Goal: Task Accomplishment & Management: Manage account settings

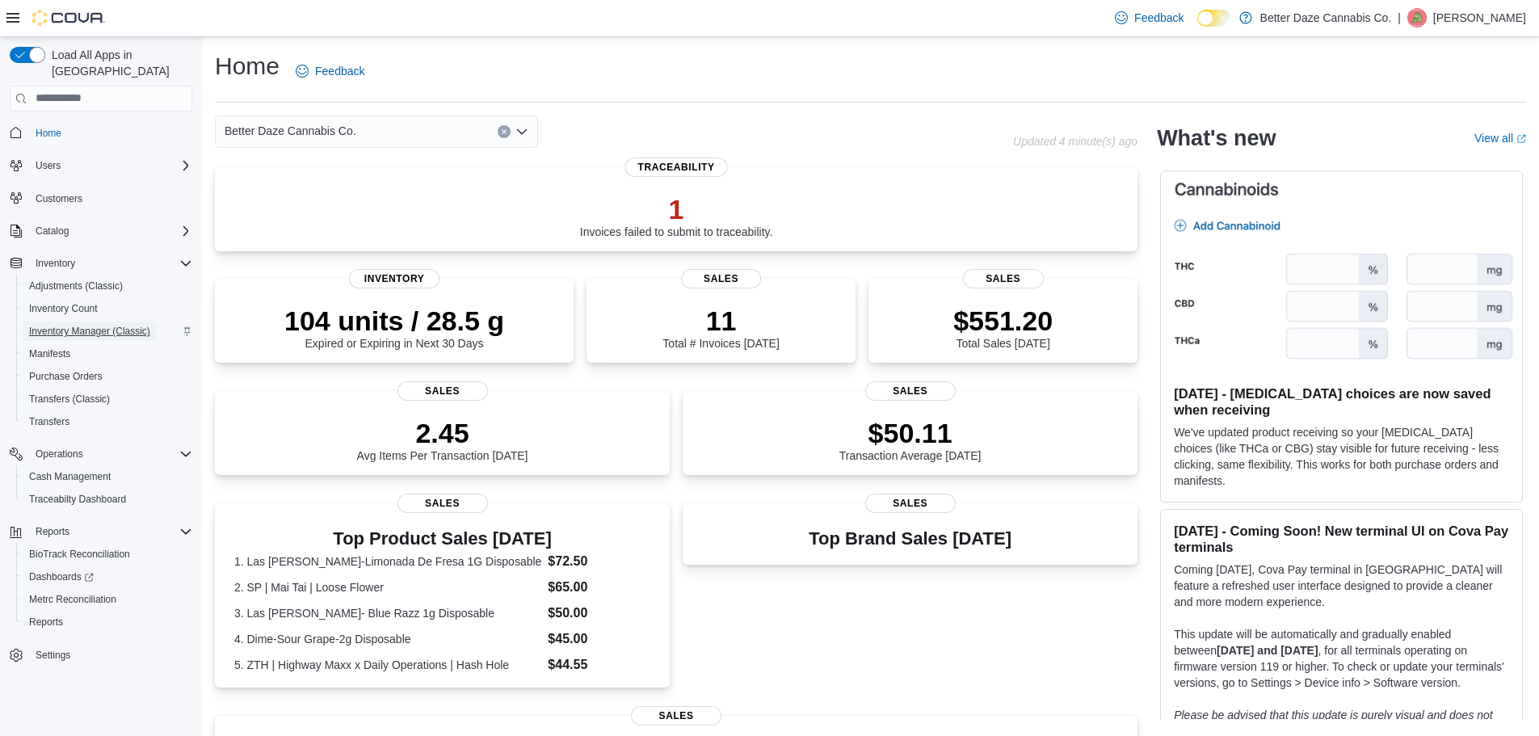
click at [82, 325] on span "Inventory Manager (Classic)" at bounding box center [89, 331] width 121 height 13
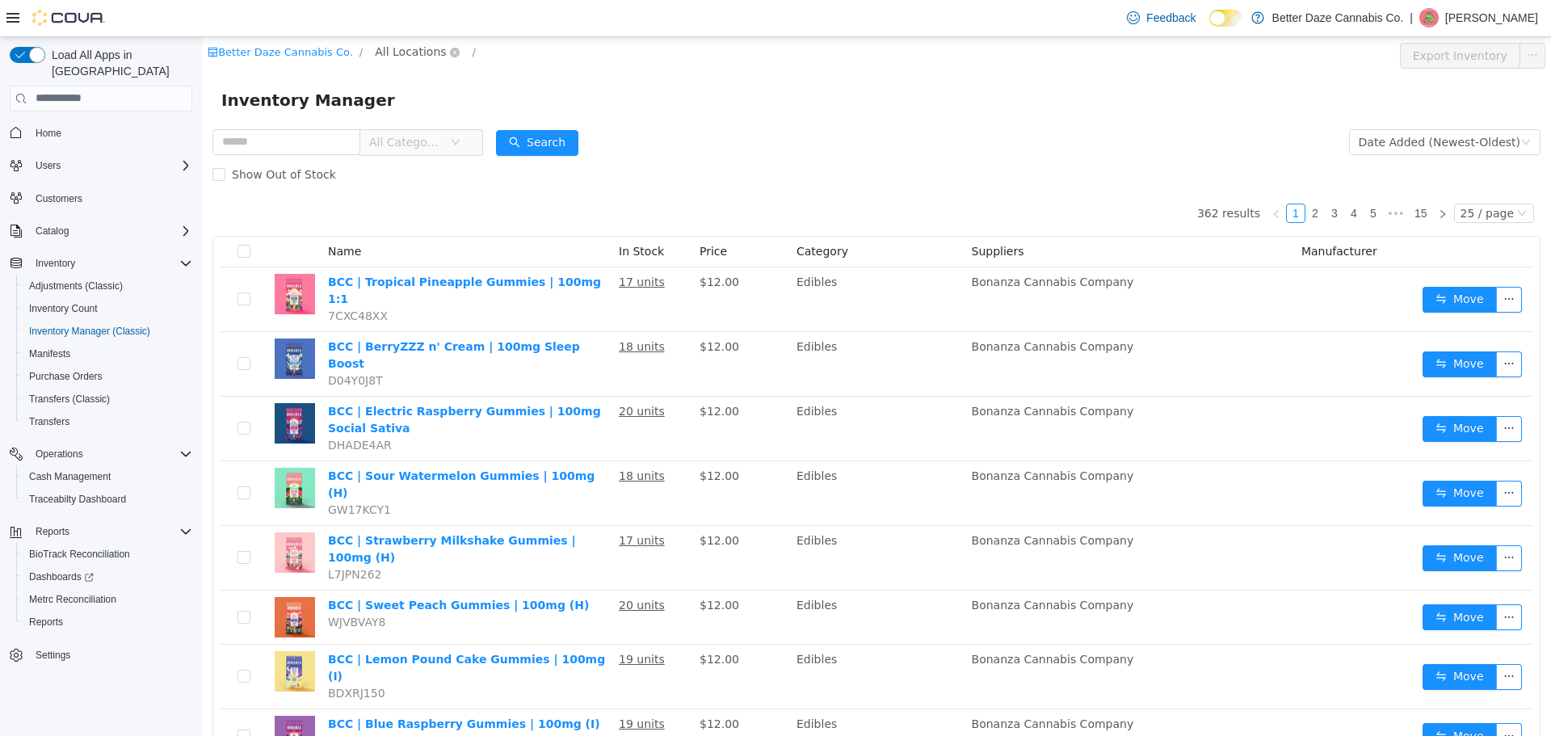
click at [385, 57] on span "All Locations" at bounding box center [410, 51] width 71 height 18
click at [431, 173] on span "Lovington" at bounding box center [424, 166] width 56 height 13
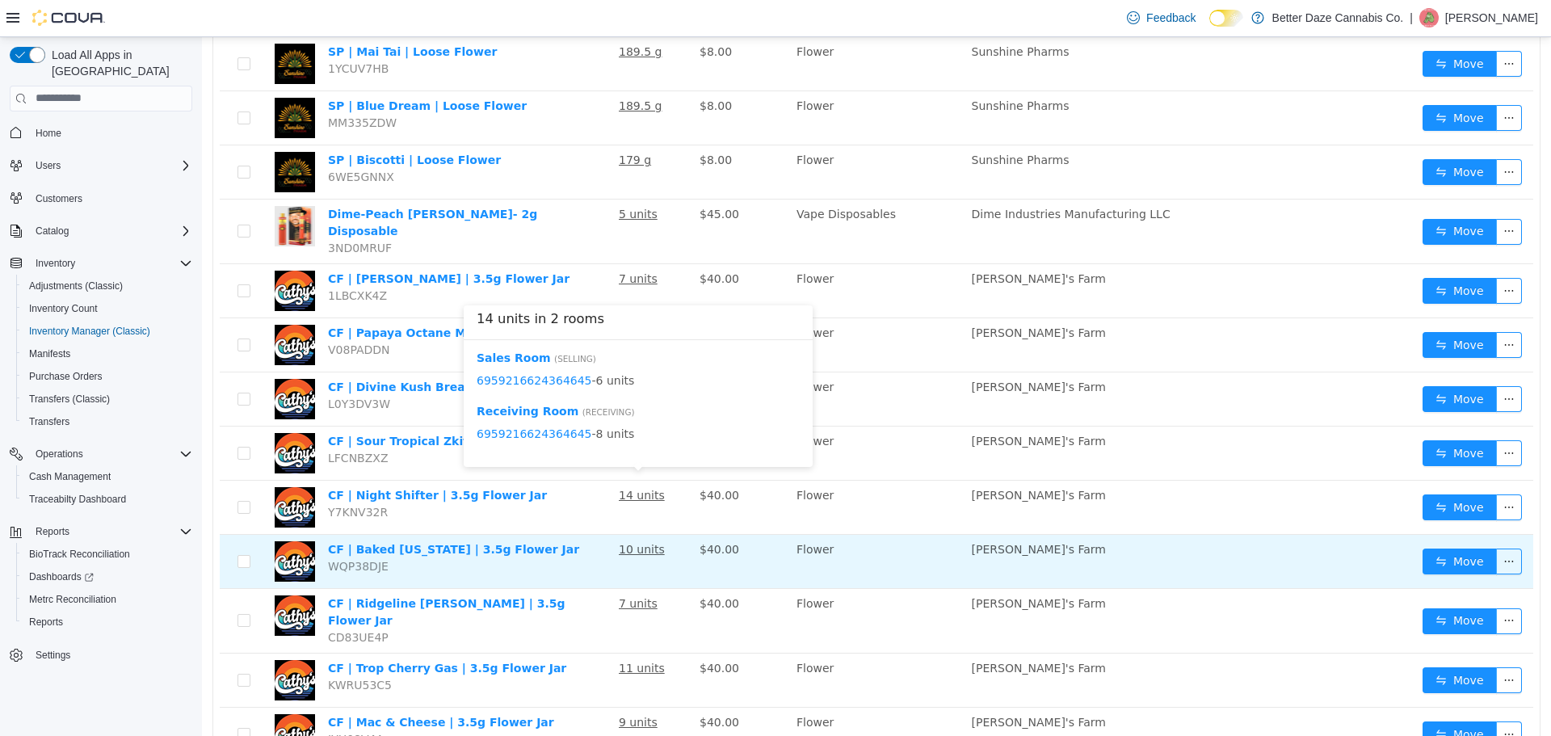
scroll to position [323, 0]
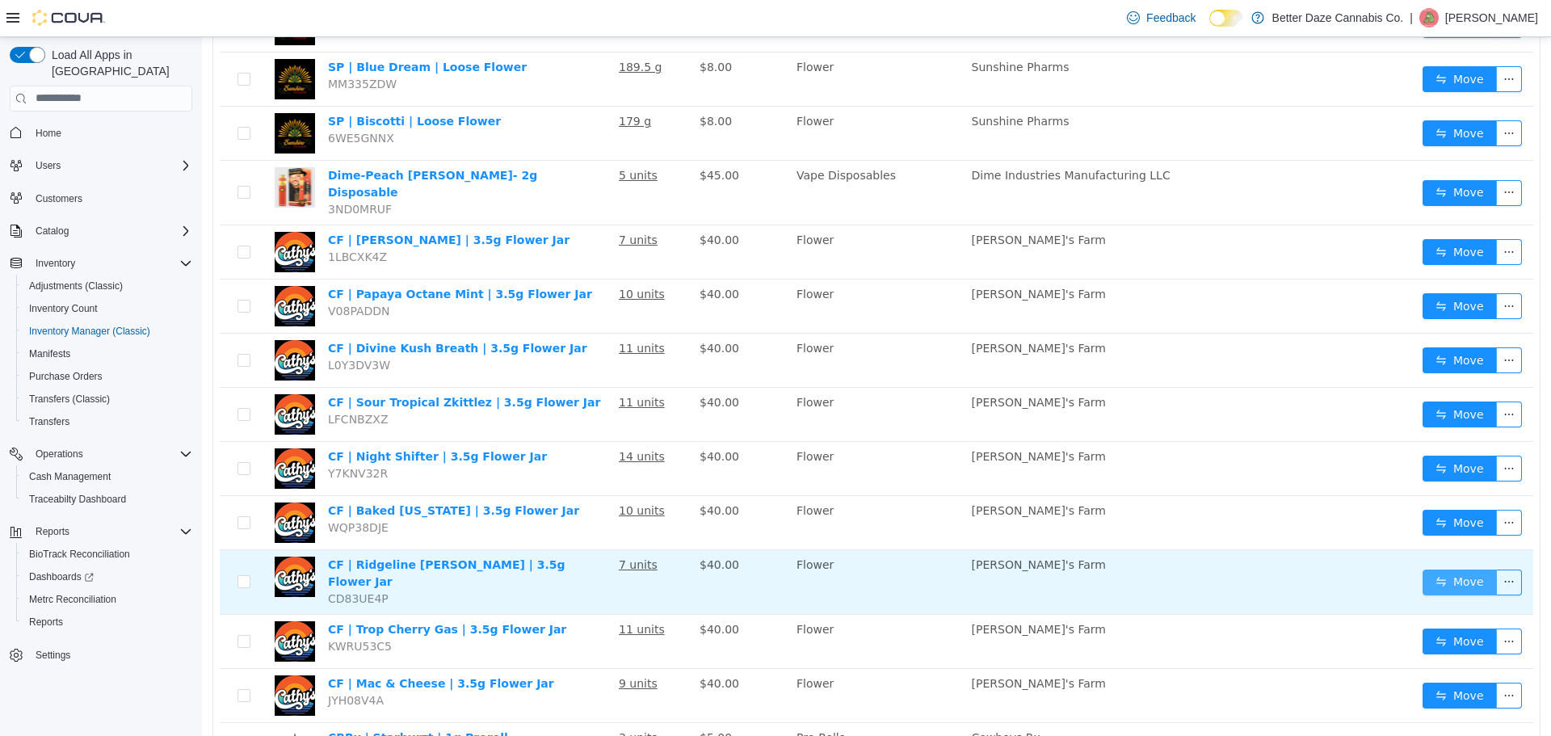
click at [1424, 569] on button "Move" at bounding box center [1460, 582] width 74 height 26
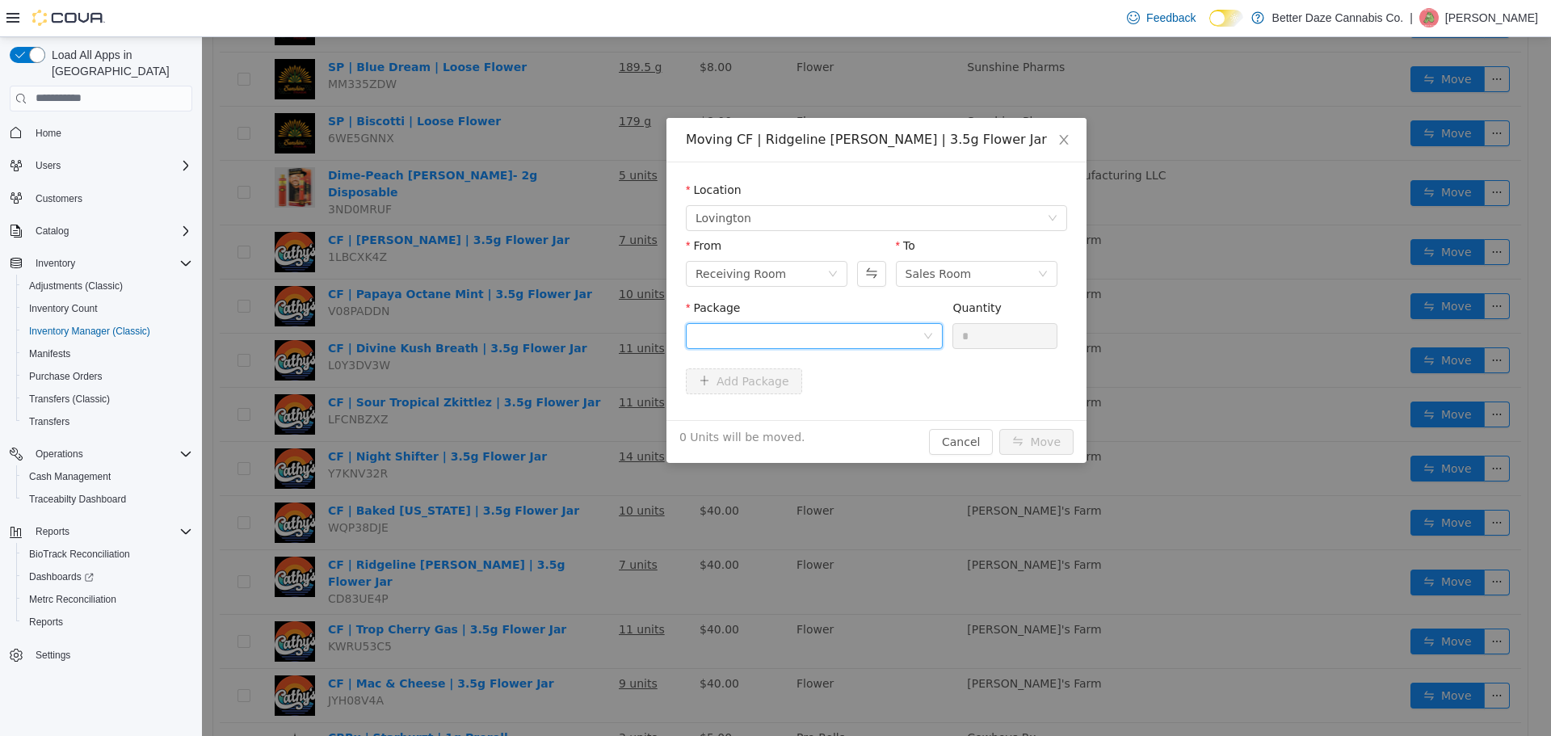
click at [809, 337] on div at bounding box center [809, 335] width 227 height 24
drag, startPoint x: 797, startPoint y: 406, endPoint x: 853, endPoint y: 389, distance: 58.0
click at [814, 402] on li "4912438972314502 Quantity : 4 Units" at bounding box center [814, 403] width 257 height 44
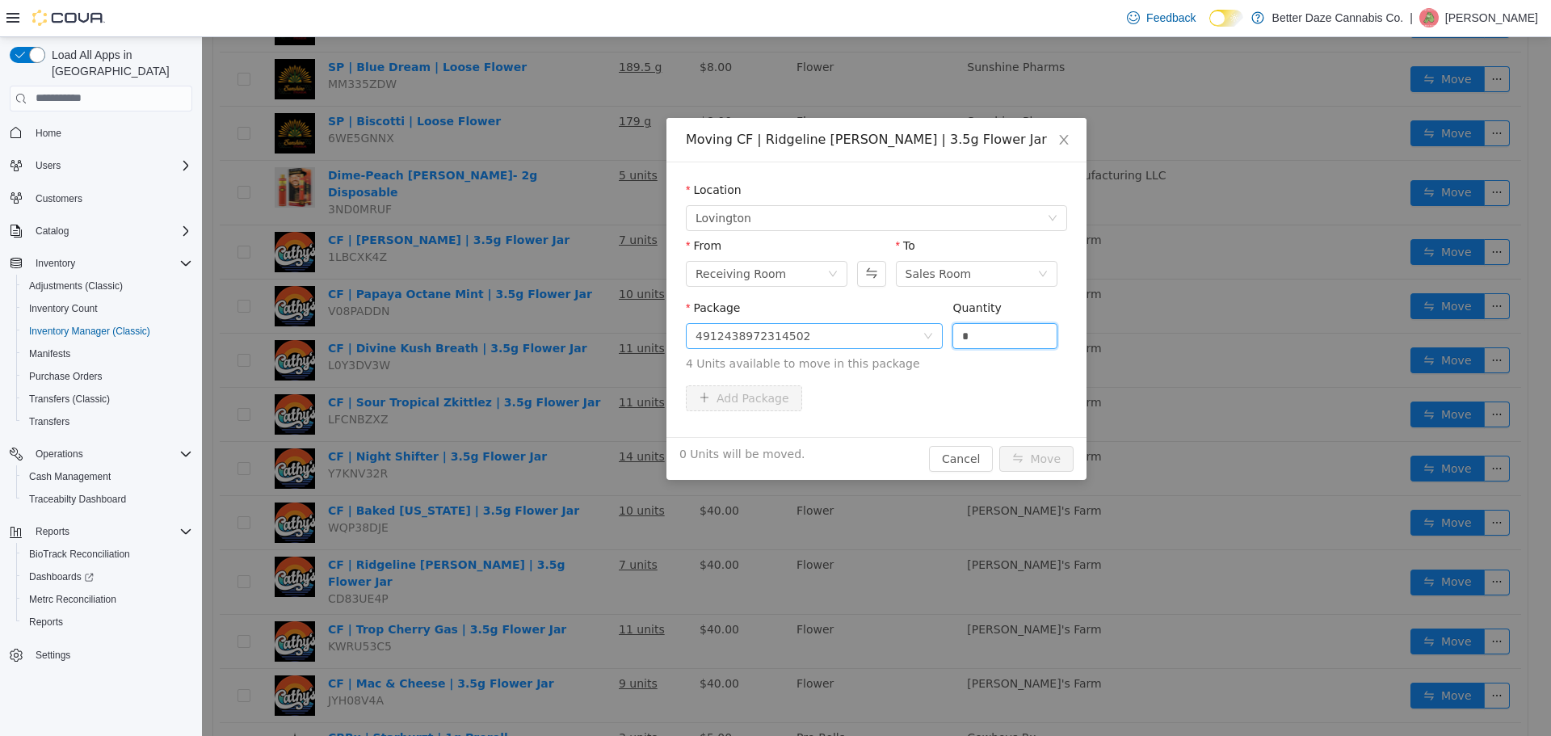
drag, startPoint x: 987, startPoint y: 339, endPoint x: 890, endPoint y: 341, distance: 97.0
click at [894, 340] on span "Package 4912438972314502 Quantity * 4 Units available to move in this package" at bounding box center [876, 336] width 381 height 71
type input "*"
click at [1041, 457] on button "Move" at bounding box center [1036, 458] width 74 height 26
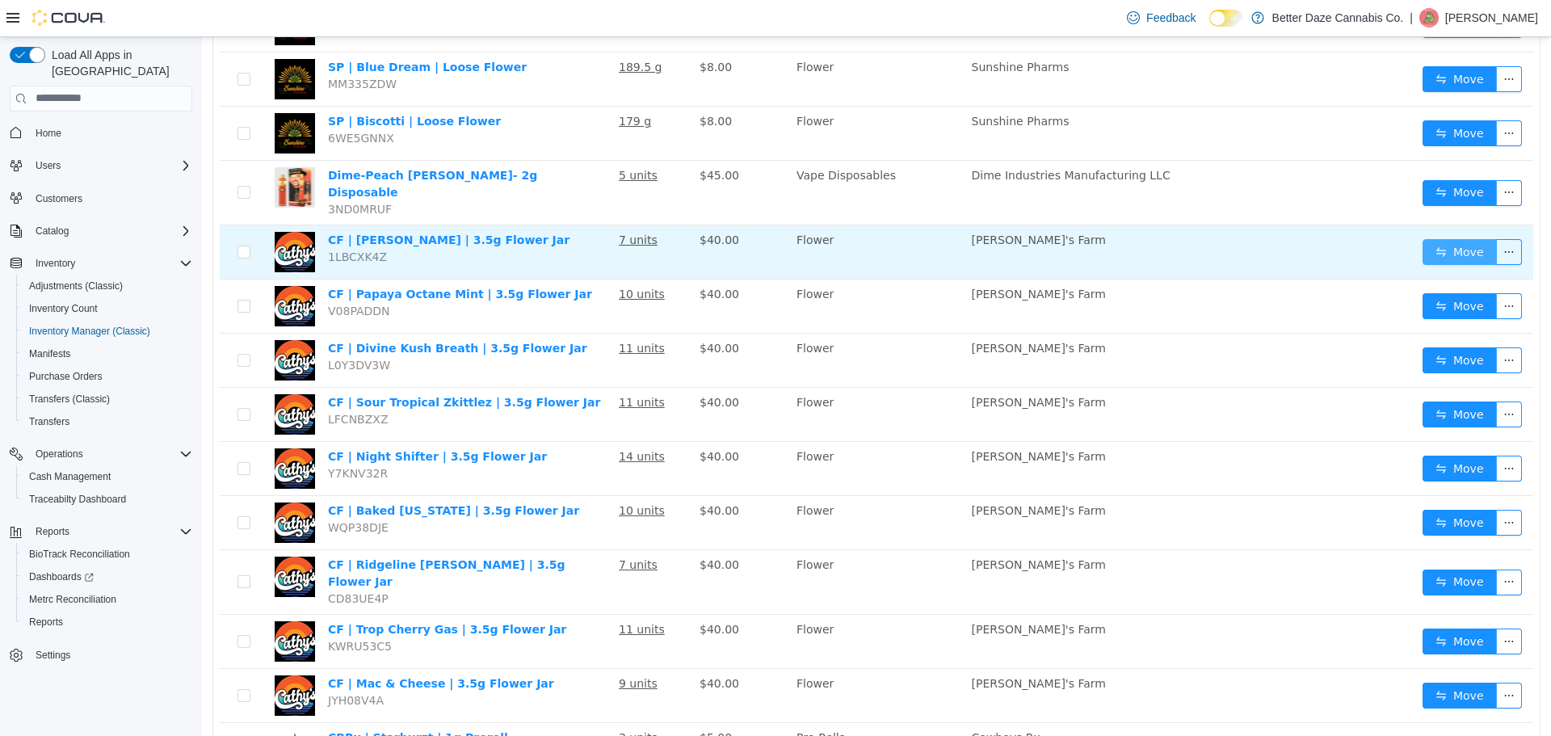
drag, startPoint x: 1462, startPoint y: 236, endPoint x: 1450, endPoint y: 236, distance: 12.1
click at [1462, 238] on button "Move" at bounding box center [1460, 251] width 74 height 26
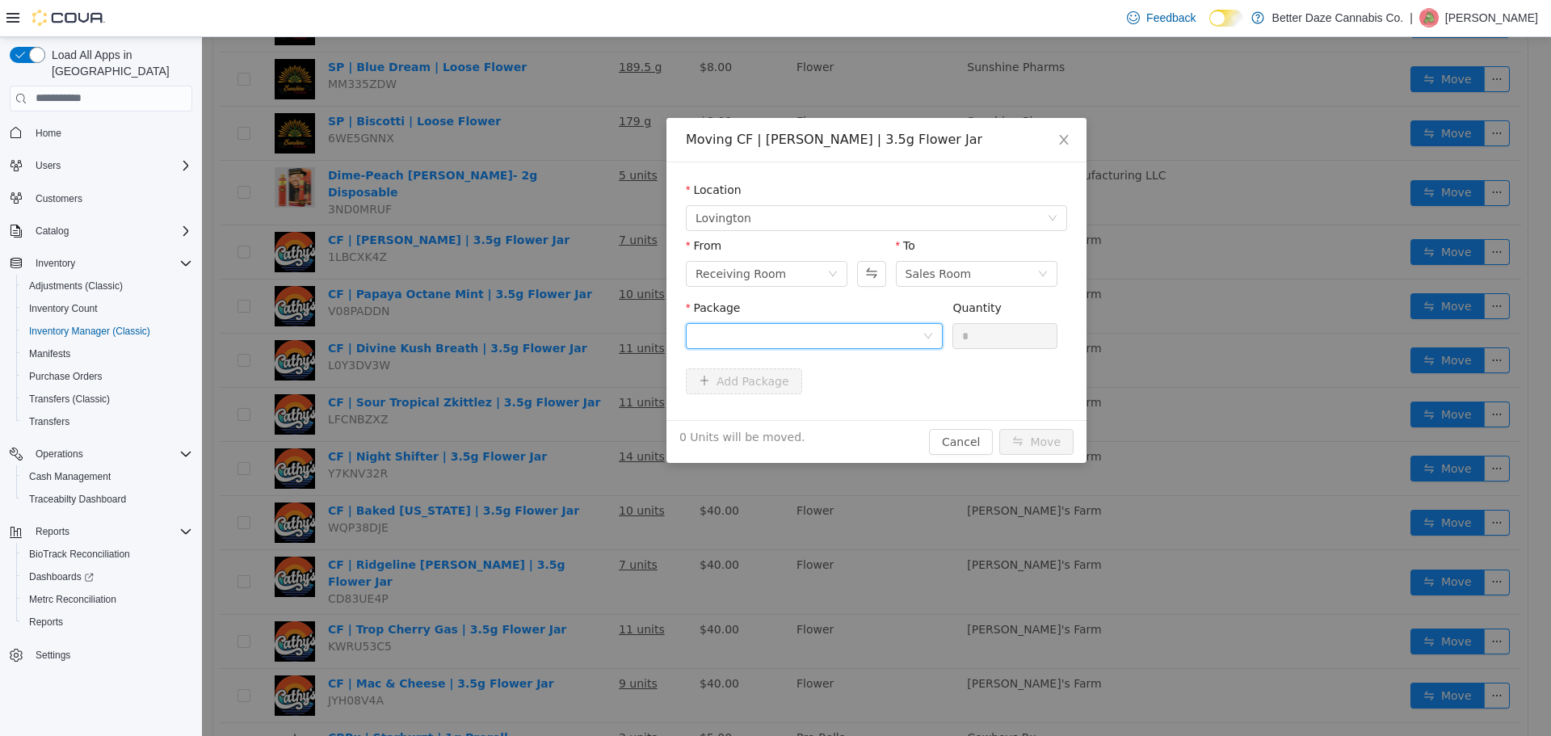
click at [799, 324] on div at bounding box center [809, 335] width 227 height 24
click at [789, 392] on strong "8427160367473491" at bounding box center [759, 393] width 126 height 13
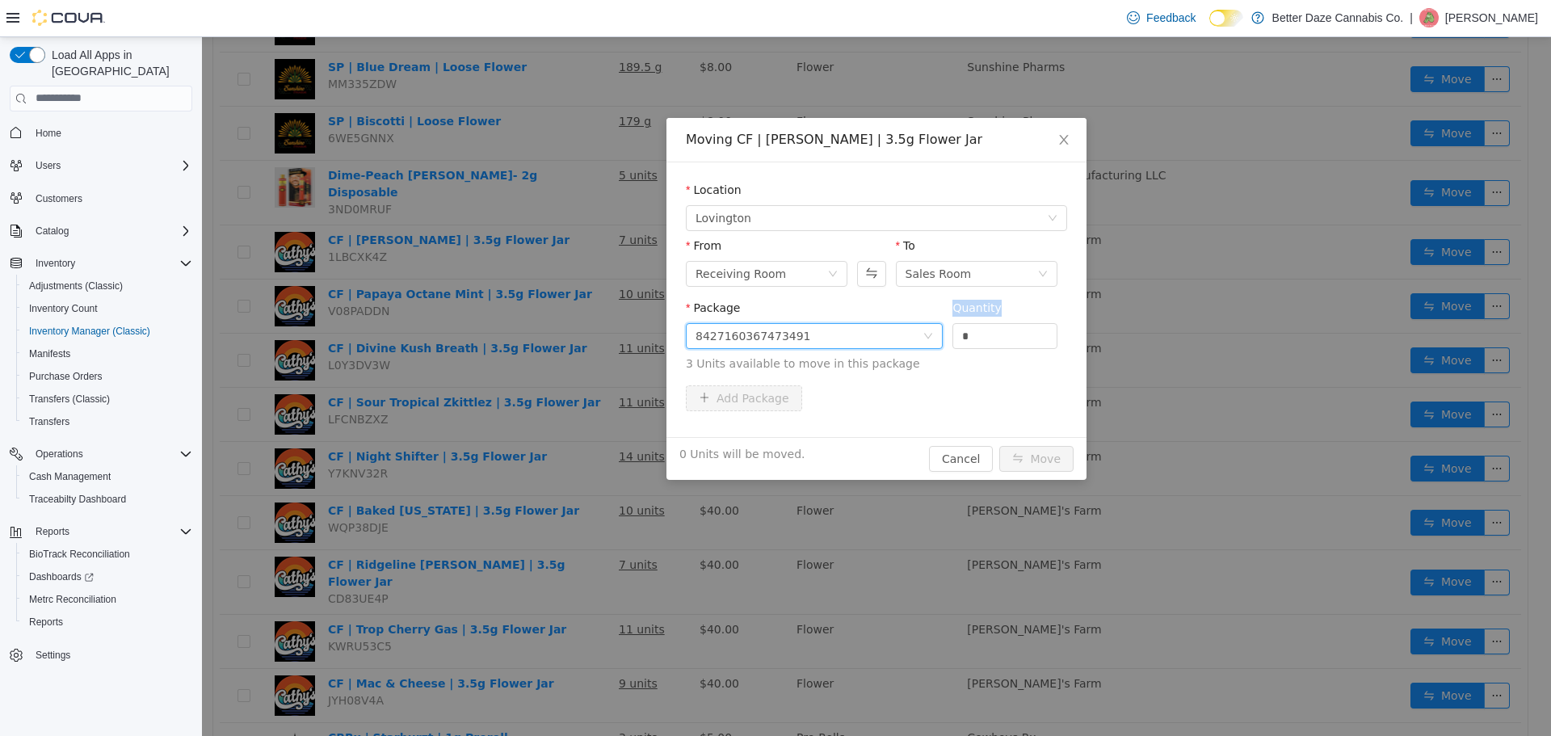
drag, startPoint x: 949, startPoint y: 322, endPoint x: 866, endPoint y: 322, distance: 83.2
click at [869, 321] on span "Package 8427160367473491 Quantity * 3 Units available to move in this package" at bounding box center [876, 336] width 381 height 71
click at [1021, 336] on input "*" at bounding box center [1004, 335] width 103 height 24
drag, startPoint x: 1011, startPoint y: 337, endPoint x: 795, endPoint y: 338, distance: 215.7
click at [795, 338] on span "Package 8427160367473491 Quantity * 3 Units available to move in this package" at bounding box center [876, 336] width 381 height 71
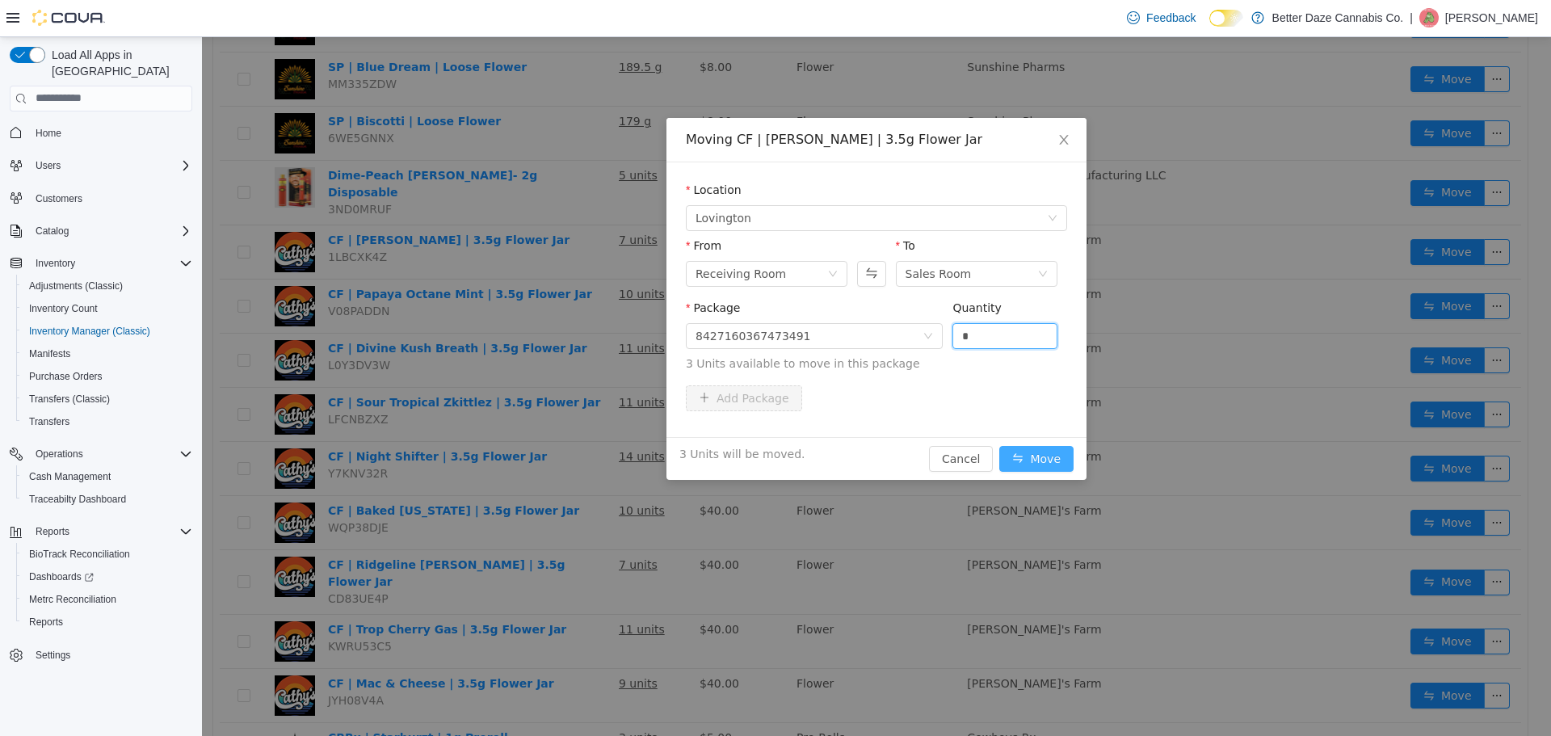
type input "*"
click at [1024, 454] on button "Move" at bounding box center [1036, 458] width 74 height 26
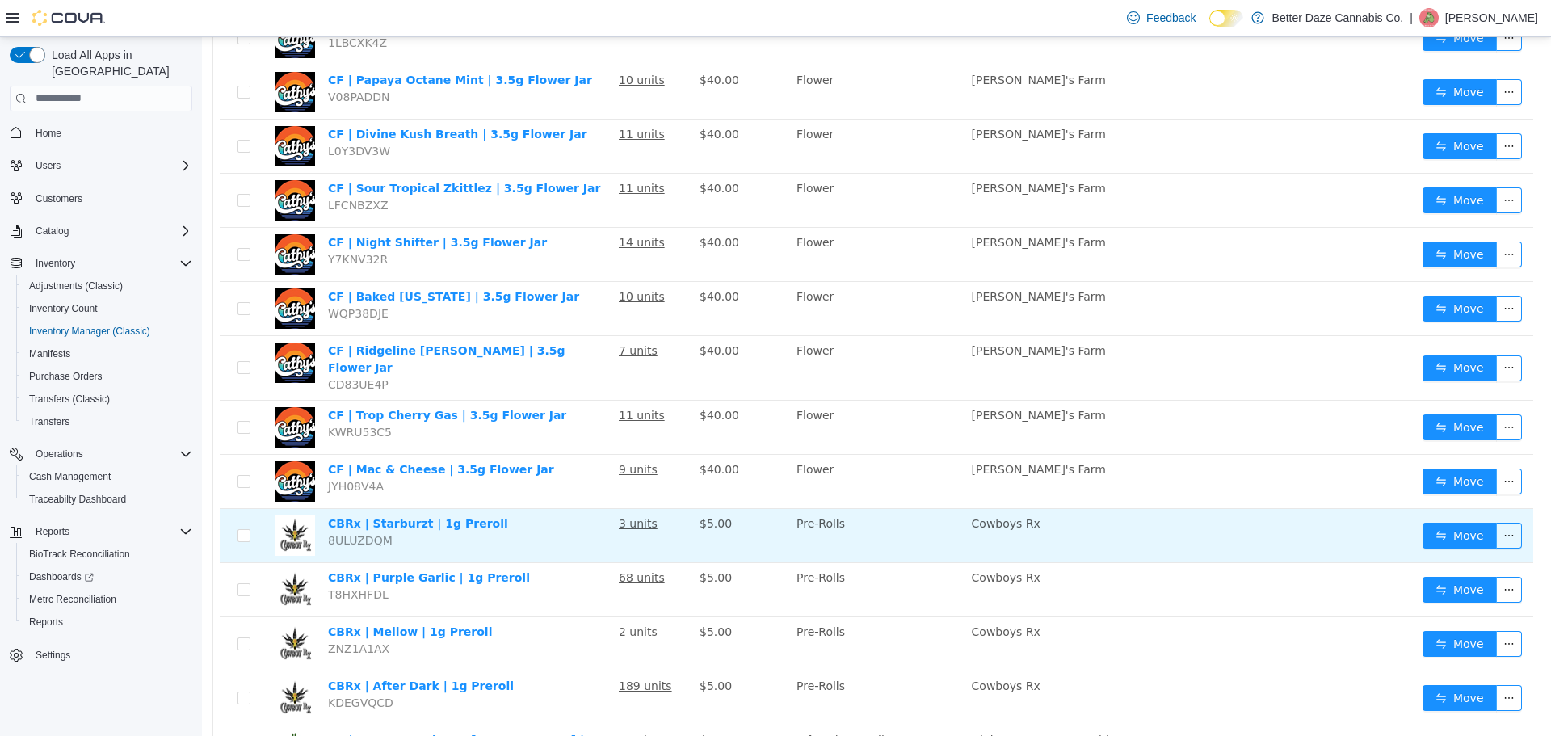
scroll to position [566, 0]
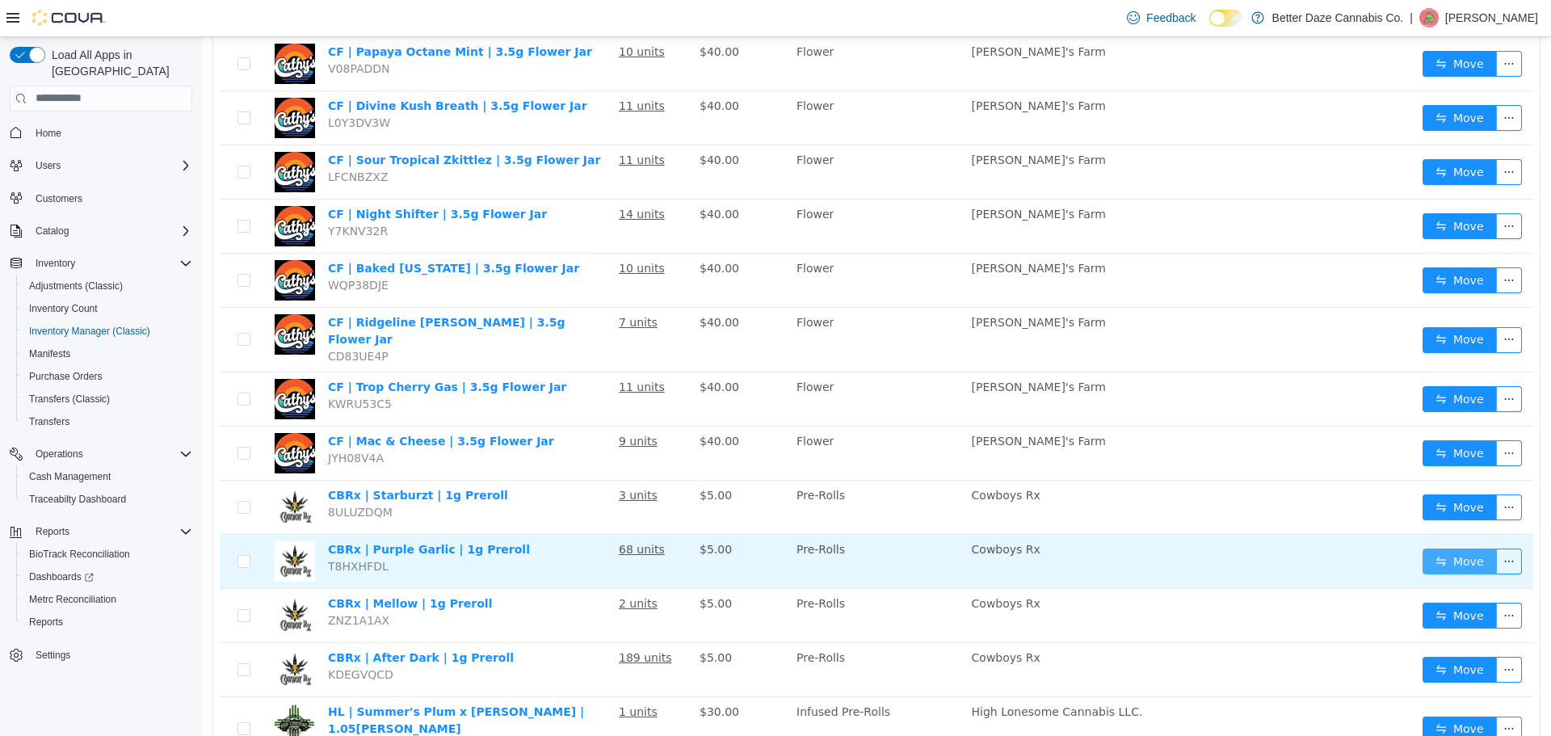
click at [1435, 548] on button "Move" at bounding box center [1460, 561] width 74 height 26
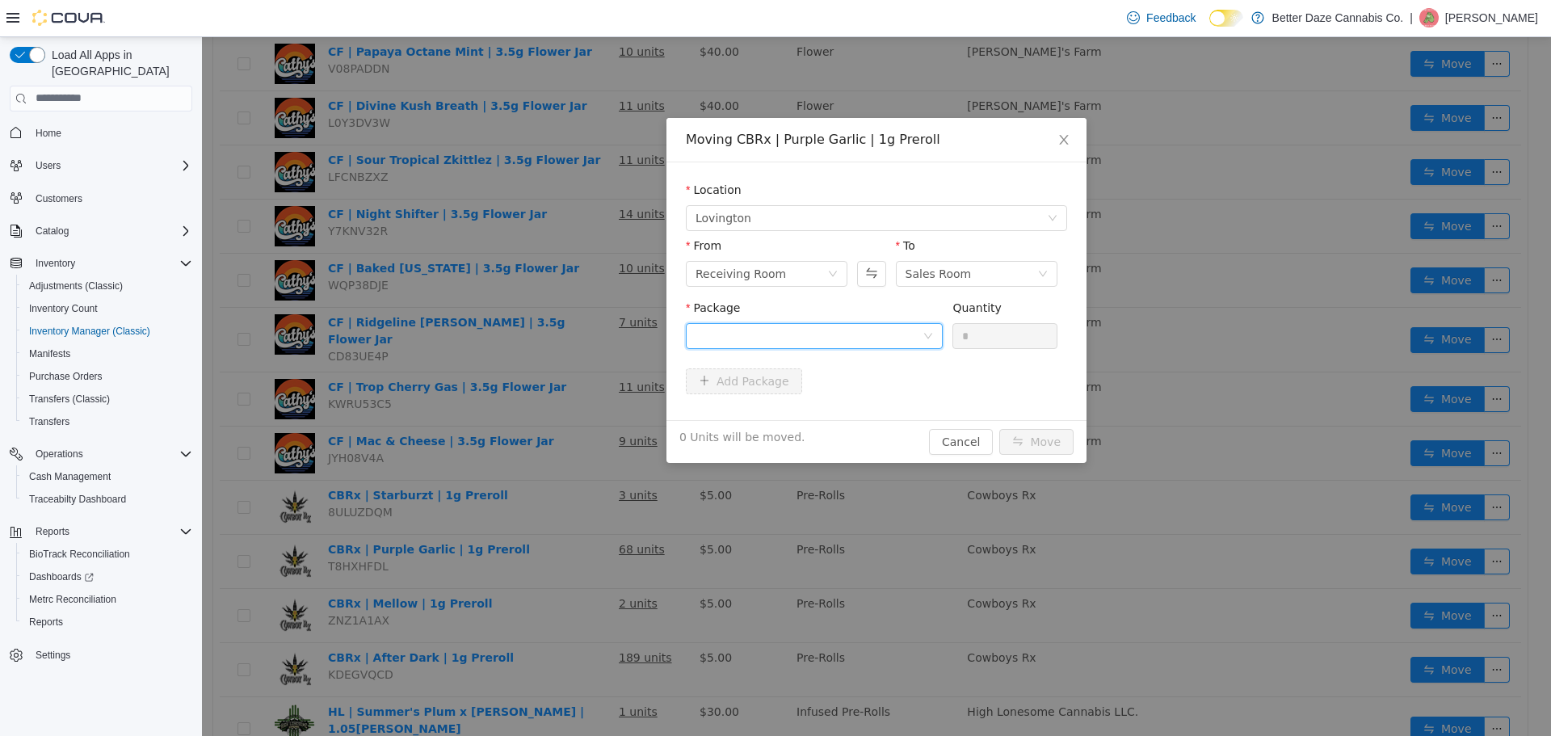
drag, startPoint x: 751, startPoint y: 326, endPoint x: 760, endPoint y: 347, distance: 23.6
click at [752, 326] on div at bounding box center [809, 335] width 227 height 24
drag, startPoint x: 763, startPoint y: 400, endPoint x: 970, endPoint y: 371, distance: 208.1
click at [770, 398] on strong "7538982184262559" at bounding box center [759, 393] width 126 height 13
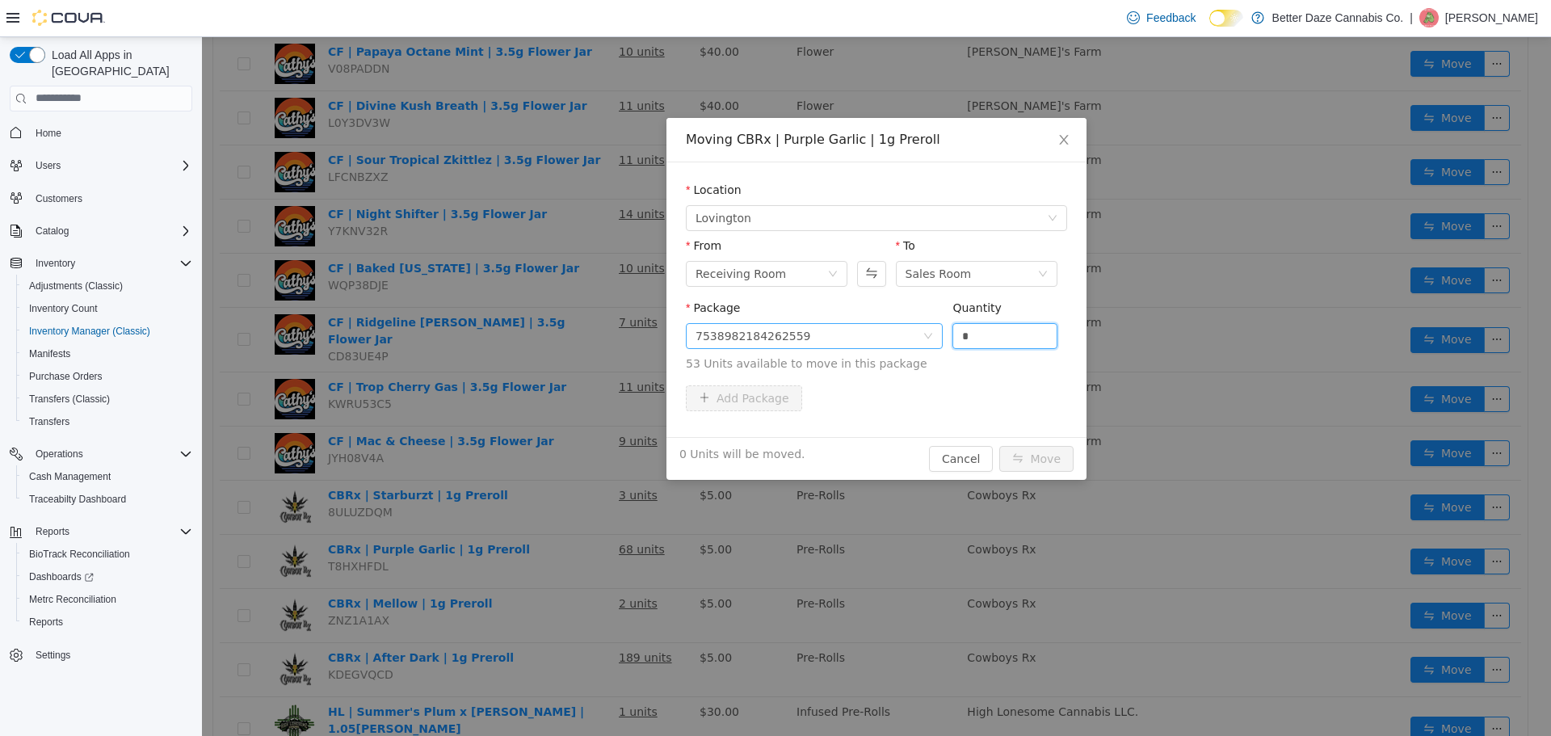
drag, startPoint x: 978, startPoint y: 336, endPoint x: 814, endPoint y: 340, distance: 164.9
click at [814, 340] on span "Package 7538982184262559 Quantity * 53 Units available to move in this package" at bounding box center [876, 336] width 381 height 71
type input "**"
click at [1051, 454] on button "Move" at bounding box center [1036, 458] width 74 height 26
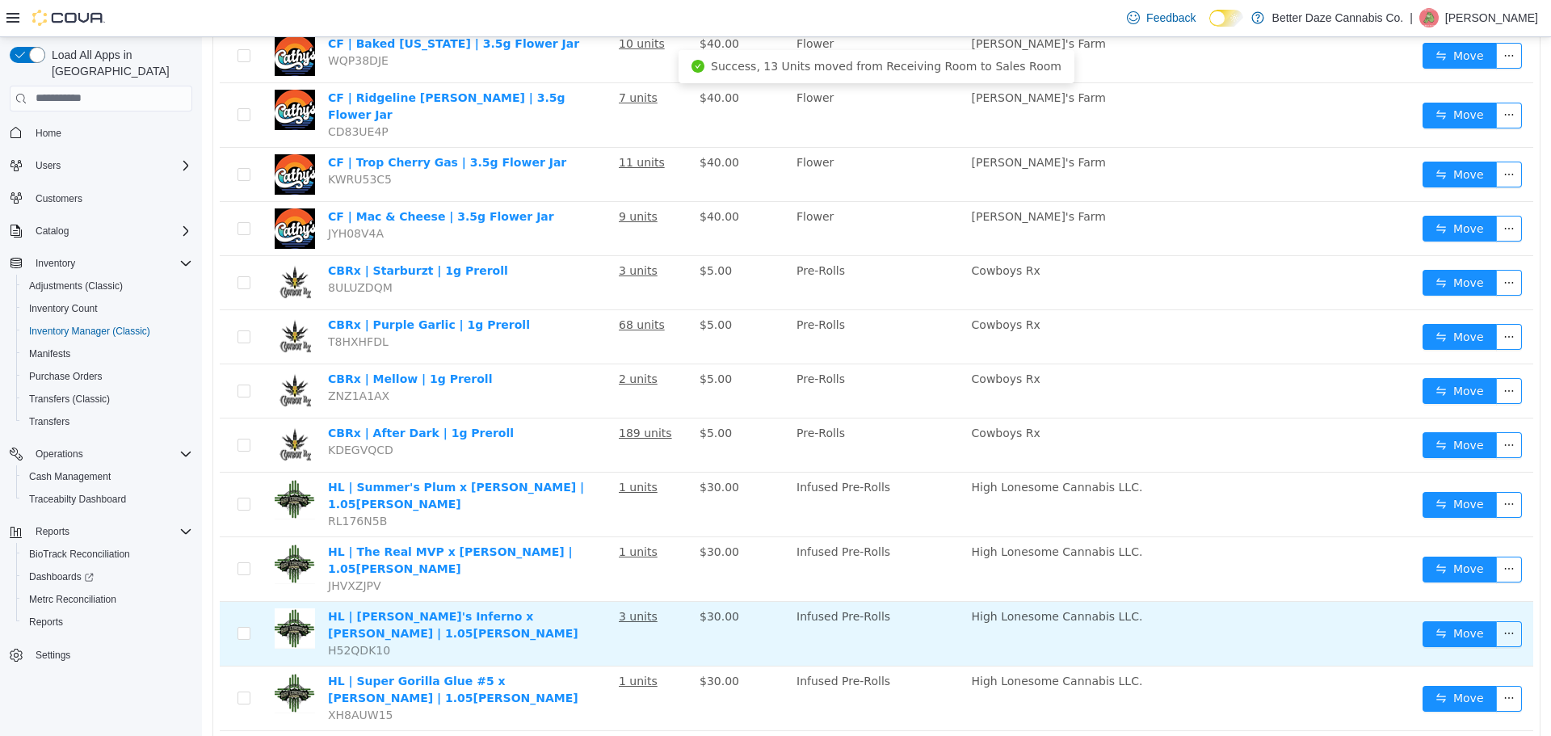
scroll to position [808, 0]
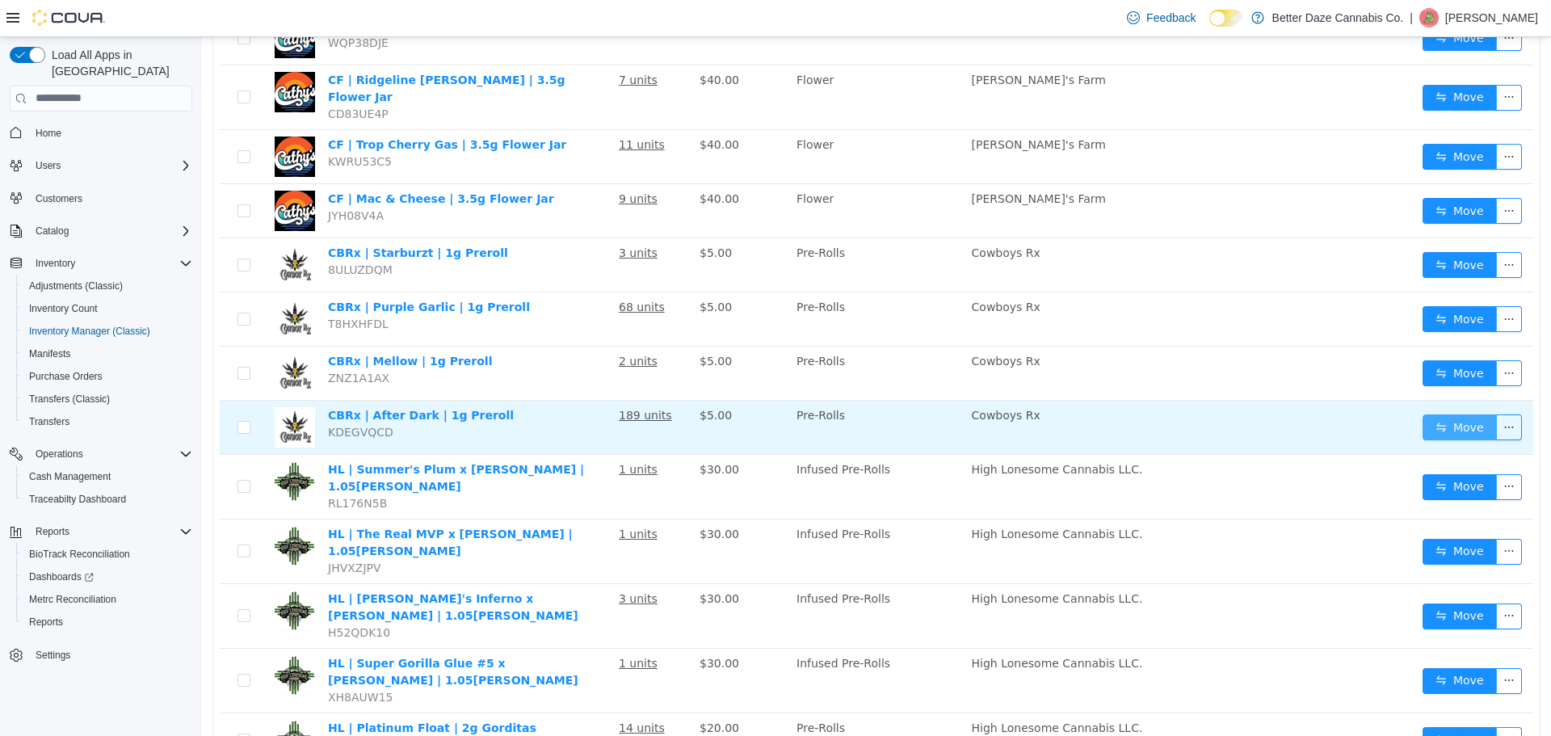
click at [1442, 414] on button "Move" at bounding box center [1460, 427] width 74 height 26
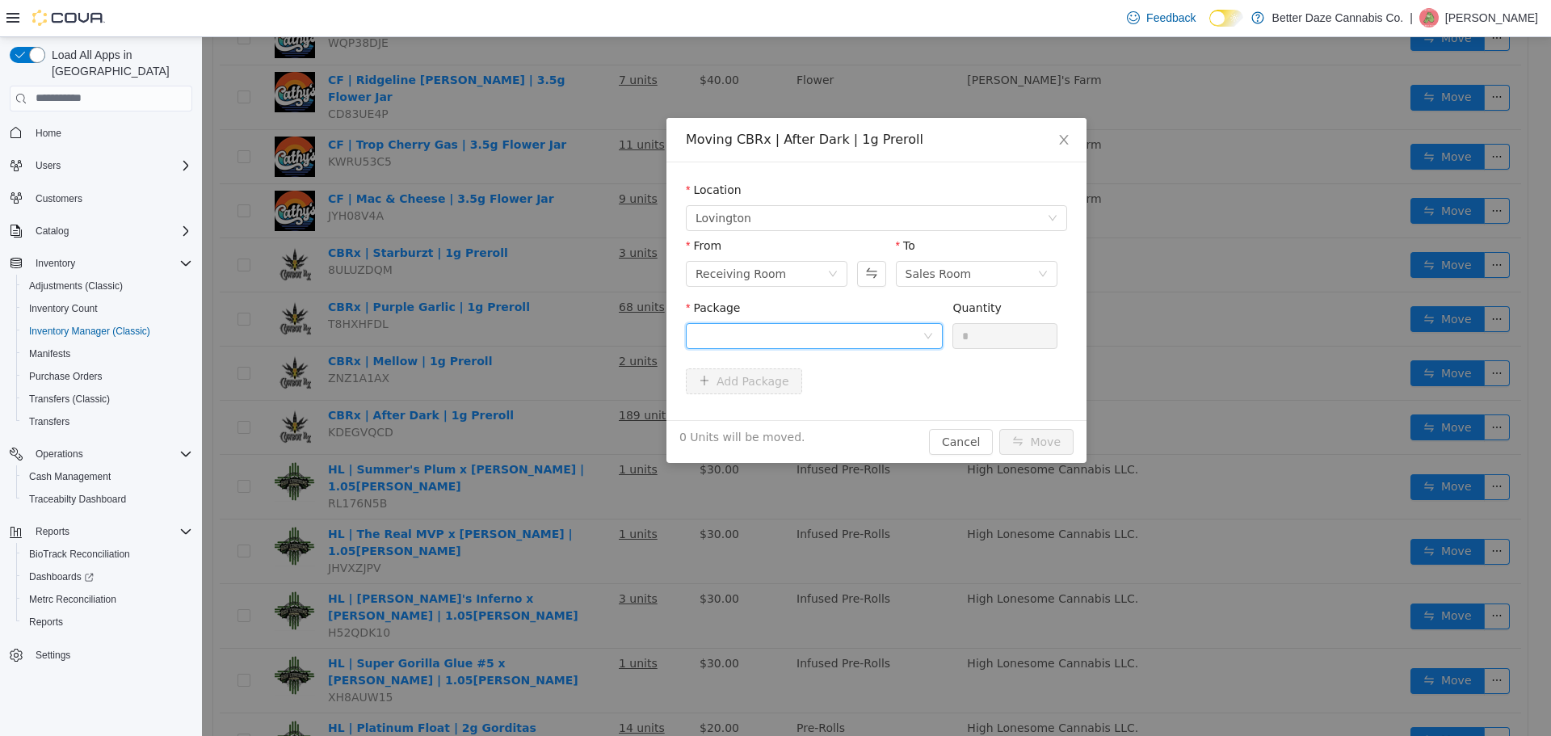
click at [881, 341] on div at bounding box center [809, 335] width 227 height 24
drag, startPoint x: 835, startPoint y: 412, endPoint x: 981, endPoint y: 355, distance: 156.3
click at [859, 402] on li "0078079388011199 Quantity : 172 Units" at bounding box center [814, 403] width 257 height 44
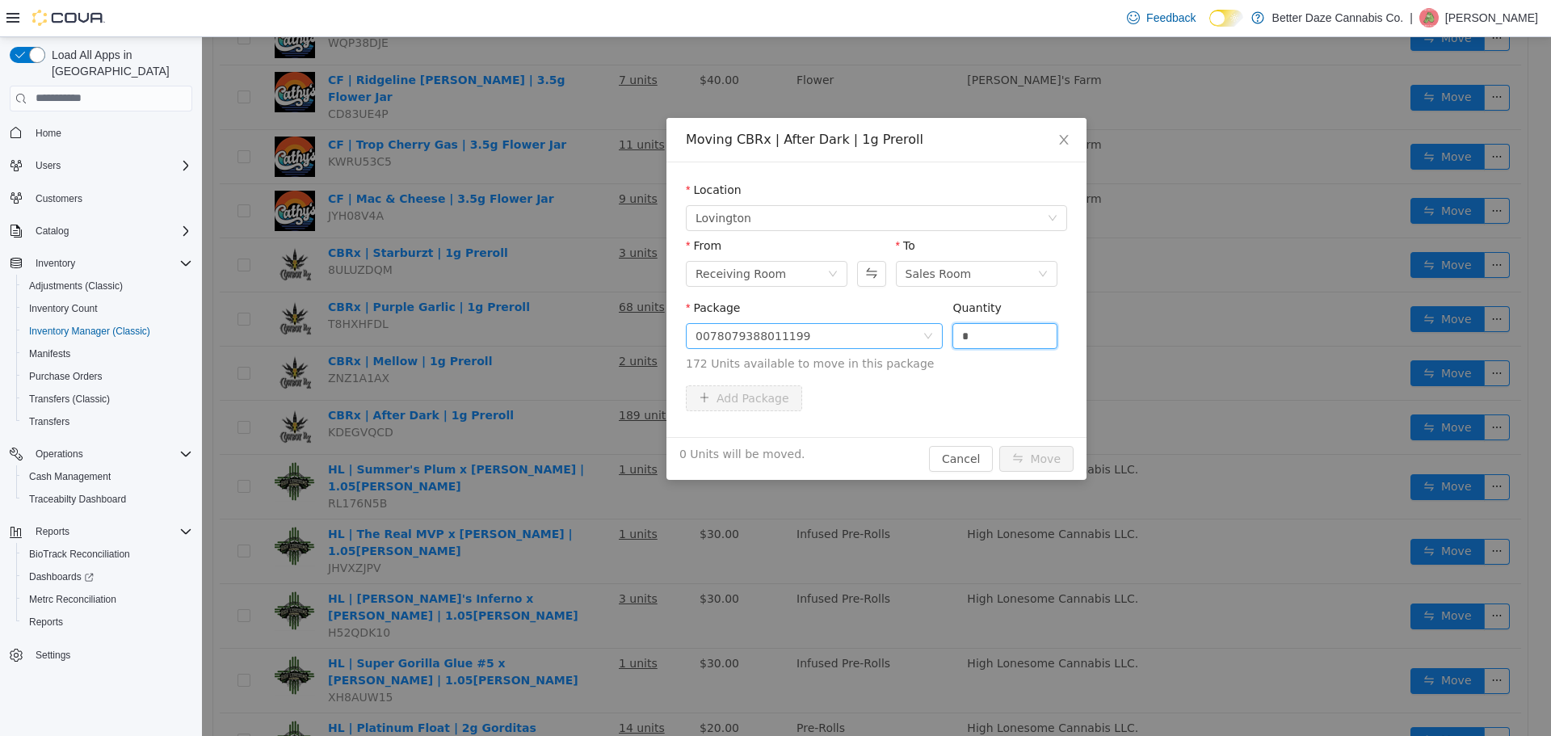
click at [889, 331] on span "Package 0078079388011199 Quantity * 172 Units available to move in this package" at bounding box center [876, 336] width 381 height 71
type input "**"
click at [1047, 459] on button "Move" at bounding box center [1036, 458] width 74 height 26
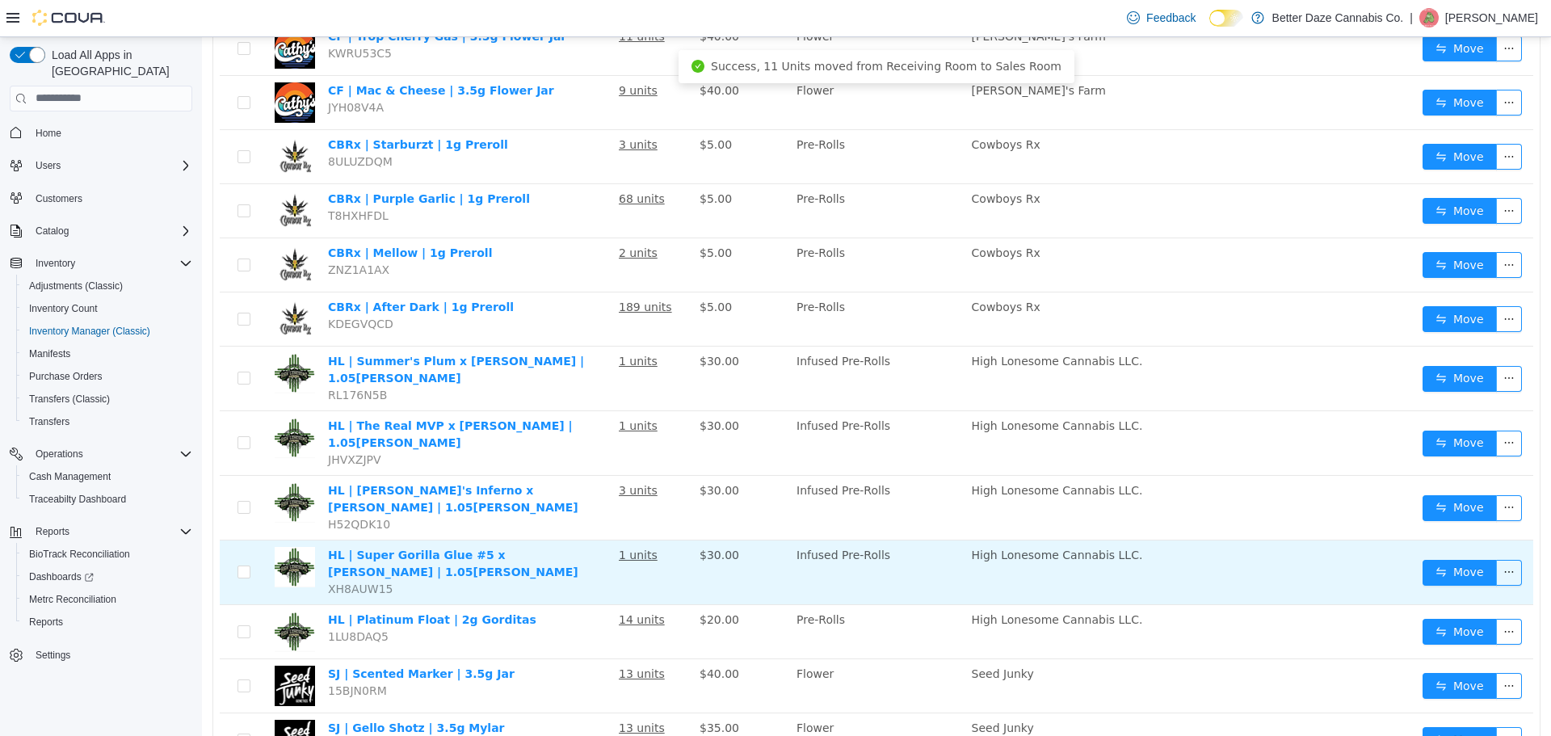
scroll to position [931, 0]
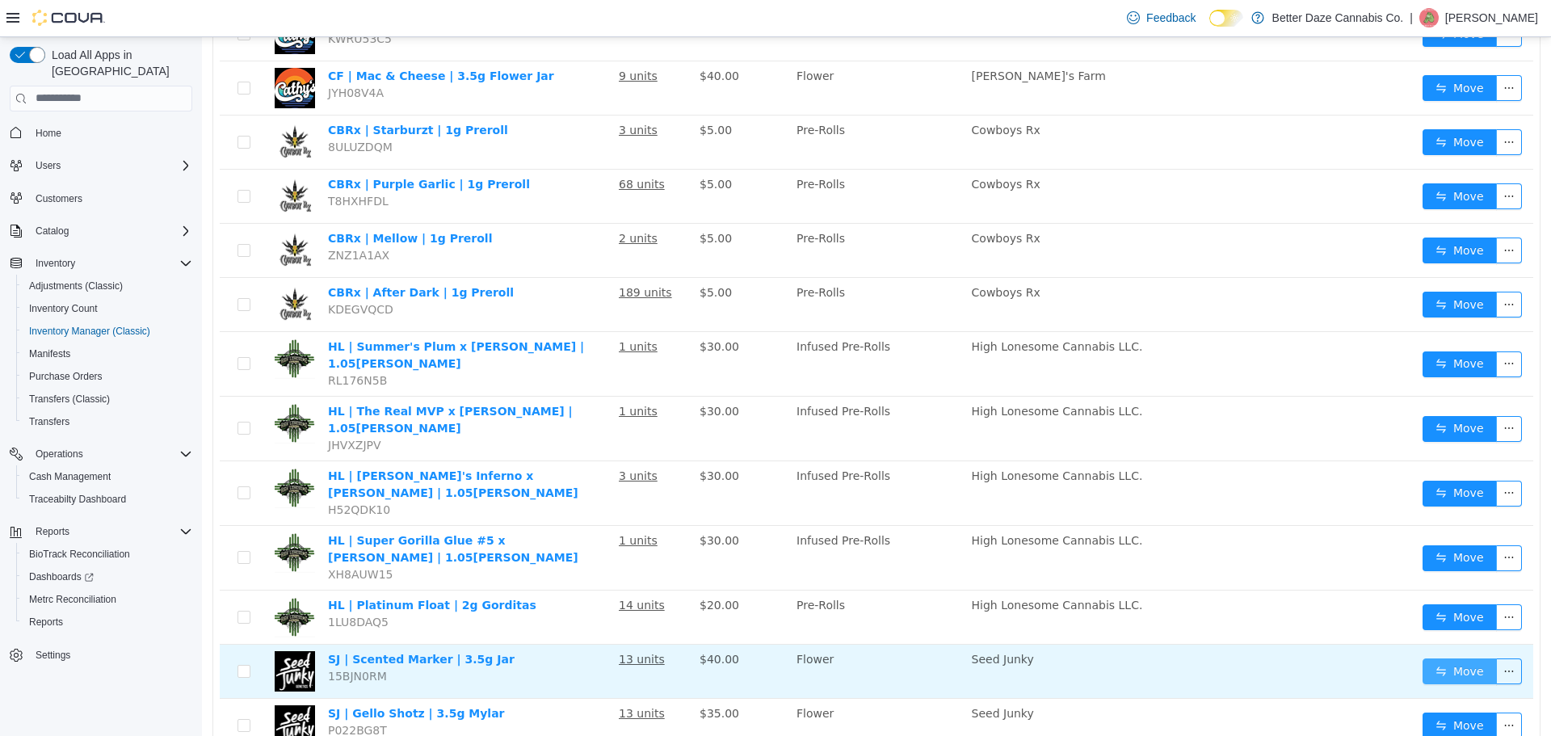
click at [1437, 658] on button "Move" at bounding box center [1460, 671] width 74 height 26
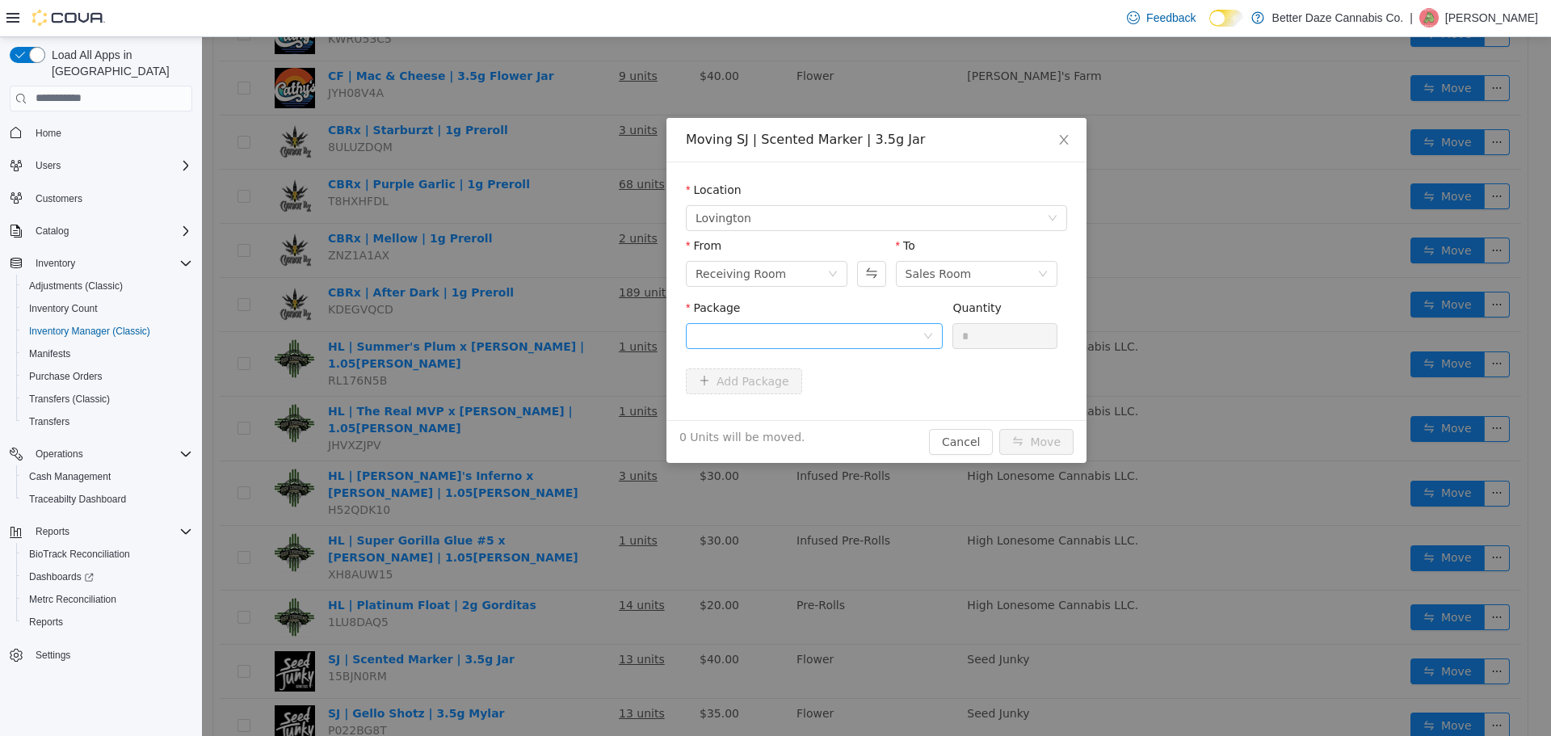
click at [755, 347] on div "Package" at bounding box center [814, 327] width 257 height 56
click at [759, 343] on div at bounding box center [809, 335] width 227 height 24
drag, startPoint x: 813, startPoint y: 402, endPoint x: 936, endPoint y: 369, distance: 127.2
click at [836, 402] on li "1231262290784693 Quantity : 9 Units" at bounding box center [814, 403] width 257 height 44
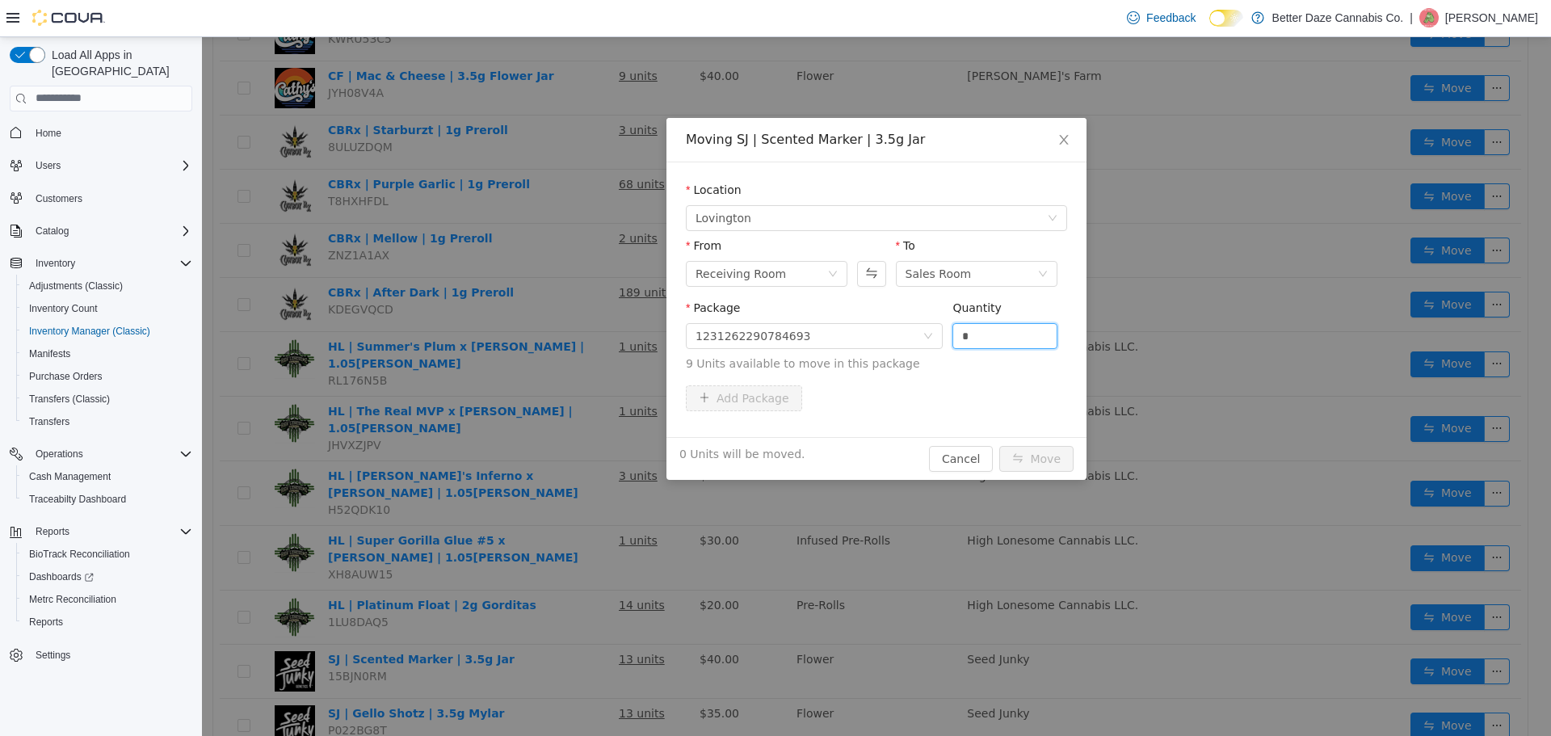
drag, startPoint x: 959, startPoint y: 347, endPoint x: 924, endPoint y: 352, distance: 35.1
click at [917, 351] on span "Package 1231262290784693 Quantity * 9 Units available to move in this package" at bounding box center [876, 336] width 381 height 71
type input "*"
click at [1043, 451] on button "Move" at bounding box center [1036, 458] width 74 height 26
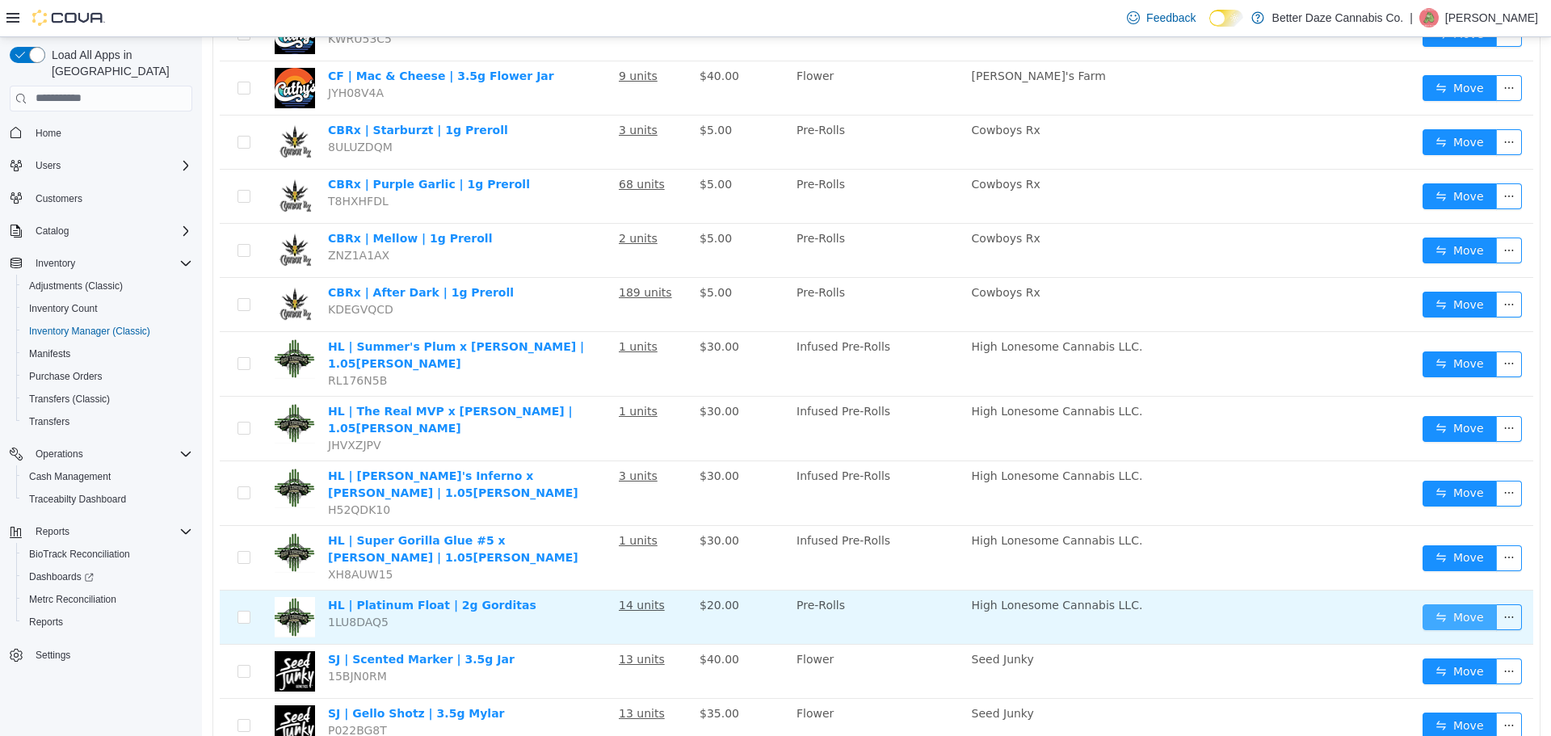
drag, startPoint x: 1449, startPoint y: 549, endPoint x: 1433, endPoint y: 536, distance: 20.2
click at [1449, 604] on button "Move" at bounding box center [1460, 617] width 74 height 26
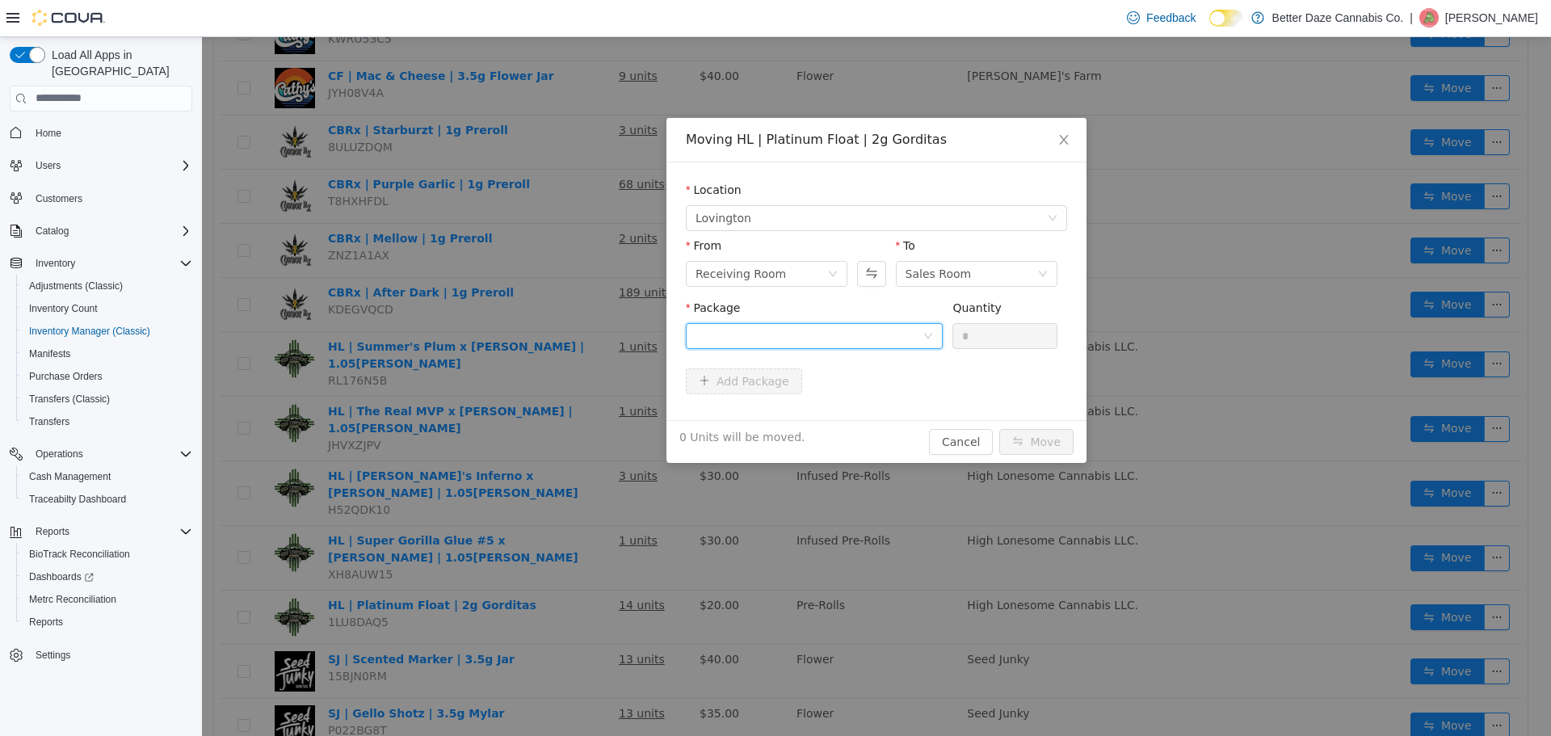
click at [738, 336] on div at bounding box center [809, 335] width 227 height 24
drag, startPoint x: 746, startPoint y: 401, endPoint x: 864, endPoint y: 365, distance: 123.2
click at [783, 388] on li "6844558843550946 Quantity : 10 Units" at bounding box center [814, 403] width 257 height 44
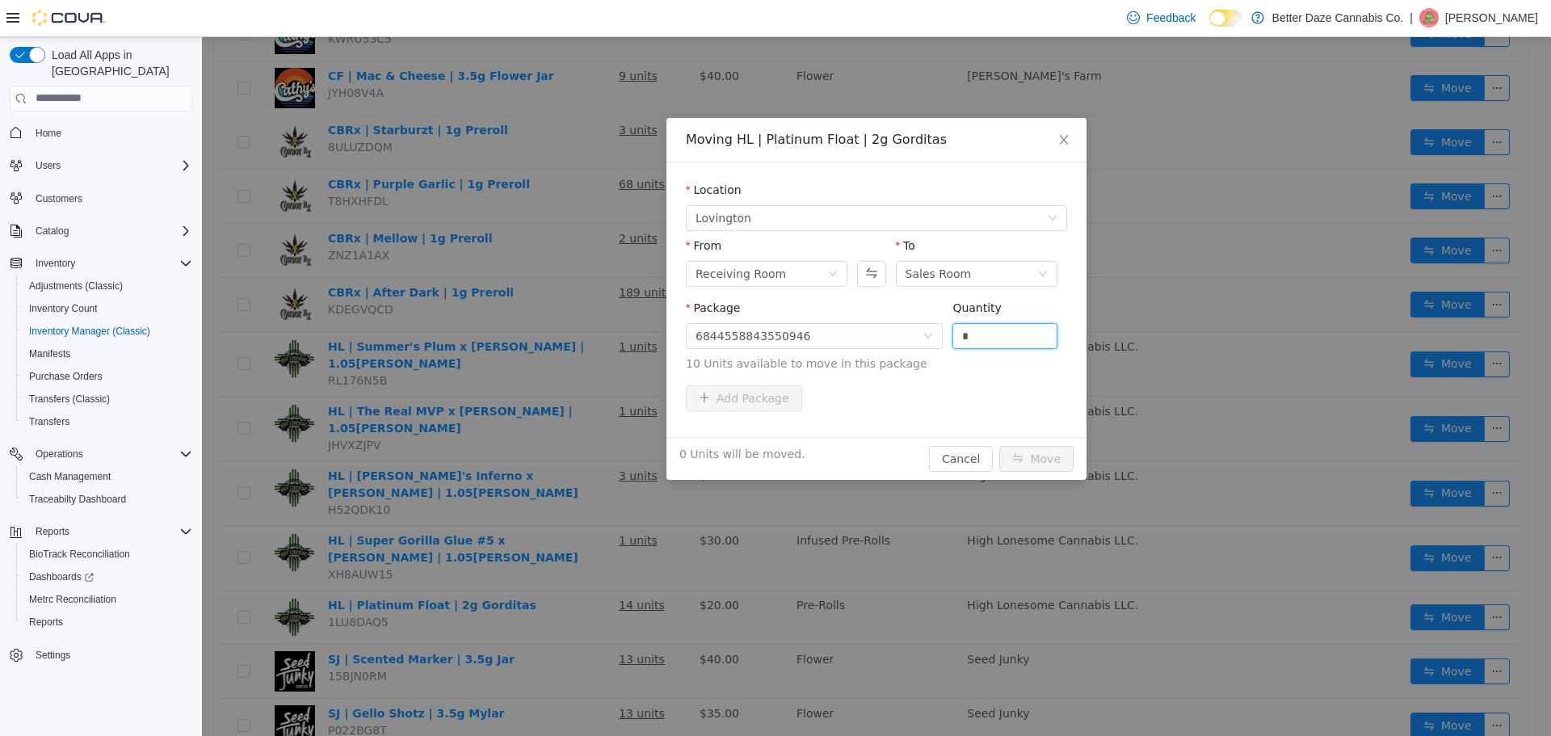
drag, startPoint x: 991, startPoint y: 335, endPoint x: 875, endPoint y: 351, distance: 116.6
click at [877, 349] on span "Package 6844558843550946 Quantity * 10 Units available to move in this package" at bounding box center [876, 336] width 381 height 71
type input "*"
click at [1046, 462] on button "Move" at bounding box center [1036, 458] width 74 height 26
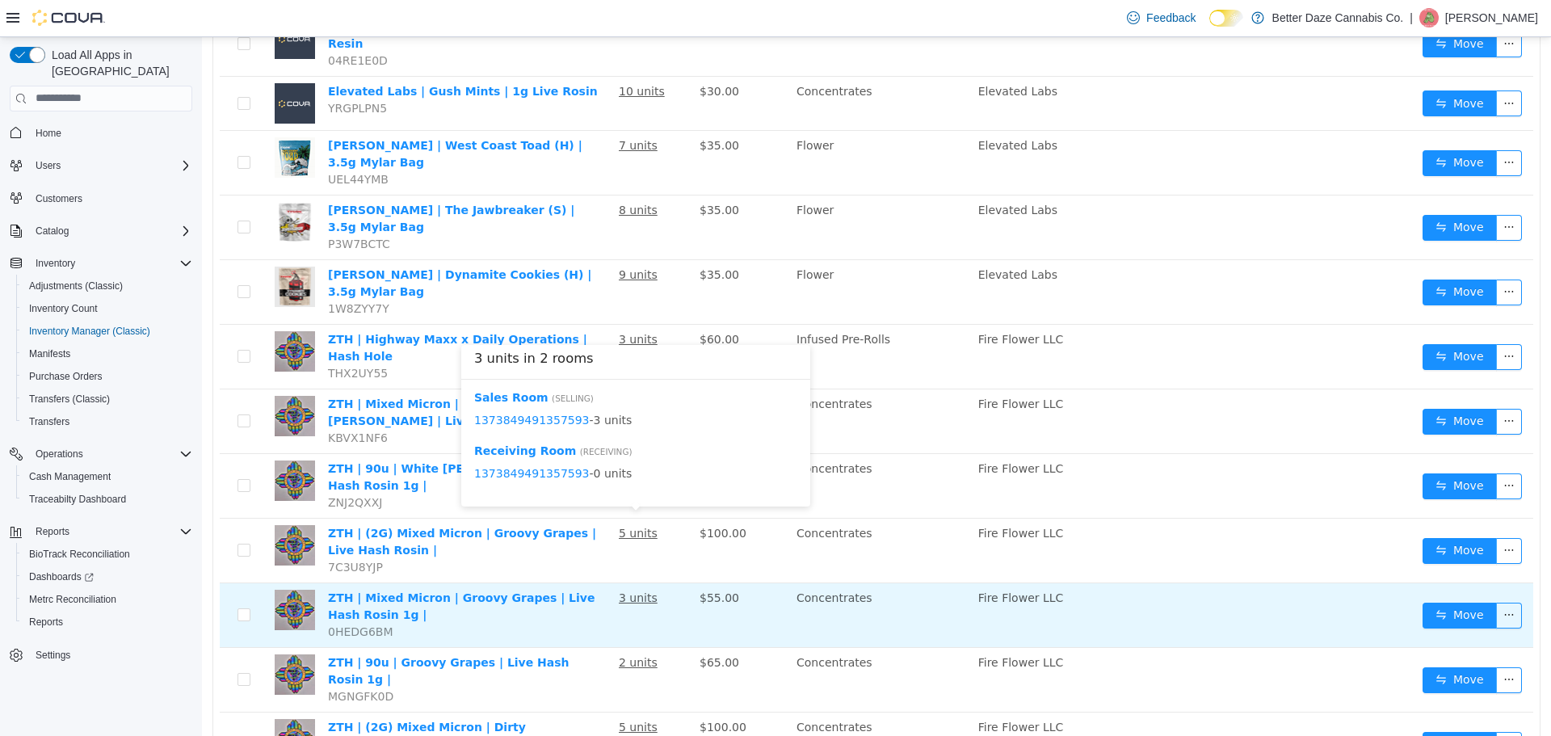
scroll to position [973, 0]
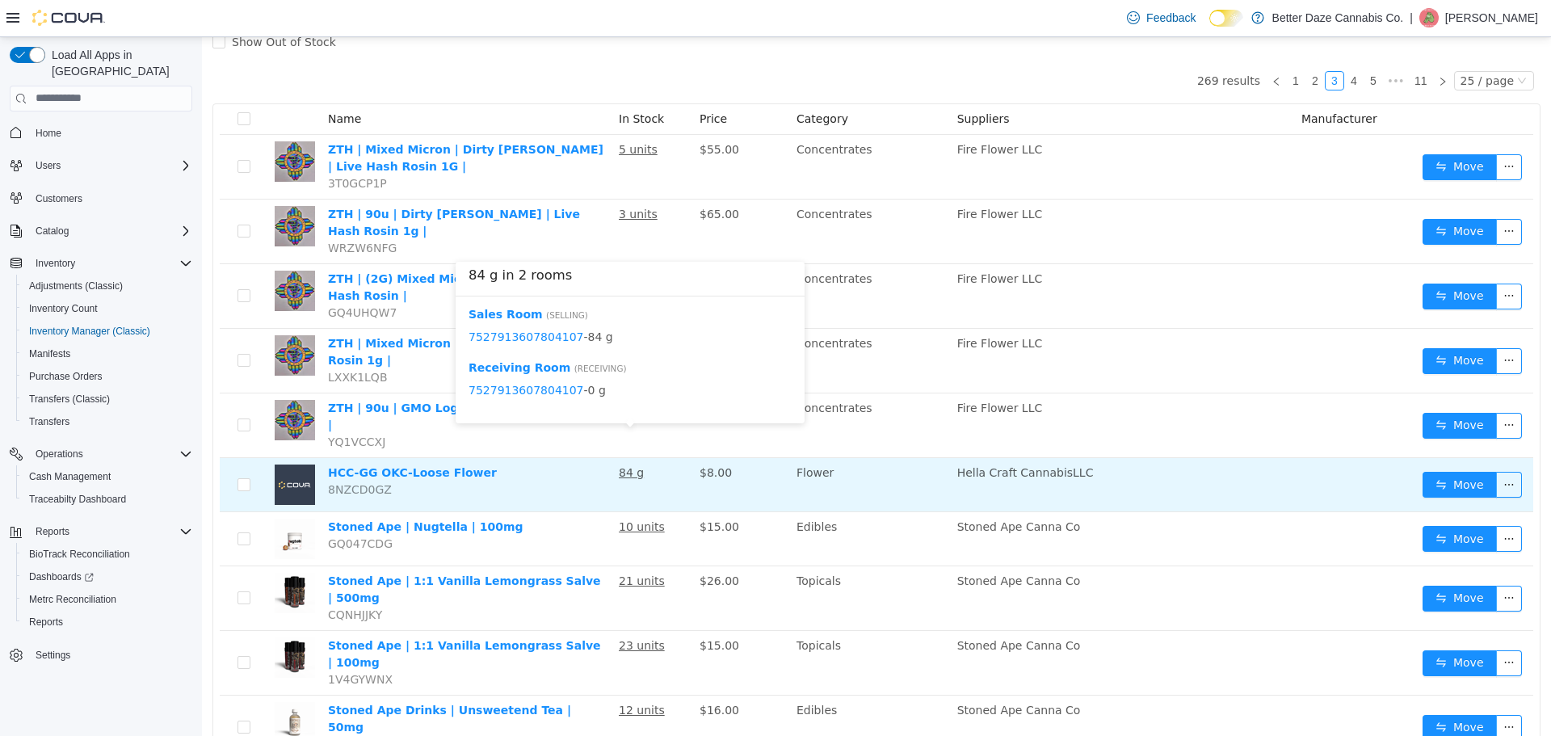
scroll to position [162, 0]
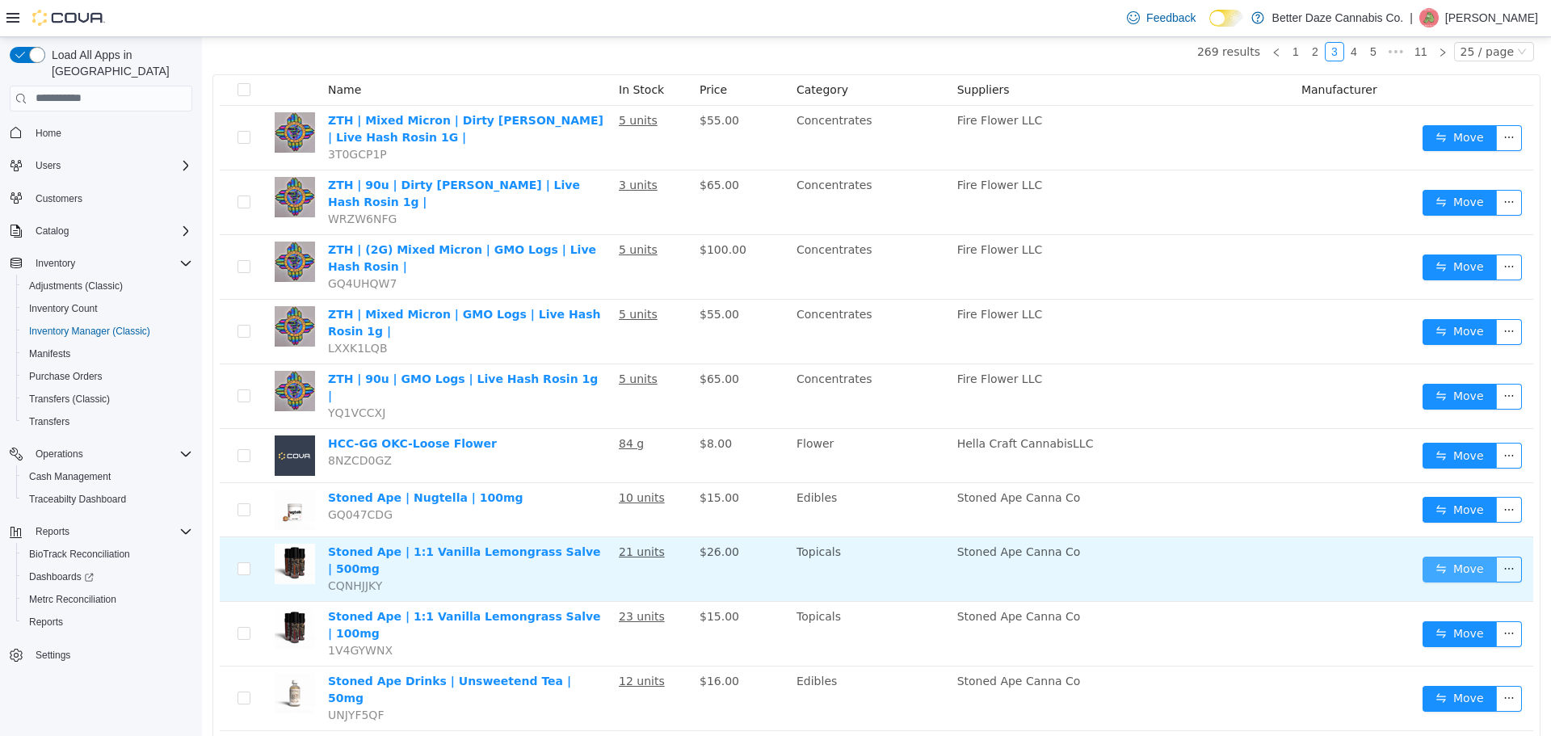
click at [1423, 556] on button "Move" at bounding box center [1460, 569] width 74 height 26
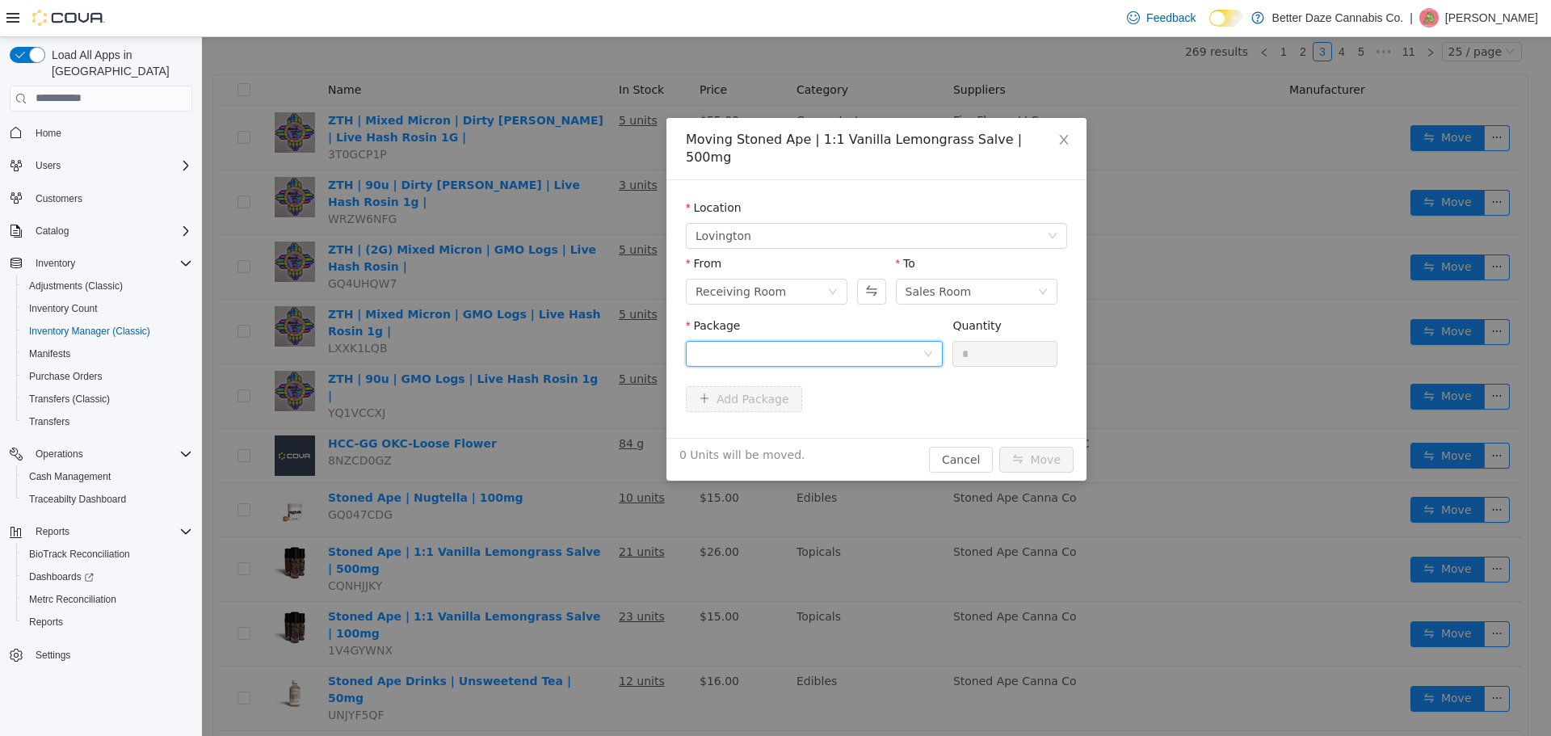
click at [841, 341] on div at bounding box center [809, 353] width 227 height 24
click at [840, 385] on li "5764033542588712 Quantity : 20 Units" at bounding box center [814, 403] width 257 height 44
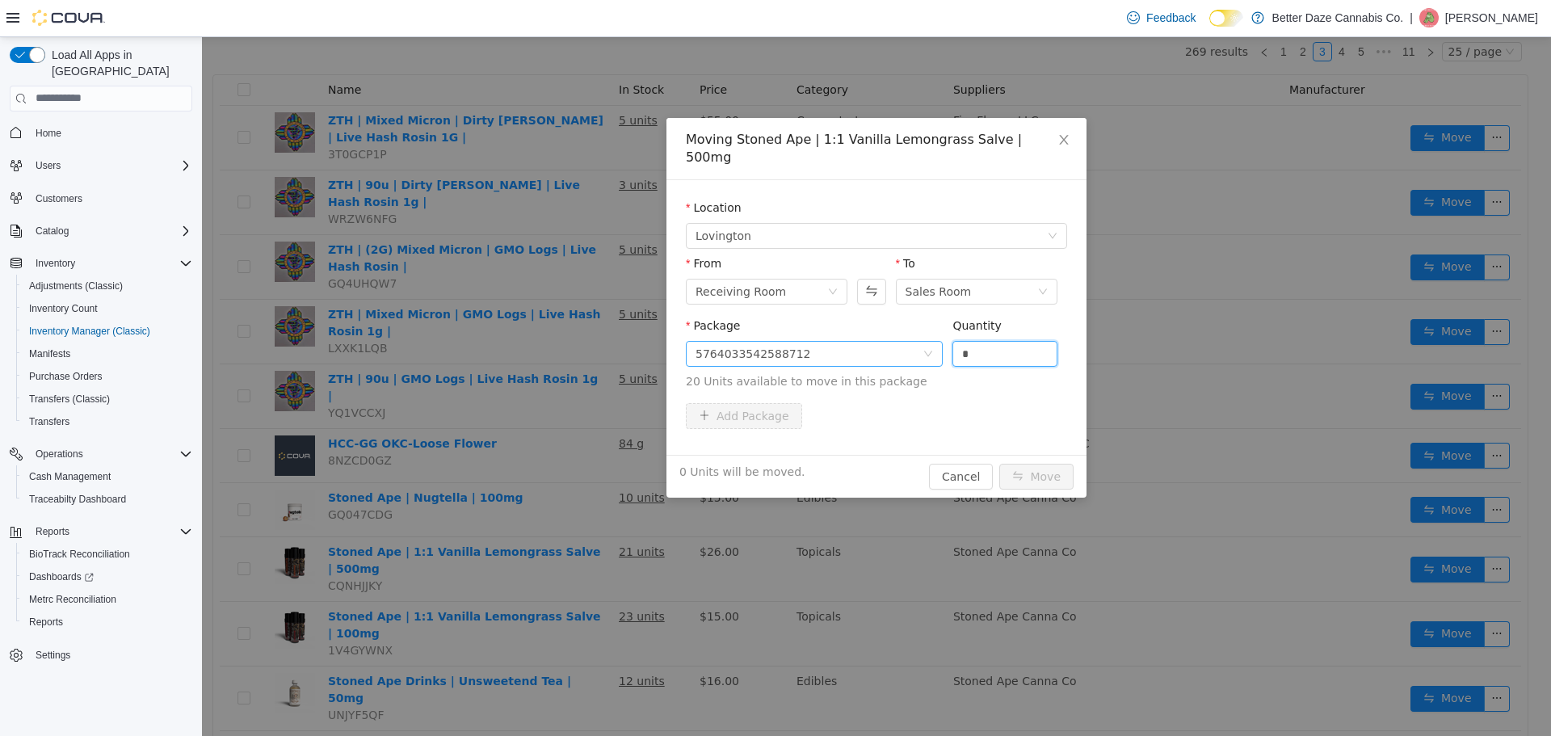
drag, startPoint x: 974, startPoint y: 329, endPoint x: 890, endPoint y: 336, distance: 84.3
click at [891, 336] on span "Package 5764033542588712 Quantity * 20 Units available to move in this package" at bounding box center [876, 353] width 381 height 71
type input "*"
click at [1053, 463] on button "Move" at bounding box center [1036, 476] width 74 height 26
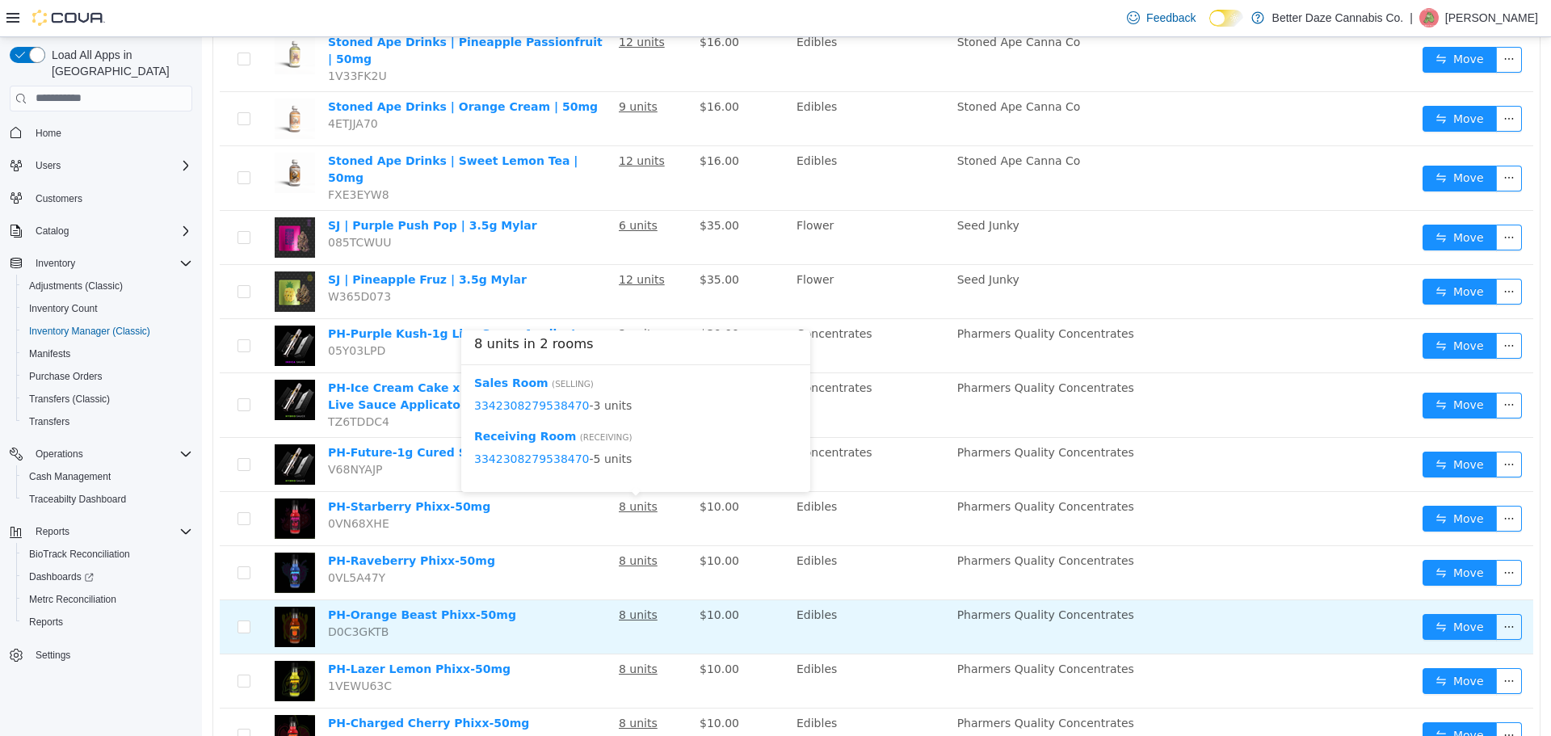
scroll to position [952, 0]
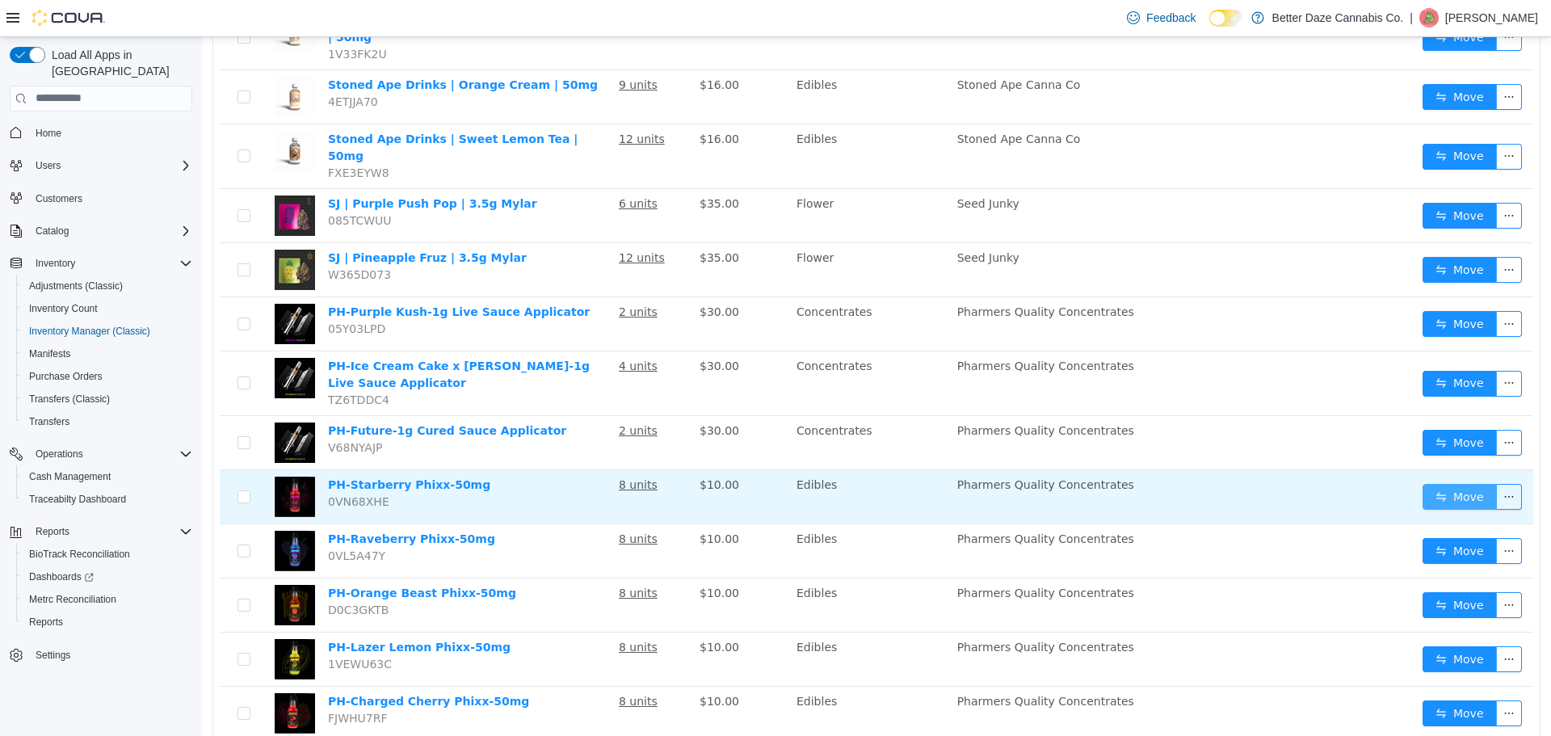
click at [1430, 483] on button "Move" at bounding box center [1460, 496] width 74 height 26
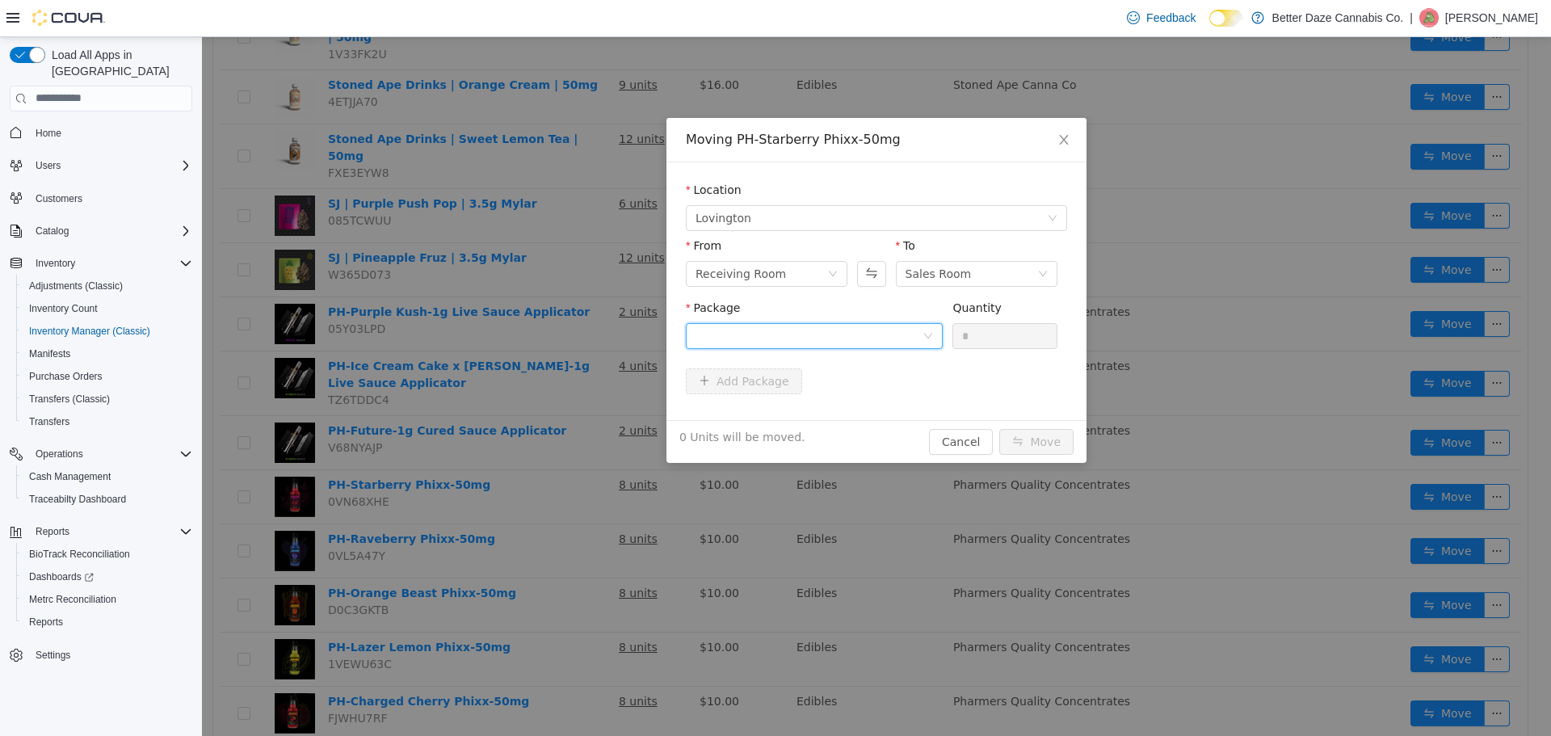
click at [843, 335] on div at bounding box center [809, 335] width 227 height 24
click at [842, 401] on li "0922812054682472 Quantity : 4 Units" at bounding box center [814, 403] width 257 height 44
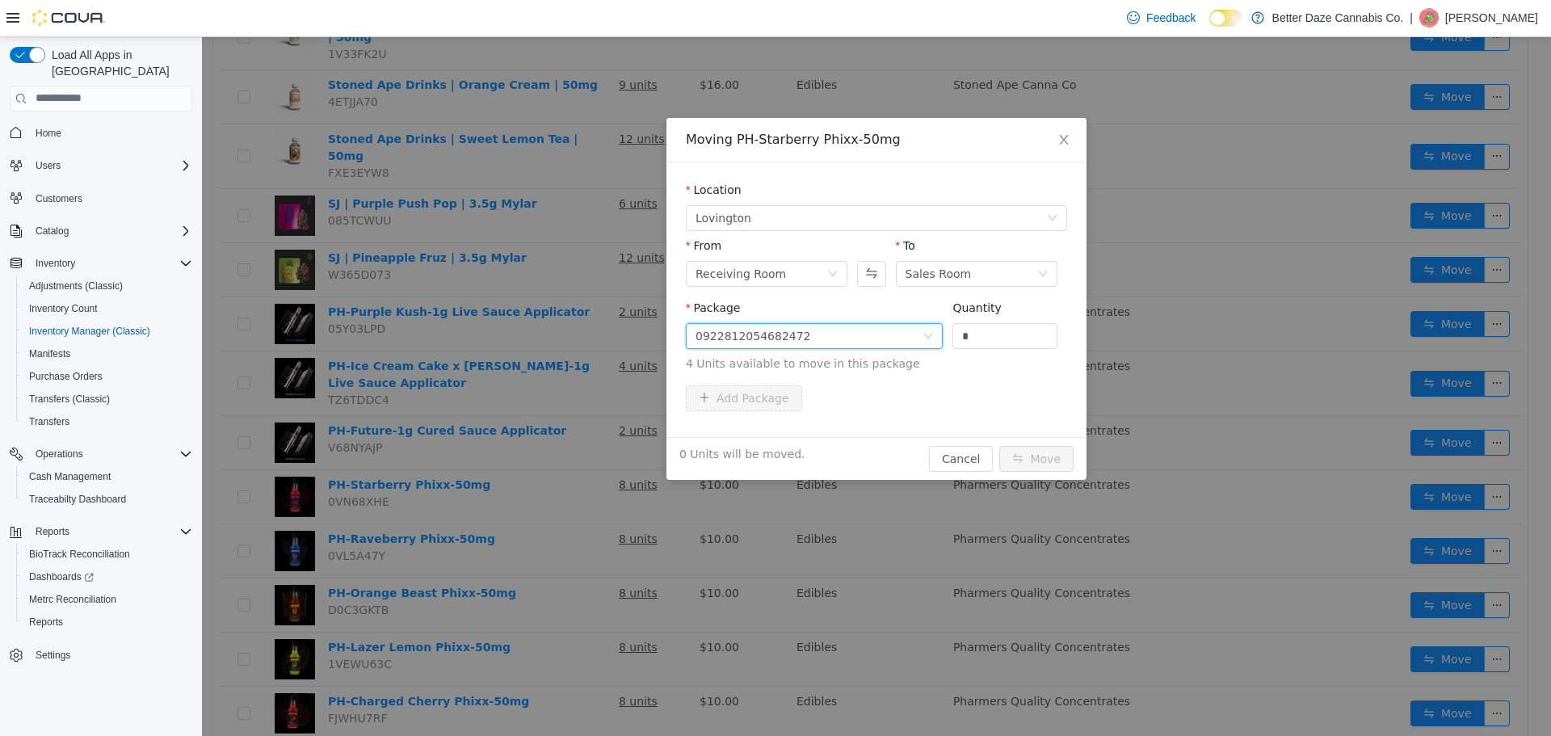
drag, startPoint x: 988, startPoint y: 329, endPoint x: 891, endPoint y: 330, distance: 97.0
click at [893, 330] on span "Package 0922812054682472 Quantity * 4 Units available to move in this package" at bounding box center [876, 336] width 381 height 71
type input "*"
click at [1041, 466] on button "Move" at bounding box center [1036, 458] width 74 height 26
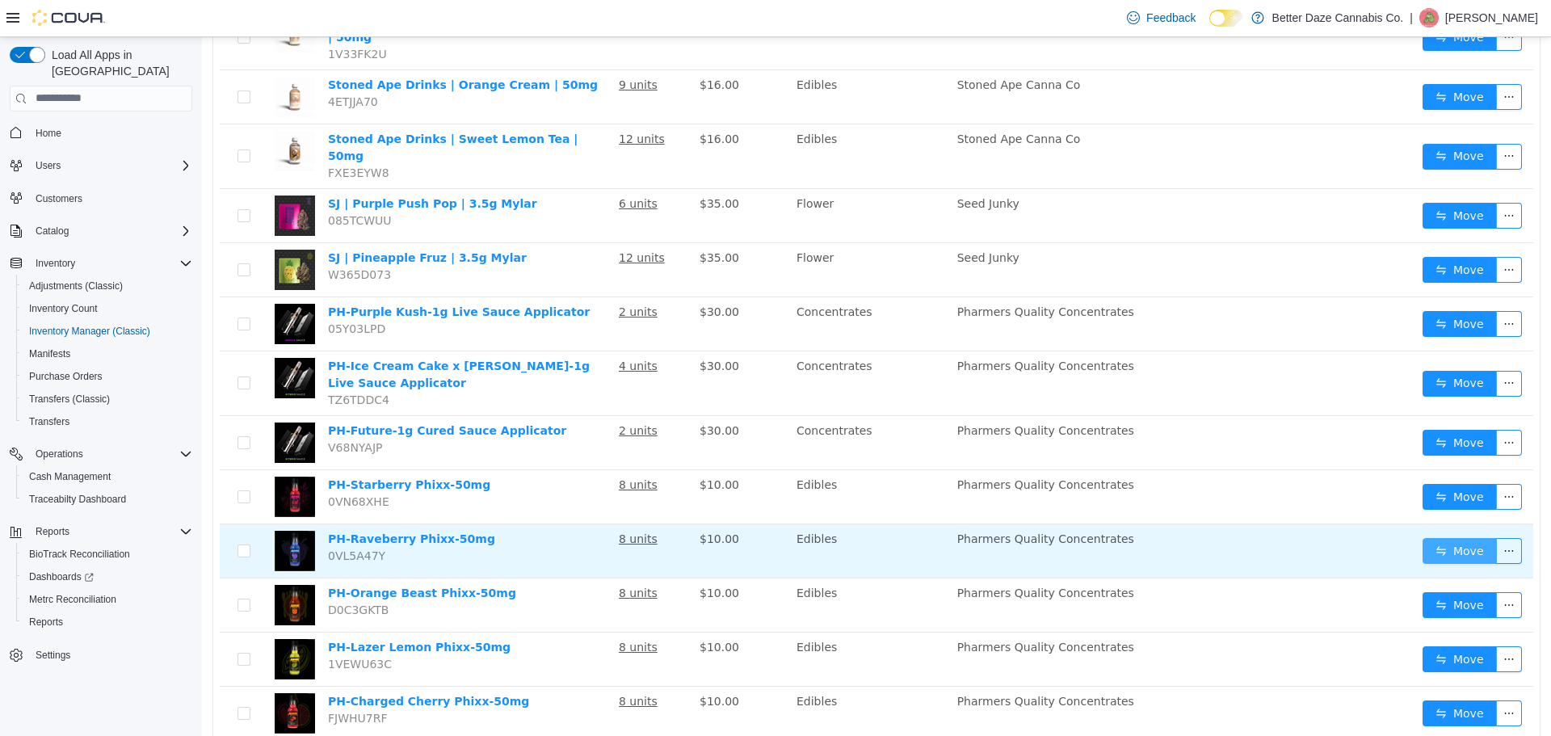
click at [1423, 537] on button "Move" at bounding box center [1460, 550] width 74 height 26
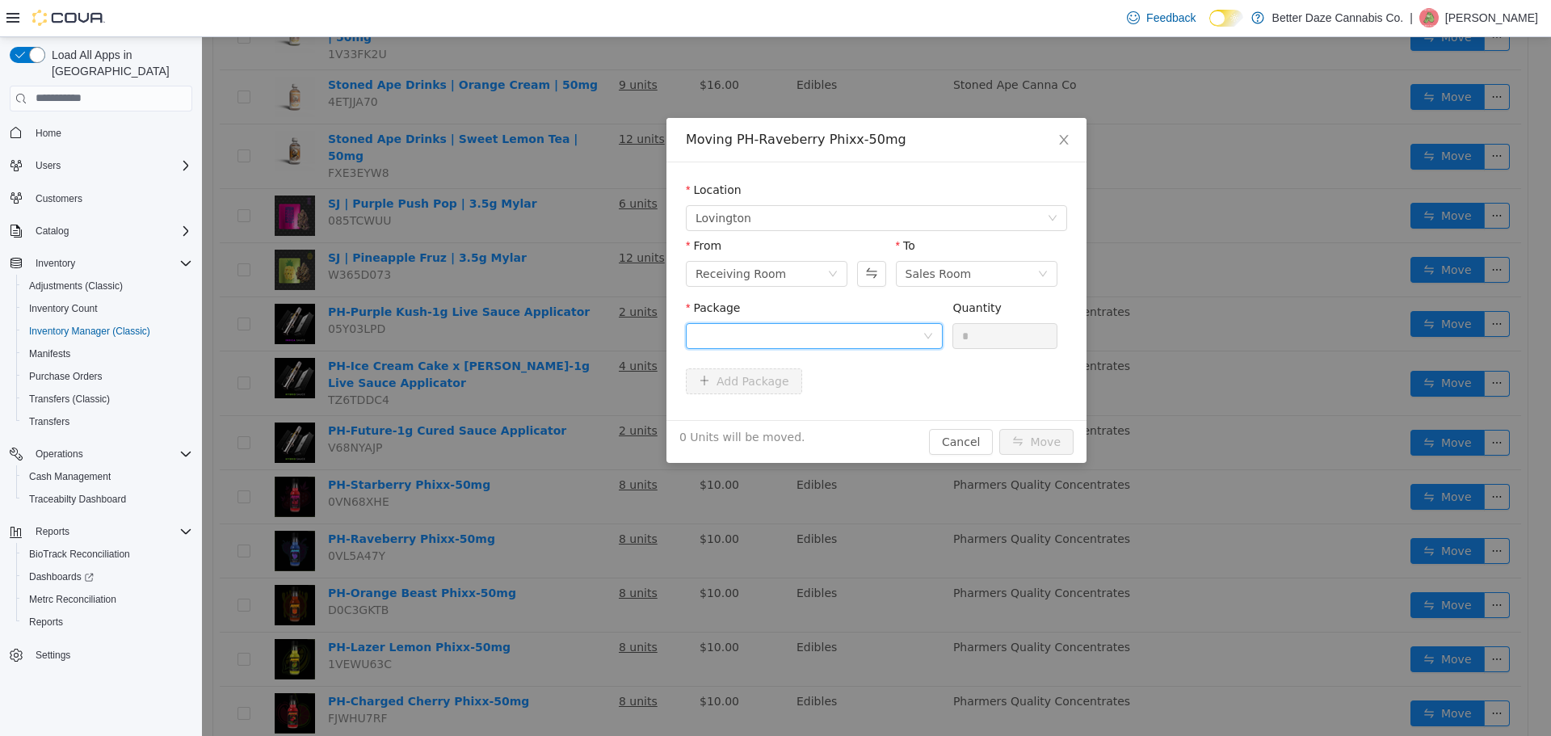
click at [789, 343] on div at bounding box center [809, 335] width 227 height 24
click at [797, 401] on li "3399231906266488 Quantity : 4 Units" at bounding box center [814, 403] width 257 height 44
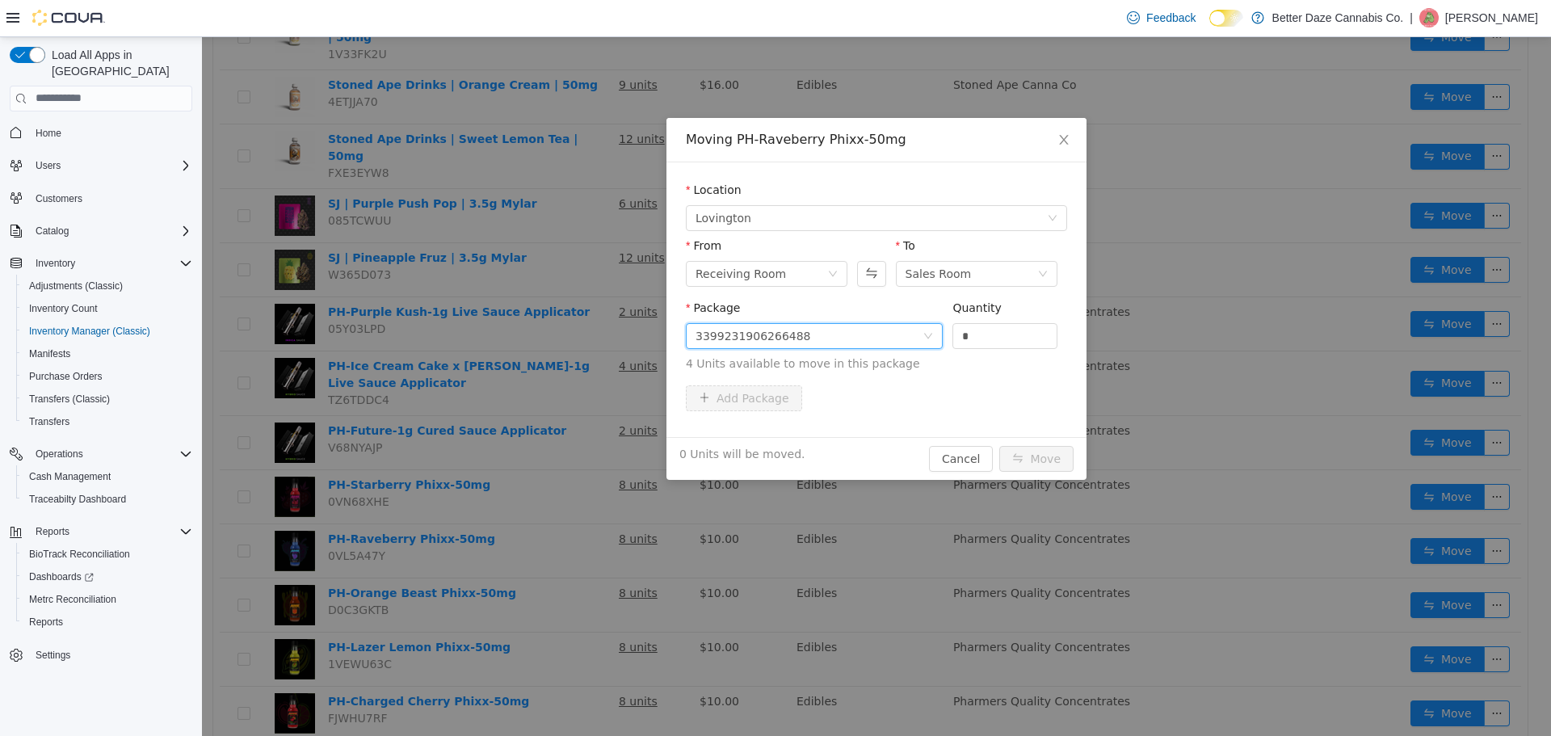
drag, startPoint x: 948, startPoint y: 339, endPoint x: 882, endPoint y: 339, distance: 65.4
click at [881, 339] on span "Package 3399231906266488 Quantity * 4 Units available to move in this package" at bounding box center [876, 336] width 381 height 71
type input "*"
click at [1037, 454] on button "Move" at bounding box center [1036, 458] width 74 height 26
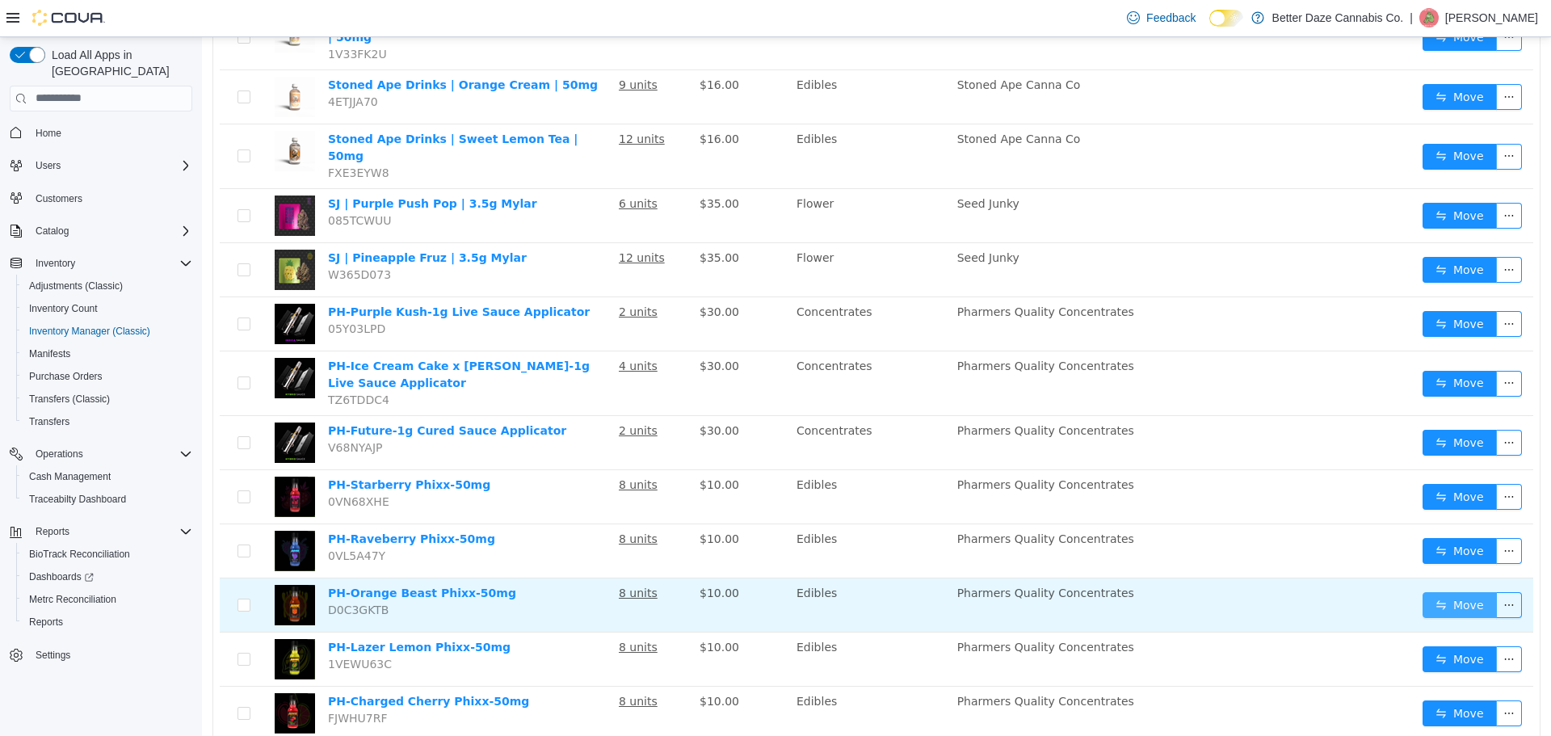
click at [1445, 591] on button "Move" at bounding box center [1460, 604] width 74 height 26
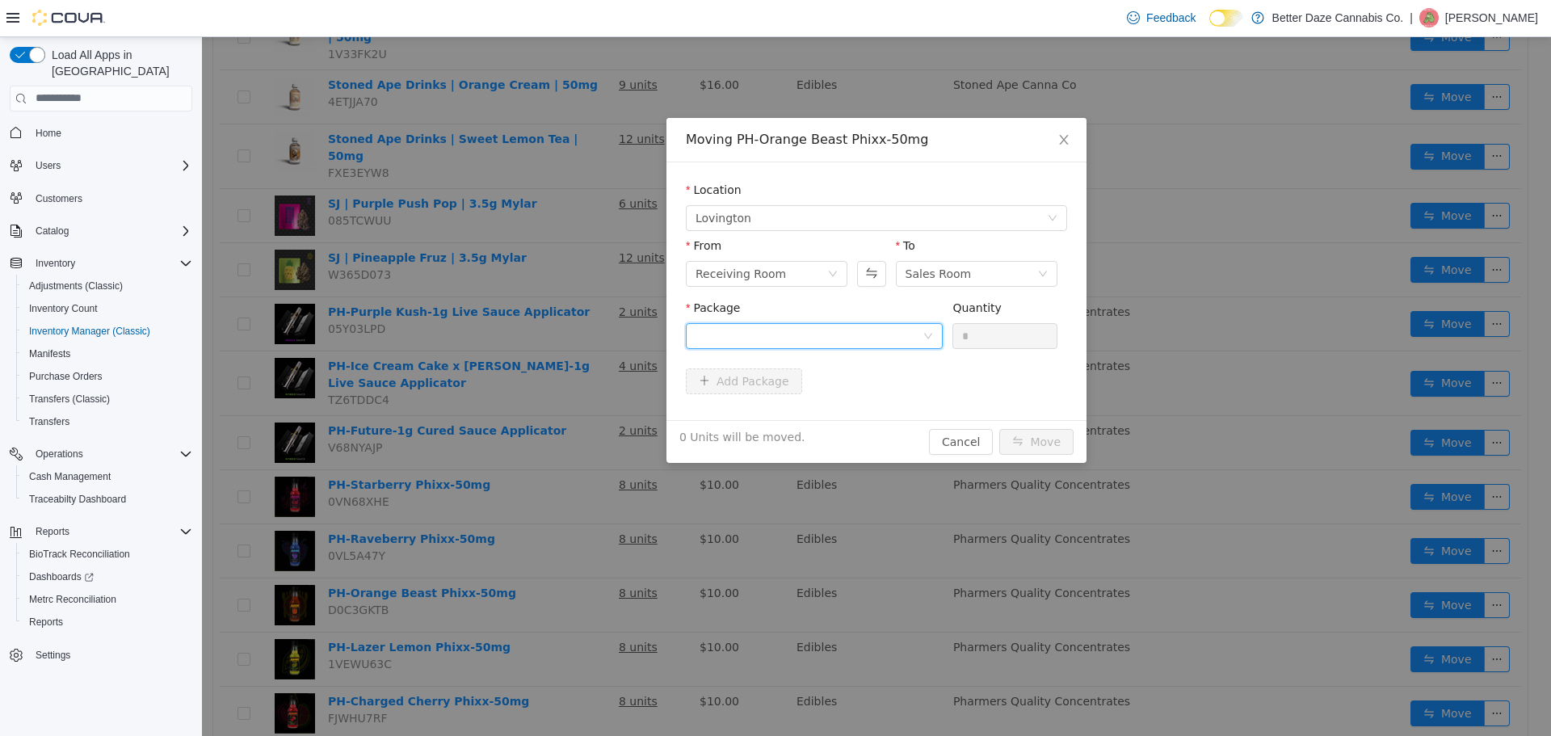
click at [911, 326] on div at bounding box center [809, 335] width 227 height 24
drag, startPoint x: 875, startPoint y: 383, endPoint x: 885, endPoint y: 383, distance: 9.7
click at [875, 383] on li "3342308279538470 Quantity : 5 Units" at bounding box center [814, 403] width 257 height 44
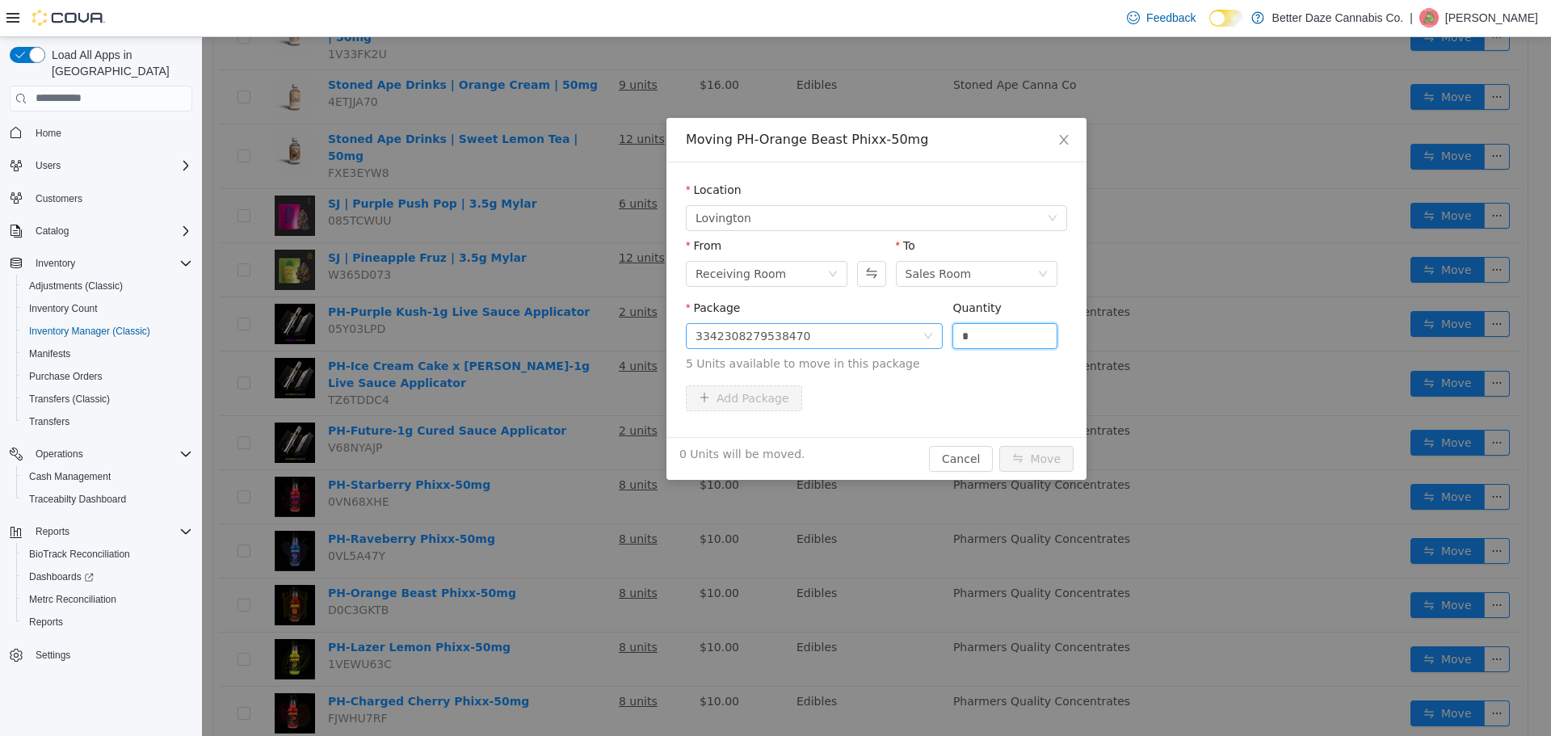
drag, startPoint x: 910, startPoint y: 340, endPoint x: 846, endPoint y: 343, distance: 63.9
click at [852, 345] on span "Package 3342308279538470 Quantity * 5 Units available to move in this package" at bounding box center [876, 336] width 381 height 71
type input "*"
click at [1062, 463] on button "Move" at bounding box center [1036, 458] width 74 height 26
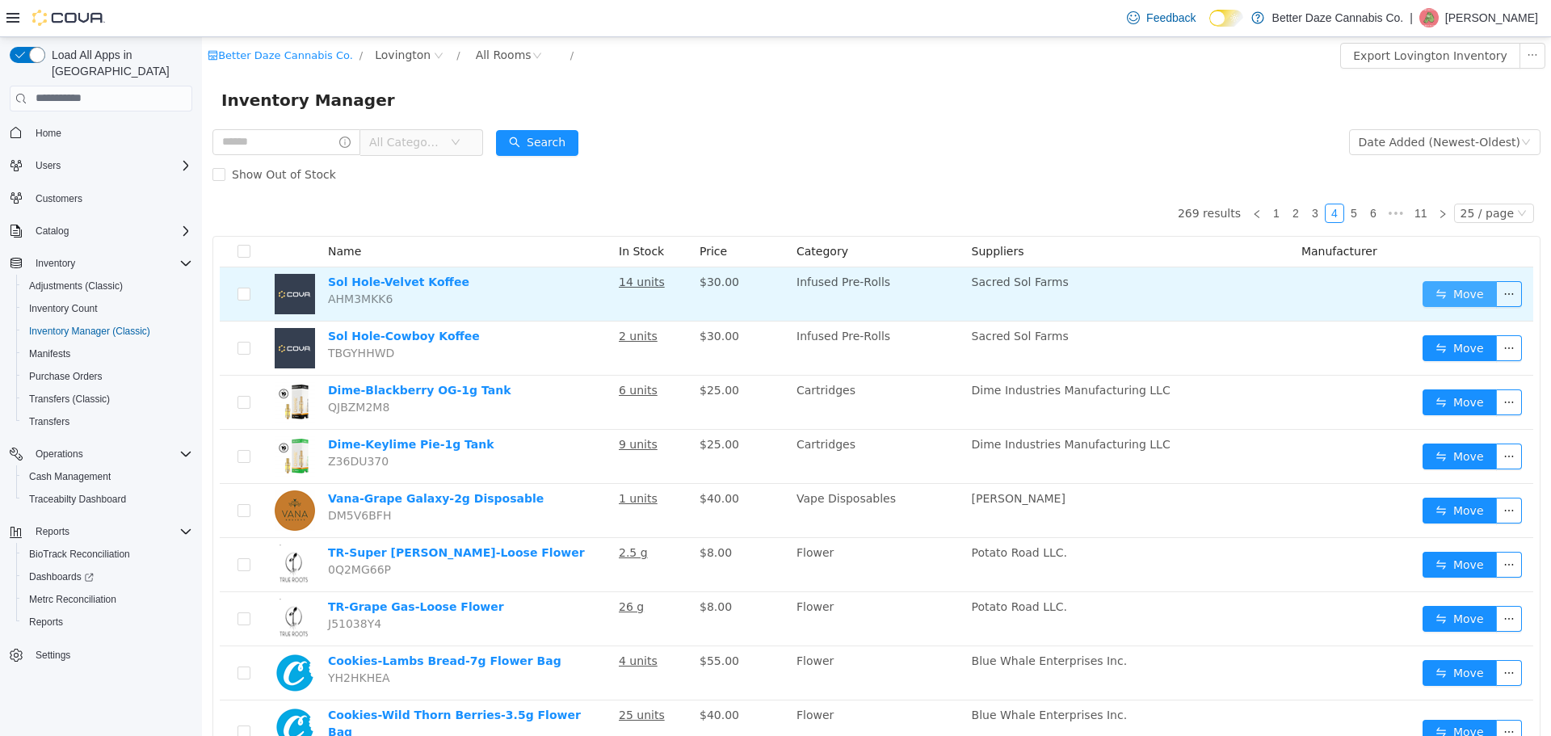
click at [1427, 298] on button "Move" at bounding box center [1460, 293] width 74 height 26
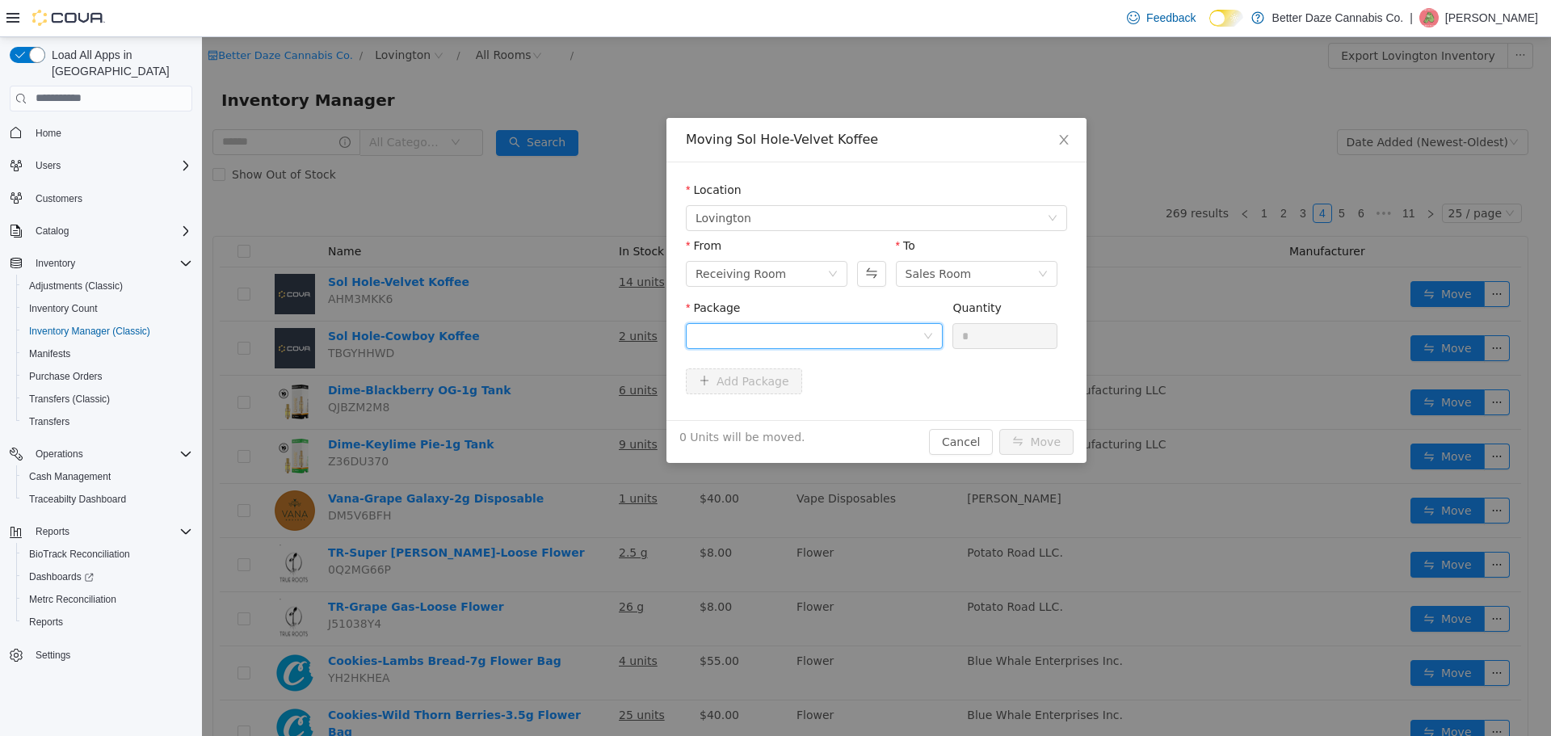
click at [784, 339] on div at bounding box center [809, 335] width 227 height 24
drag, startPoint x: 772, startPoint y: 409, endPoint x: 1029, endPoint y: 360, distance: 262.3
click at [772, 409] on span "Quantity : 13 Units" at bounding box center [745, 411] width 99 height 13
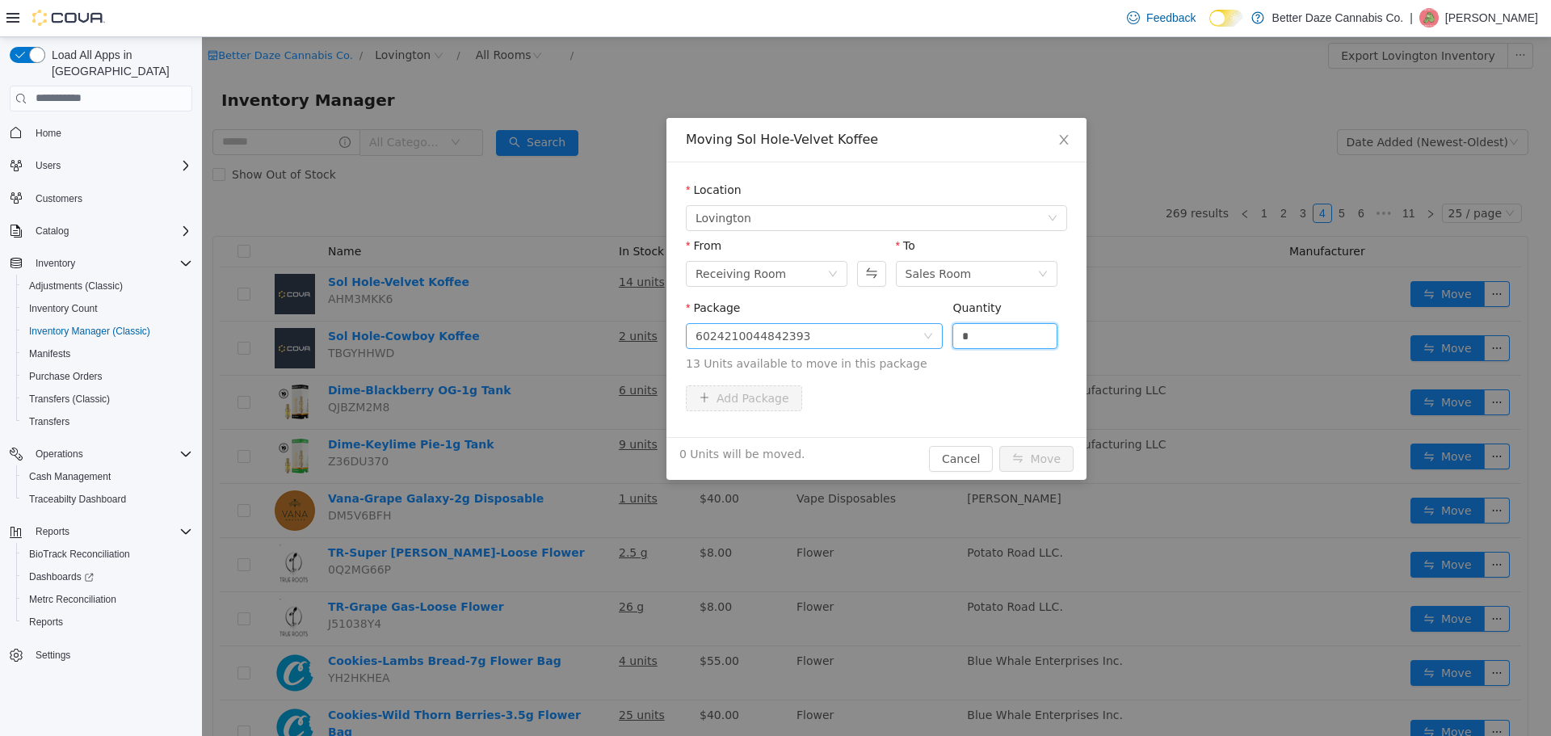
drag, startPoint x: 1021, startPoint y: 337, endPoint x: 800, endPoint y: 331, distance: 221.4
click at [813, 335] on span "Package 6024210044842393 Quantity * 13 Units available to move in this package" at bounding box center [876, 336] width 381 height 71
type input "*"
click at [1030, 461] on button "Move" at bounding box center [1036, 458] width 74 height 26
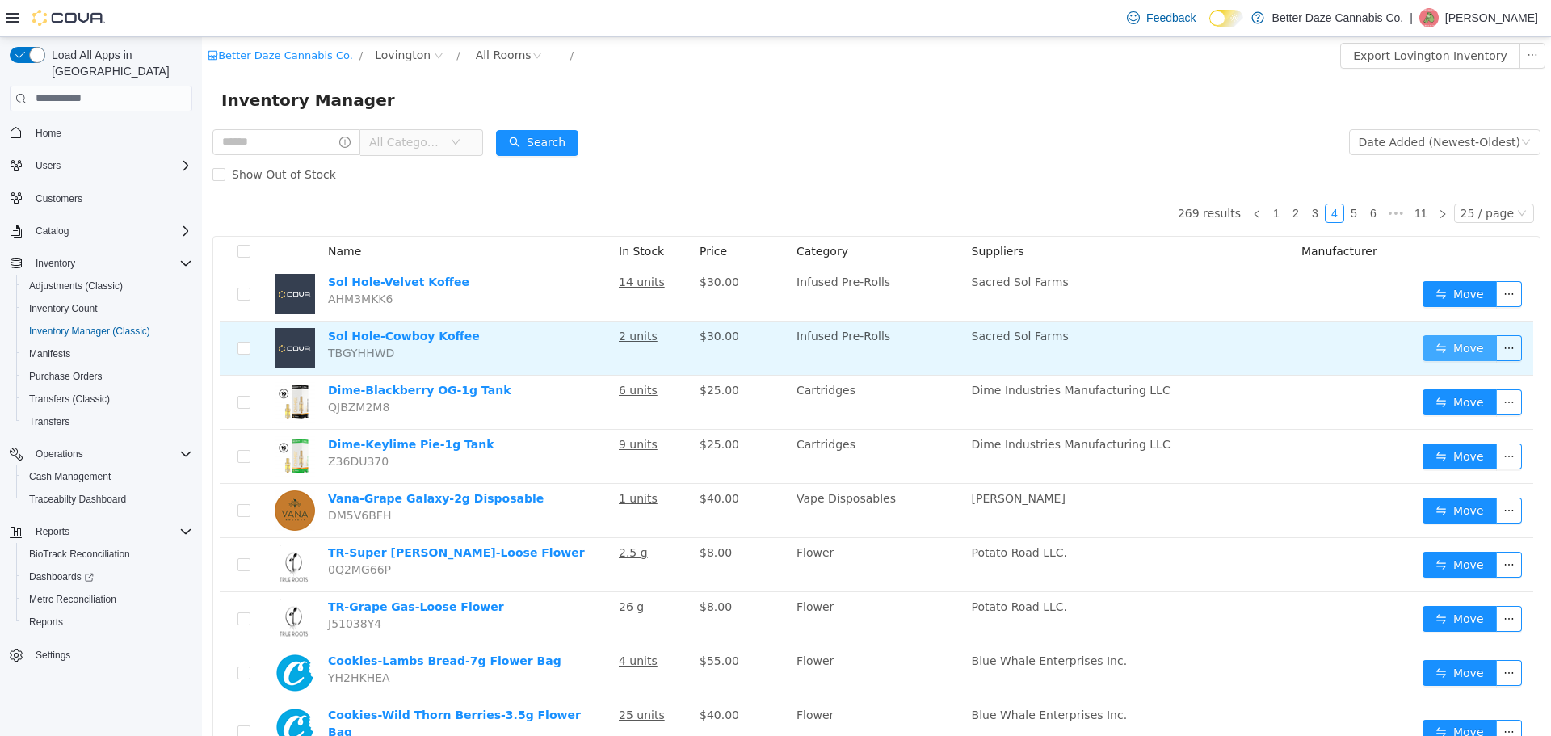
drag, startPoint x: 1433, startPoint y: 351, endPoint x: 1403, endPoint y: 351, distance: 30.7
click at [1433, 351] on button "Move" at bounding box center [1460, 347] width 74 height 26
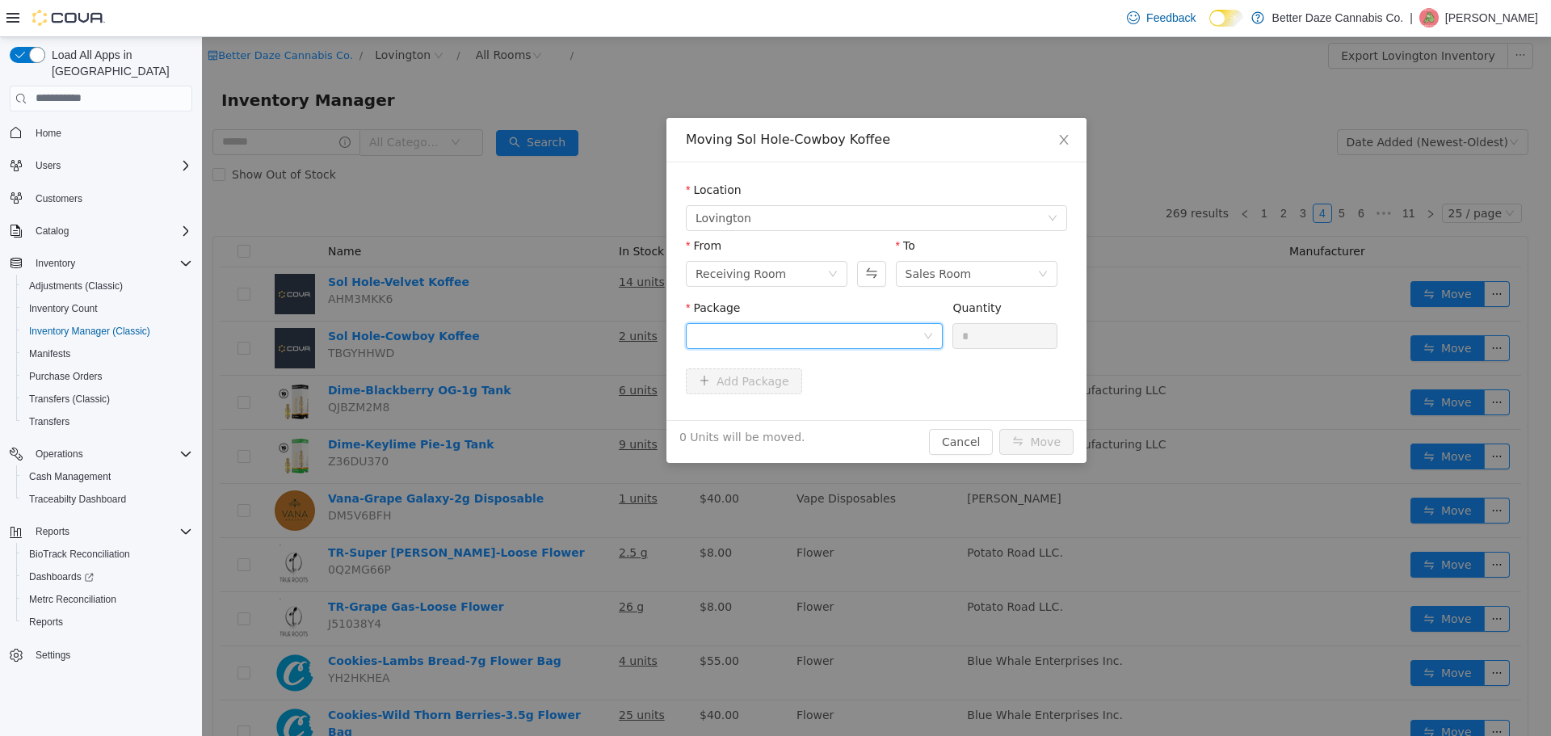
click at [802, 347] on div at bounding box center [814, 335] width 257 height 26
drag, startPoint x: 803, startPoint y: 410, endPoint x: 832, endPoint y: 395, distance: 32.5
click at [821, 400] on li "0188532827910559 Quantity : 2 Units" at bounding box center [814, 403] width 257 height 44
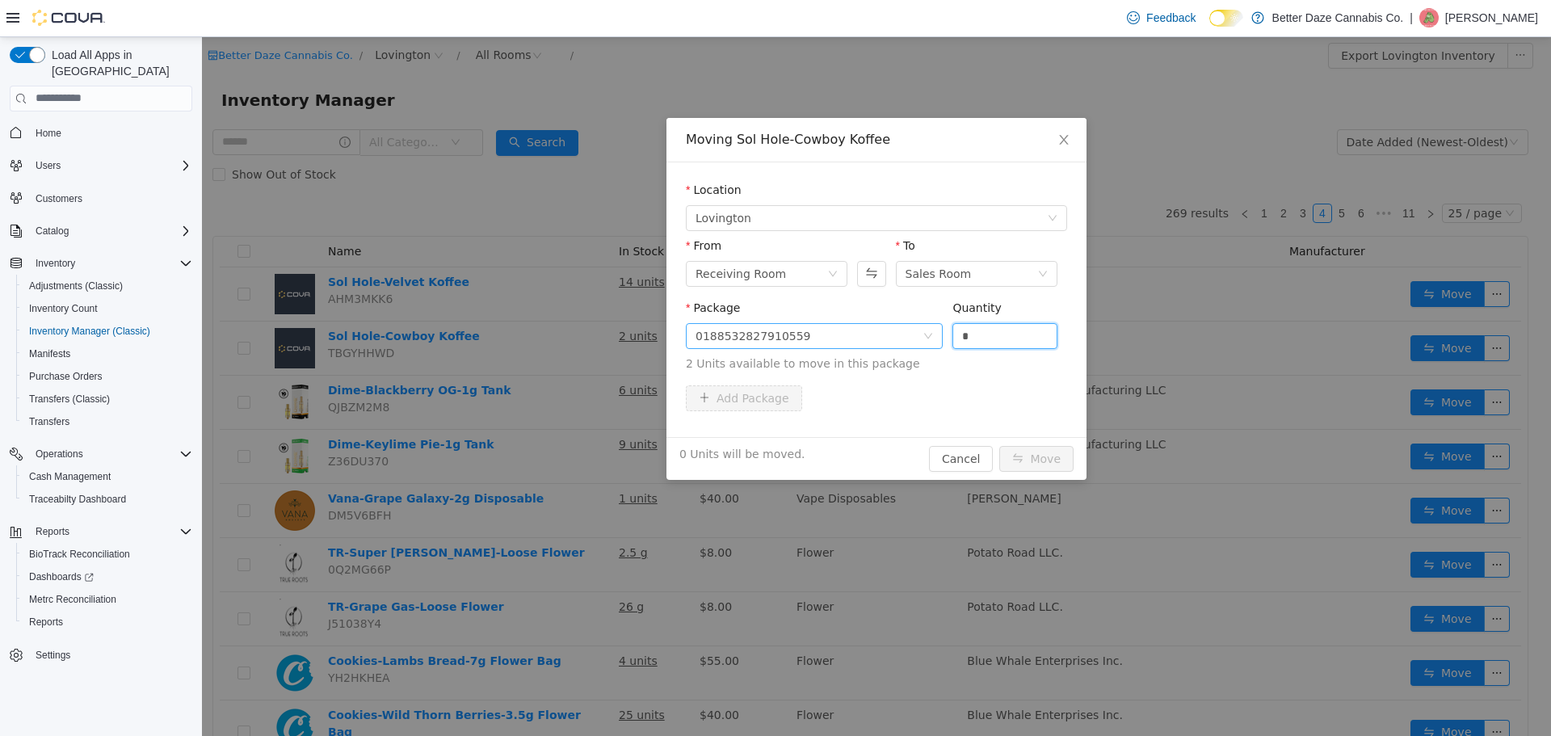
drag, startPoint x: 975, startPoint y: 330, endPoint x: 906, endPoint y: 323, distance: 69.8
click at [906, 323] on span "Package 0188532827910559 Quantity * 2 Units available to move in this package" at bounding box center [876, 336] width 381 height 71
type input "*"
click at [1050, 461] on button "Move" at bounding box center [1036, 458] width 74 height 26
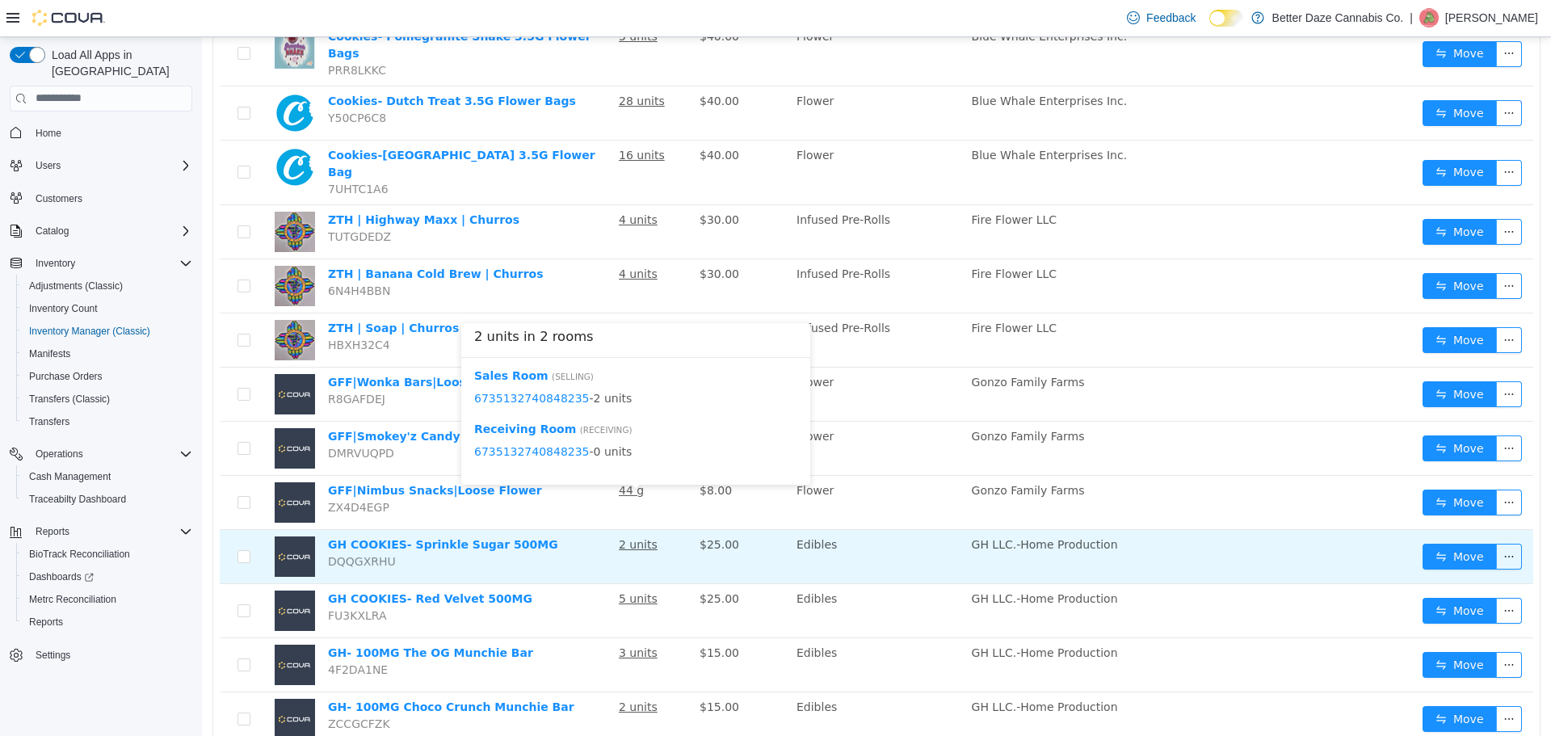
scroll to position [931, 0]
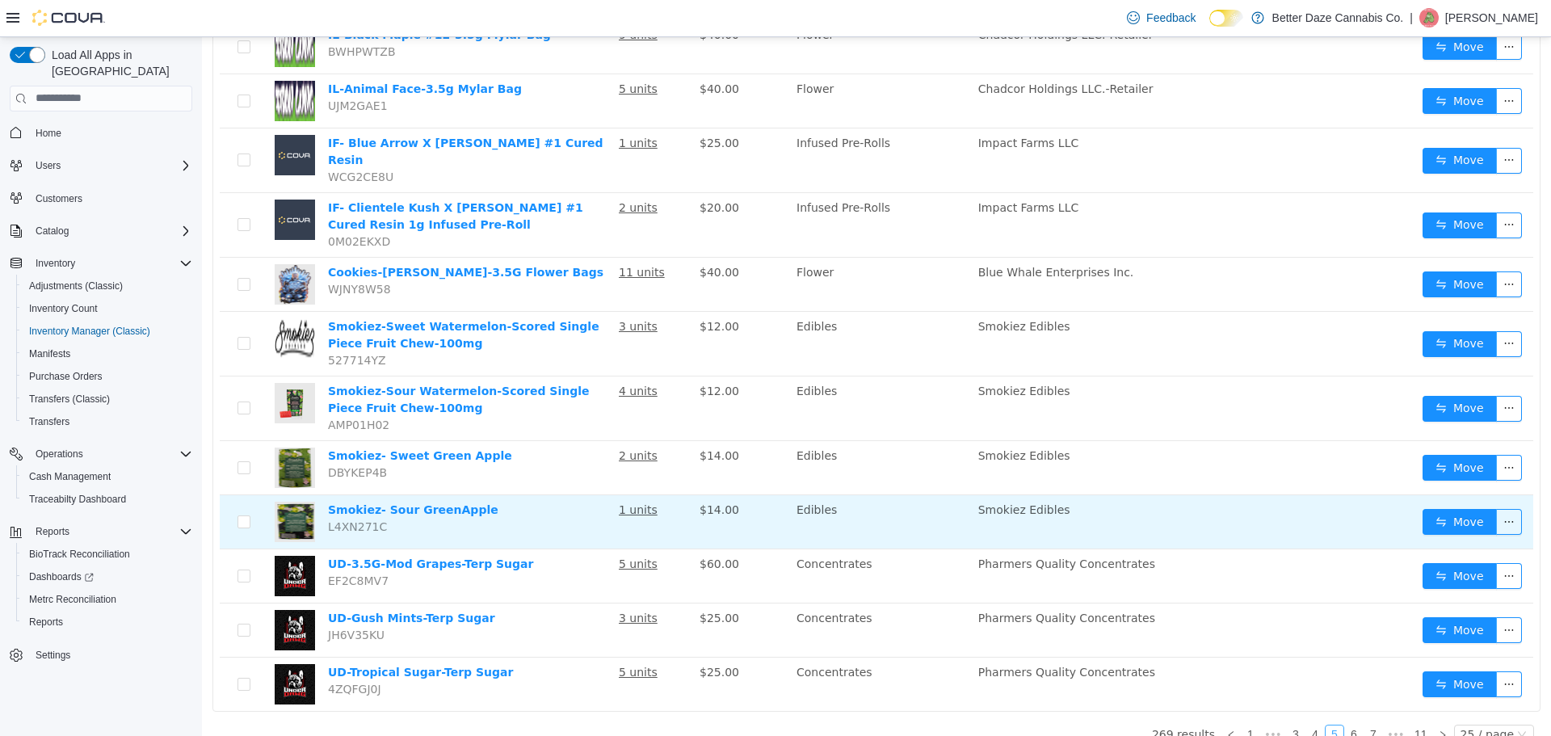
scroll to position [962, 0]
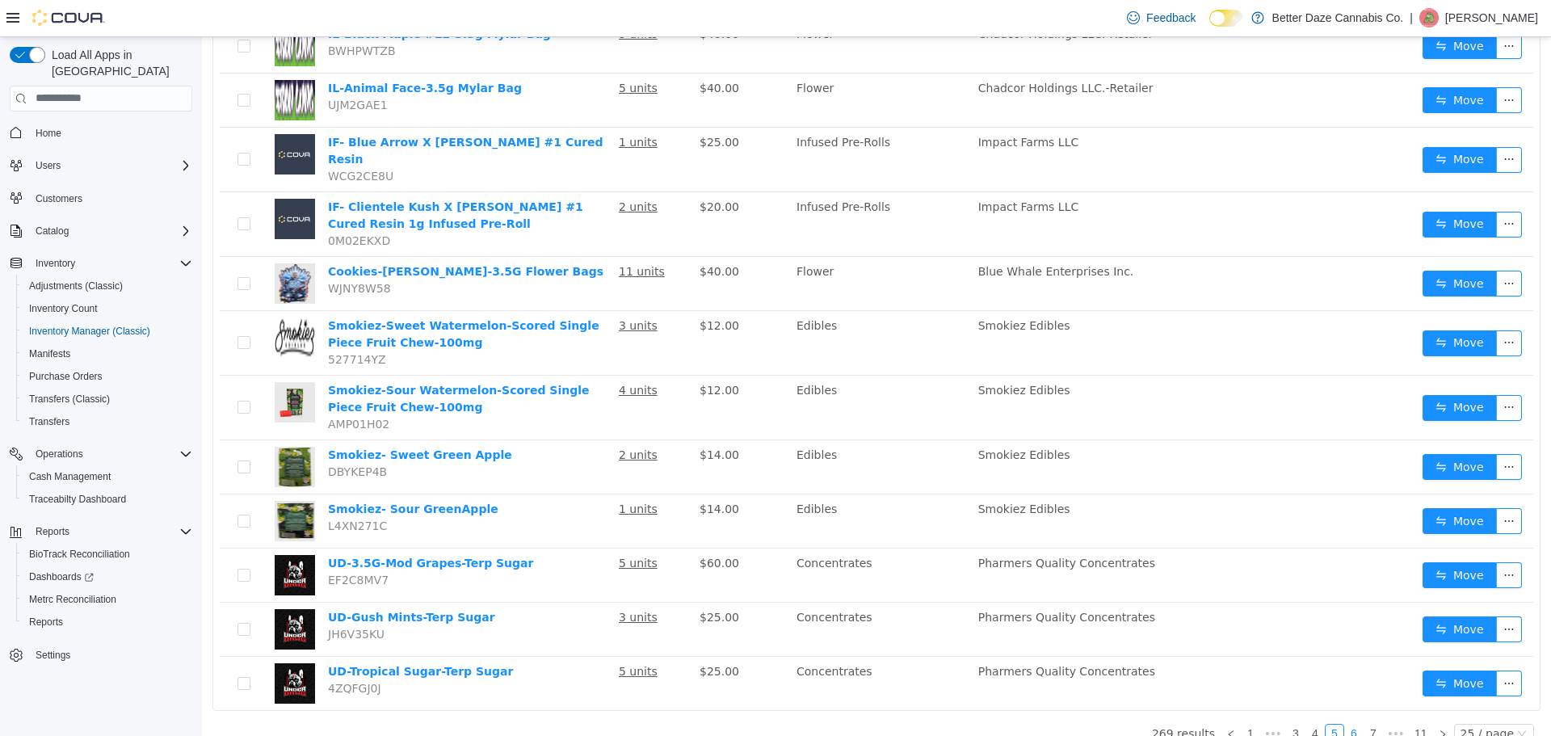
click at [1351, 724] on link "6" at bounding box center [1354, 733] width 18 height 18
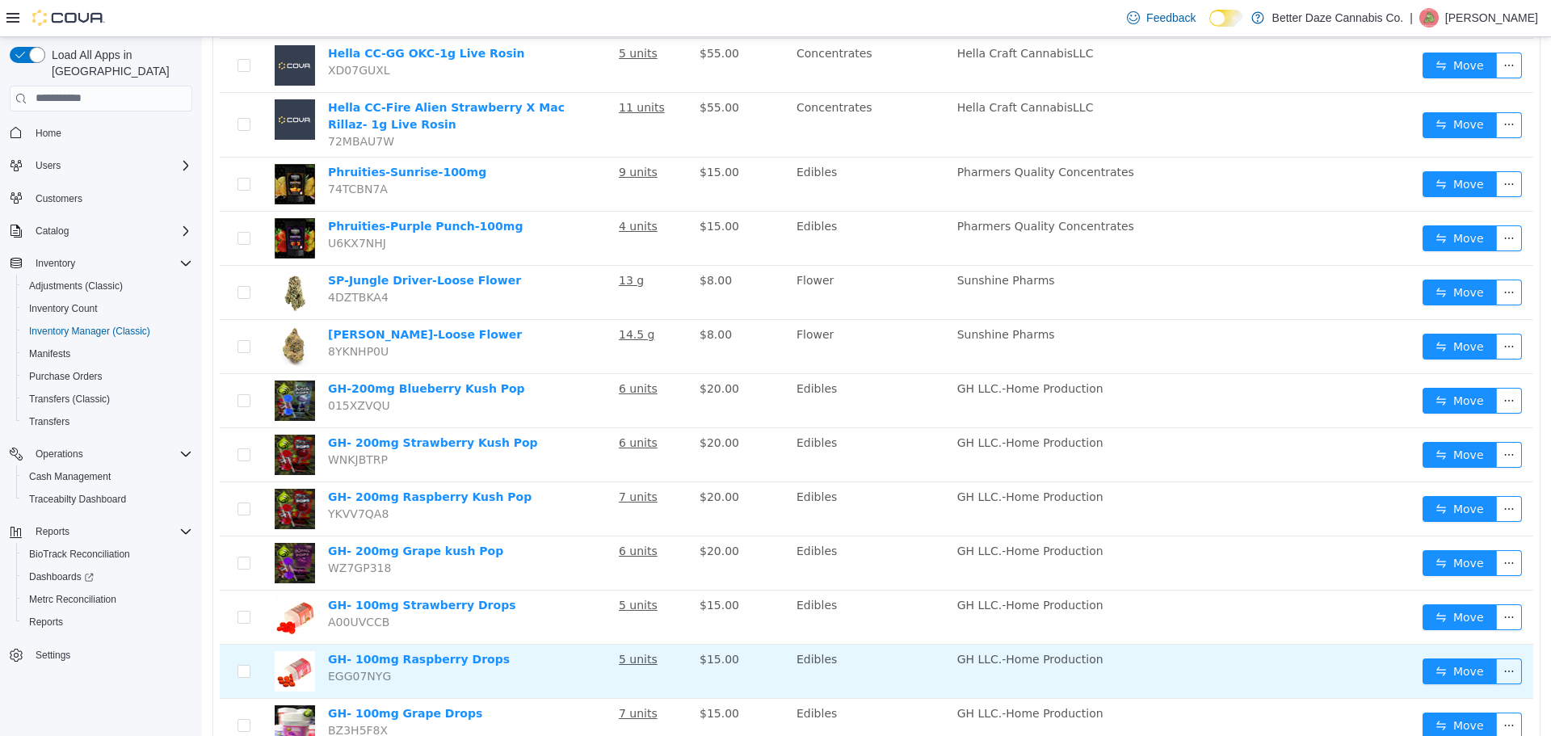
scroll to position [941, 0]
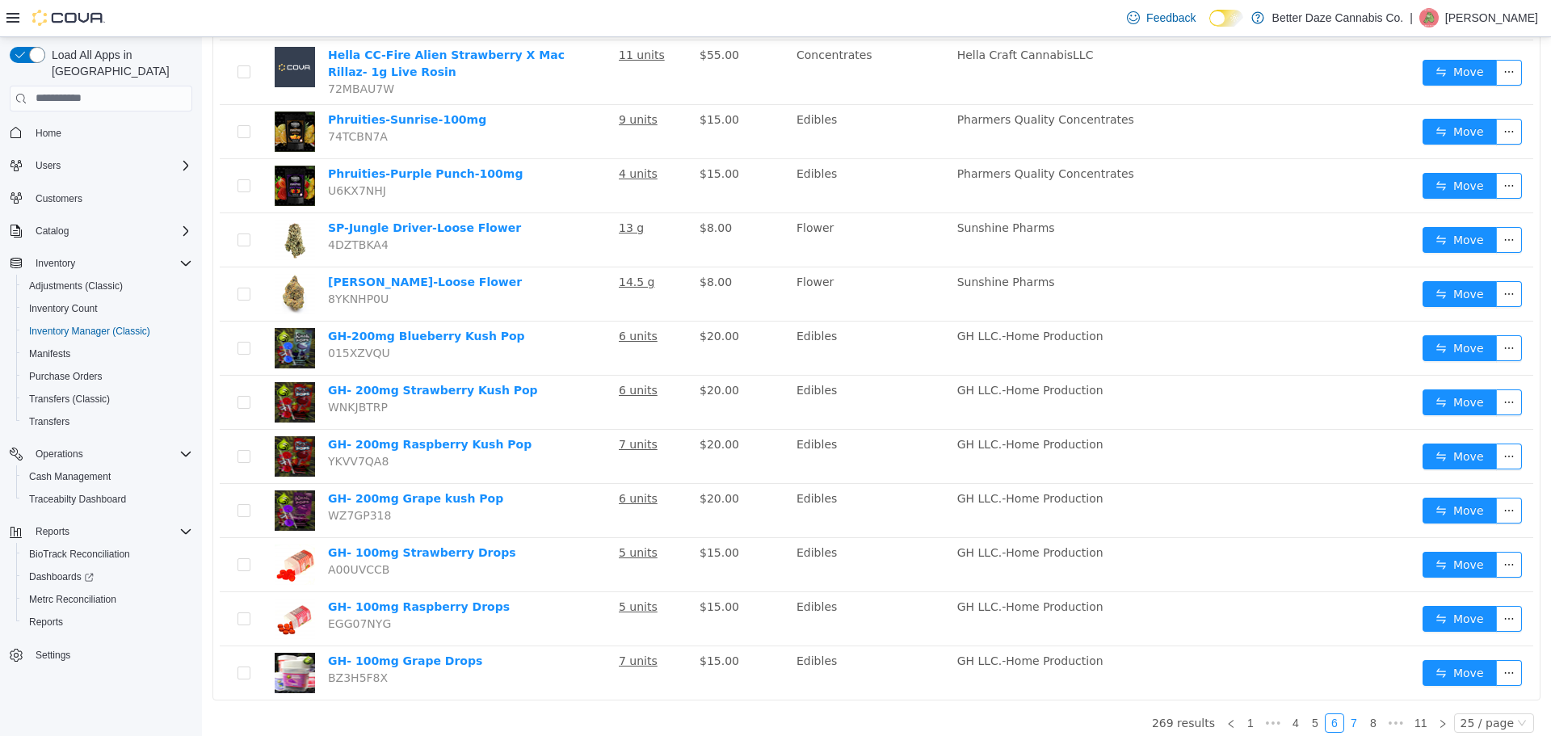
click at [1348, 713] on link "7" at bounding box center [1354, 722] width 18 height 18
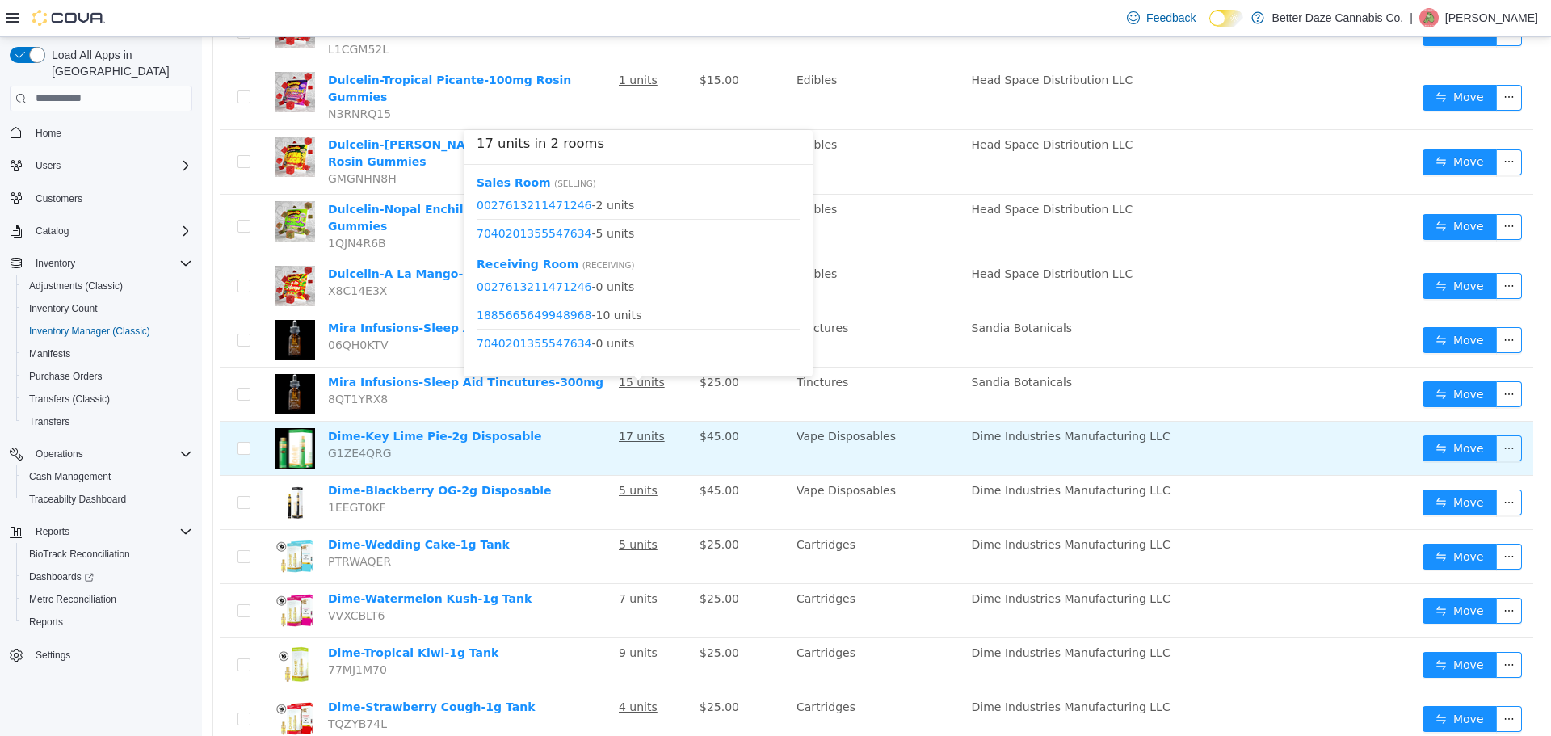
scroll to position [566, 0]
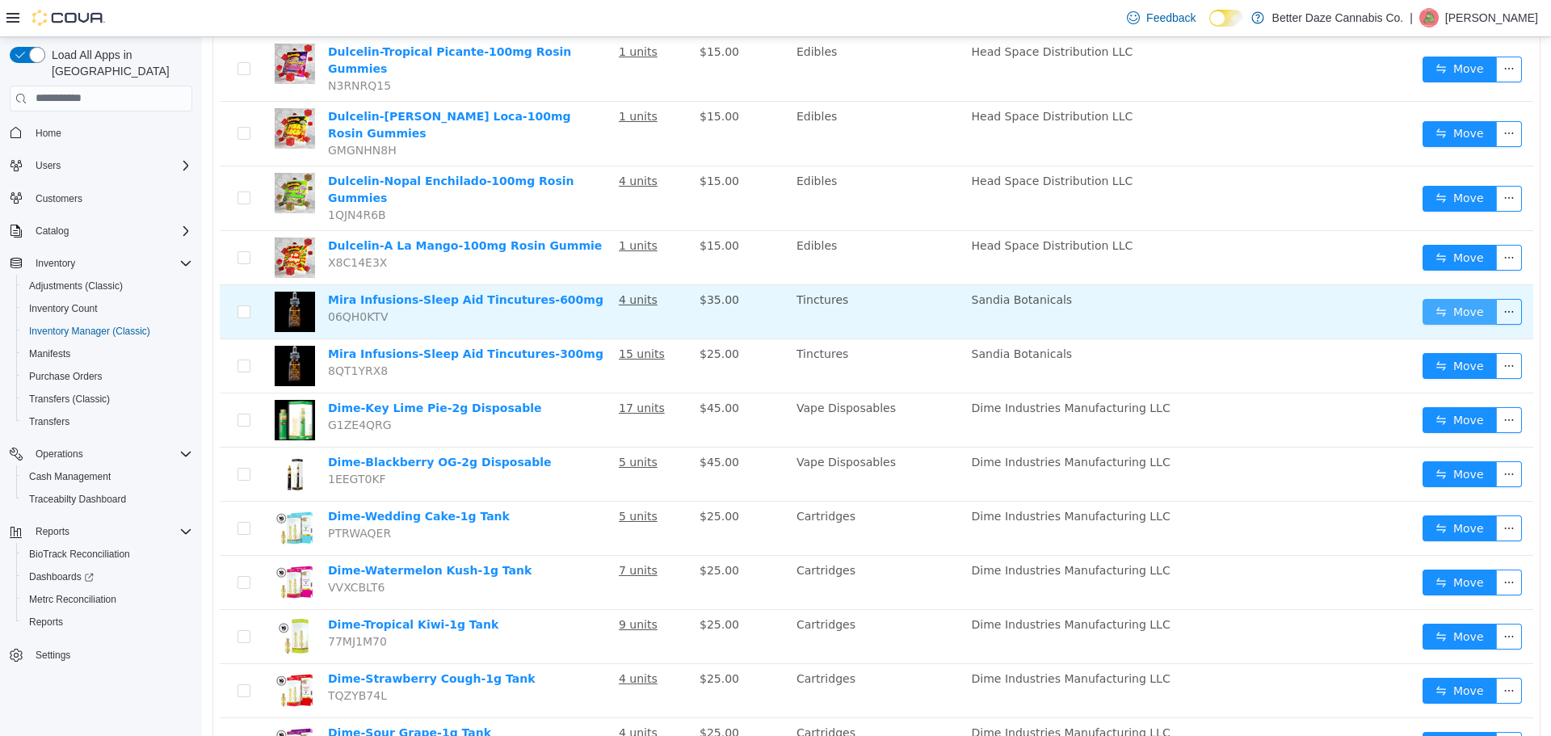
click at [1436, 298] on button "Move" at bounding box center [1460, 311] width 74 height 26
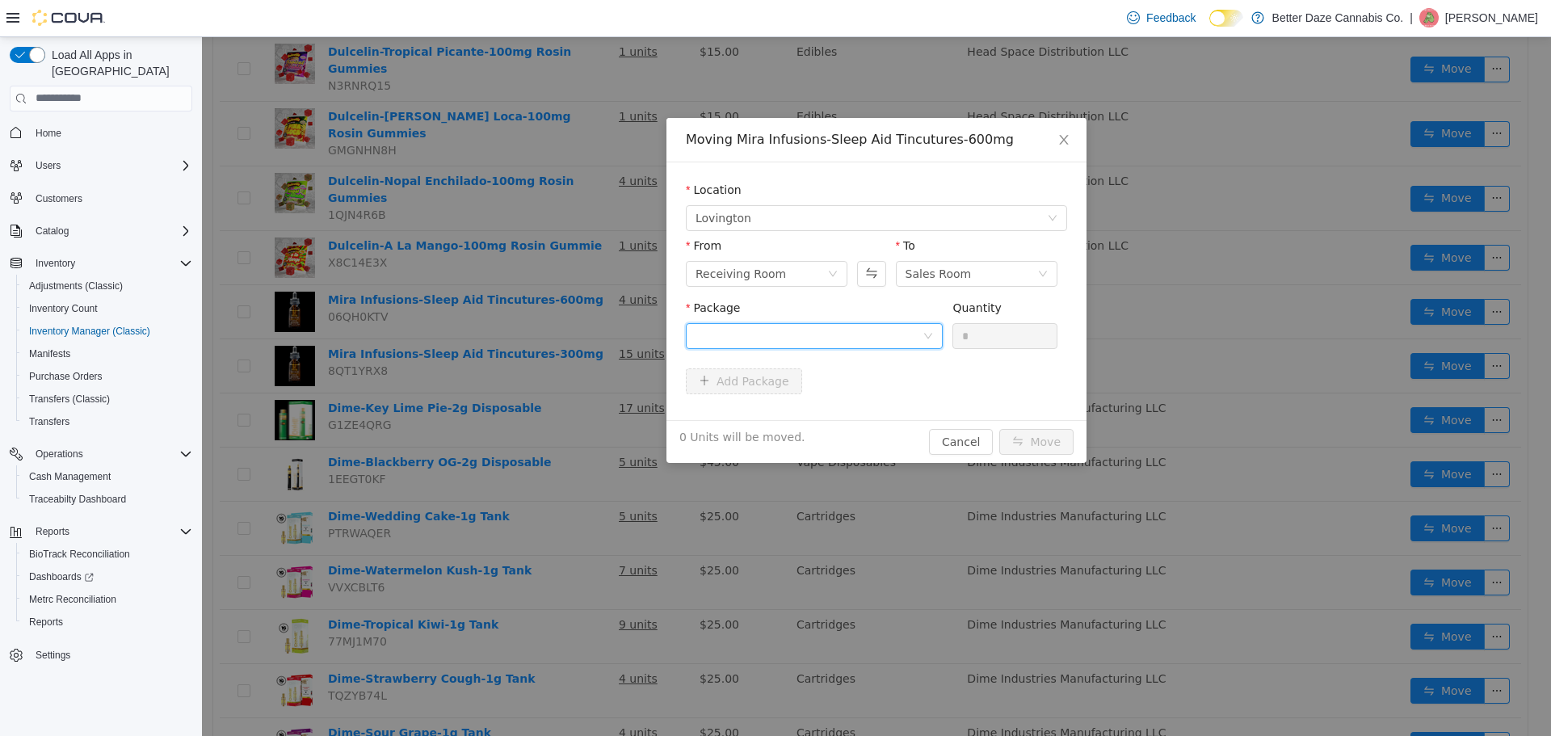
click at [839, 323] on div at bounding box center [809, 335] width 227 height 24
click at [819, 391] on li "5446962599879231 Quantity : 2 Units" at bounding box center [814, 403] width 257 height 44
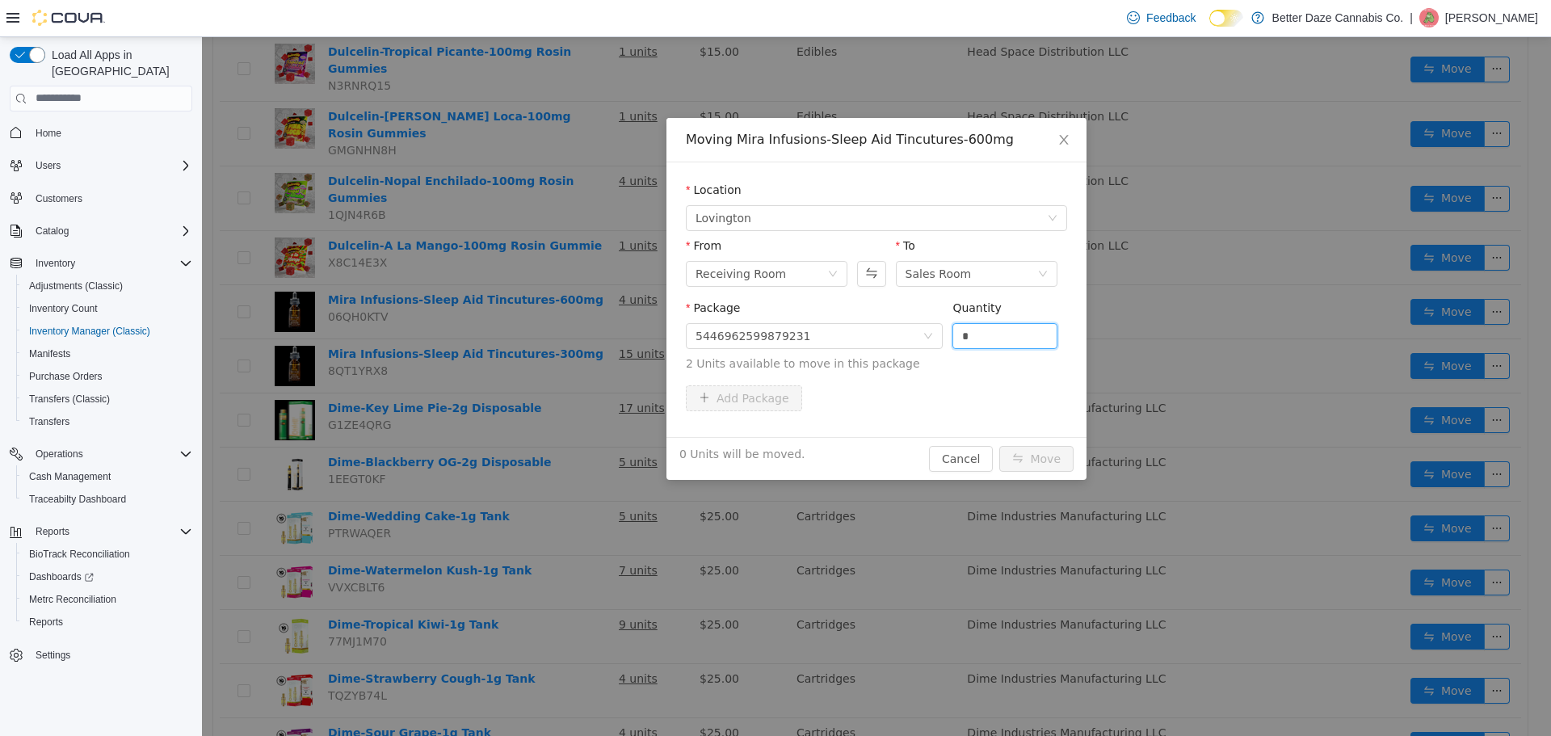
drag, startPoint x: 950, startPoint y: 334, endPoint x: 851, endPoint y: 314, distance: 101.3
click at [863, 320] on span "Package 5446962599879231 Quantity * 2 Units available to move in this package" at bounding box center [876, 336] width 381 height 71
type input "*"
click at [1044, 467] on button "Move" at bounding box center [1036, 458] width 74 height 26
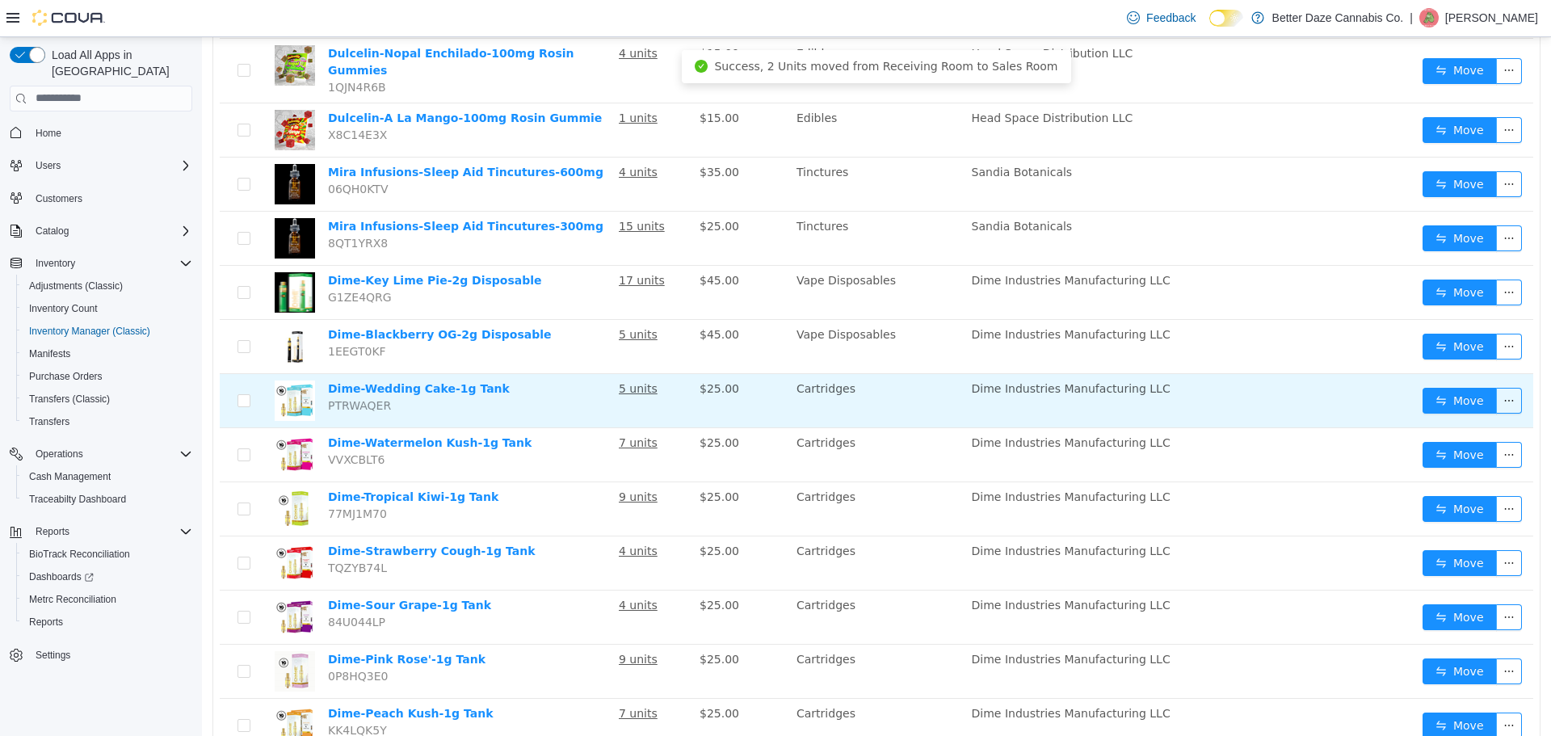
scroll to position [727, 0]
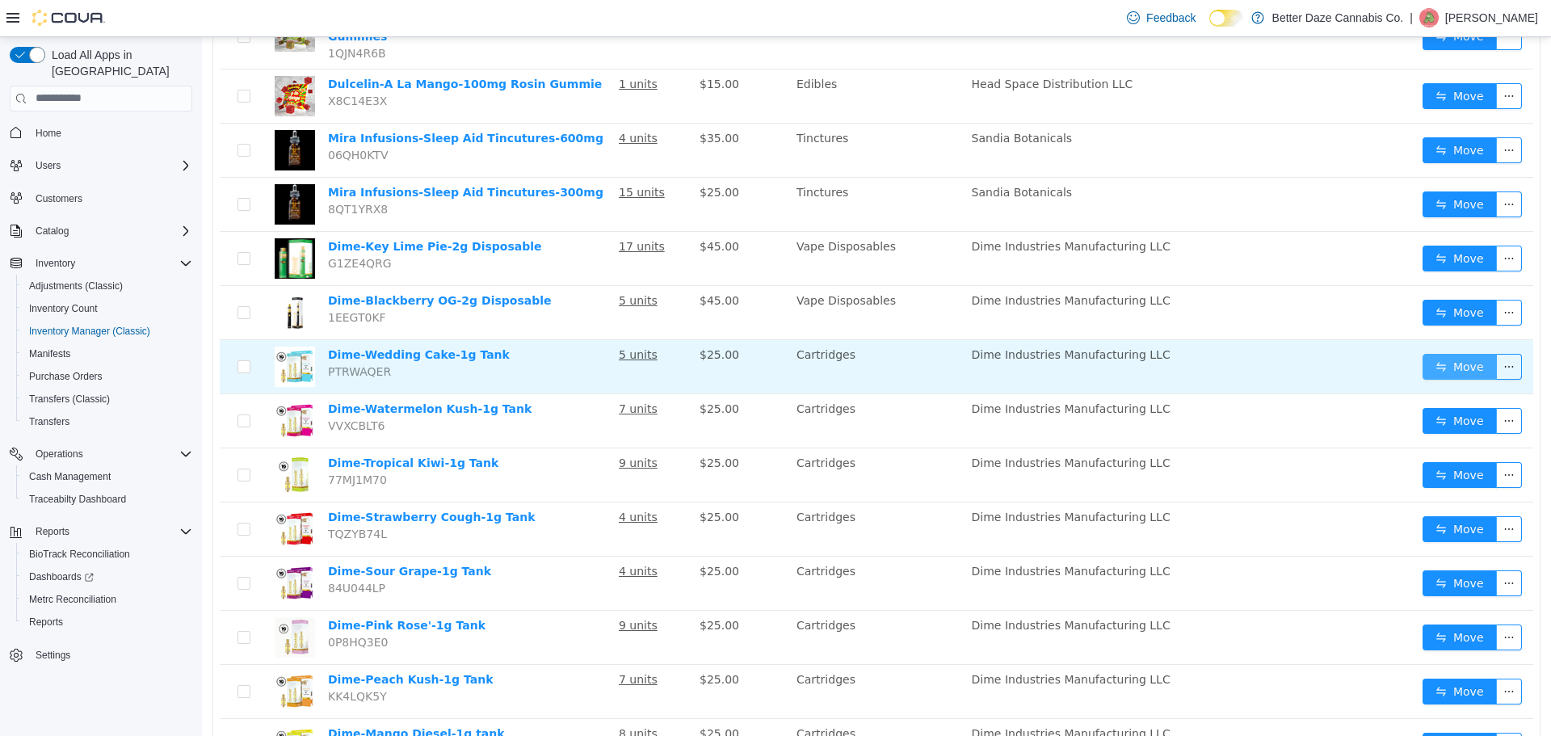
click at [1445, 353] on button "Move" at bounding box center [1460, 366] width 74 height 26
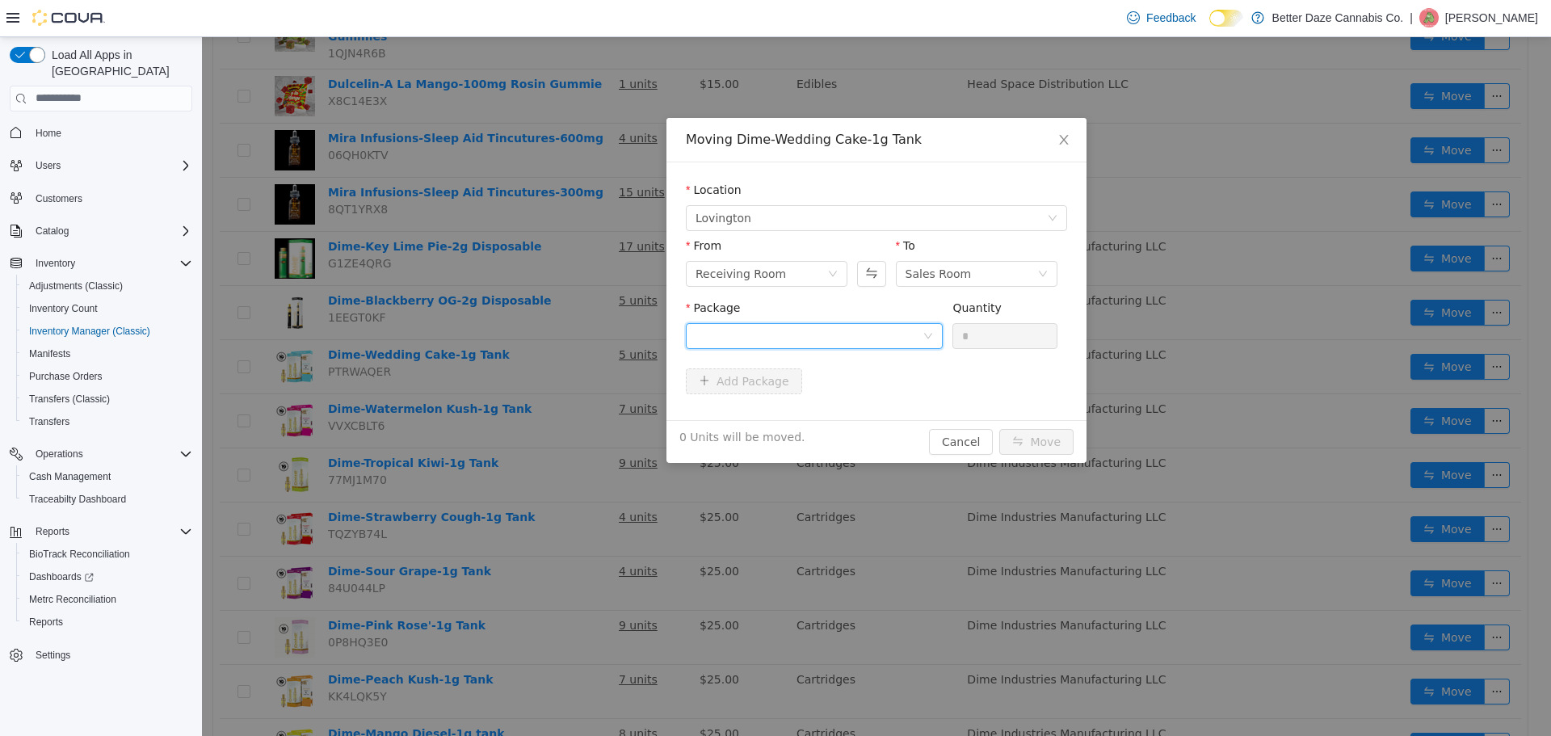
click at [828, 342] on div at bounding box center [809, 335] width 227 height 24
drag, startPoint x: 814, startPoint y: 399, endPoint x: 930, endPoint y: 364, distance: 120.9
click at [823, 398] on li "4621454295200387 Quantity : 2 Units" at bounding box center [814, 403] width 257 height 44
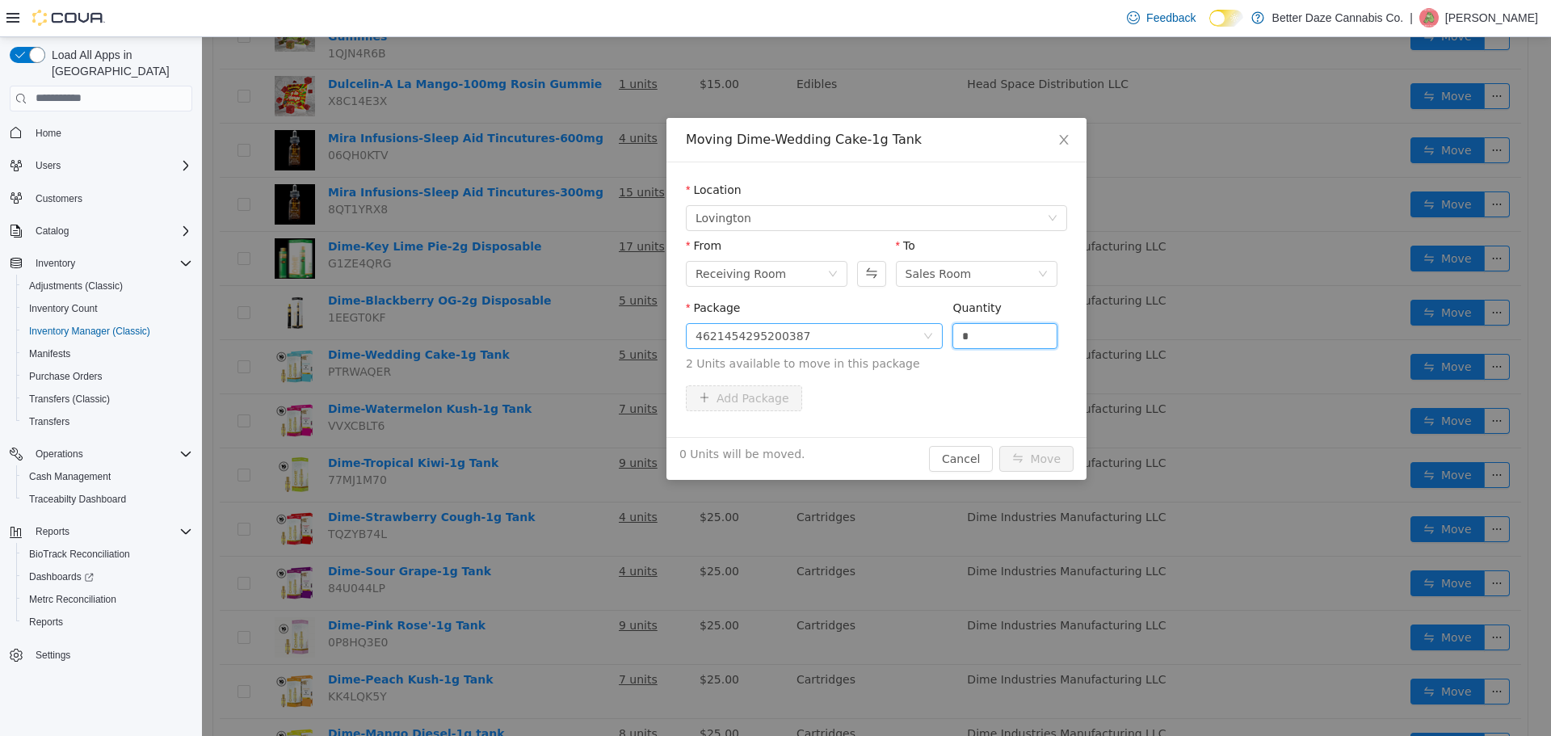
drag, startPoint x: 988, startPoint y: 339, endPoint x: 914, endPoint y: 343, distance: 74.5
click at [919, 340] on span "Package 4621454295200387 Quantity * 2 Units available to move in this package" at bounding box center [876, 336] width 381 height 71
type input "*"
click at [1055, 465] on button "Move" at bounding box center [1036, 458] width 74 height 26
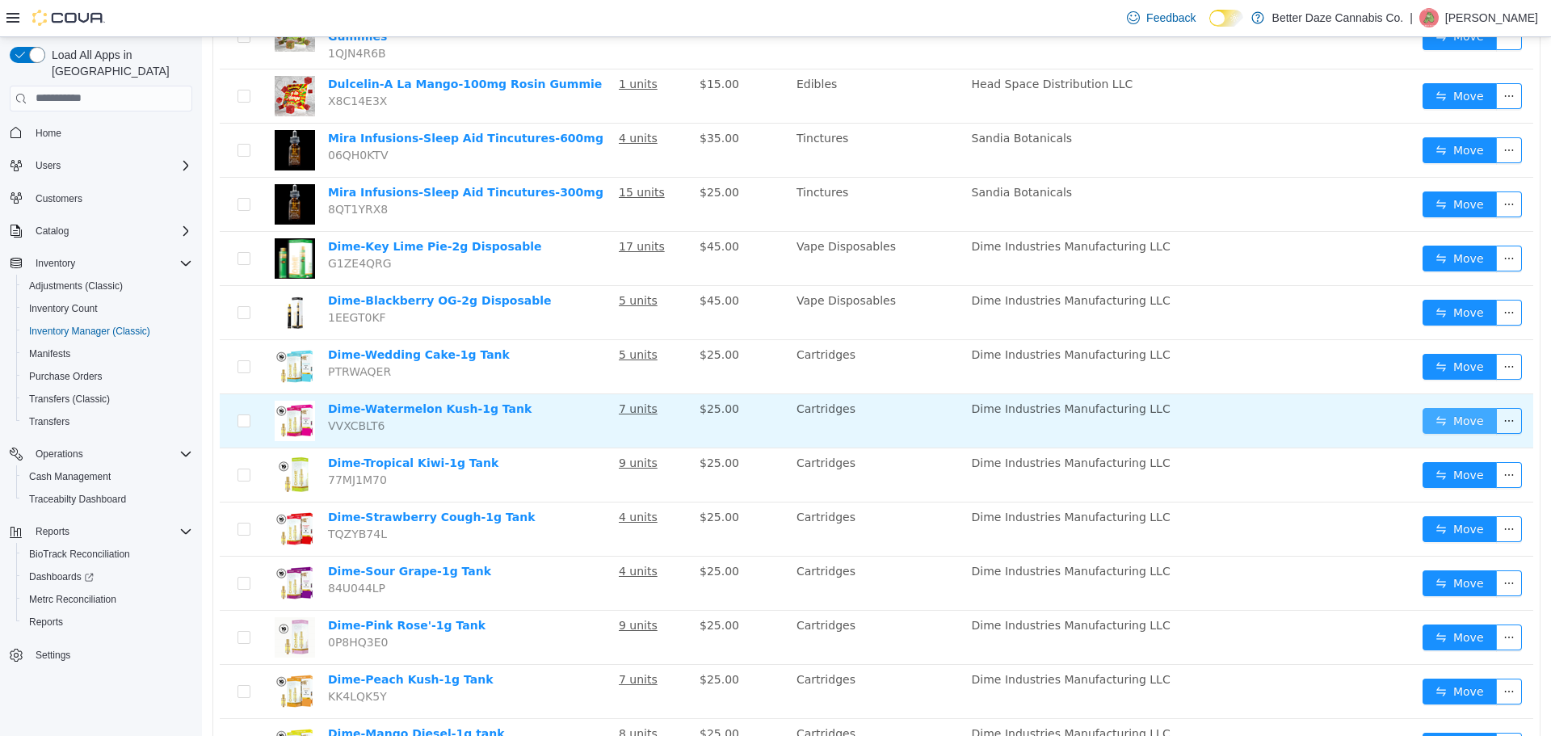
click at [1444, 407] on button "Move" at bounding box center [1460, 420] width 74 height 26
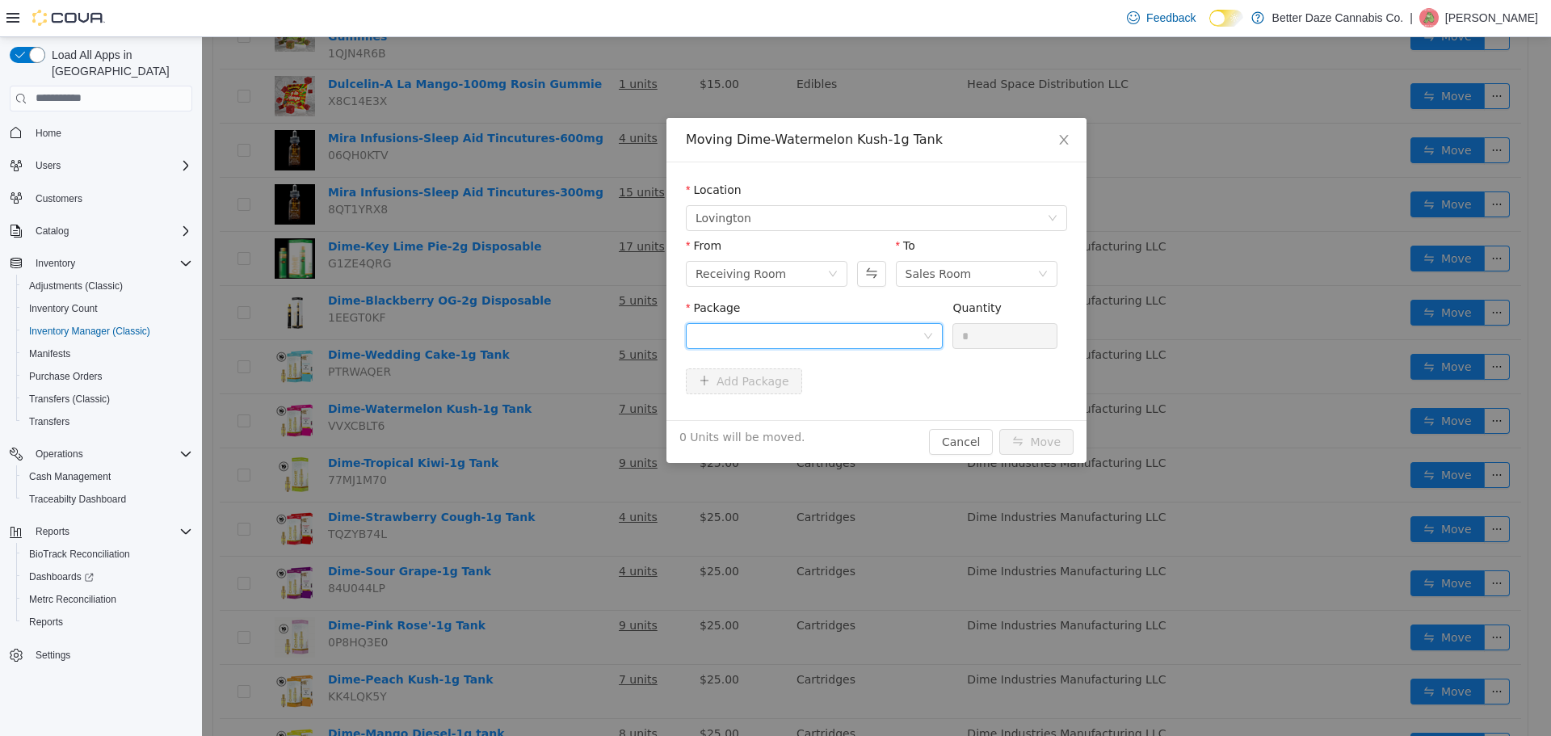
click at [902, 330] on div at bounding box center [809, 335] width 227 height 24
click at [885, 394] on li "3788214112352871 Quantity : 3 Units" at bounding box center [814, 403] width 257 height 44
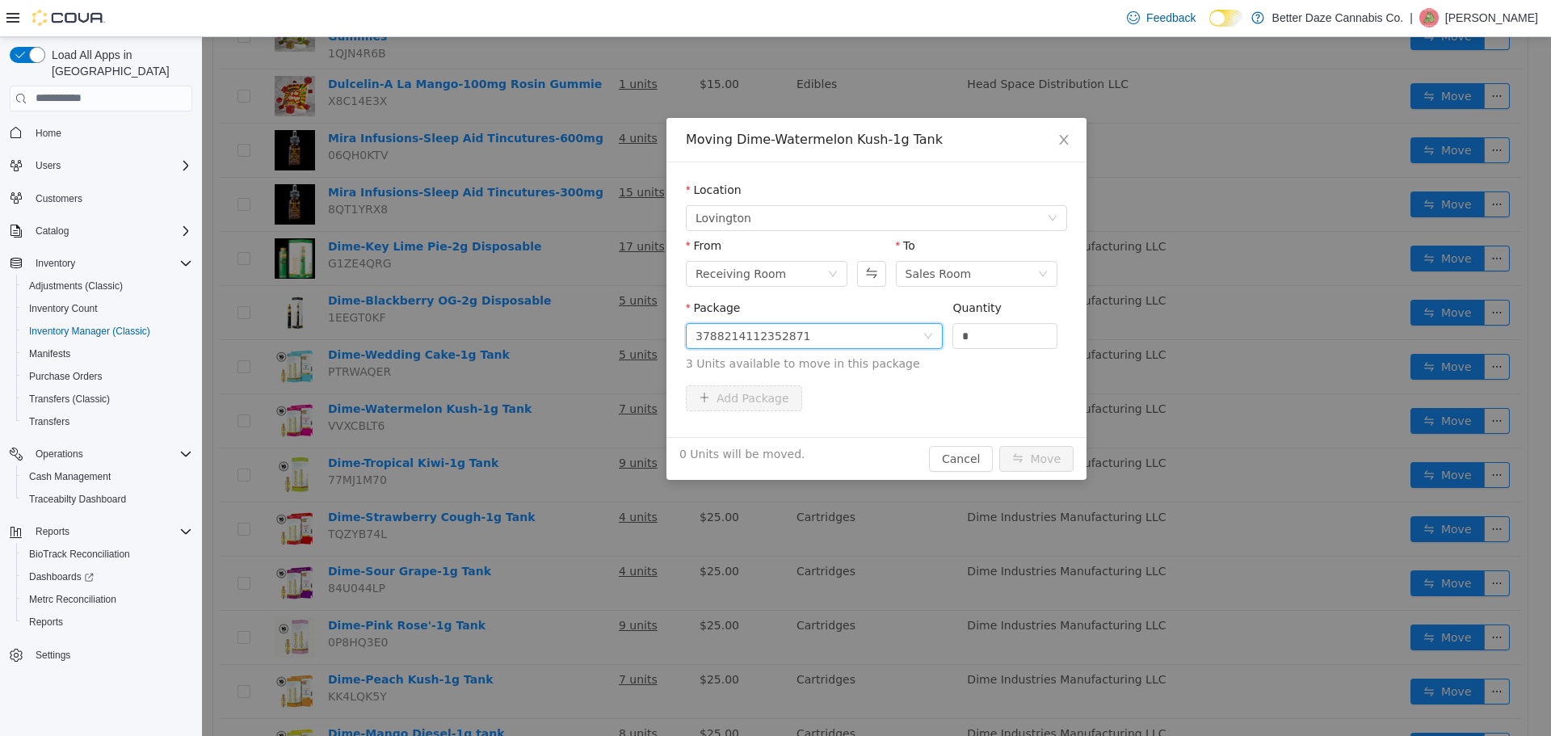
drag, startPoint x: 971, startPoint y: 339, endPoint x: 932, endPoint y: 341, distance: 39.7
click at [932, 341] on span "Package 3788214112352871 Quantity * 3 Units available to move in this package" at bounding box center [876, 336] width 381 height 71
type input "*"
click at [1038, 458] on button "Move" at bounding box center [1036, 458] width 74 height 26
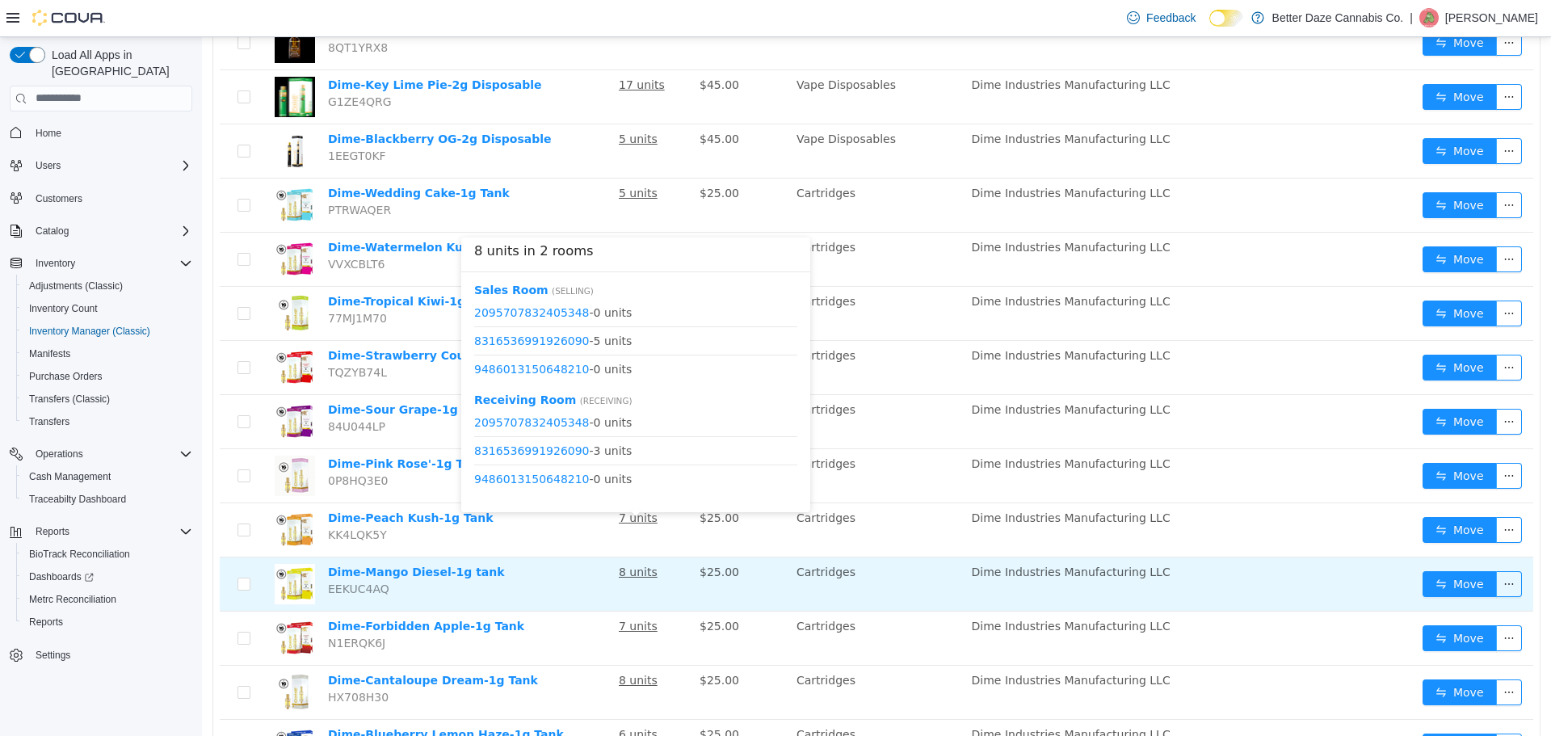
scroll to position [931, 0]
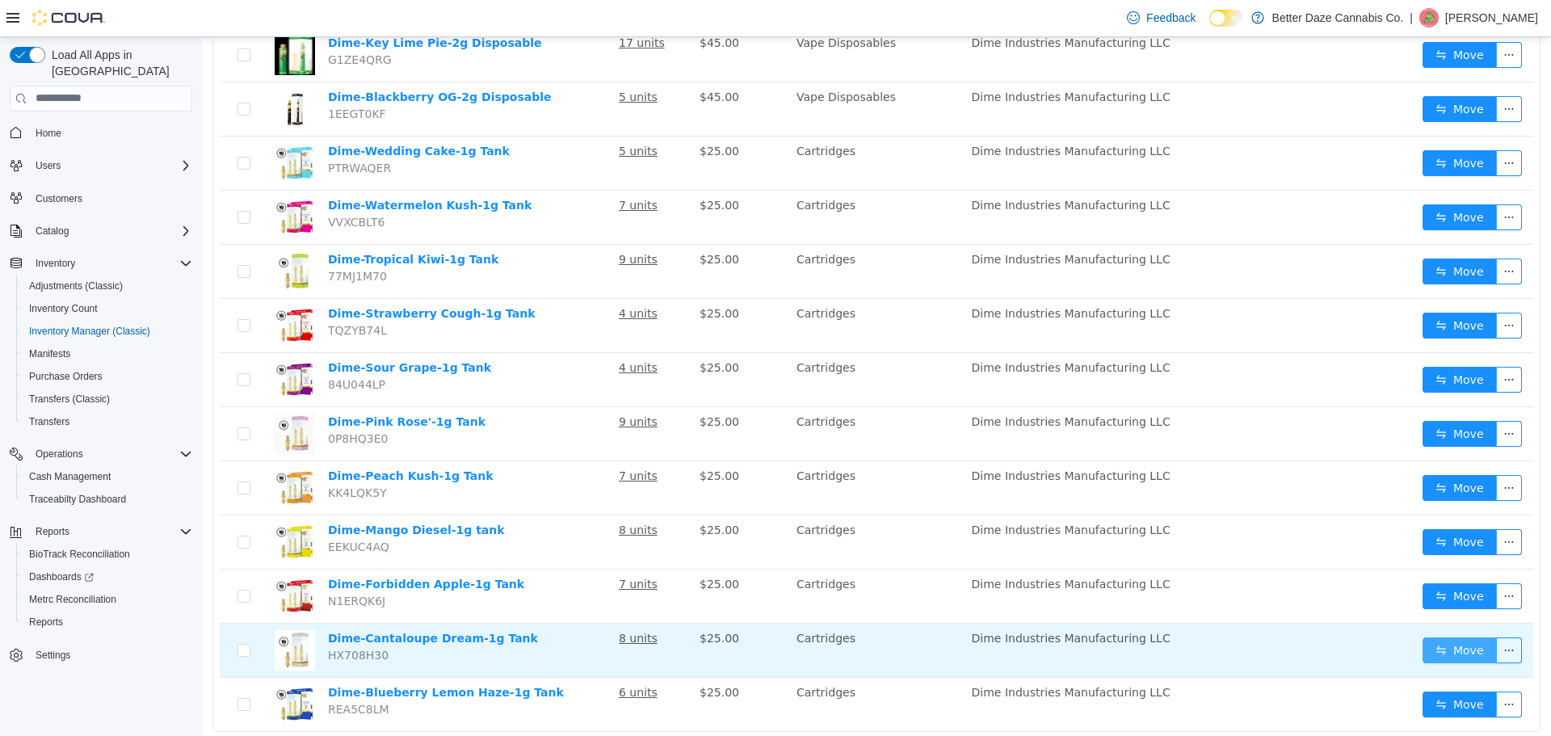
click at [1432, 637] on button "Move" at bounding box center [1460, 650] width 74 height 26
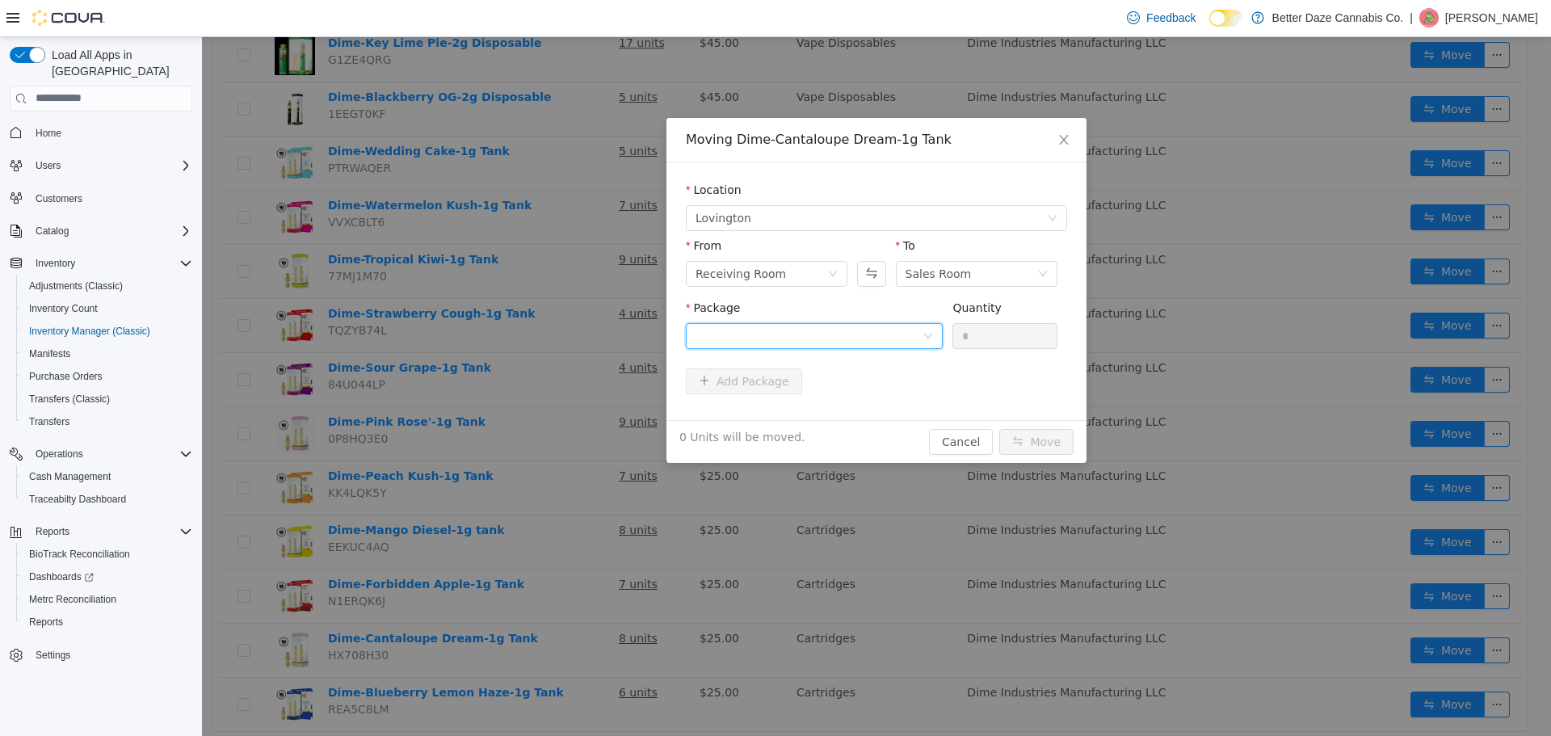
click at [760, 339] on div at bounding box center [809, 335] width 227 height 24
drag, startPoint x: 755, startPoint y: 419, endPoint x: 832, endPoint y: 391, distance: 81.8
click at [763, 410] on li "[CREDIT_CARD_NUMBER] Quantity : 4 Units" at bounding box center [814, 403] width 257 height 44
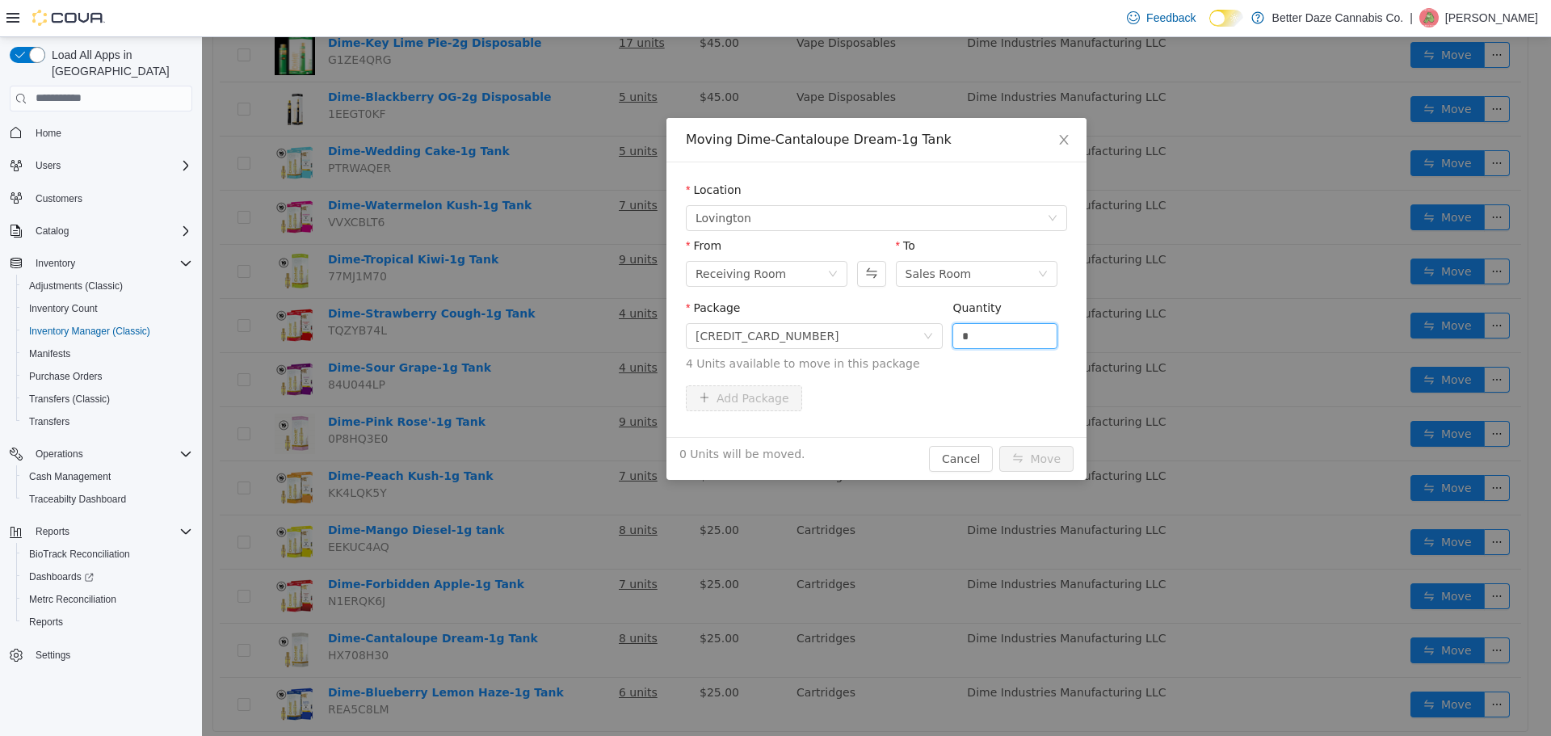
drag, startPoint x: 991, startPoint y: 331, endPoint x: 831, endPoint y: 321, distance: 160.3
click at [832, 321] on span "Package [CREDIT_CARD_NUMBER] Quantity * 4 Units available to move in this packa…" at bounding box center [876, 336] width 381 height 71
type input "*"
click at [1046, 449] on button "Move" at bounding box center [1036, 458] width 74 height 26
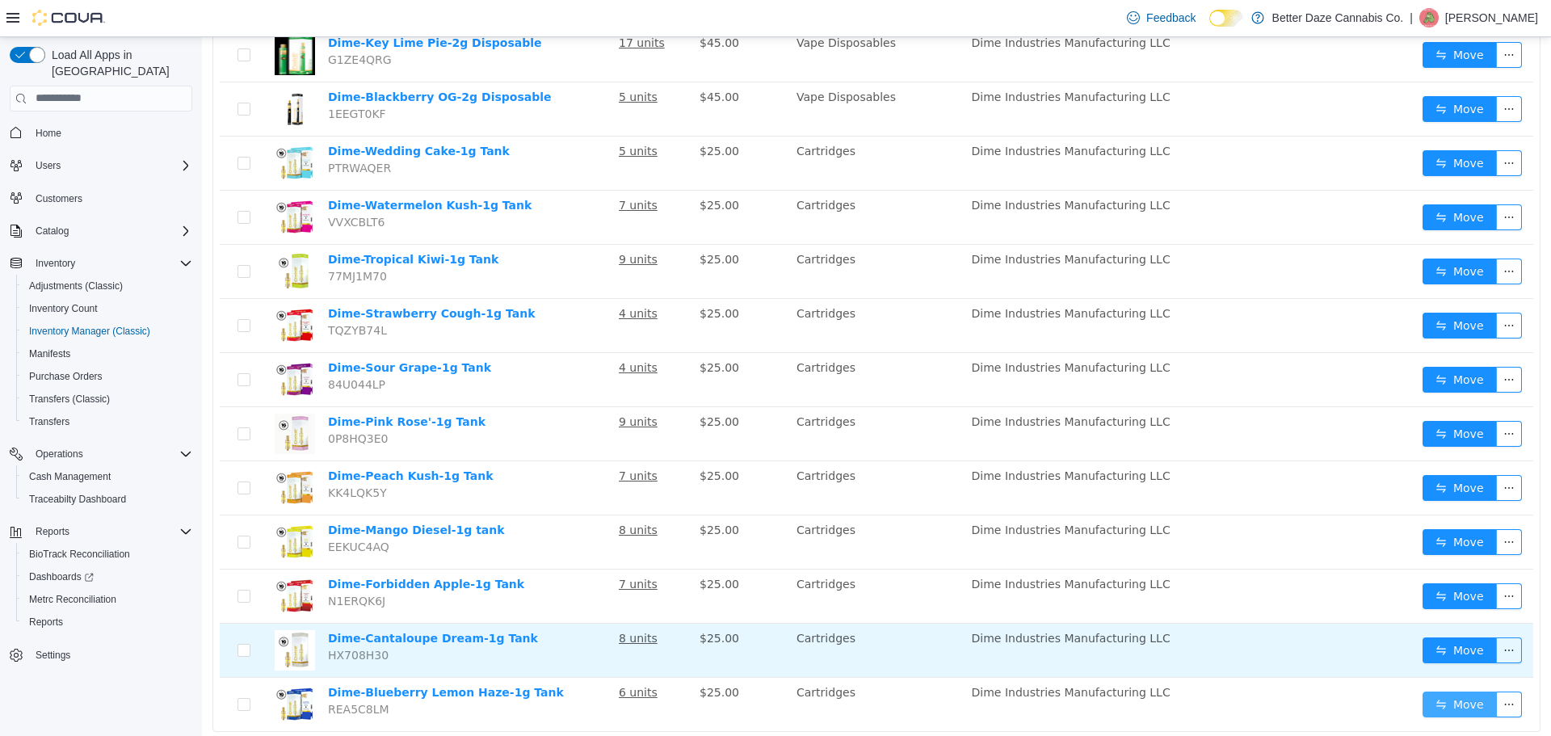
drag, startPoint x: 1445, startPoint y: 662, endPoint x: 1369, endPoint y: 618, distance: 87.6
click at [1445, 691] on button "Move" at bounding box center [1460, 704] width 74 height 26
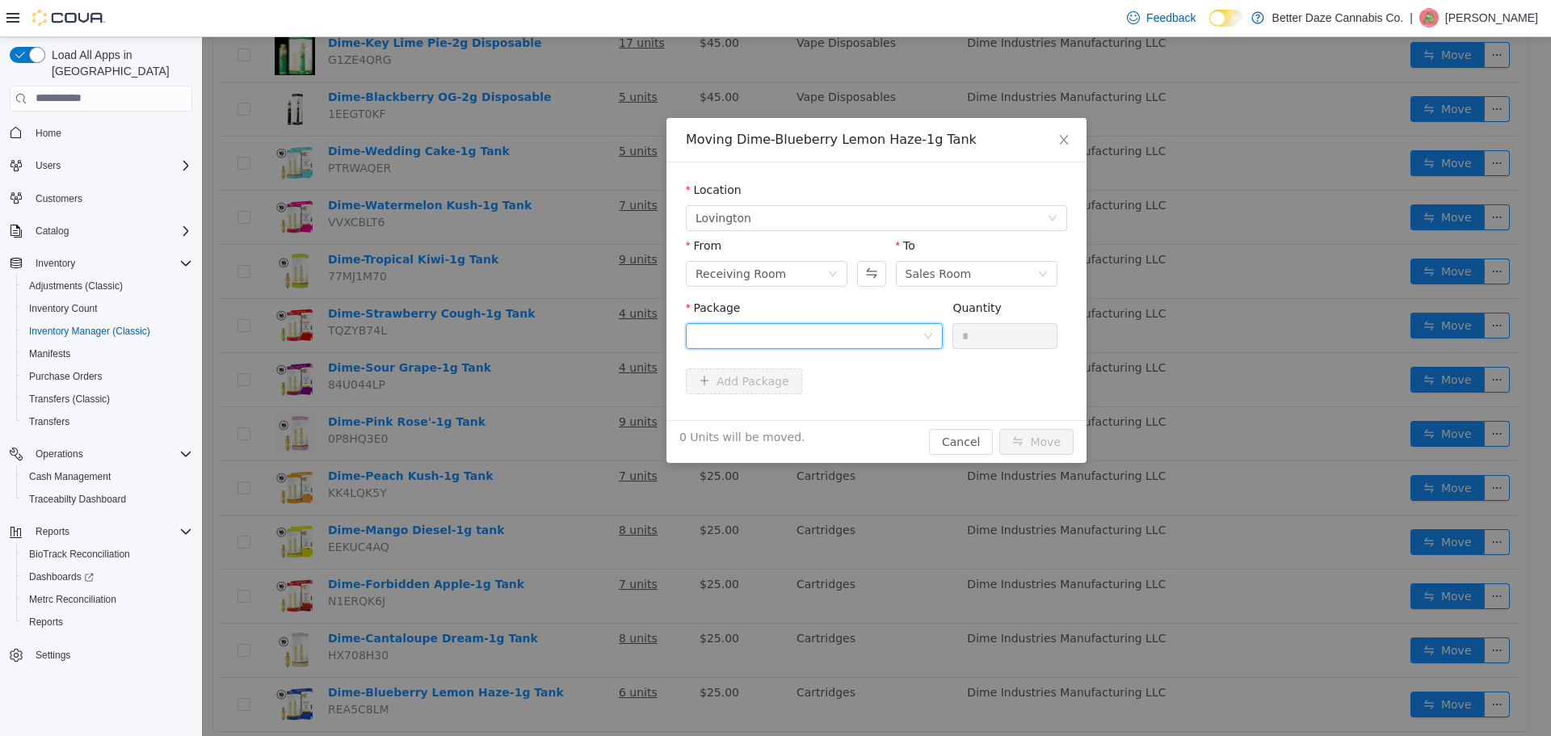
click at [868, 333] on div at bounding box center [809, 335] width 227 height 24
drag, startPoint x: 801, startPoint y: 410, endPoint x: 931, endPoint y: 370, distance: 136.2
click at [811, 411] on li "3419349482672855 Quantity : 3 Units" at bounding box center [814, 403] width 257 height 44
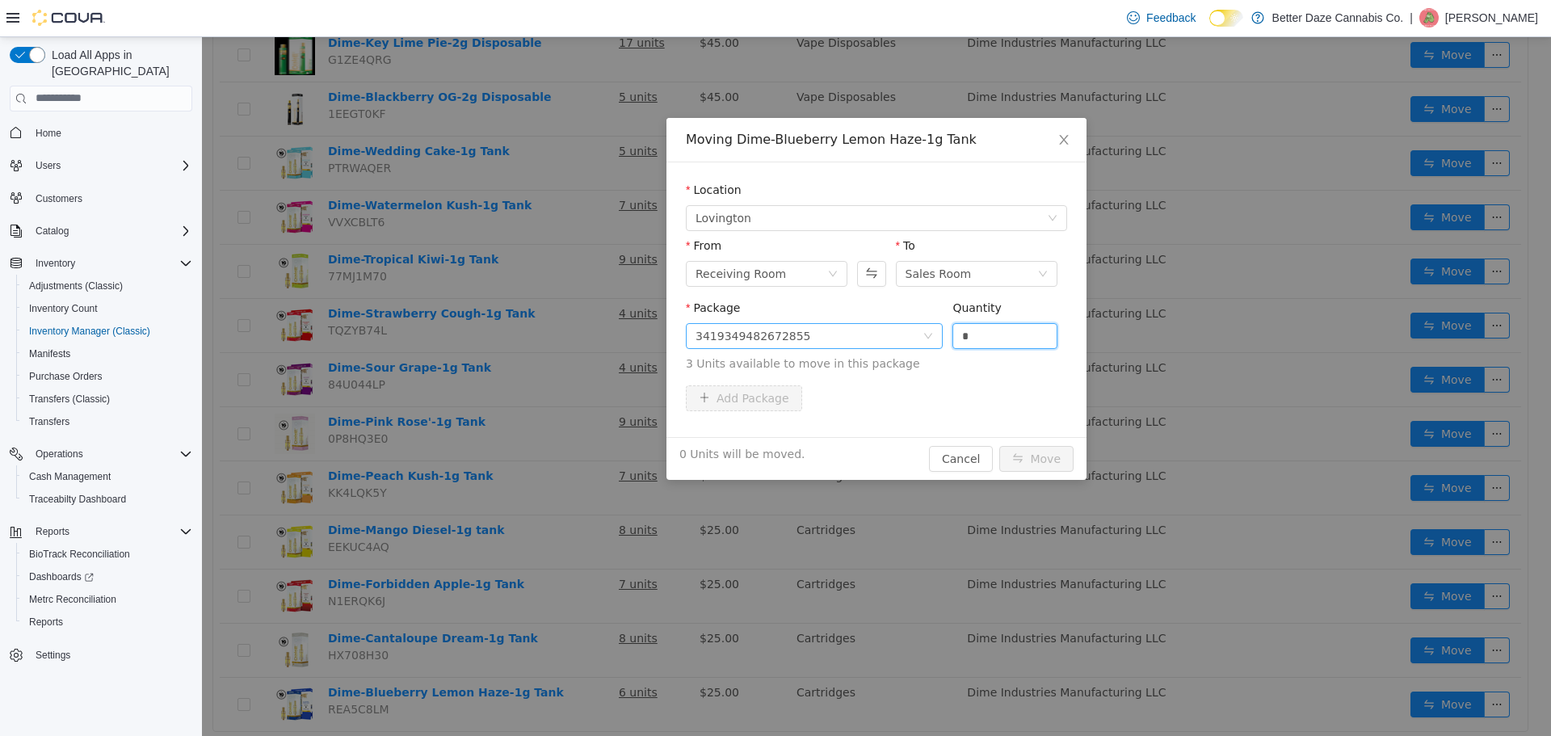
drag, startPoint x: 986, startPoint y: 334, endPoint x: 909, endPoint y: 344, distance: 78.3
click at [909, 346] on span "Package 3419349482672855 Quantity * 3 Units available to move in this package" at bounding box center [876, 336] width 381 height 71
type input "*"
click at [1048, 457] on button "Move" at bounding box center [1036, 458] width 74 height 26
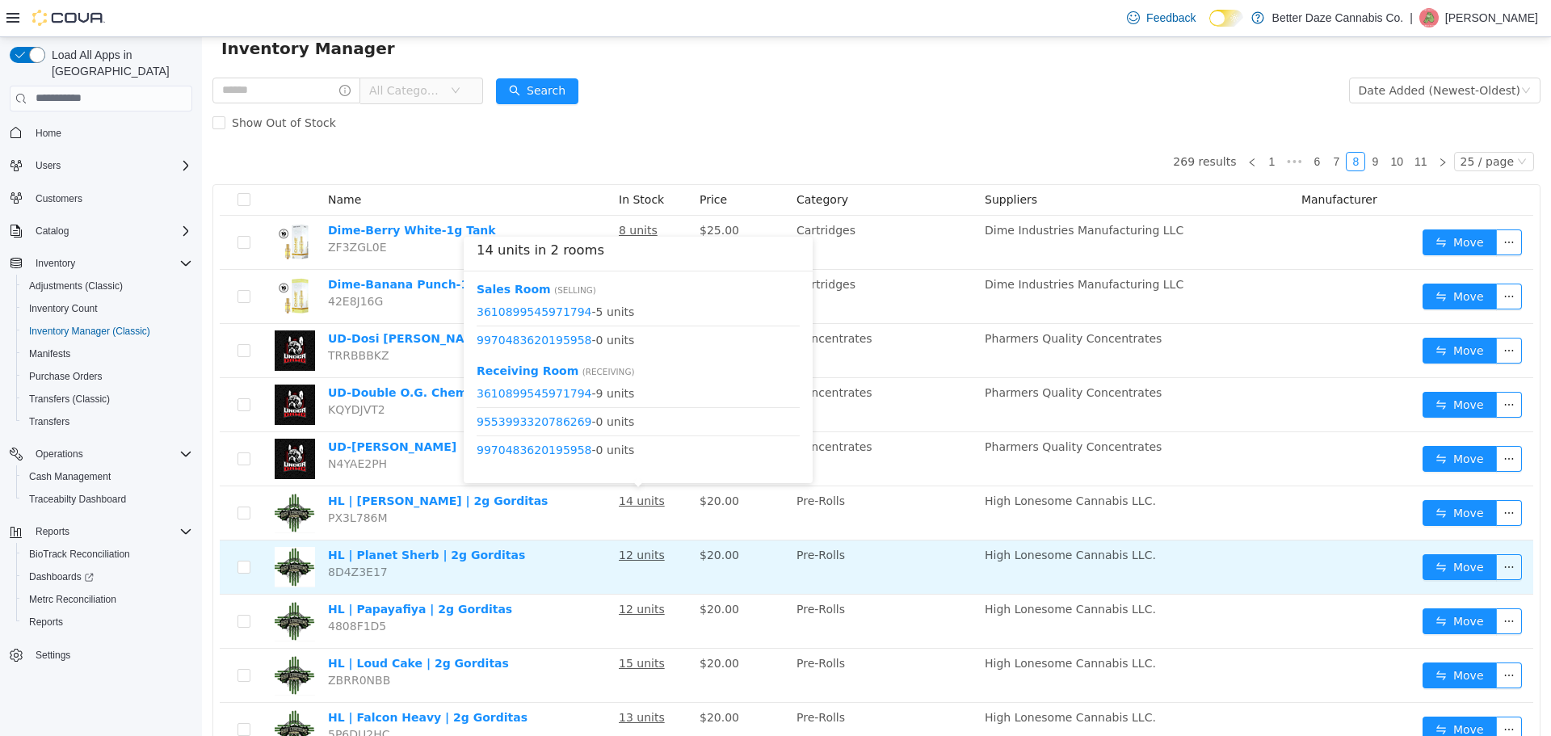
scroll to position [81, 0]
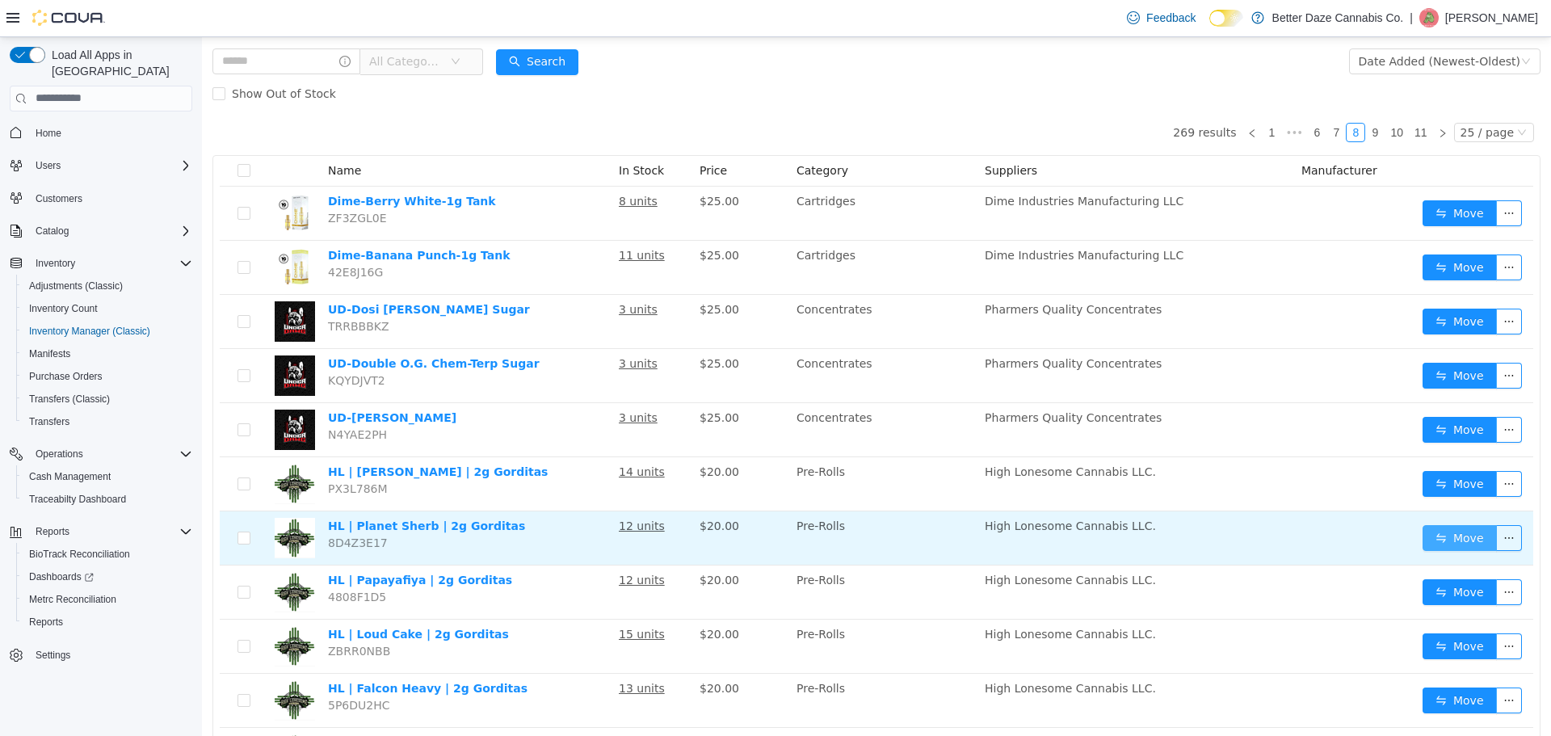
drag, startPoint x: 1455, startPoint y: 538, endPoint x: 1413, endPoint y: 530, distance: 42.8
click at [1452, 537] on button "Move" at bounding box center [1460, 537] width 74 height 26
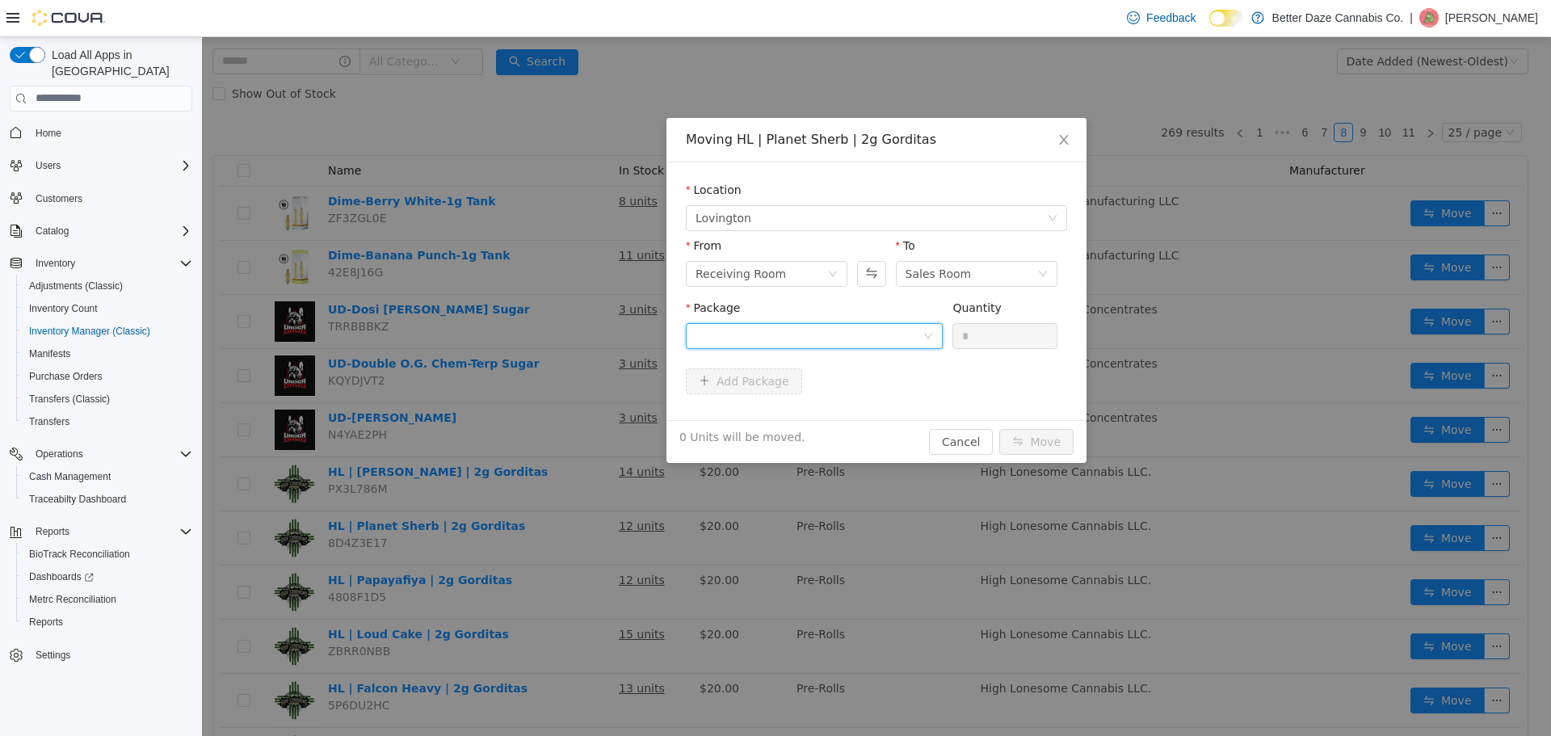
drag, startPoint x: 864, startPoint y: 340, endPoint x: 862, endPoint y: 350, distance: 10.0
click at [864, 343] on div at bounding box center [809, 335] width 227 height 24
drag, startPoint x: 848, startPoint y: 406, endPoint x: 869, endPoint y: 393, distance: 24.4
click at [852, 402] on li "5203684806602159 Quantity : 8 Units" at bounding box center [814, 403] width 257 height 44
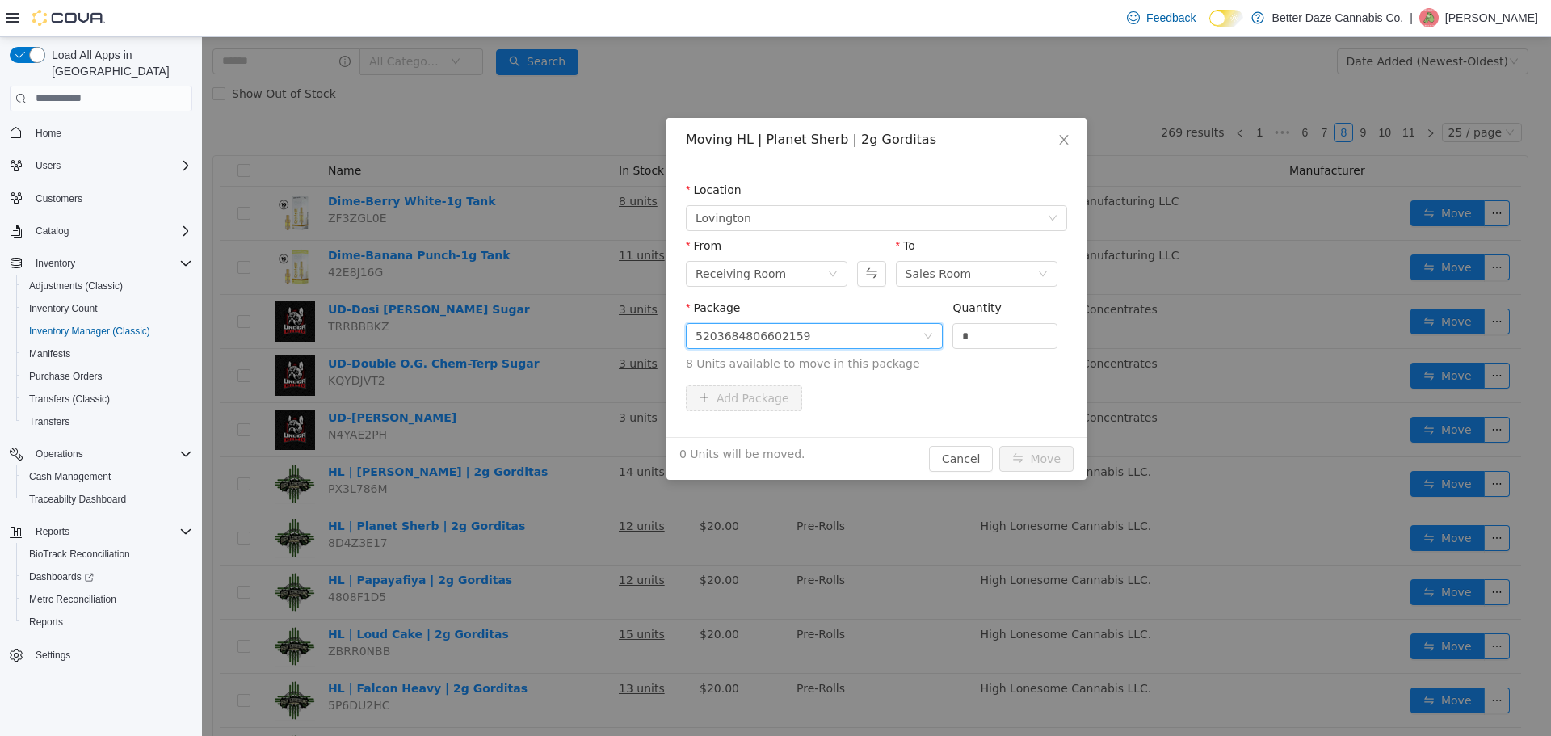
drag, startPoint x: 961, startPoint y: 333, endPoint x: 777, endPoint y: 327, distance: 183.5
click at [812, 334] on span "Package 5203684806602159 Quantity * 8 Units available to move in this package" at bounding box center [876, 336] width 381 height 71
type input "*"
click at [1033, 452] on button "Move" at bounding box center [1036, 458] width 74 height 26
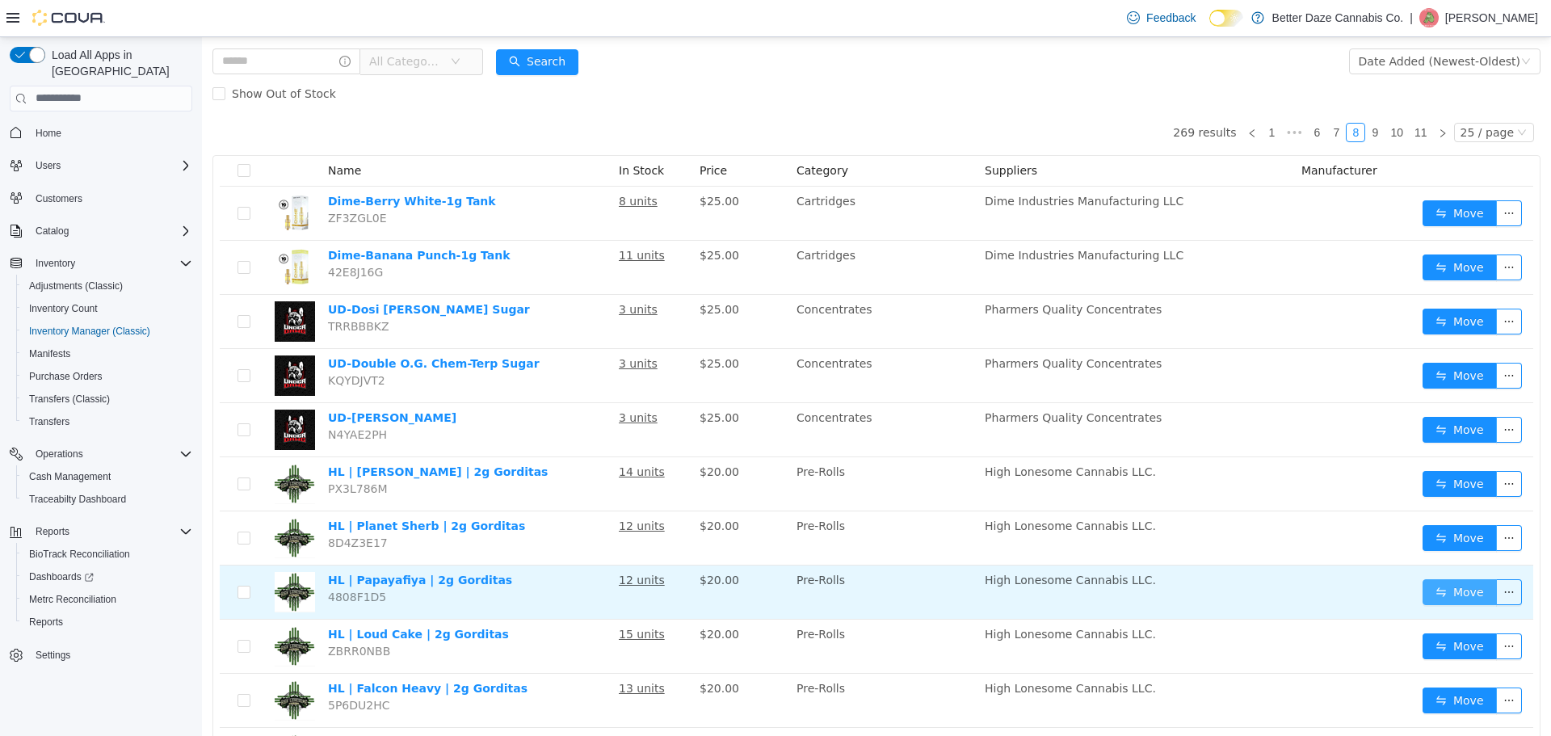
click at [1433, 590] on button "Move" at bounding box center [1460, 591] width 74 height 26
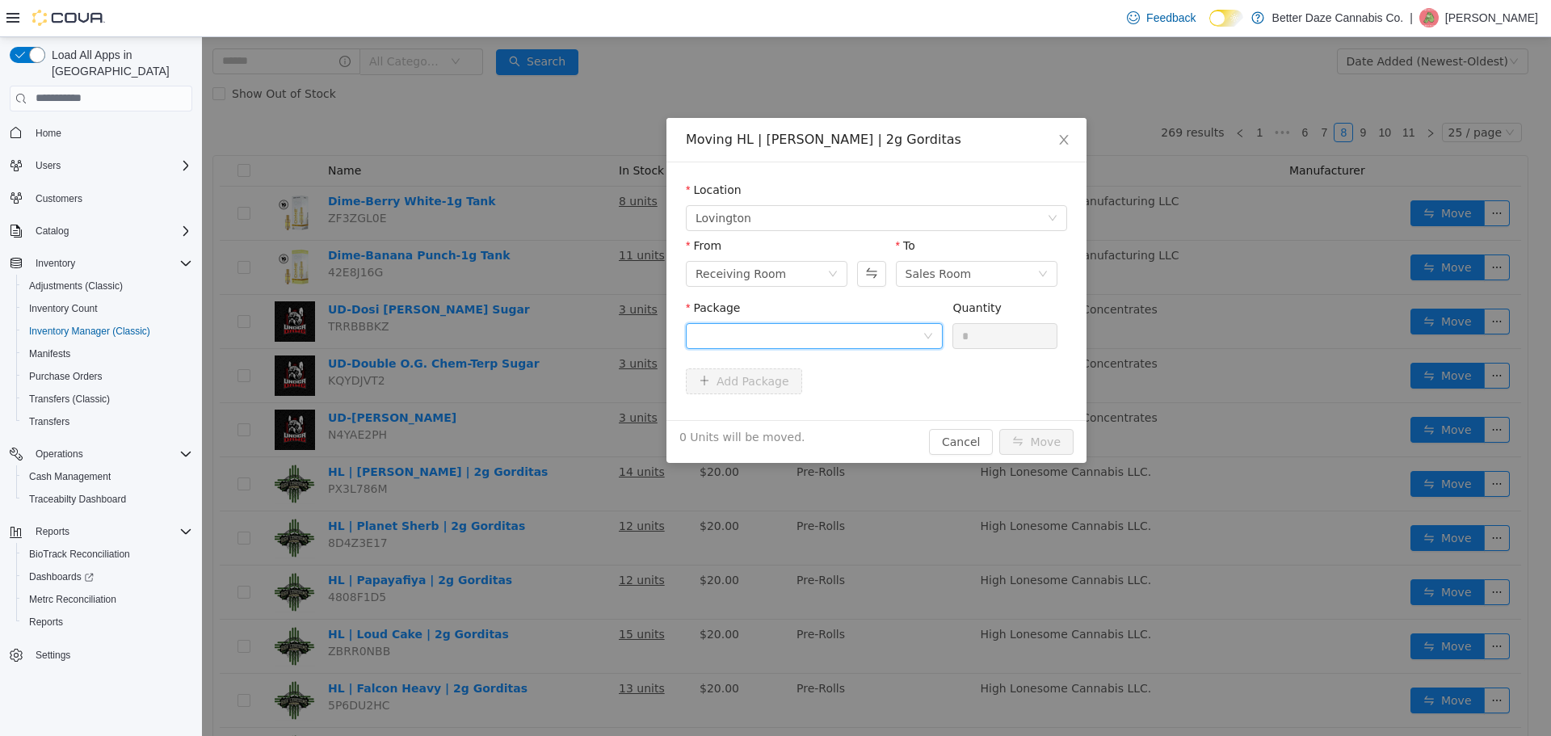
click at [801, 334] on div at bounding box center [809, 335] width 227 height 24
drag, startPoint x: 797, startPoint y: 393, endPoint x: 956, endPoint y: 338, distance: 168.6
click at [801, 389] on li "7113660469946540 Quantity : 8 Units" at bounding box center [814, 403] width 257 height 44
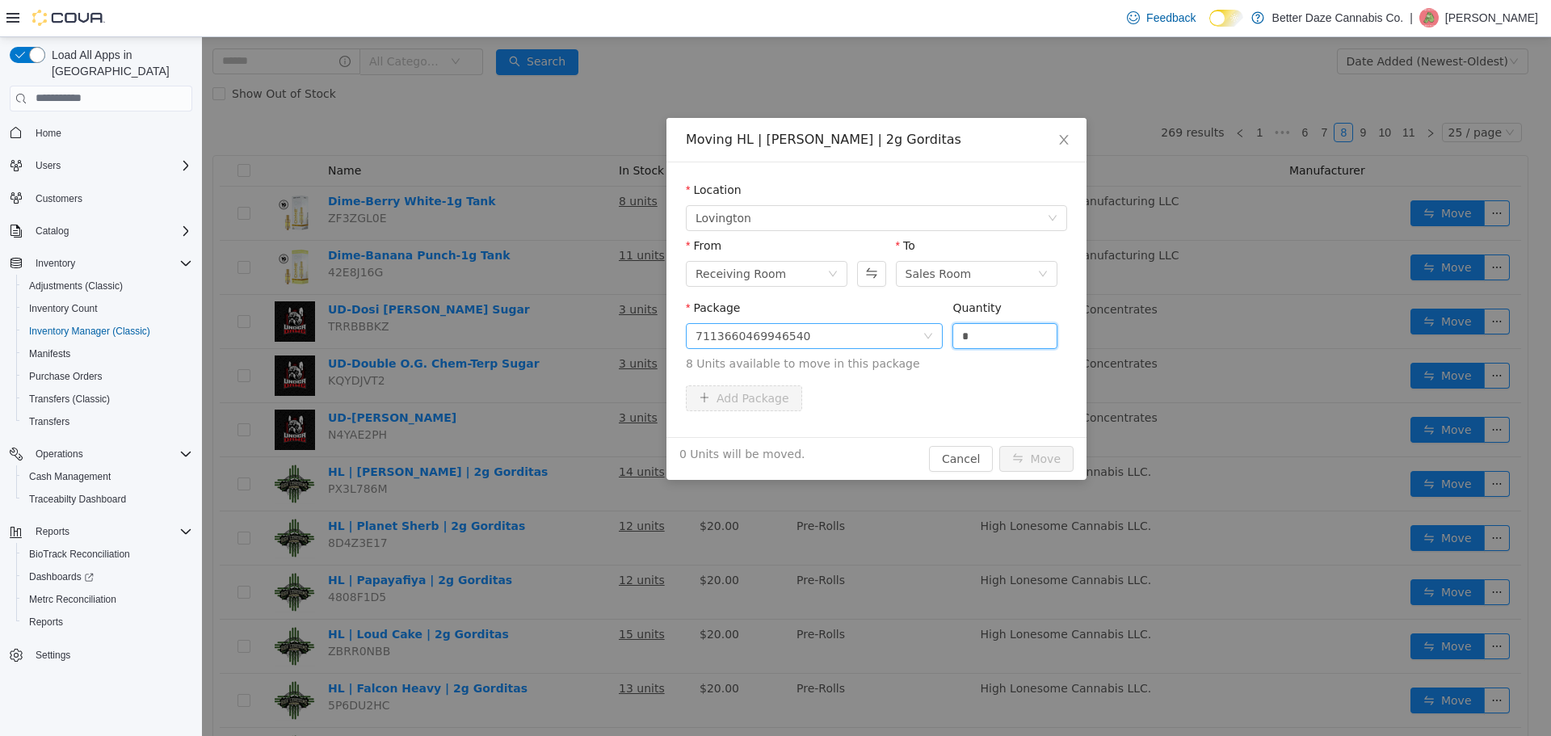
drag, startPoint x: 989, startPoint y: 336, endPoint x: 803, endPoint y: 345, distance: 186.0
click at [807, 347] on span "Package 7113660469946540 Quantity * 8 Units available to move in this package" at bounding box center [876, 336] width 381 height 71
type input "*"
click at [1045, 455] on button "Move" at bounding box center [1036, 458] width 74 height 26
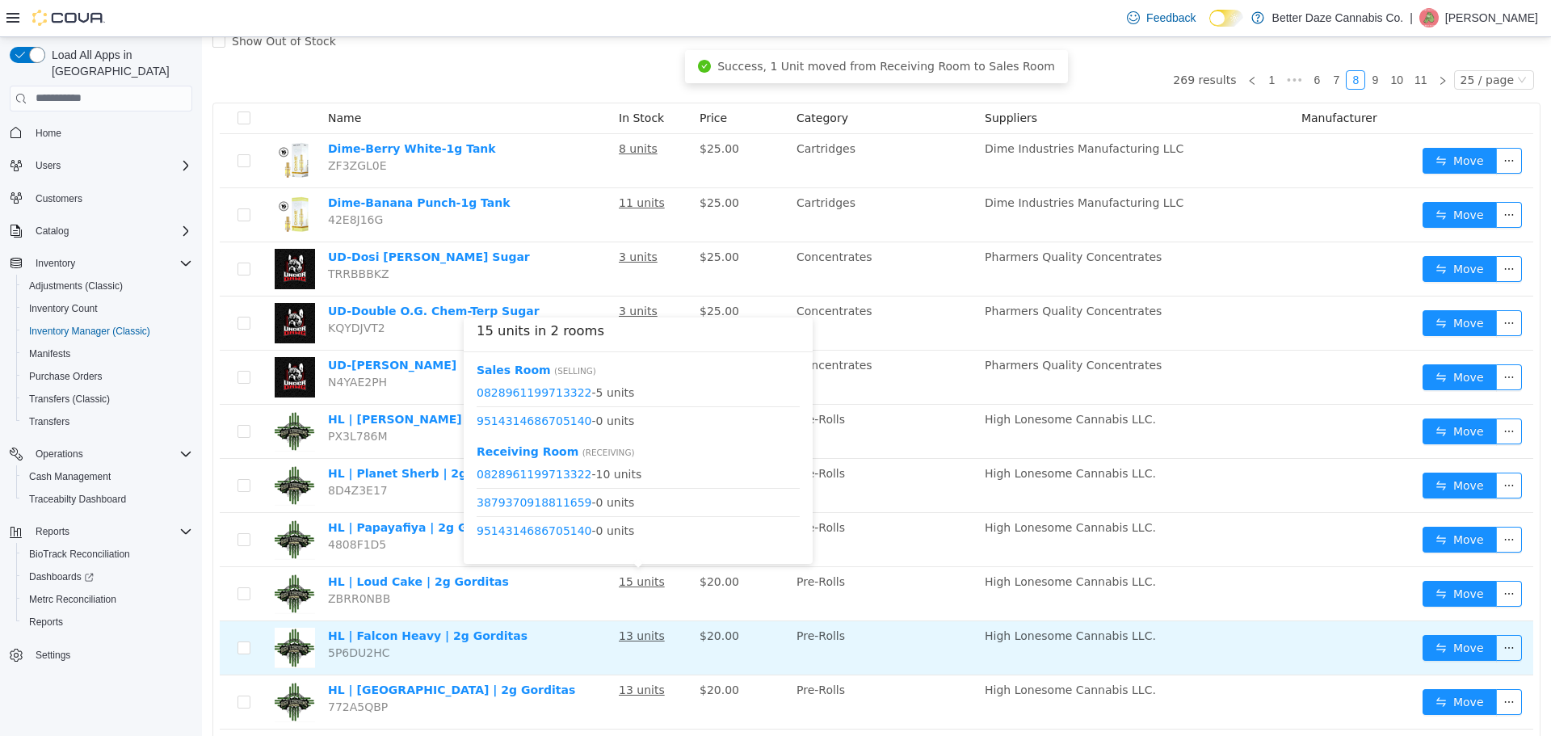
scroll to position [162, 0]
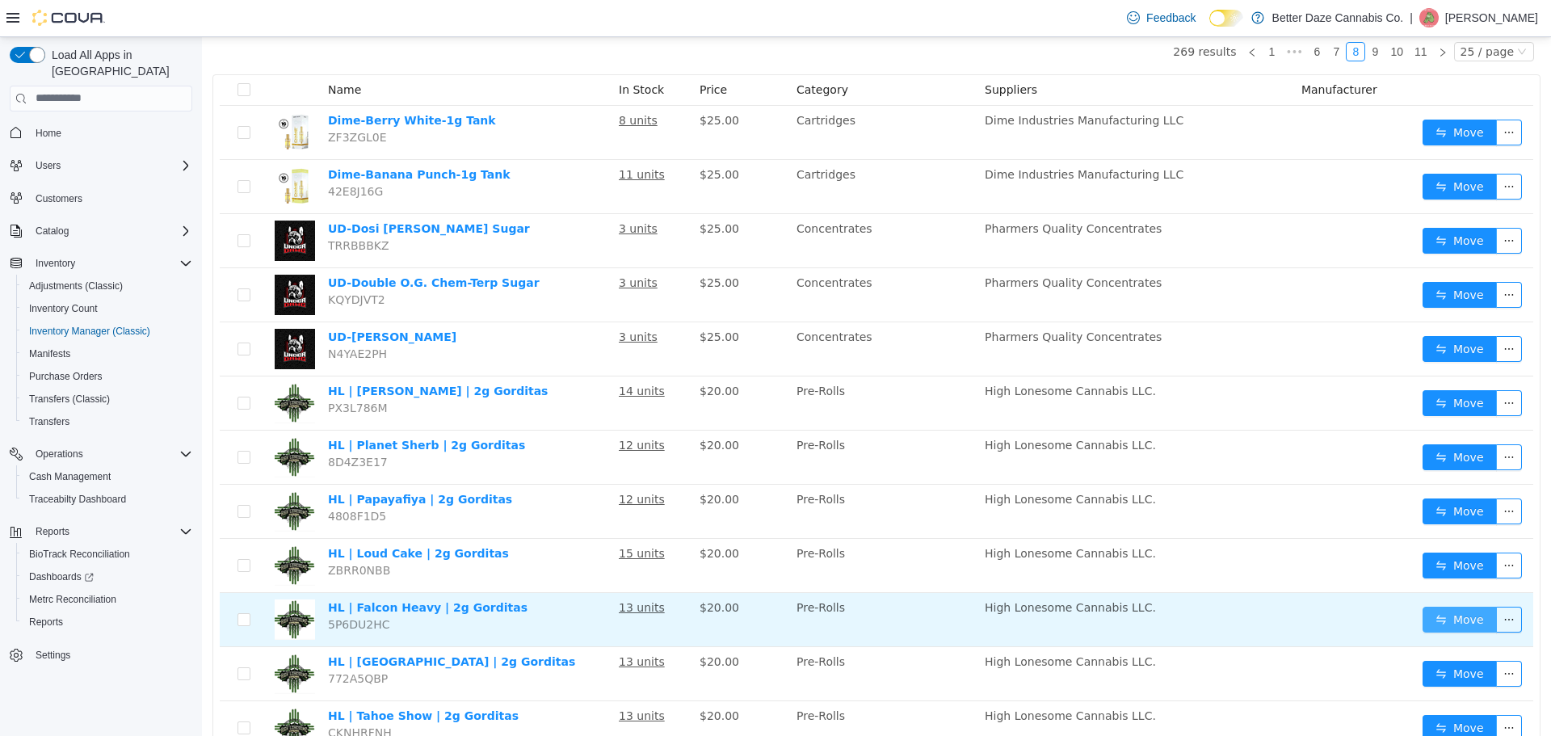
click at [1423, 619] on button "Move" at bounding box center [1460, 619] width 74 height 26
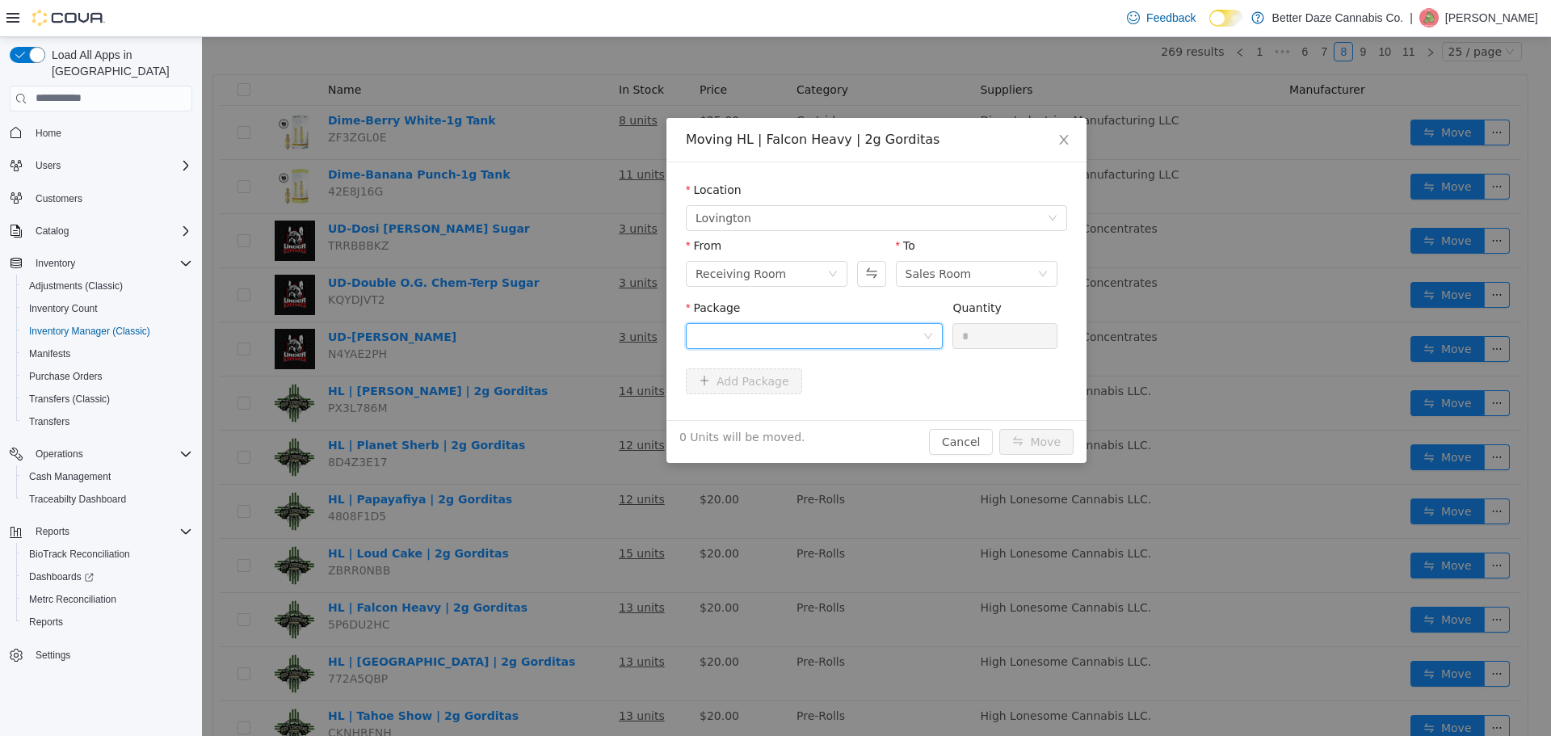
click at [806, 339] on div at bounding box center [809, 335] width 227 height 24
drag, startPoint x: 804, startPoint y: 388, endPoint x: 890, endPoint y: 368, distance: 88.8
click at [812, 387] on li "1852354409730524 Quantity : 9 Units" at bounding box center [814, 403] width 257 height 44
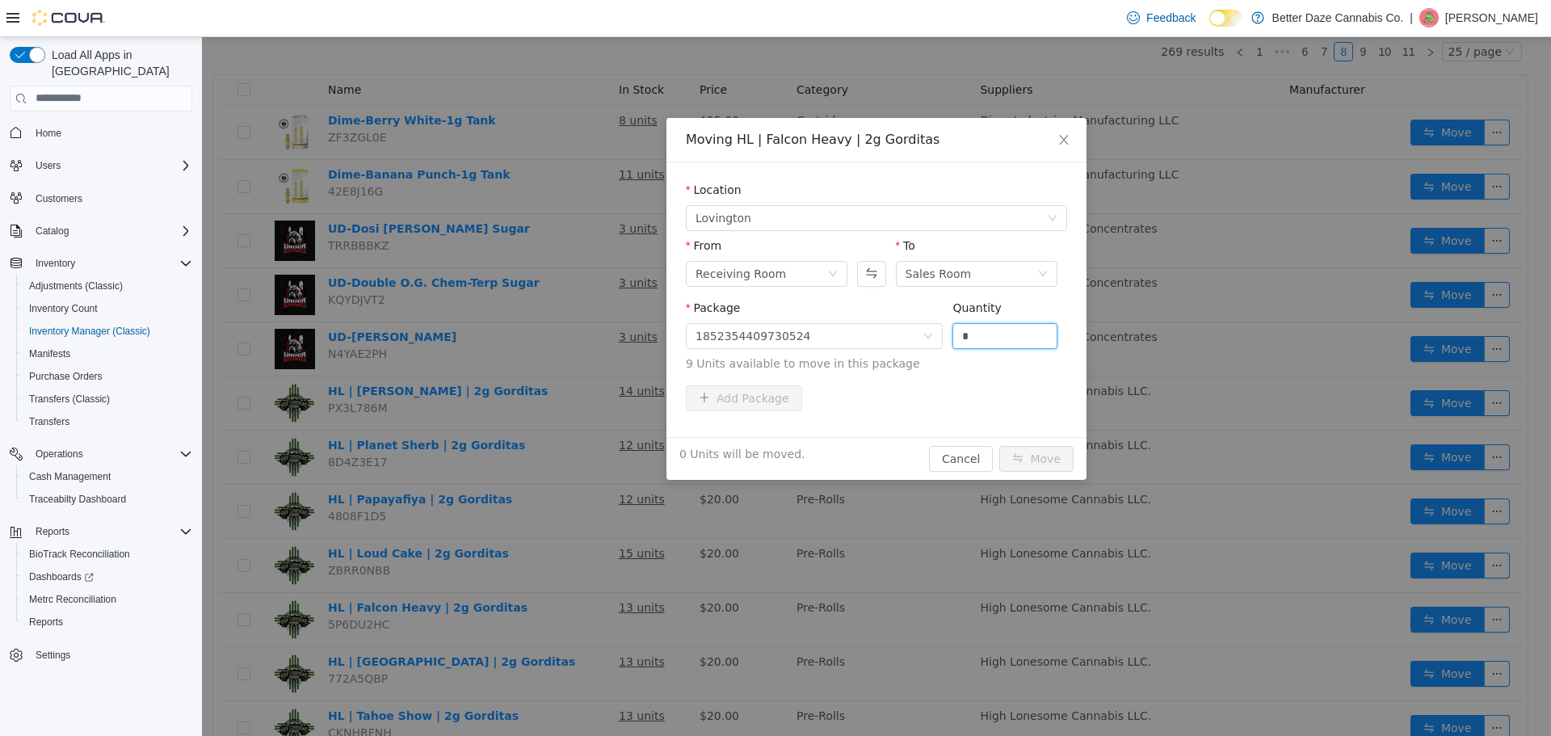
drag, startPoint x: 957, startPoint y: 341, endPoint x: 845, endPoint y: 365, distance: 114.9
click at [846, 365] on span "Package 1852354409730524 Quantity * 9 Units available to move in this package" at bounding box center [876, 336] width 381 height 71
type input "*"
click at [1024, 468] on button "Move" at bounding box center [1036, 458] width 74 height 26
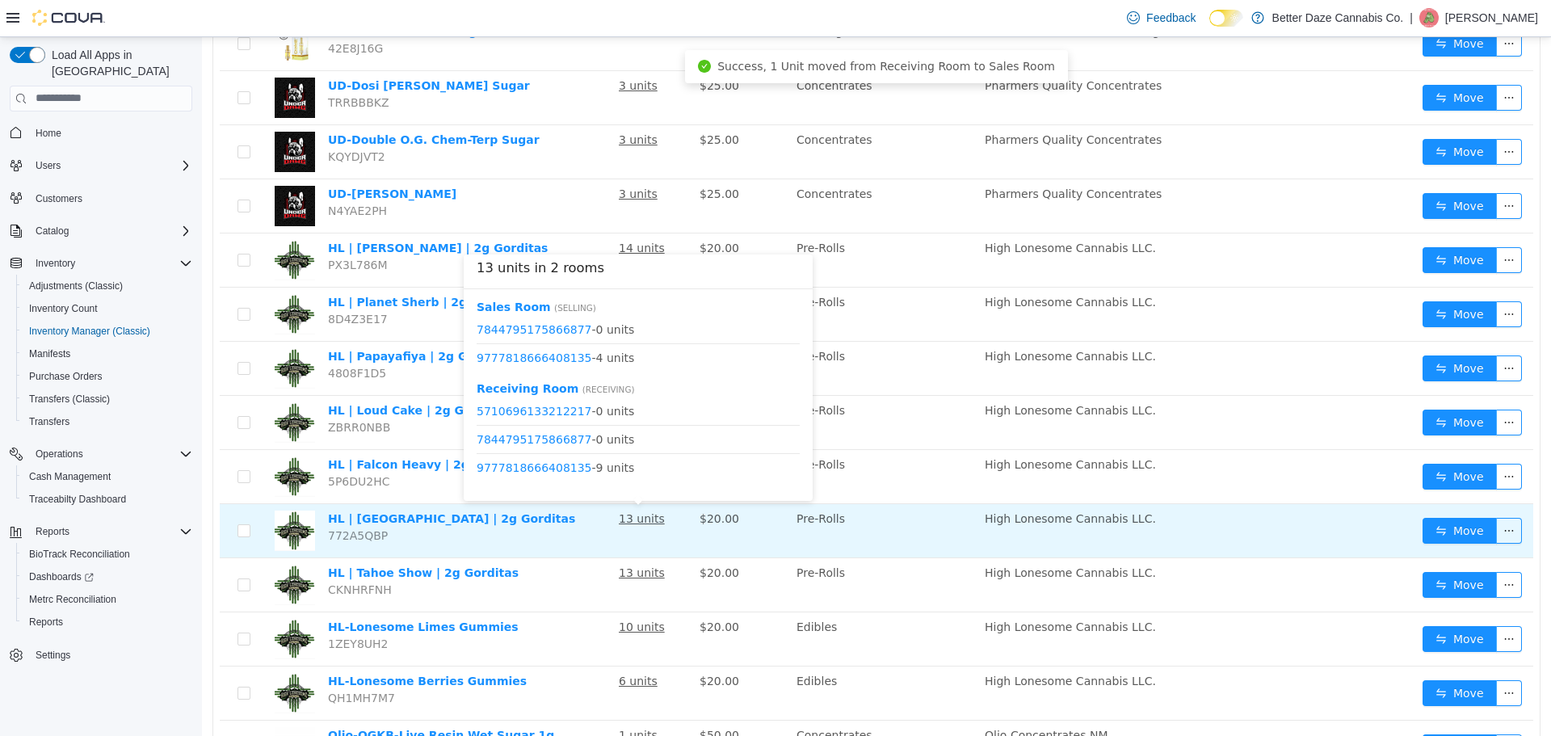
scroll to position [323, 0]
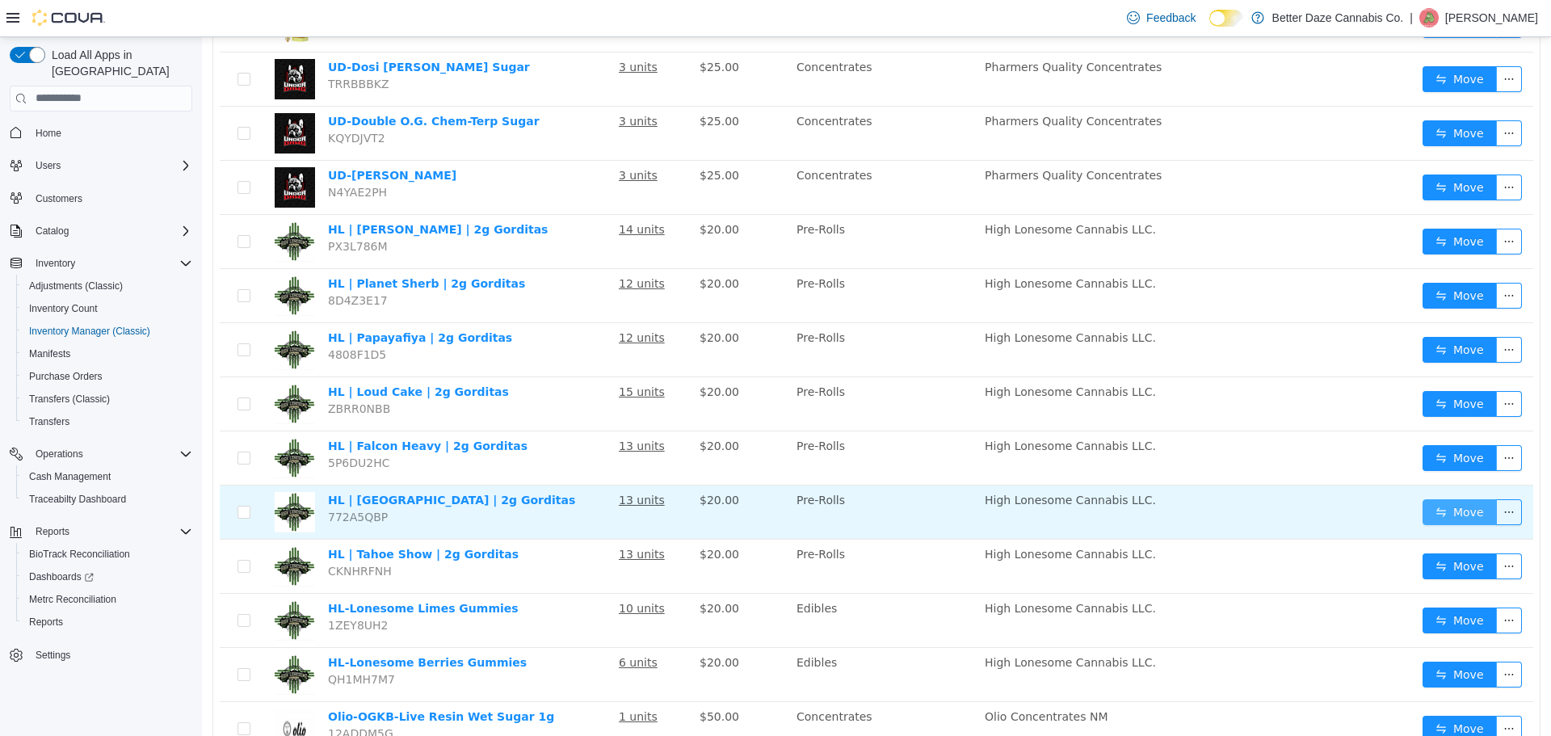
click at [1430, 506] on button "Move" at bounding box center [1460, 511] width 74 height 26
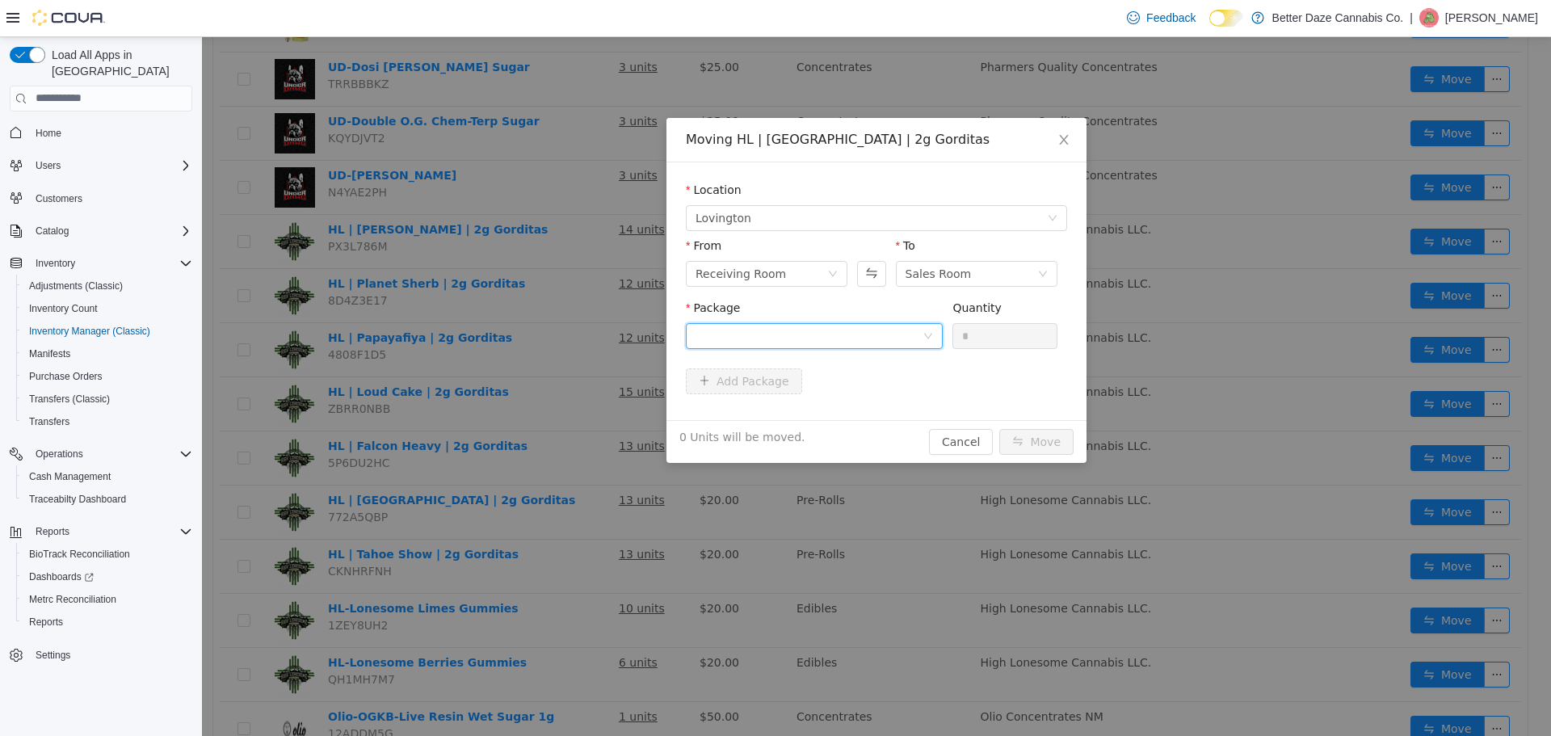
click at [825, 335] on div at bounding box center [809, 335] width 227 height 24
click at [820, 382] on li "9777818666408135 Quantity : 9 Units" at bounding box center [814, 403] width 257 height 44
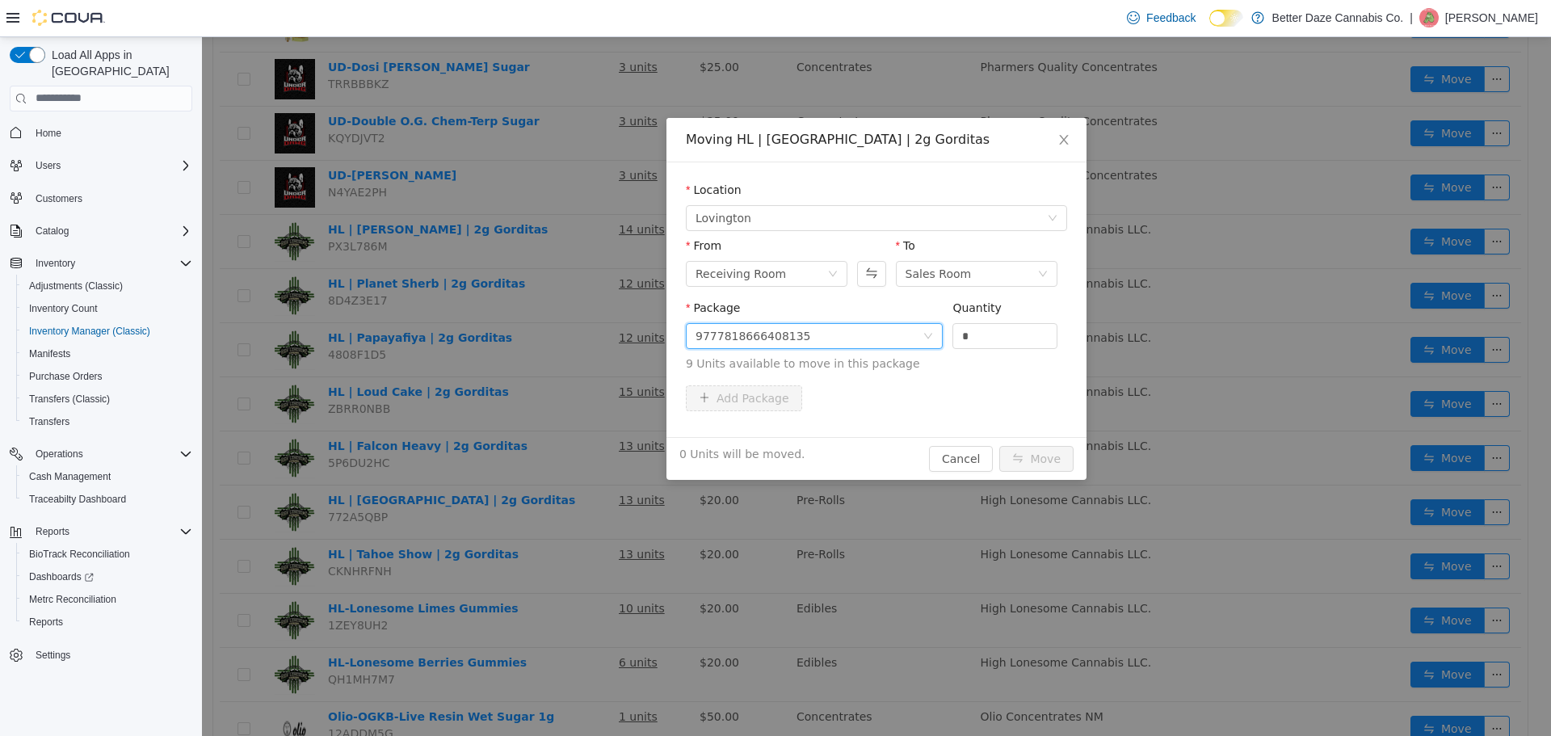
drag, startPoint x: 945, startPoint y: 340, endPoint x: 894, endPoint y: 340, distance: 50.9
click at [894, 340] on span "Package 9777818666408135 Quantity * 9 Units available to move in this package" at bounding box center [876, 336] width 381 height 71
type input "*"
click at [1040, 456] on button "Move" at bounding box center [1036, 458] width 74 height 26
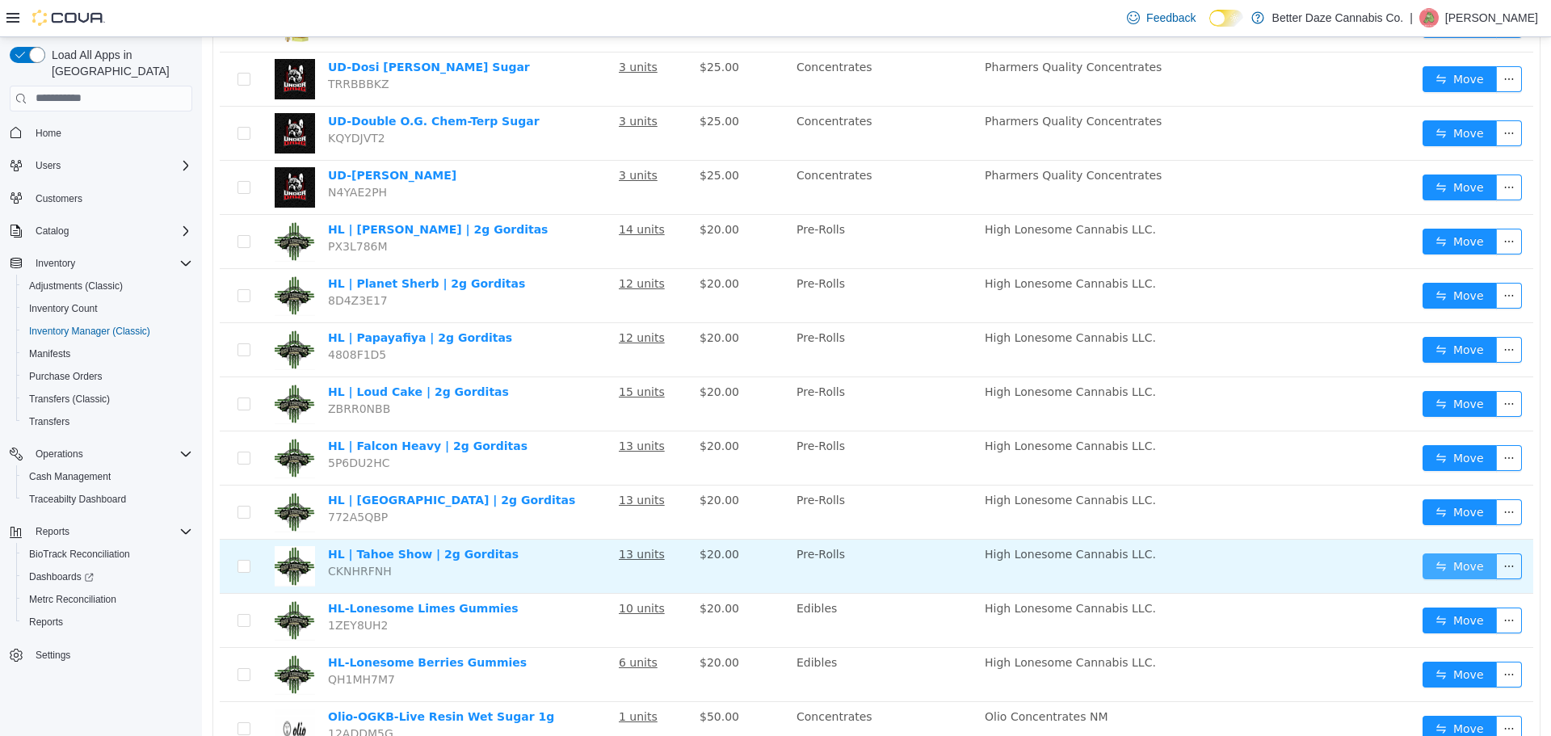
click at [1423, 562] on button "Move" at bounding box center [1460, 566] width 74 height 26
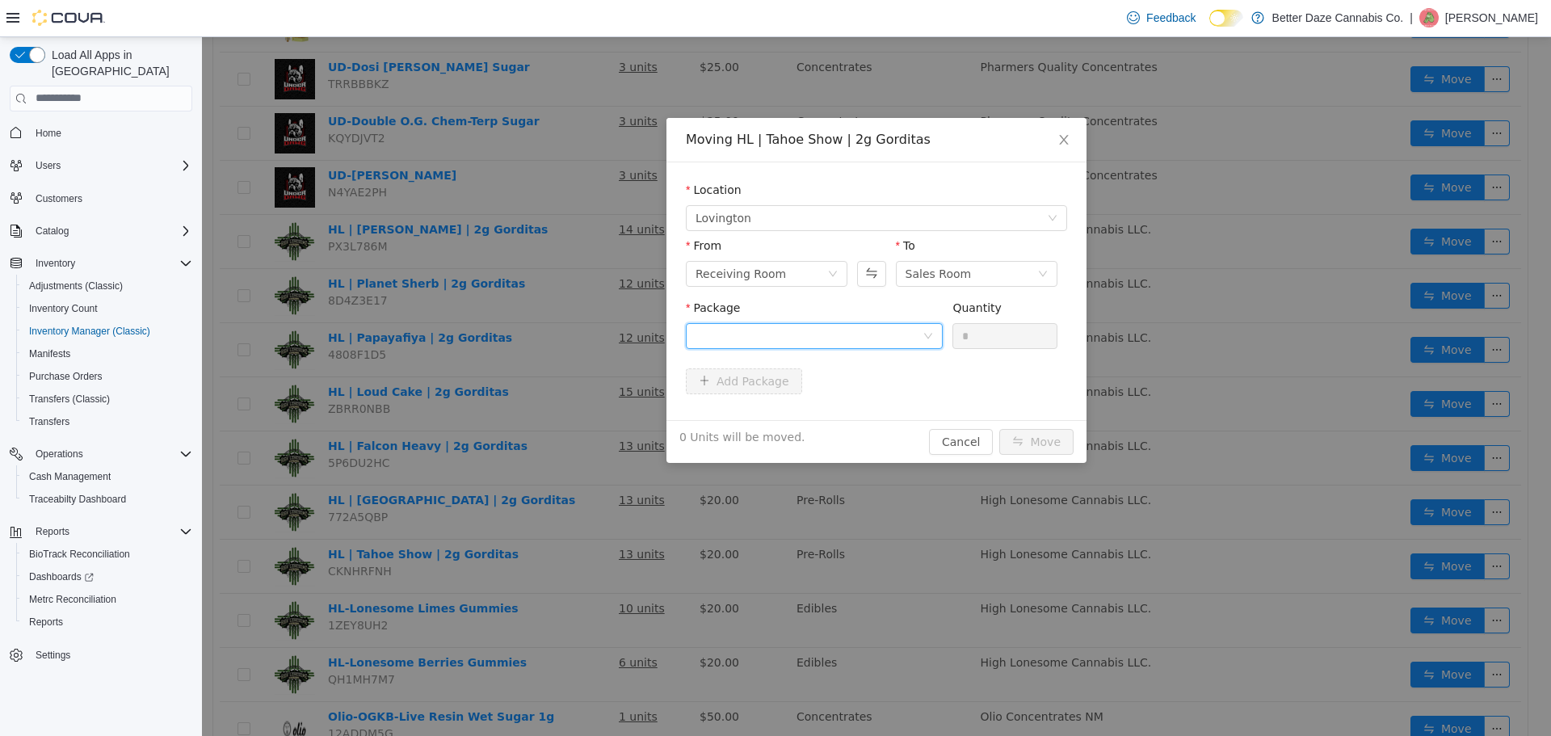
click at [855, 330] on div at bounding box center [809, 335] width 227 height 24
drag, startPoint x: 850, startPoint y: 393, endPoint x: 971, endPoint y: 351, distance: 128.3
click at [852, 393] on li "6605828963338960 Quantity : 9 Units" at bounding box center [814, 403] width 257 height 44
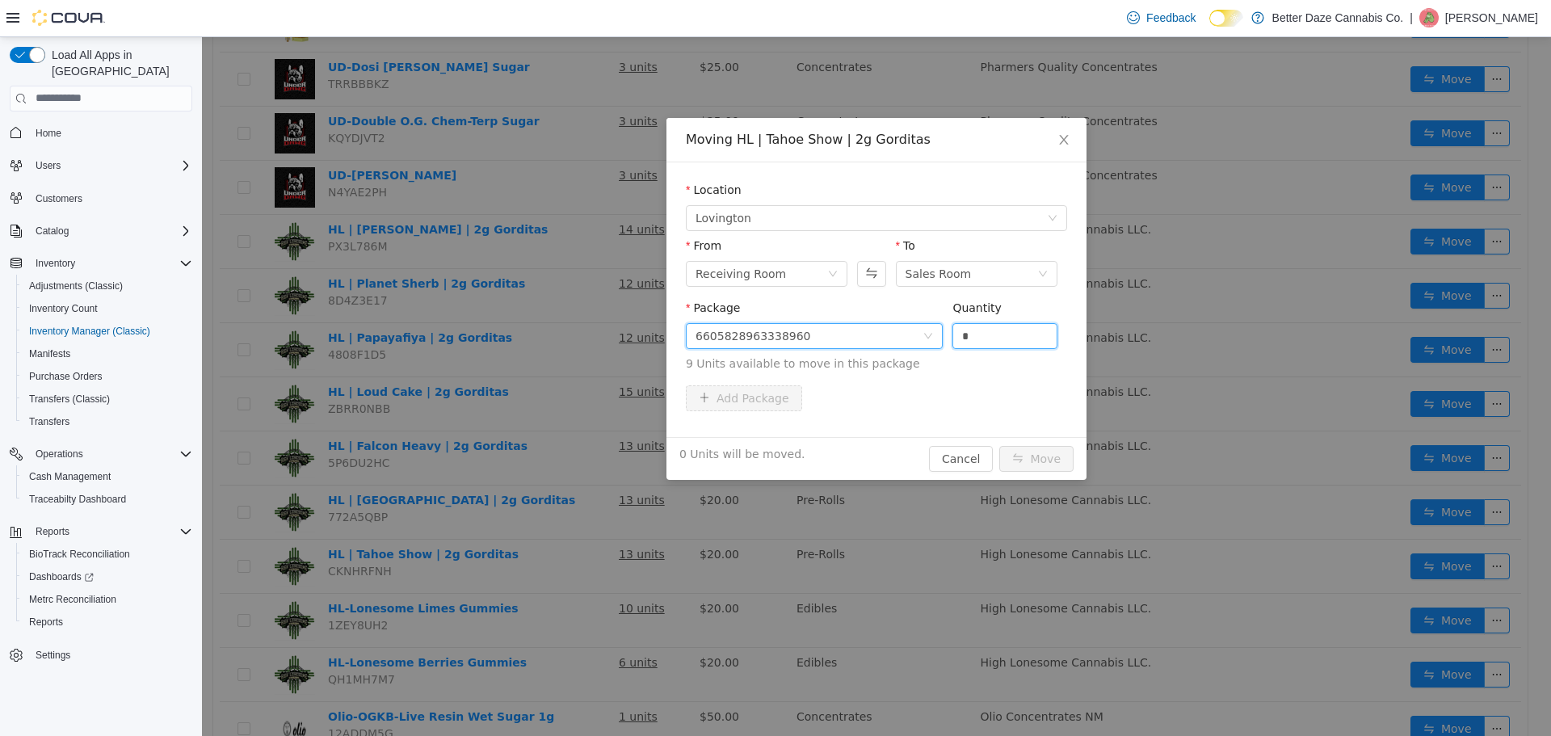
drag, startPoint x: 999, startPoint y: 341, endPoint x: 882, endPoint y: 355, distance: 118.0
click at [884, 355] on span "Package 6605828963338960 Quantity * 9 Units available to move in this package" at bounding box center [876, 336] width 381 height 71
type input "*"
click at [1062, 455] on button "Move" at bounding box center [1036, 458] width 74 height 26
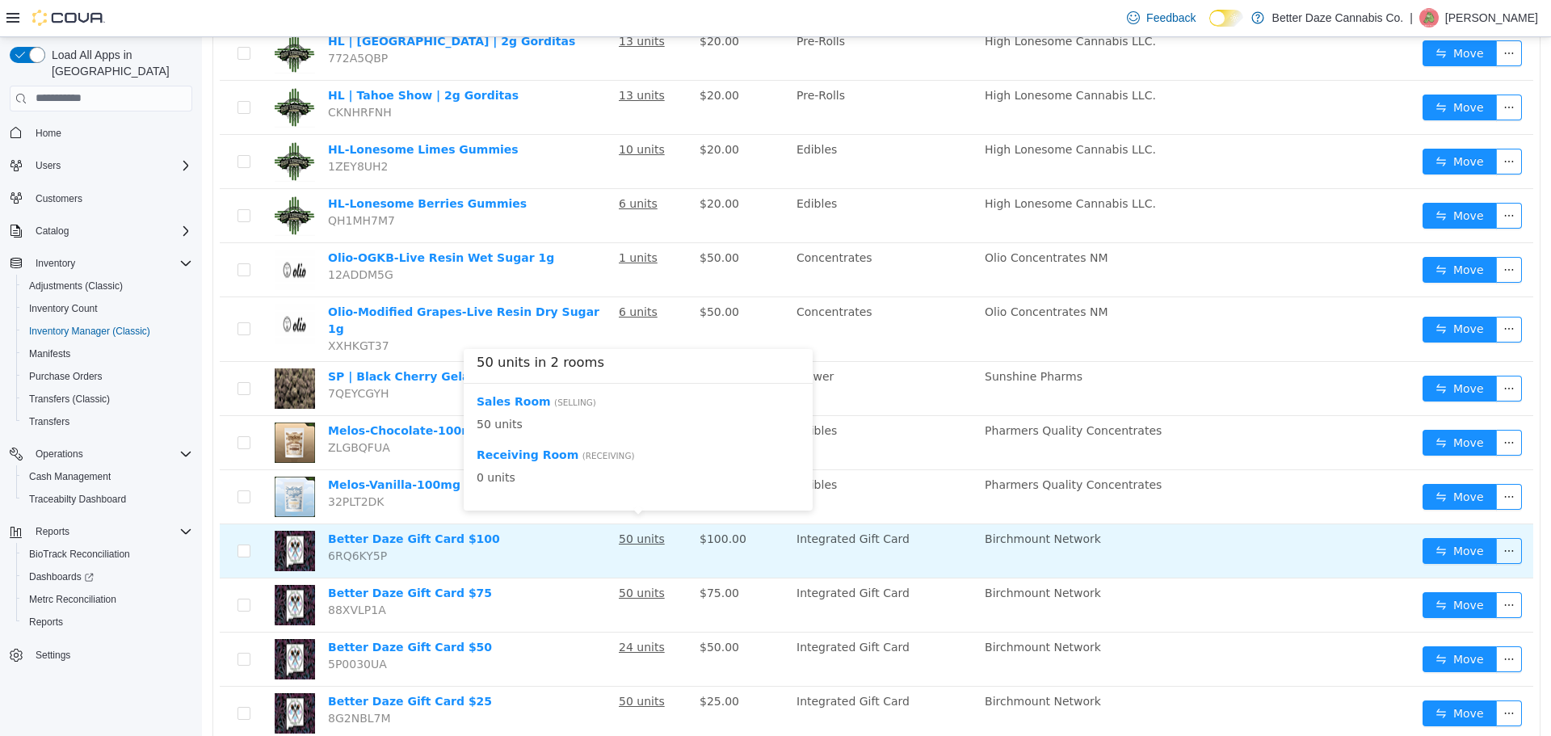
scroll to position [931, 0]
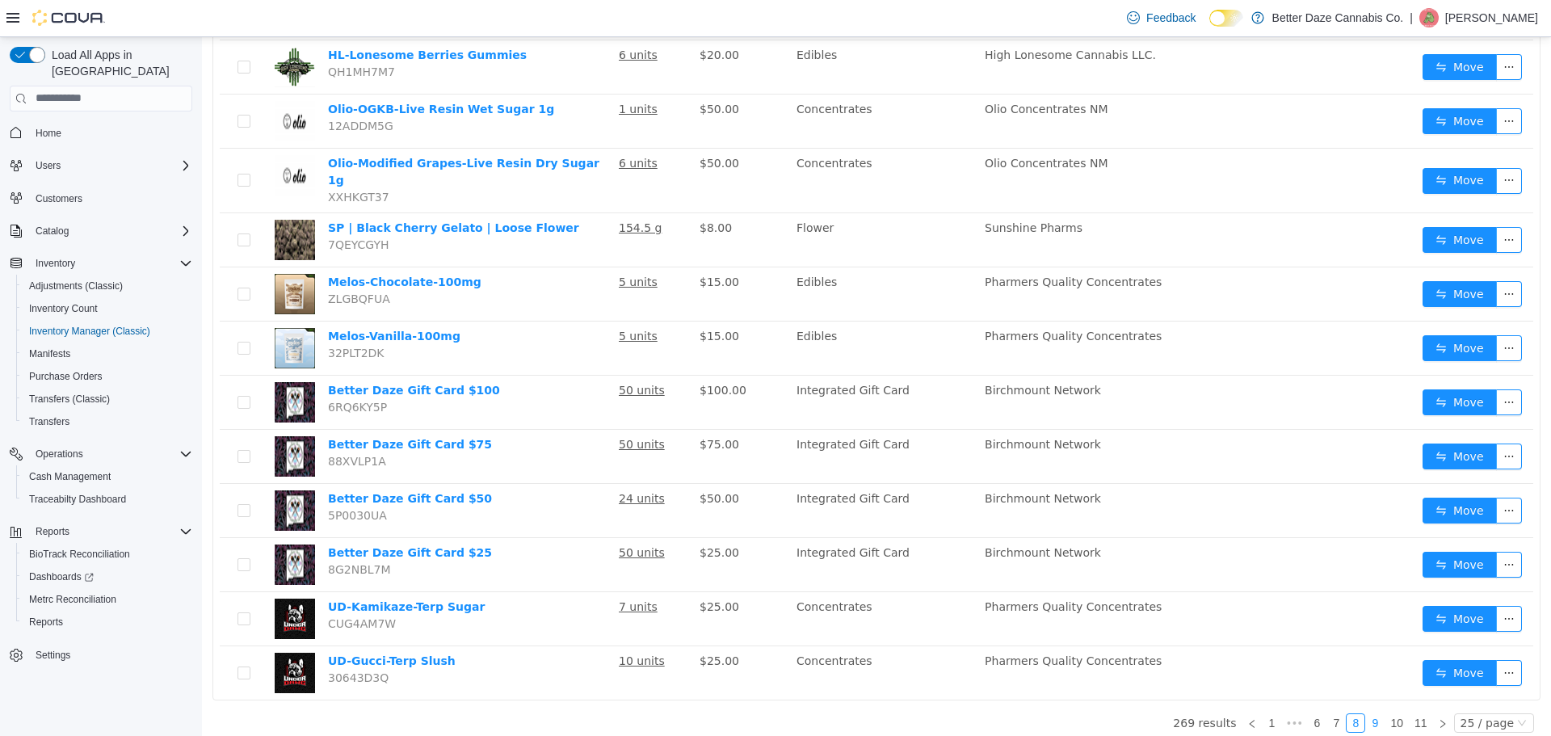
drag, startPoint x: 1370, startPoint y: 715, endPoint x: 1370, endPoint y: 706, distance: 8.9
click at [1371, 715] on link "9" at bounding box center [1375, 722] width 18 height 18
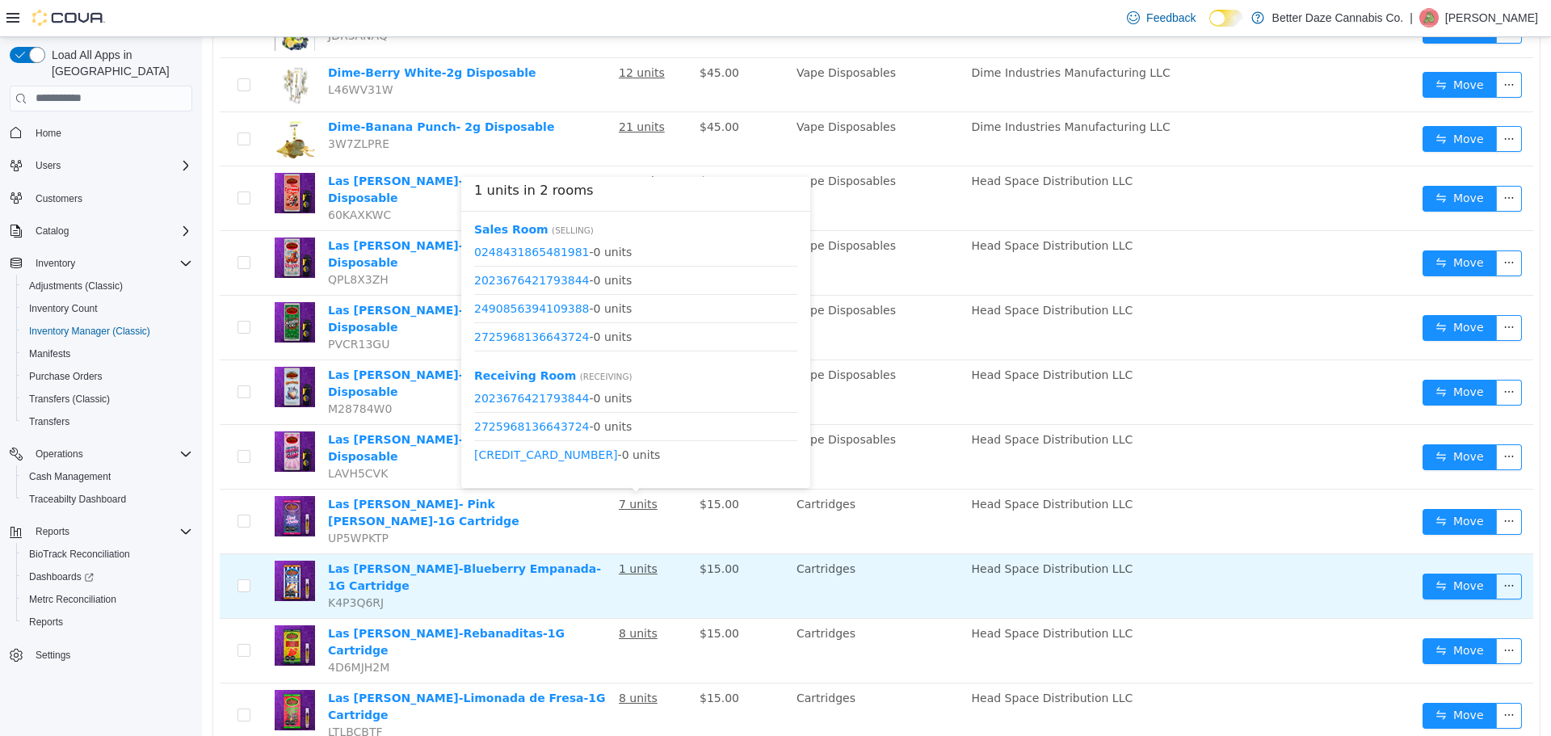
scroll to position [931, 0]
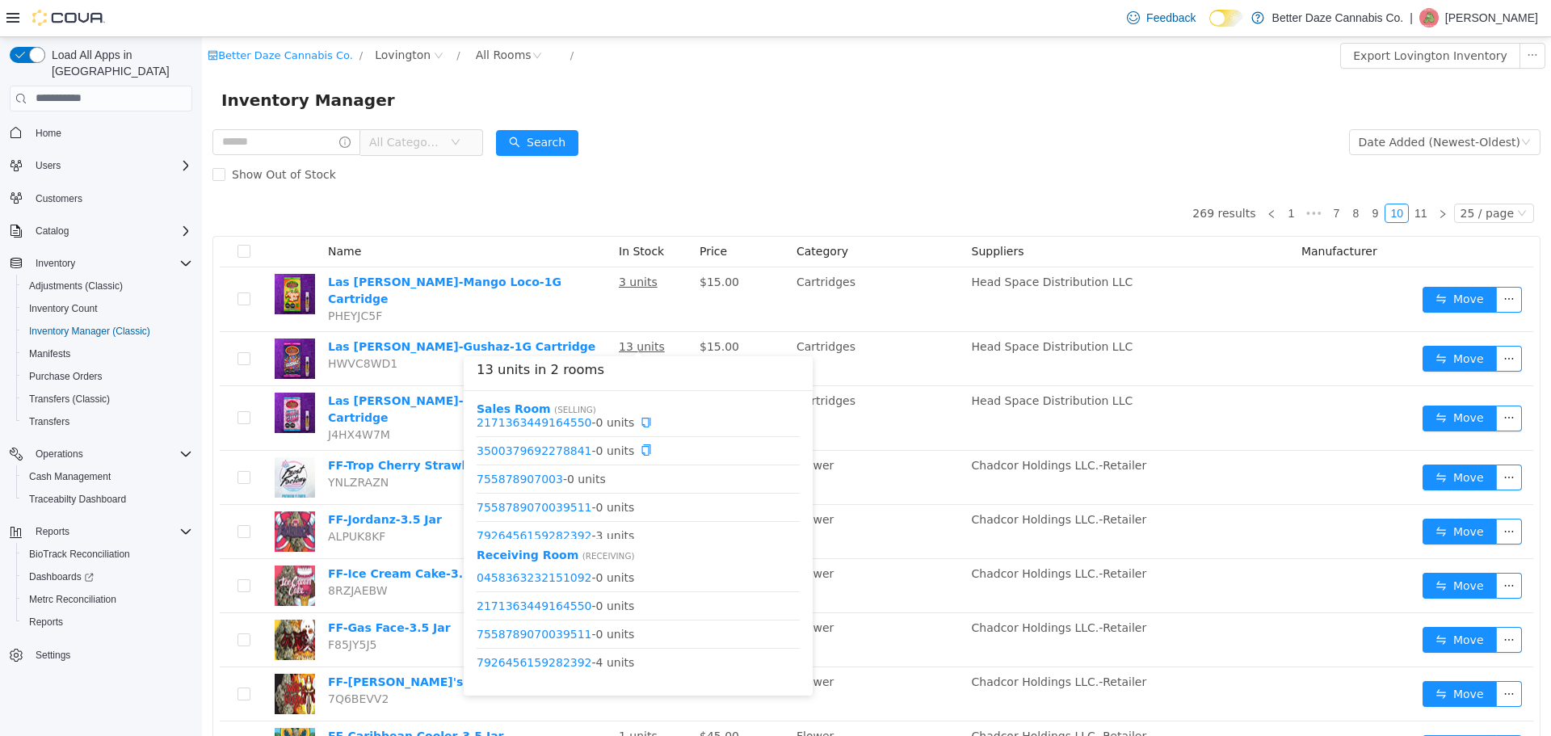
scroll to position [48, 0]
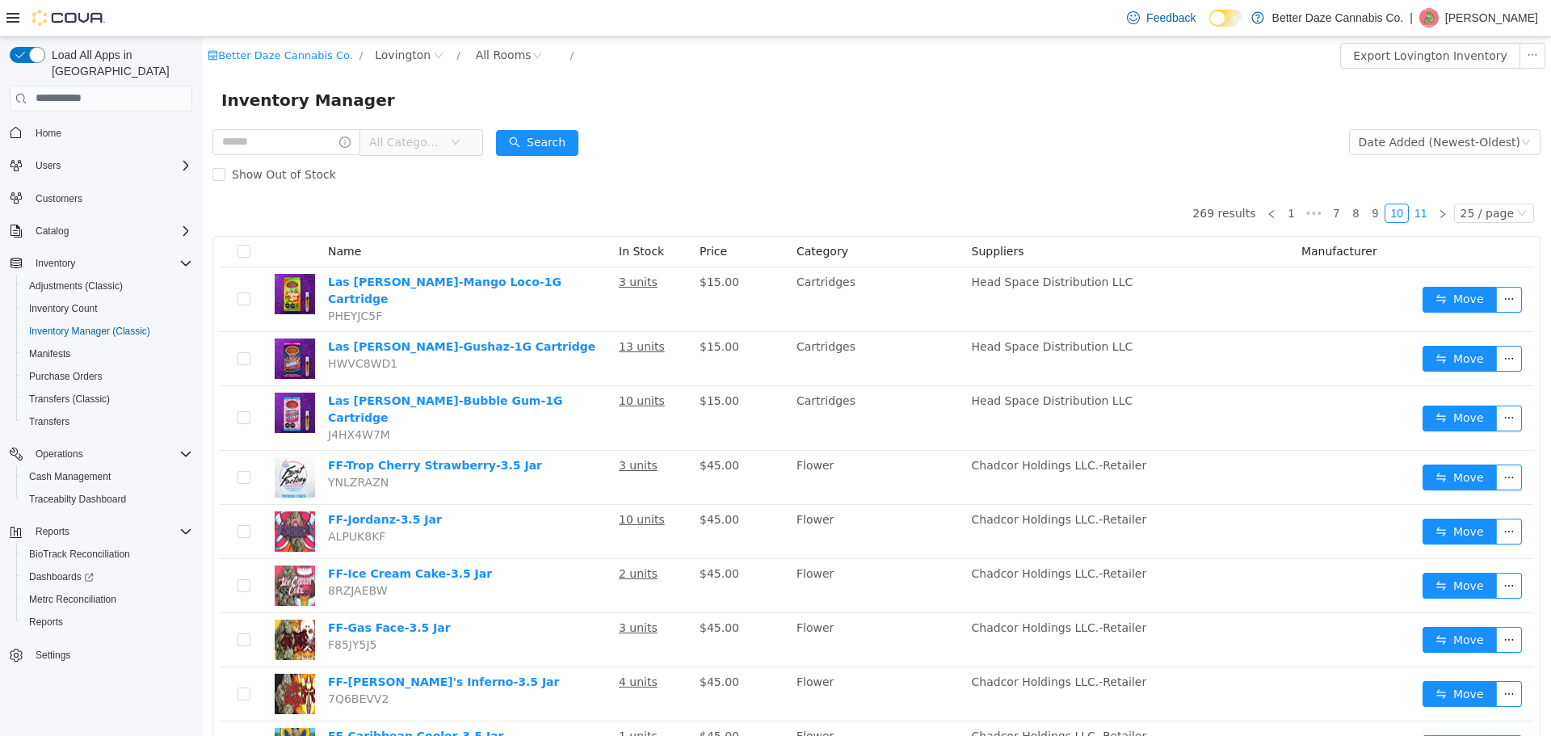
click at [1416, 208] on link "11" at bounding box center [1421, 213] width 23 height 18
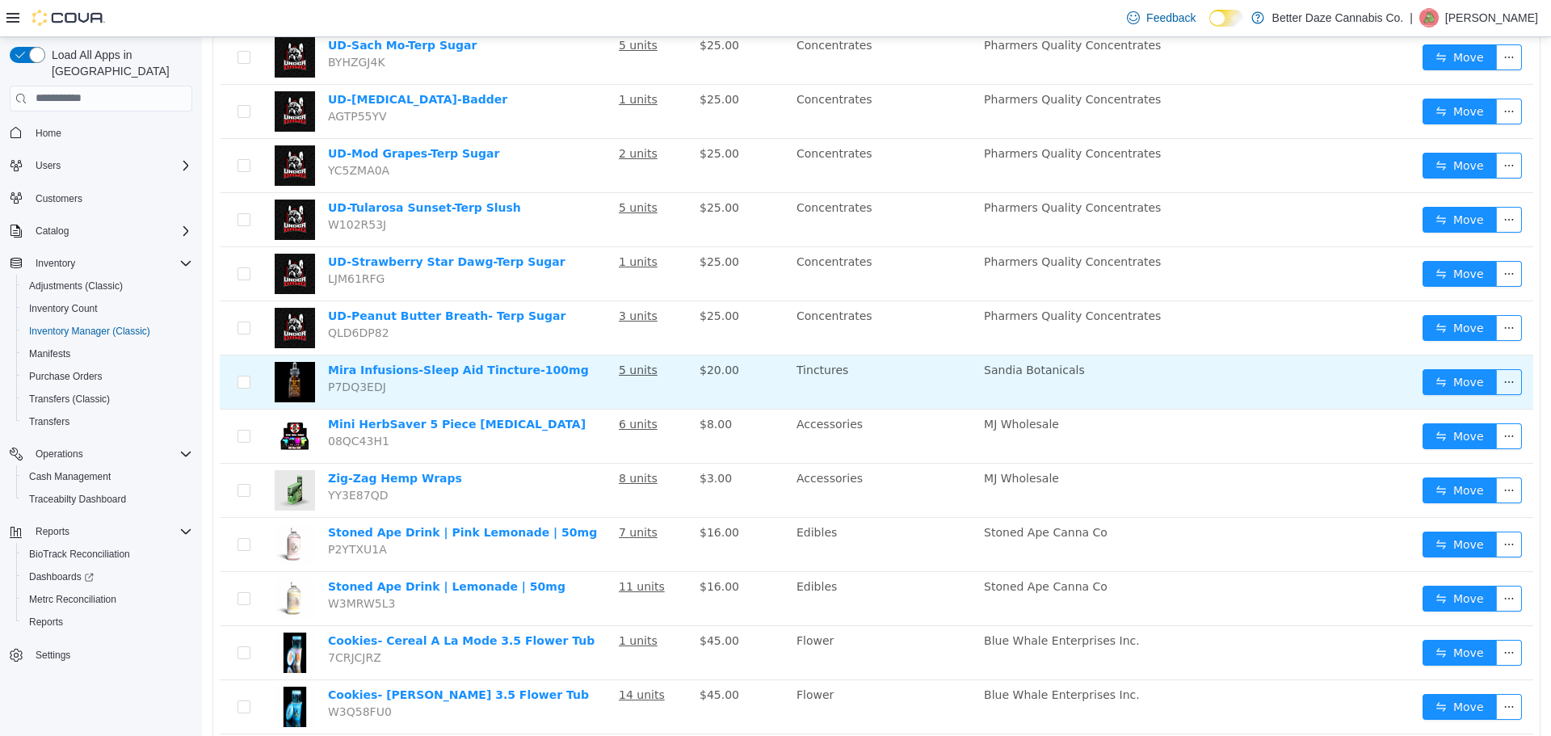
scroll to position [404, 0]
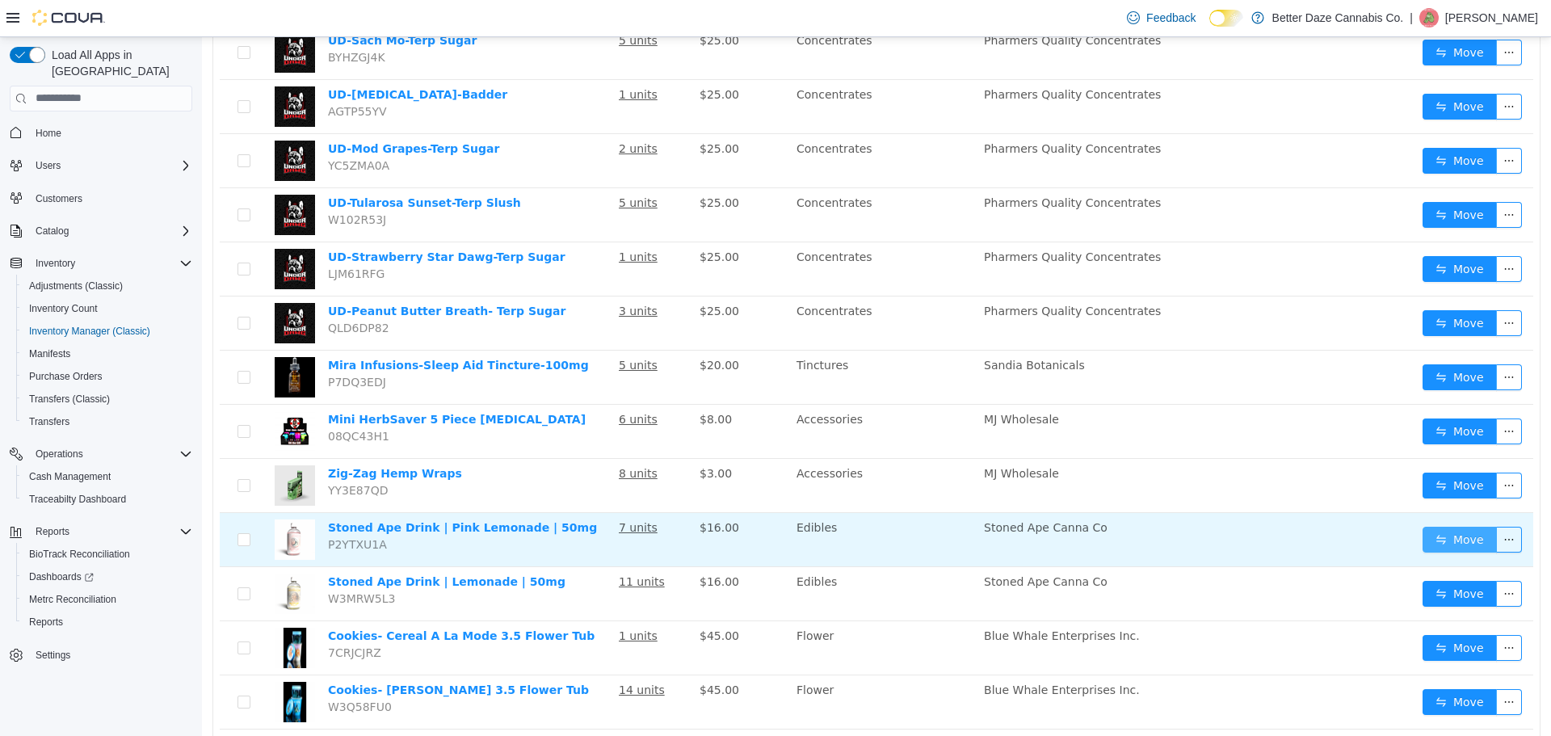
click at [1441, 533] on button "Move" at bounding box center [1460, 539] width 74 height 26
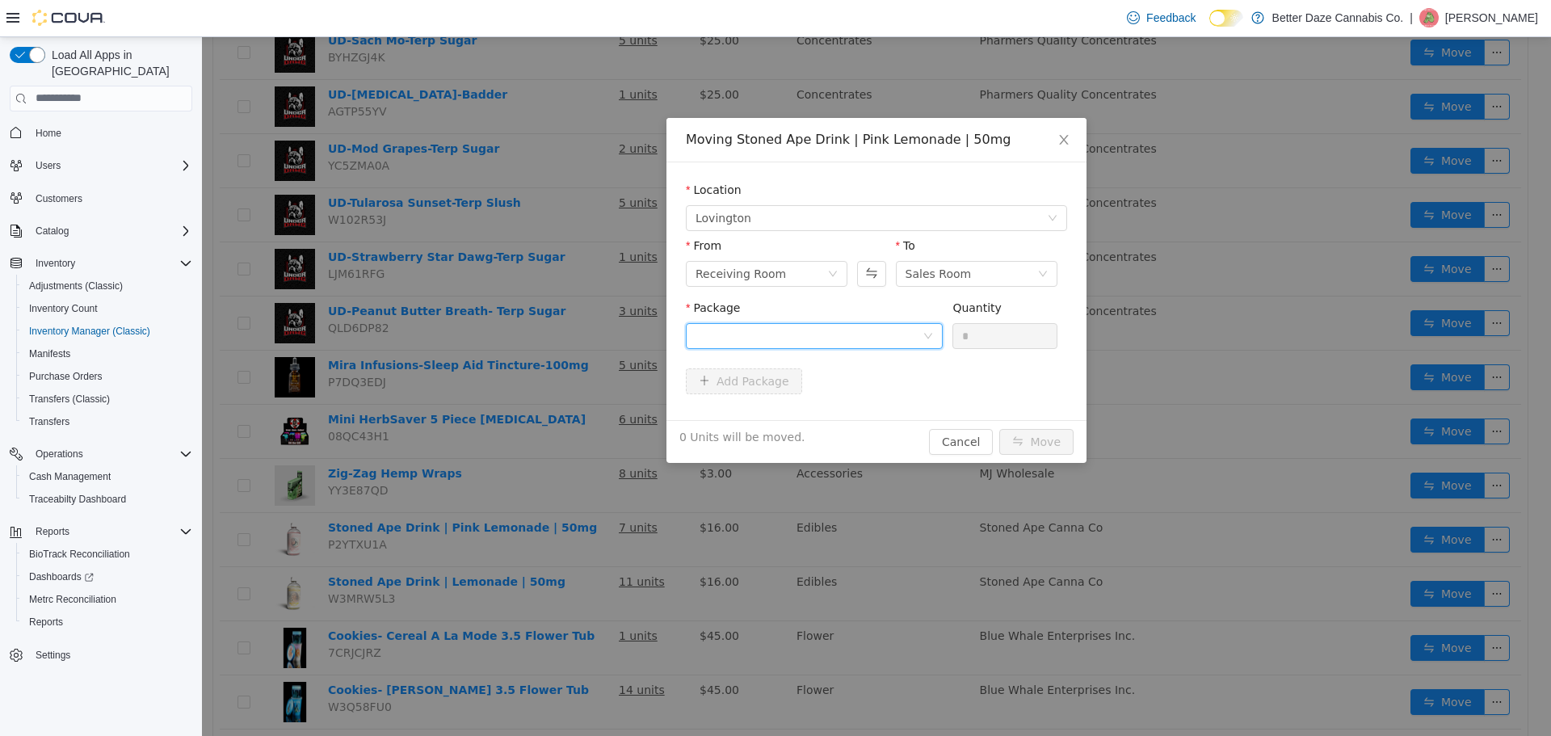
click at [795, 345] on div at bounding box center [809, 335] width 227 height 24
drag, startPoint x: 800, startPoint y: 399, endPoint x: 983, endPoint y: 364, distance: 186.7
click at [808, 398] on li "0777676129382743 Quantity : 6 Units" at bounding box center [814, 403] width 257 height 44
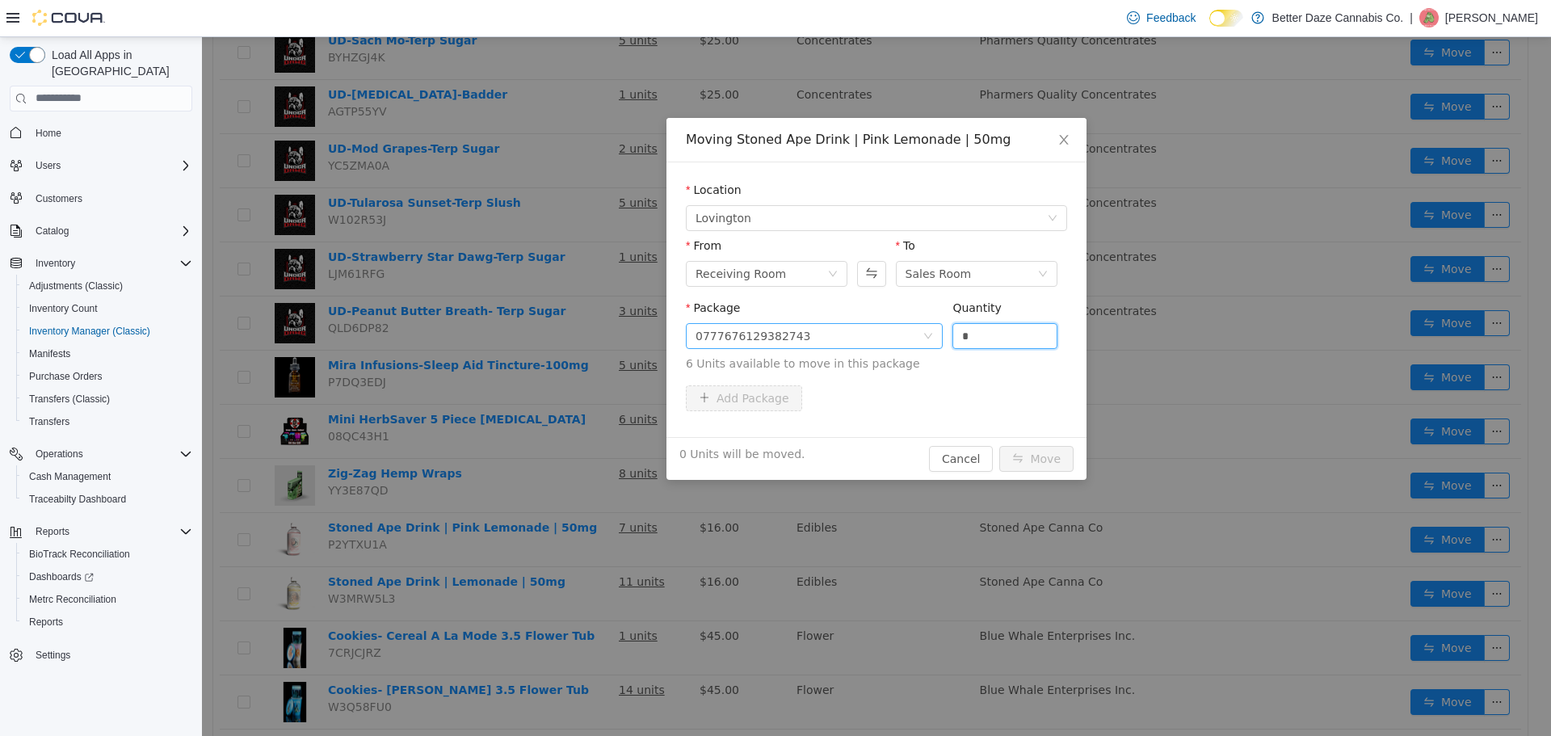
drag, startPoint x: 996, startPoint y: 334, endPoint x: 804, endPoint y: 326, distance: 192.4
click at [806, 330] on span "Package 0777676129382743 Quantity * 6 Units available to move in this package" at bounding box center [876, 336] width 381 height 71
type input "*"
click at [1037, 461] on button "Move" at bounding box center [1036, 458] width 74 height 26
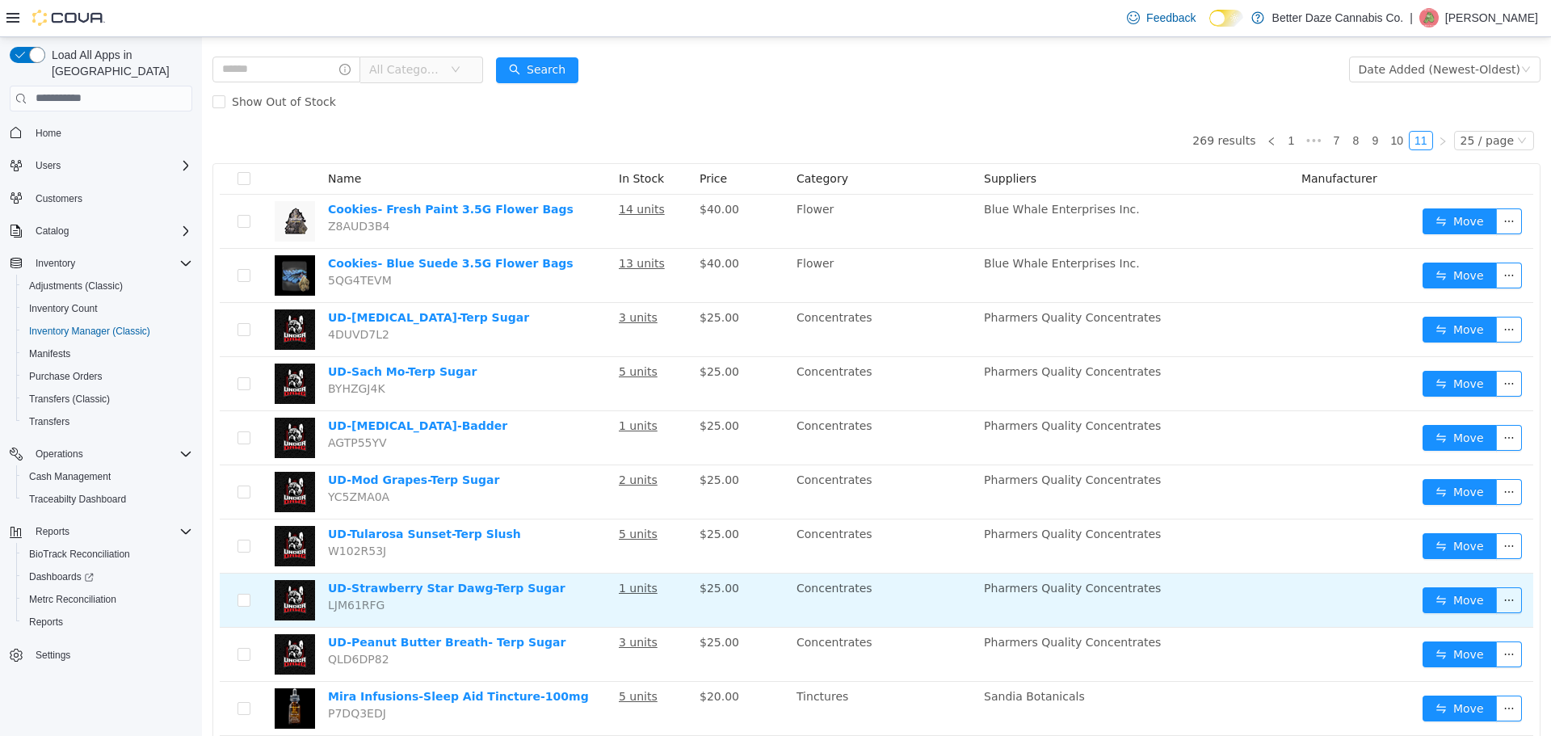
scroll to position [0, 0]
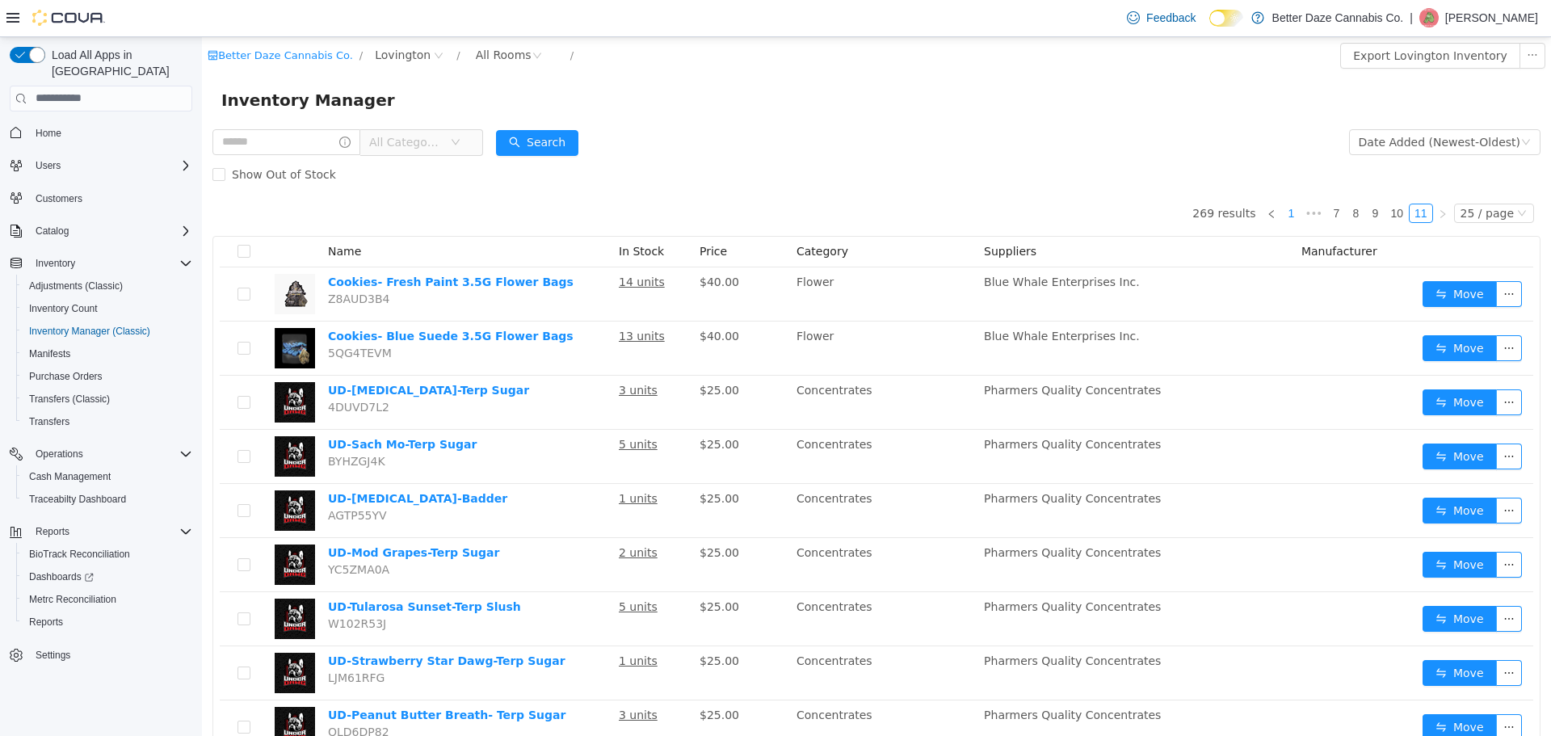
click at [1285, 213] on link "1" at bounding box center [1291, 213] width 18 height 18
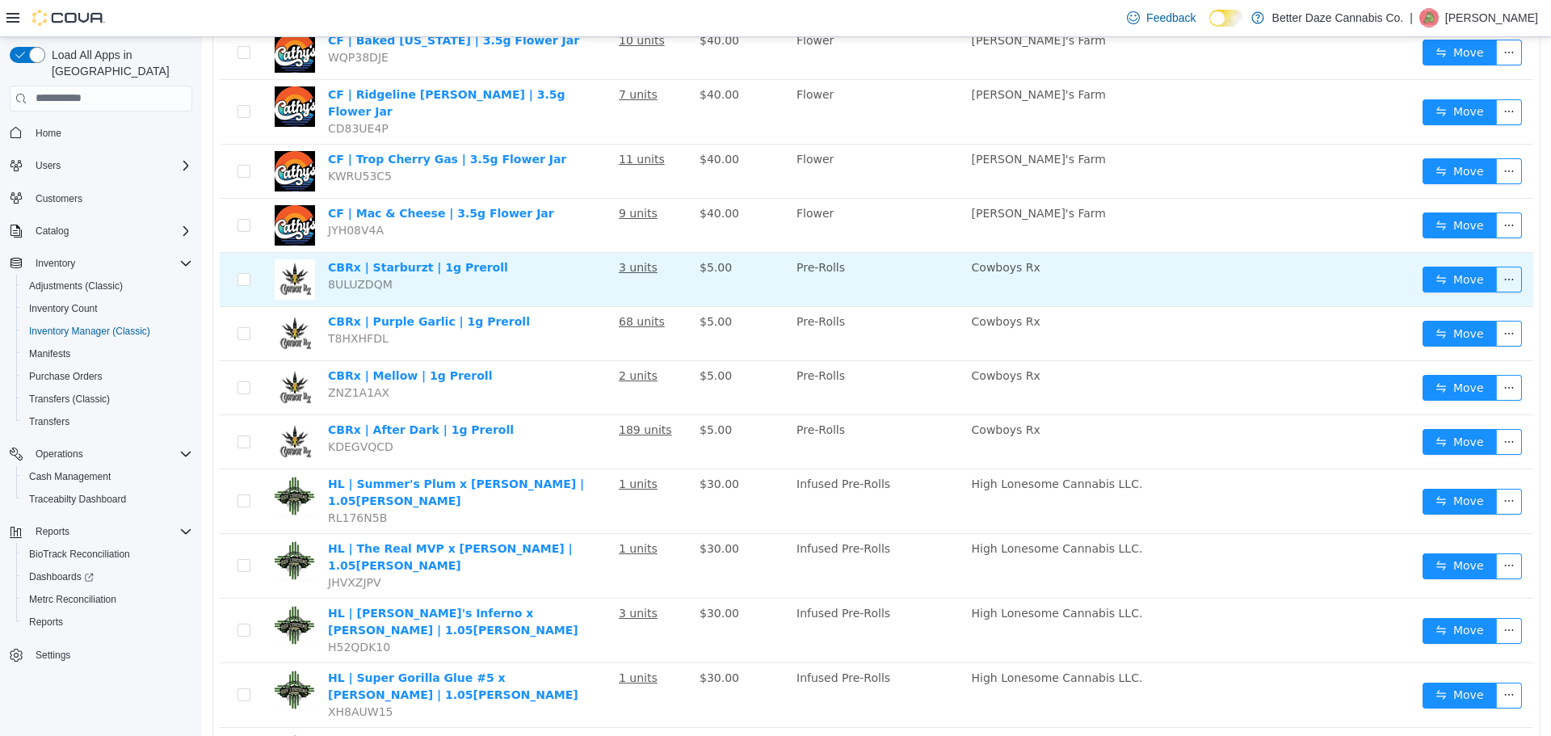
scroll to position [931, 0]
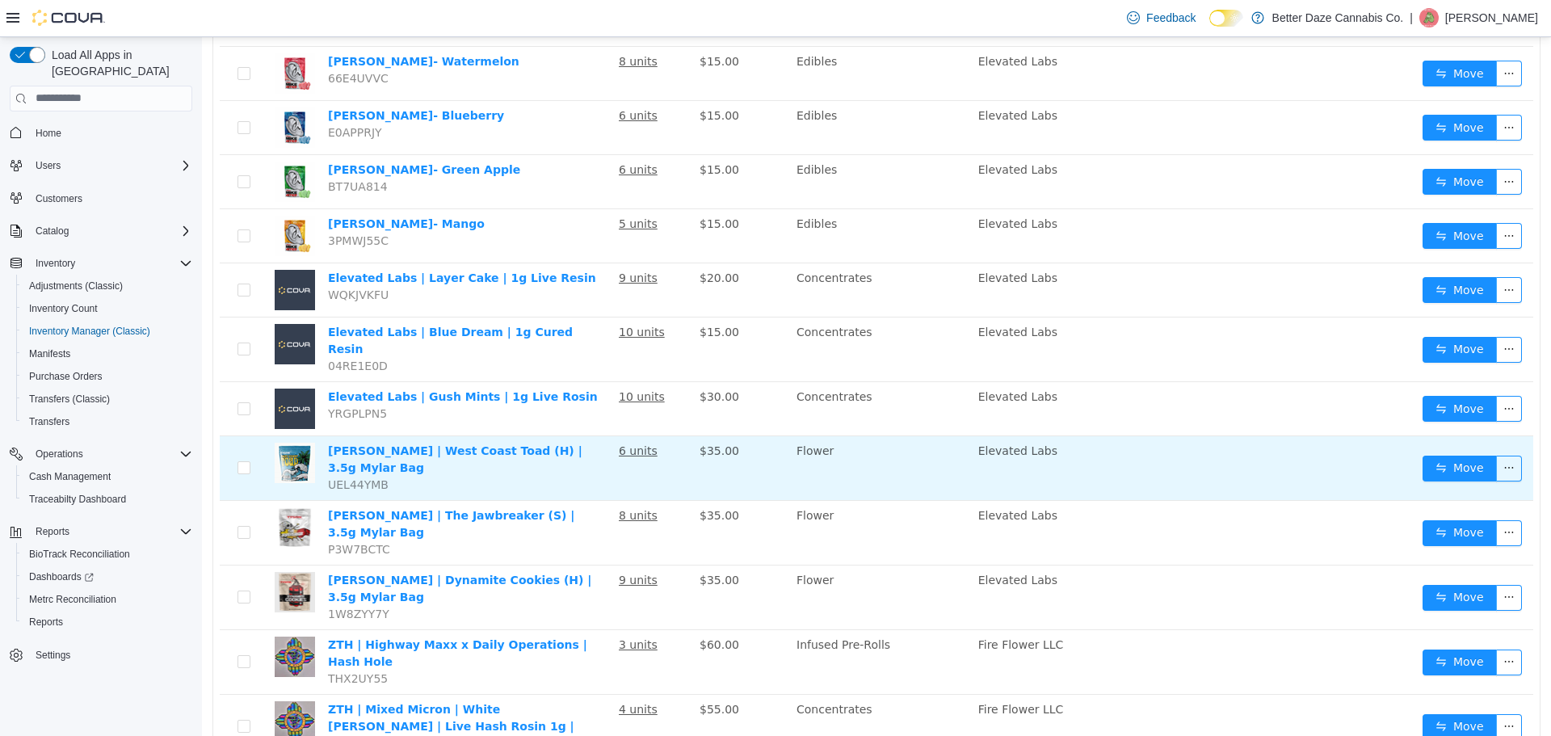
scroll to position [973, 0]
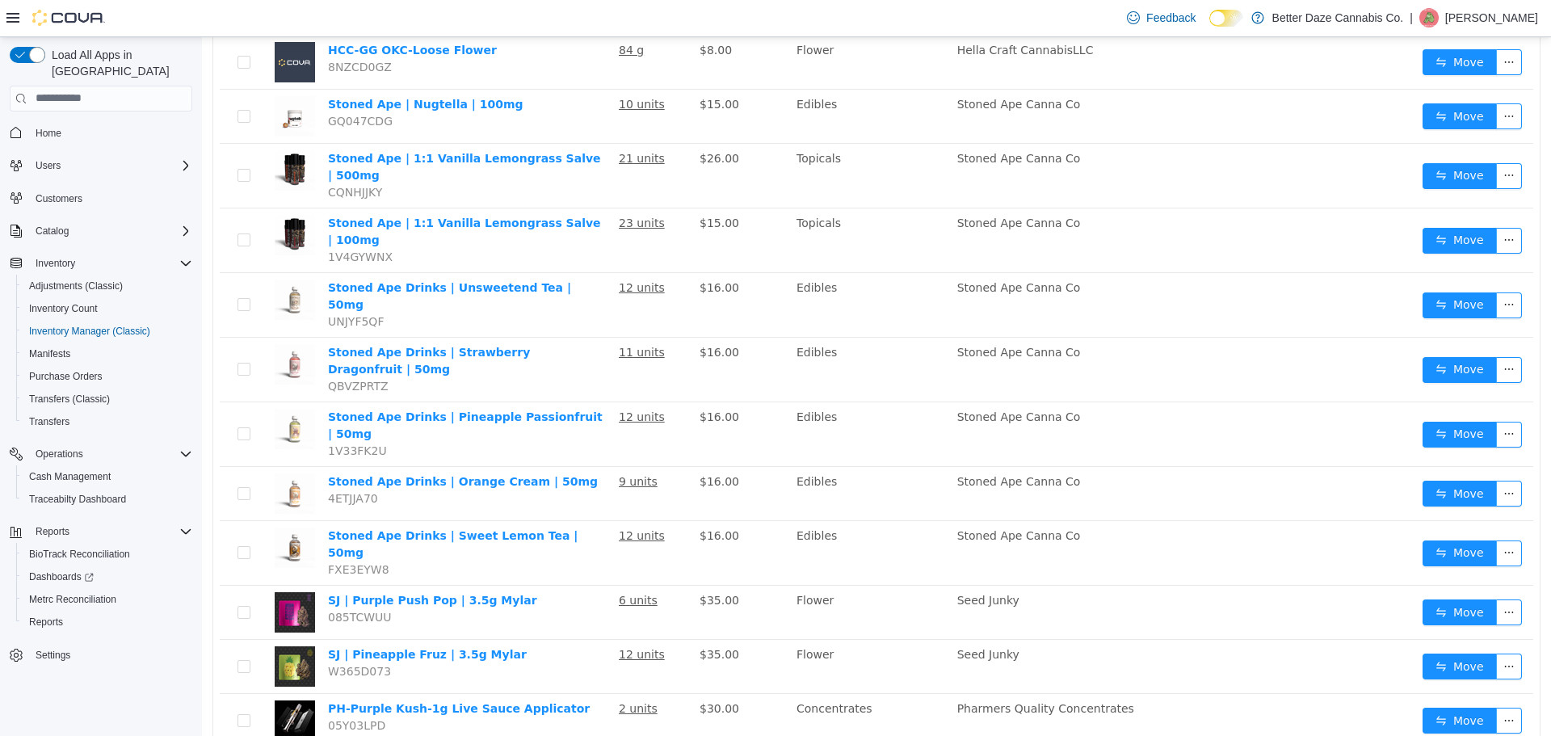
scroll to position [467, 0]
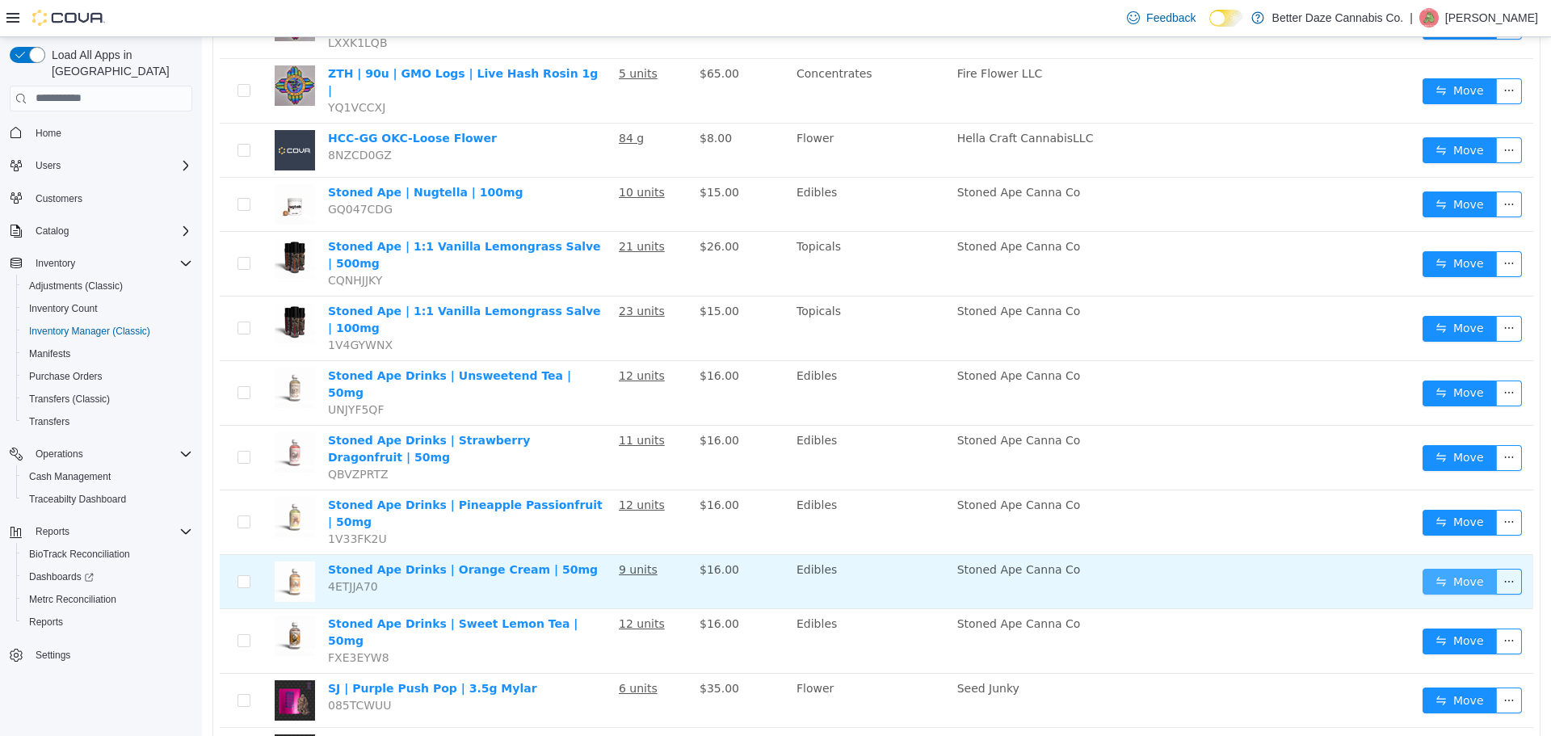
click at [1428, 568] on button "Move" at bounding box center [1460, 581] width 74 height 26
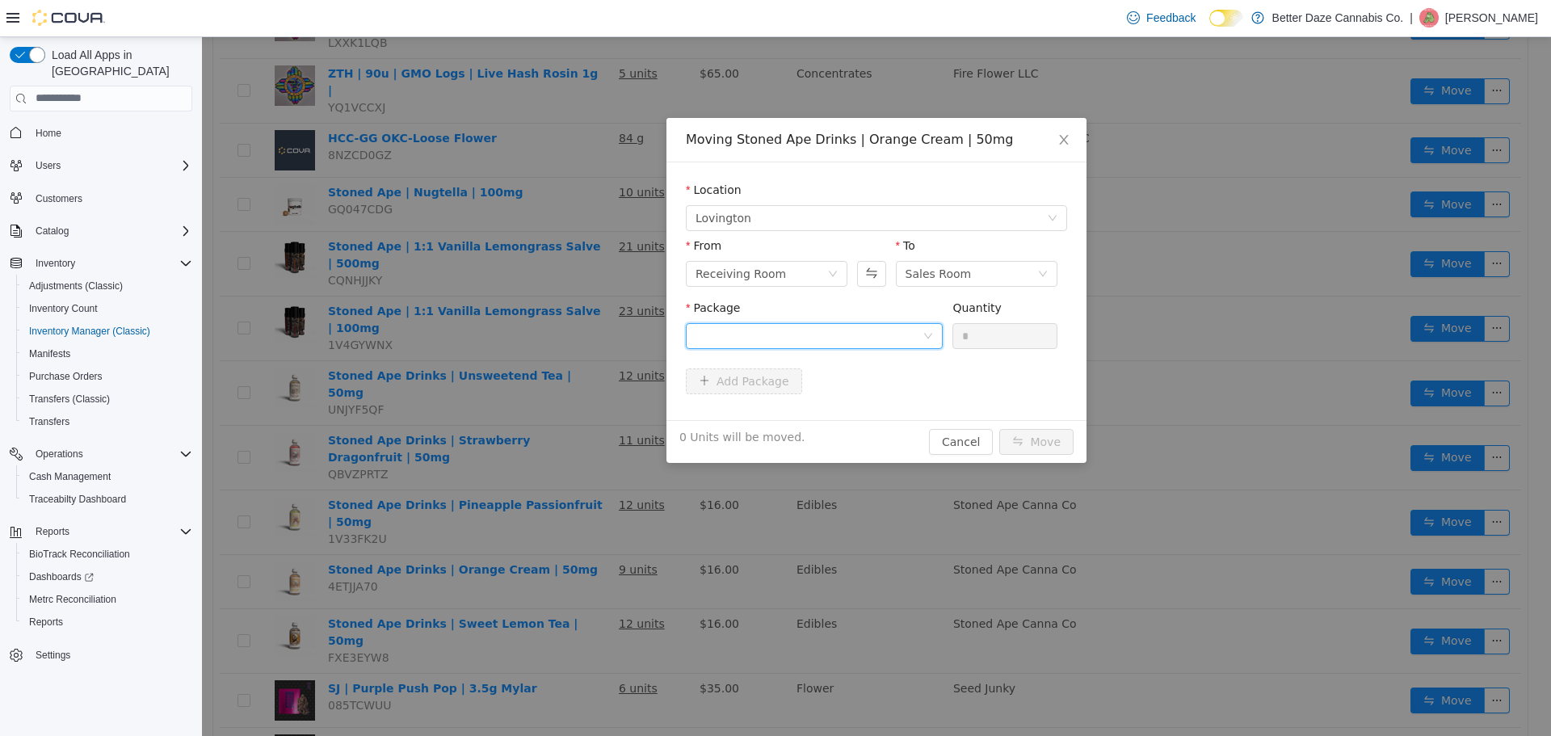
click at [844, 327] on div at bounding box center [809, 335] width 227 height 24
drag, startPoint x: 810, startPoint y: 394, endPoint x: 979, endPoint y: 350, distance: 174.6
click at [822, 390] on li "4756339827993788 Quantity : 6 Units" at bounding box center [814, 403] width 257 height 44
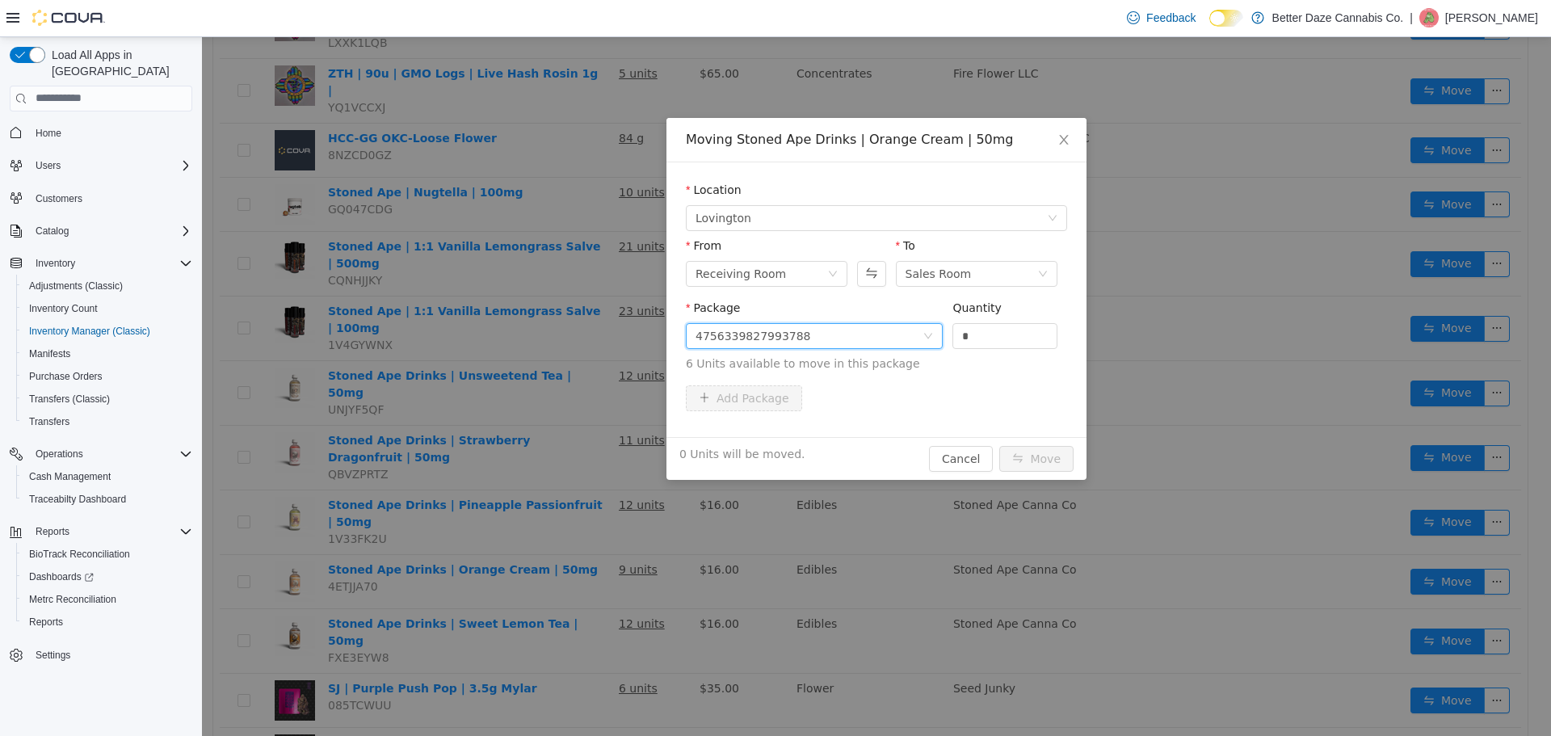
drag, startPoint x: 996, startPoint y: 329, endPoint x: 856, endPoint y: 321, distance: 140.0
click at [860, 323] on span "Package 4756339827993788 Quantity * 6 Units available to move in this package" at bounding box center [876, 336] width 381 height 71
type input "*"
click at [1050, 449] on button "Move" at bounding box center [1036, 458] width 74 height 26
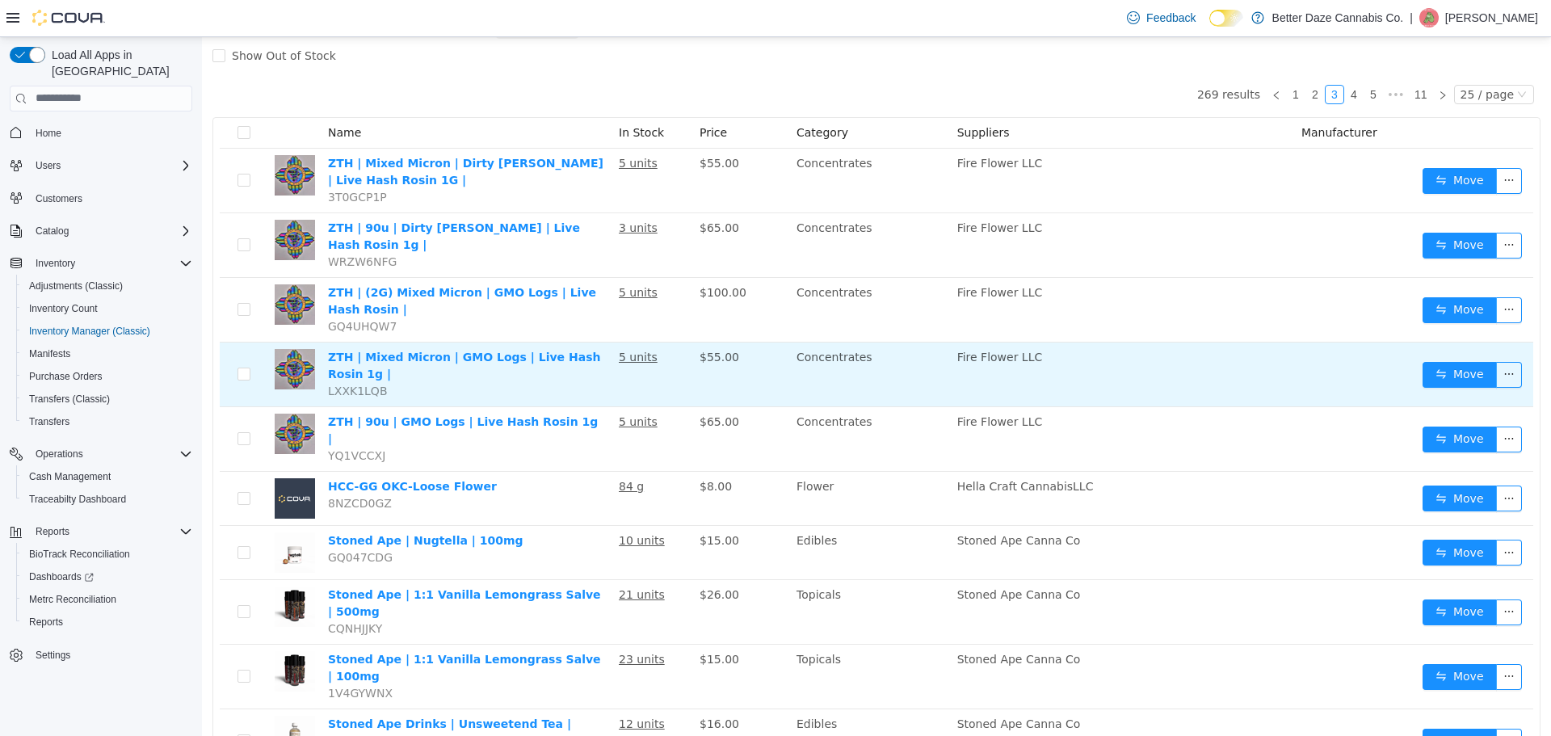
scroll to position [0, 0]
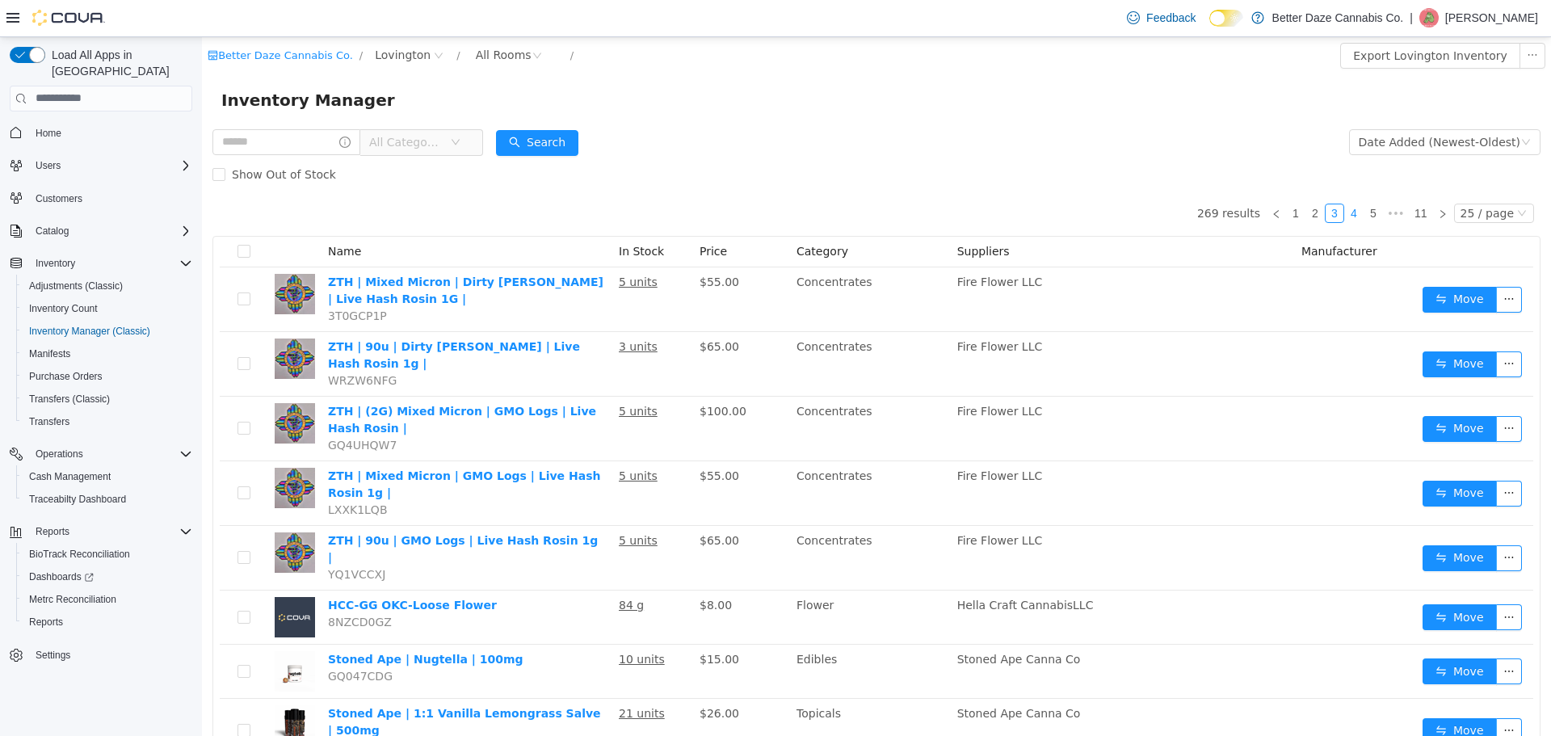
click at [1349, 217] on link "4" at bounding box center [1354, 213] width 18 height 18
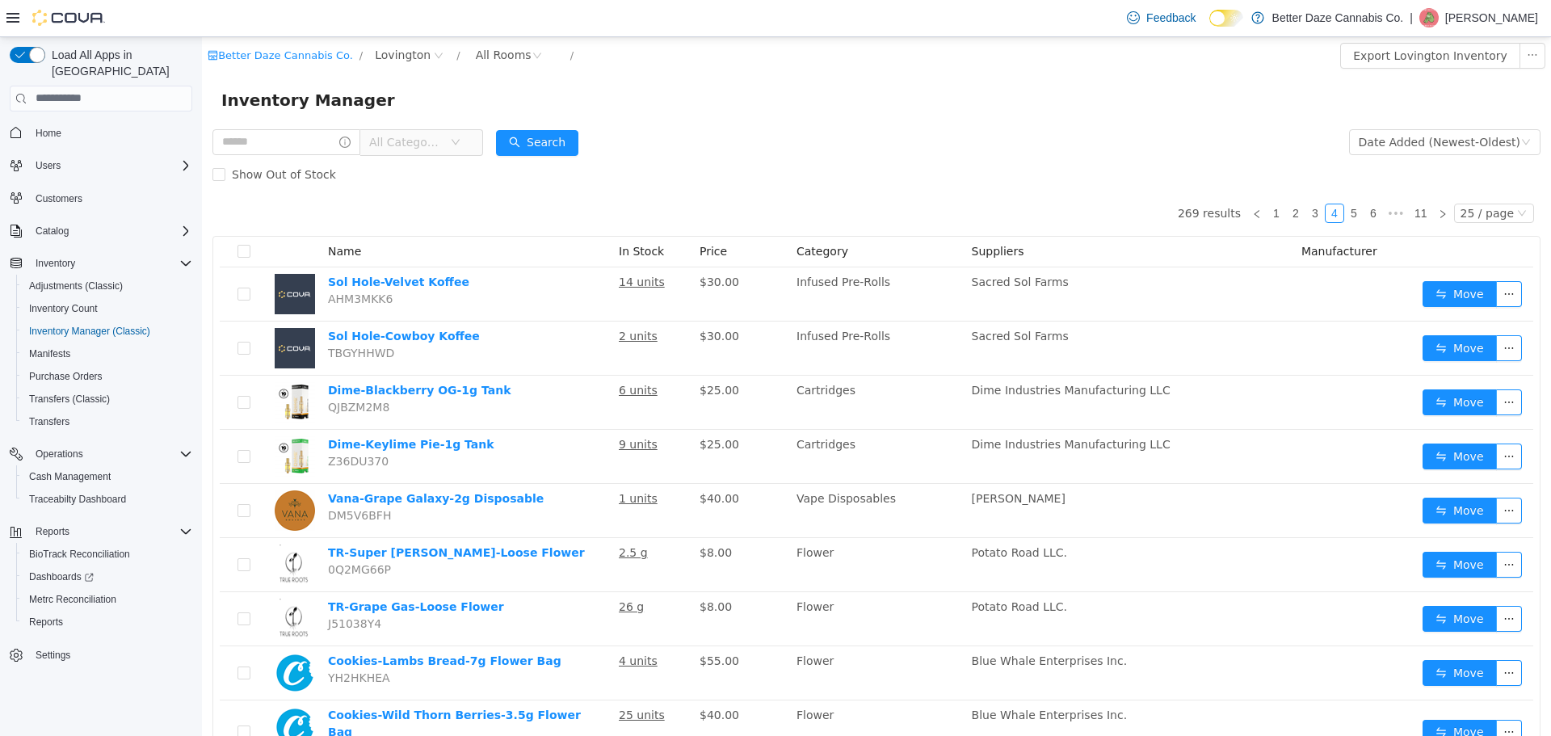
click at [402, 137] on span "All Categories" at bounding box center [406, 141] width 74 height 16
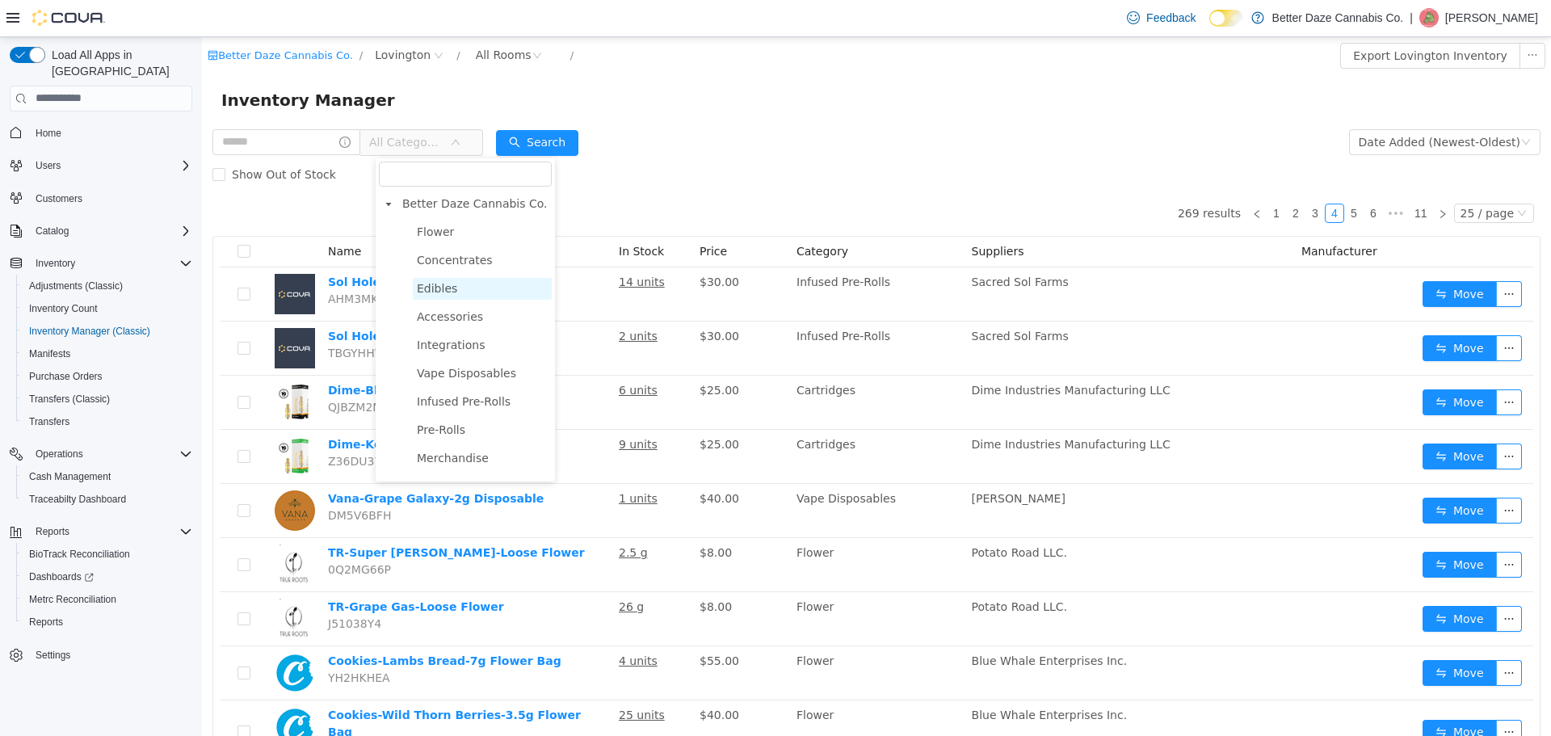
click at [446, 284] on span "Edibles" at bounding box center [437, 287] width 40 height 13
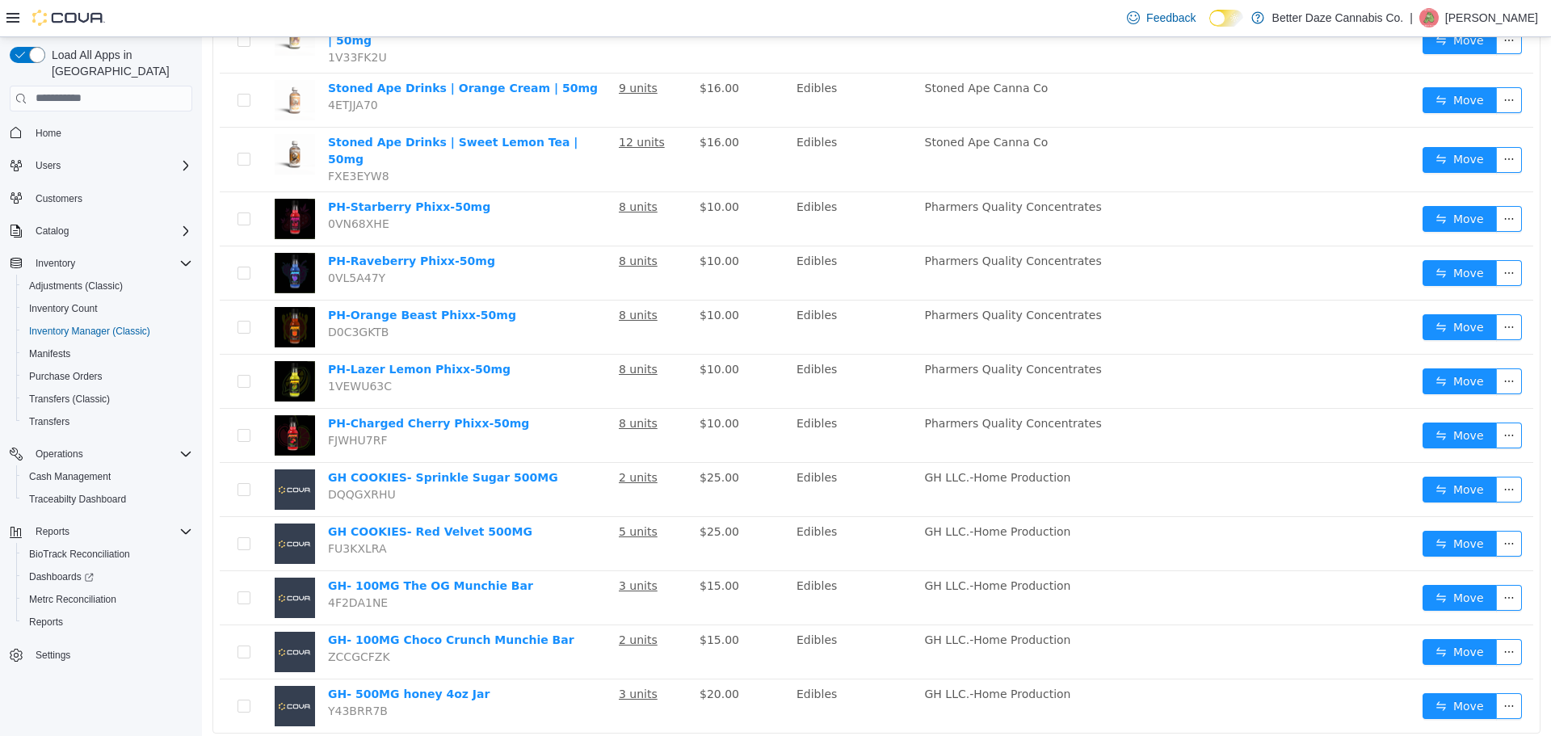
scroll to position [931, 0]
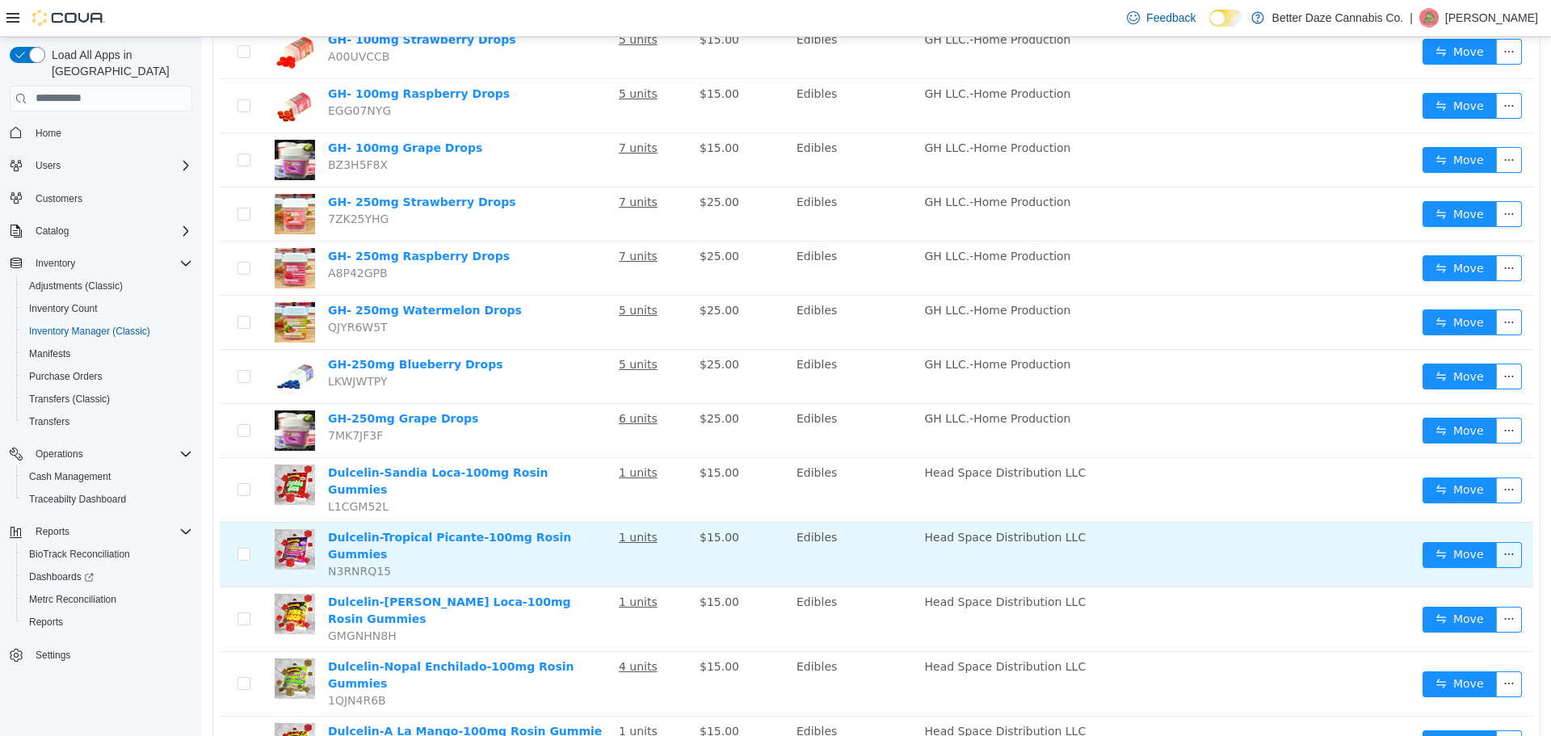
scroll to position [952, 0]
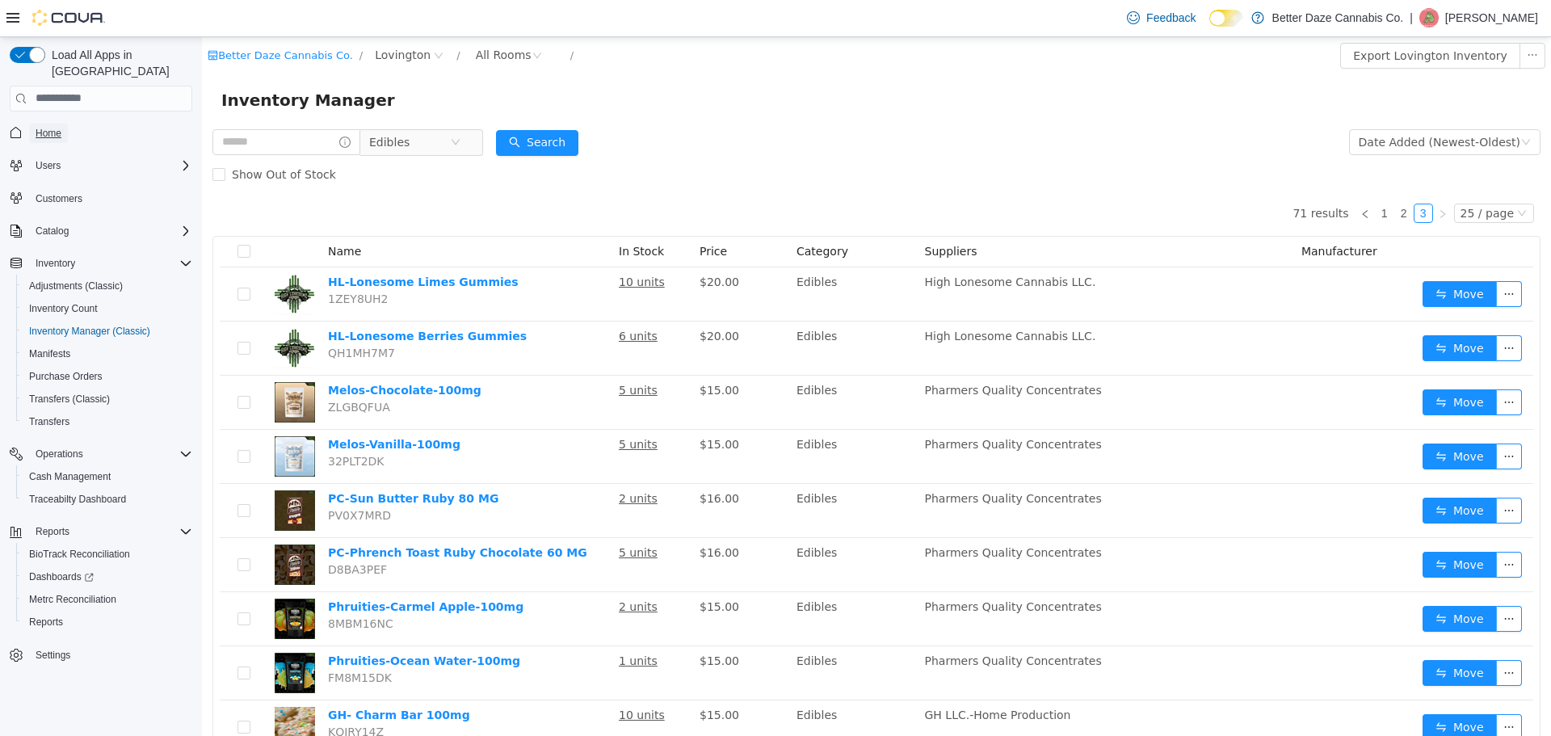
click at [50, 127] on span "Home" at bounding box center [49, 133] width 26 height 13
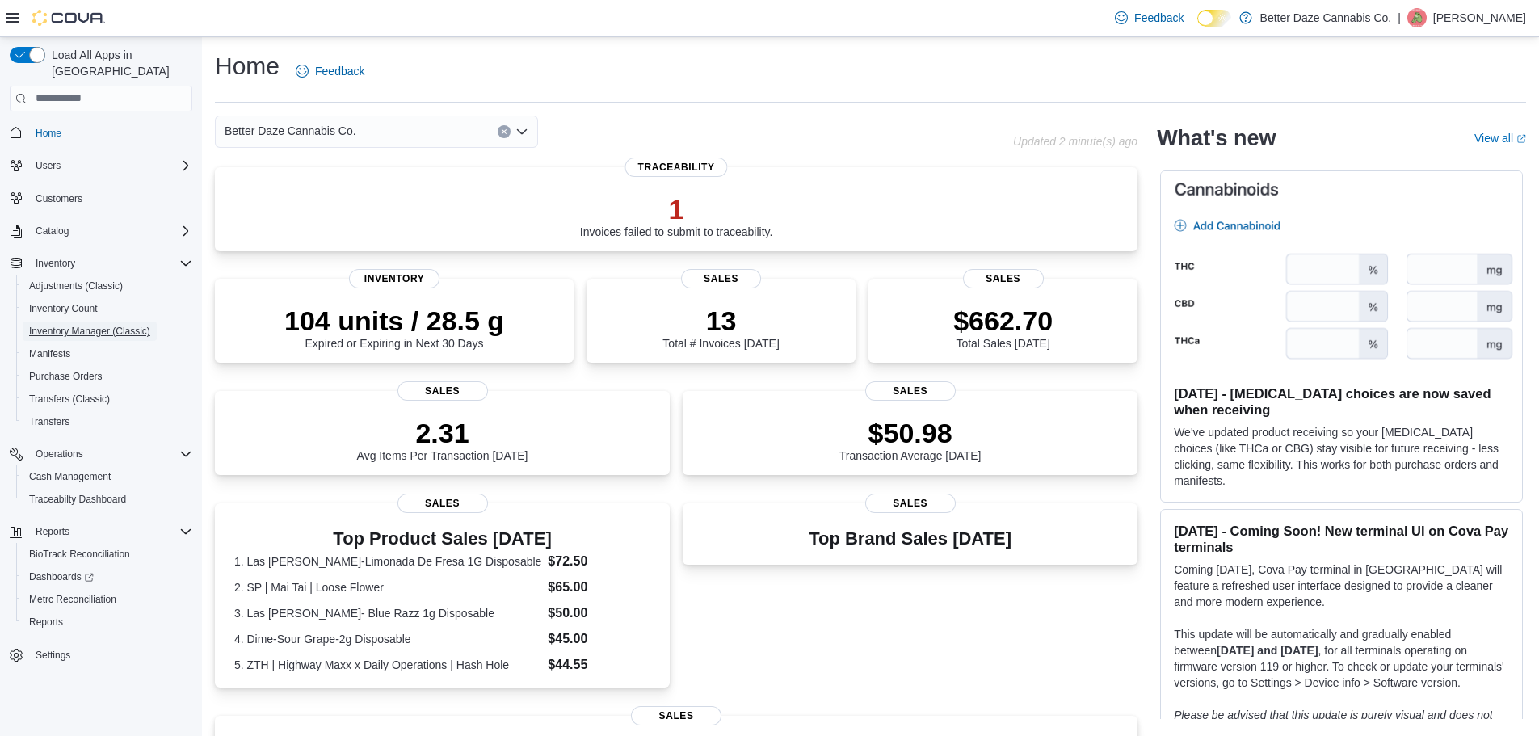
drag, startPoint x: 88, startPoint y: 322, endPoint x: 110, endPoint y: 301, distance: 29.7
click at [88, 325] on span "Inventory Manager (Classic)" at bounding box center [89, 331] width 121 height 13
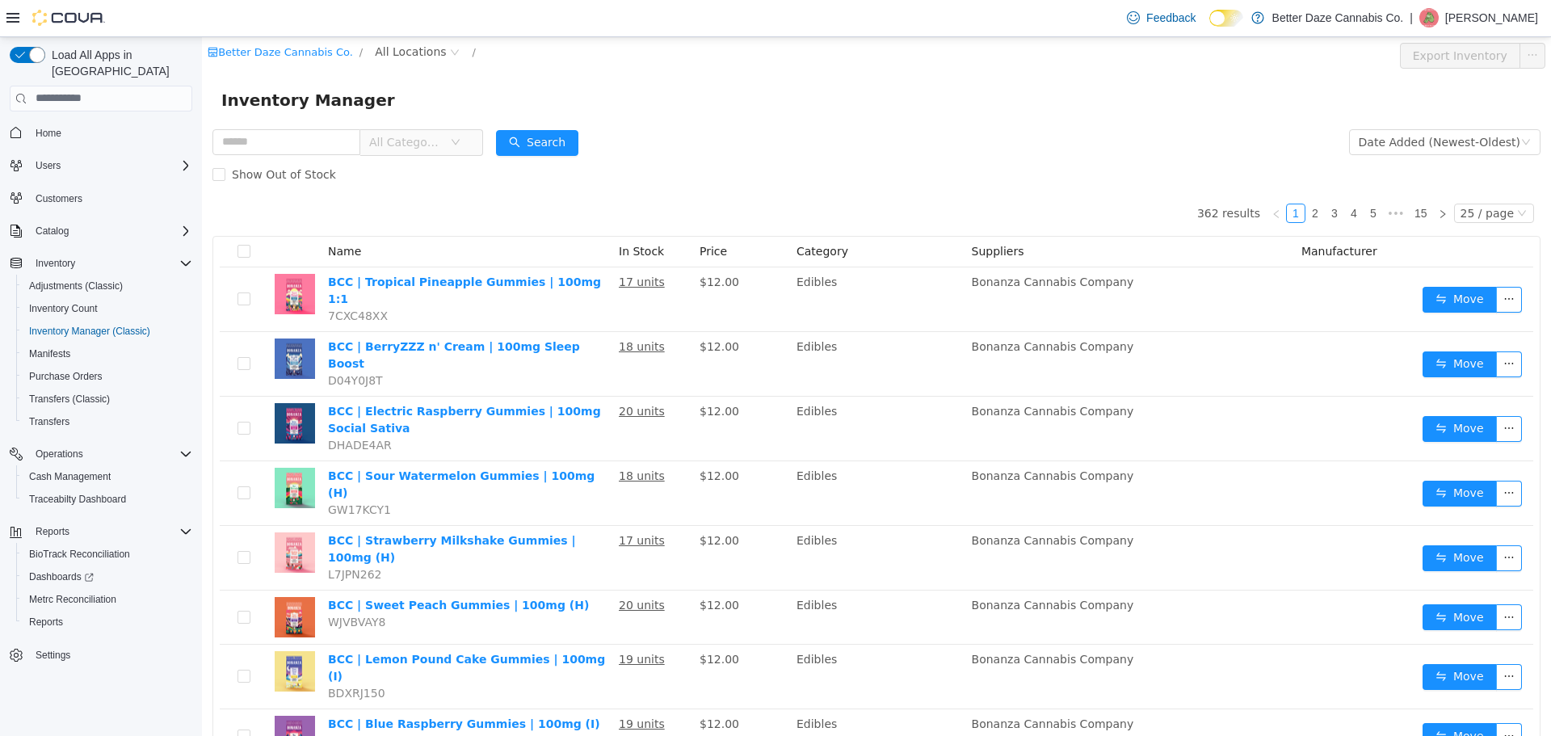
click at [432, 141] on span "All Categories" at bounding box center [406, 141] width 74 height 16
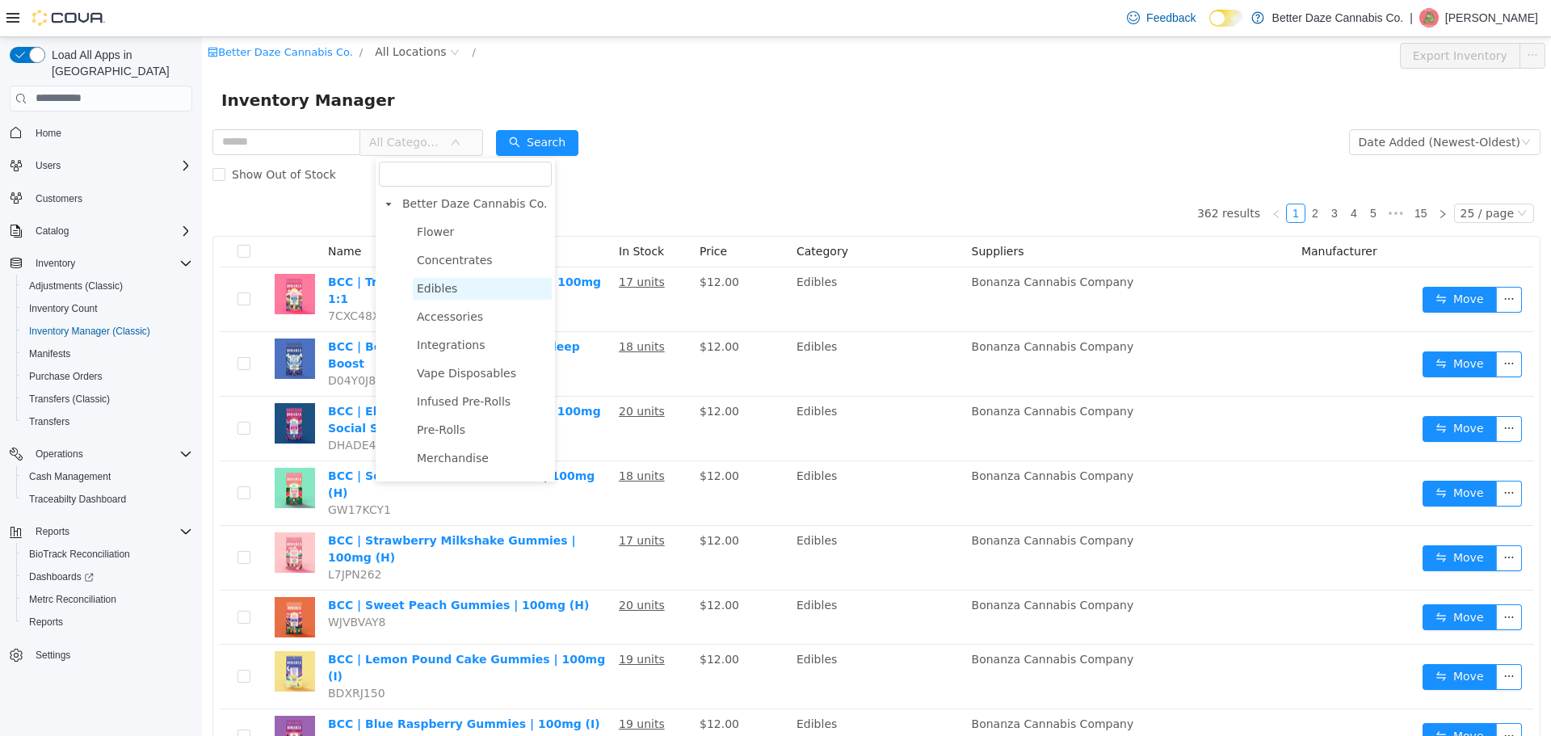
click at [445, 289] on span "Edibles" at bounding box center [437, 287] width 40 height 13
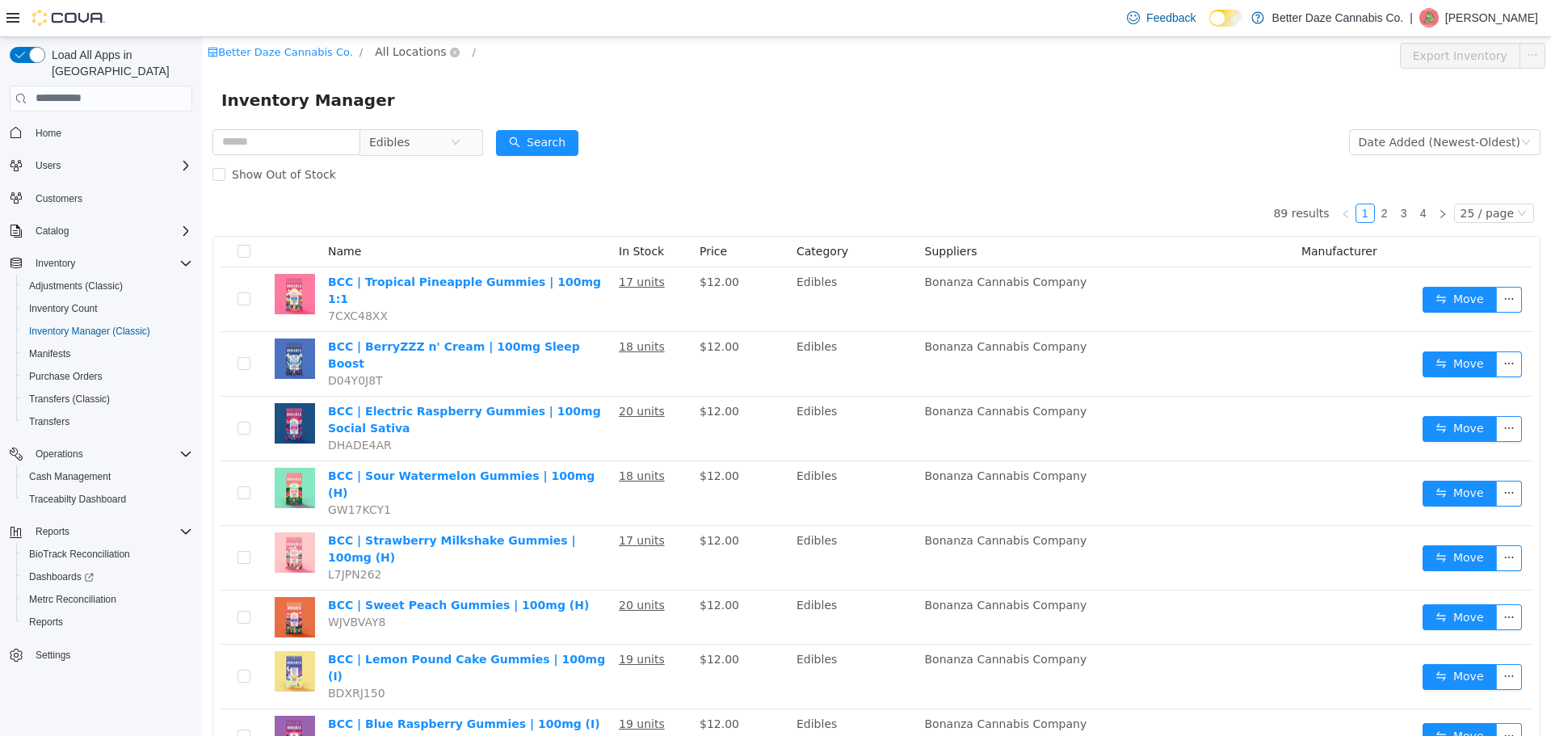
click at [392, 52] on span "All Locations" at bounding box center [410, 51] width 71 height 18
click at [414, 166] on span "Lovington" at bounding box center [424, 166] width 56 height 13
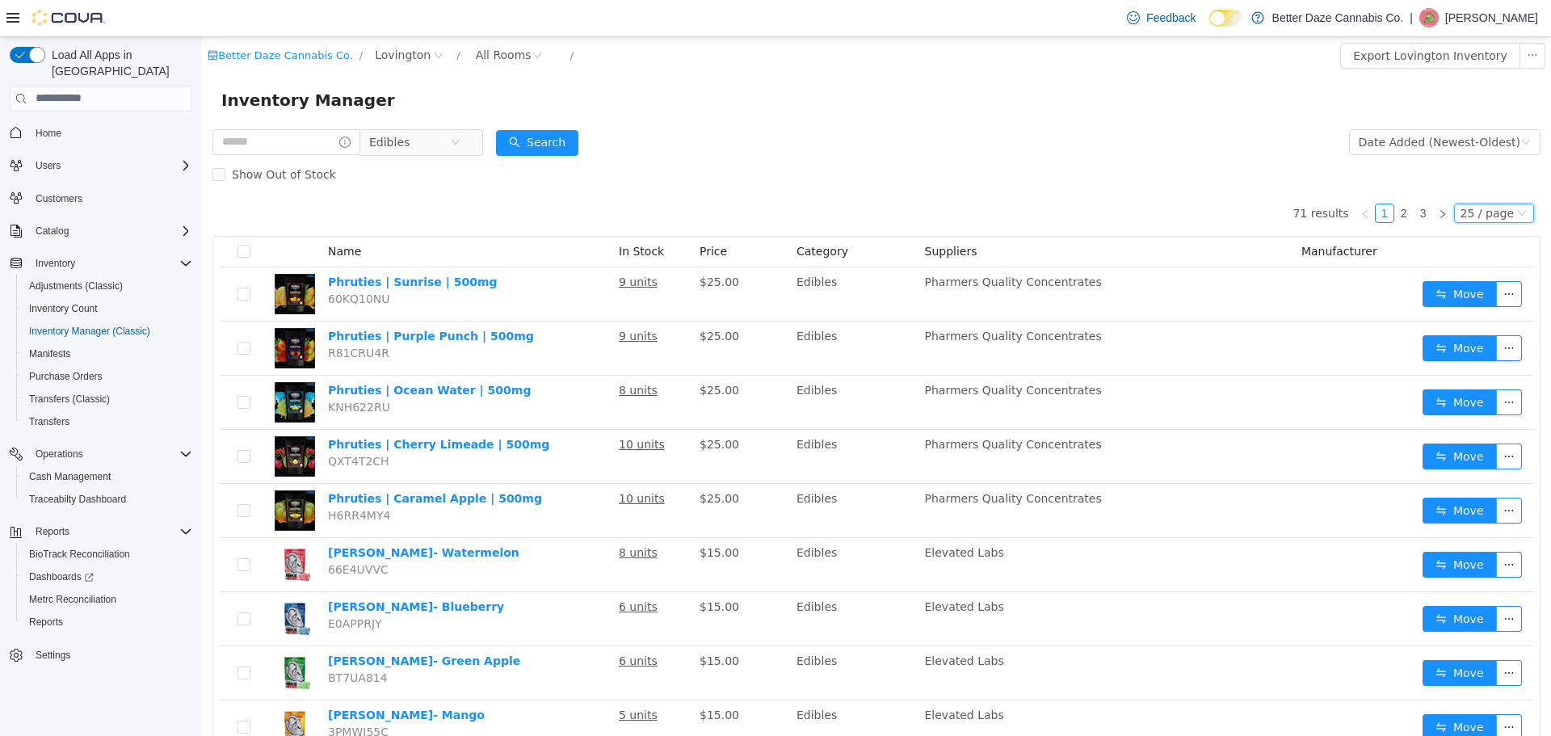
drag, startPoint x: 1470, startPoint y: 213, endPoint x: 1470, endPoint y: 223, distance: 9.7
click at [1470, 214] on div "25 / page" at bounding box center [1487, 213] width 53 height 18
click at [1456, 320] on li "50 / page" at bounding box center [1487, 317] width 78 height 26
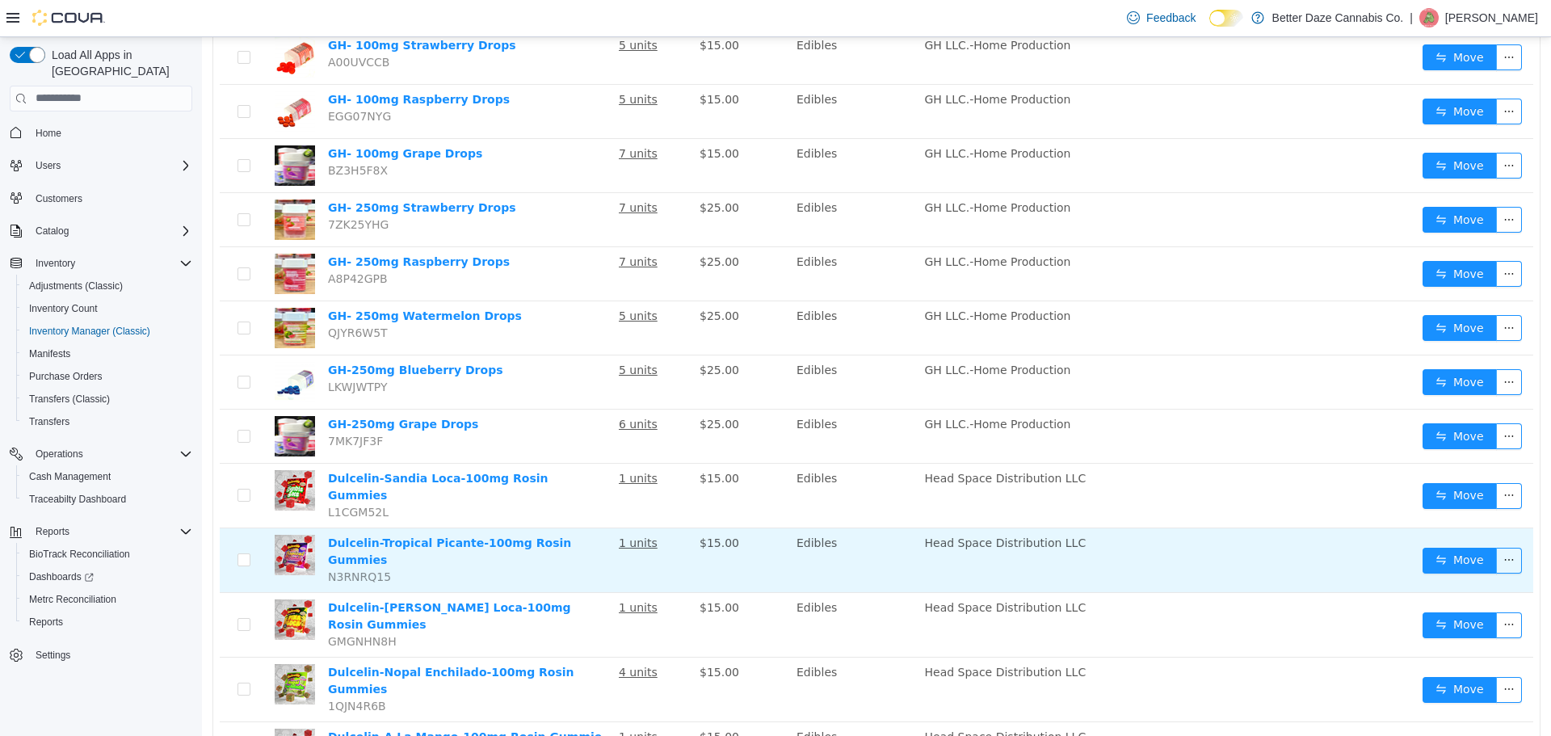
scroll to position [2305, 0]
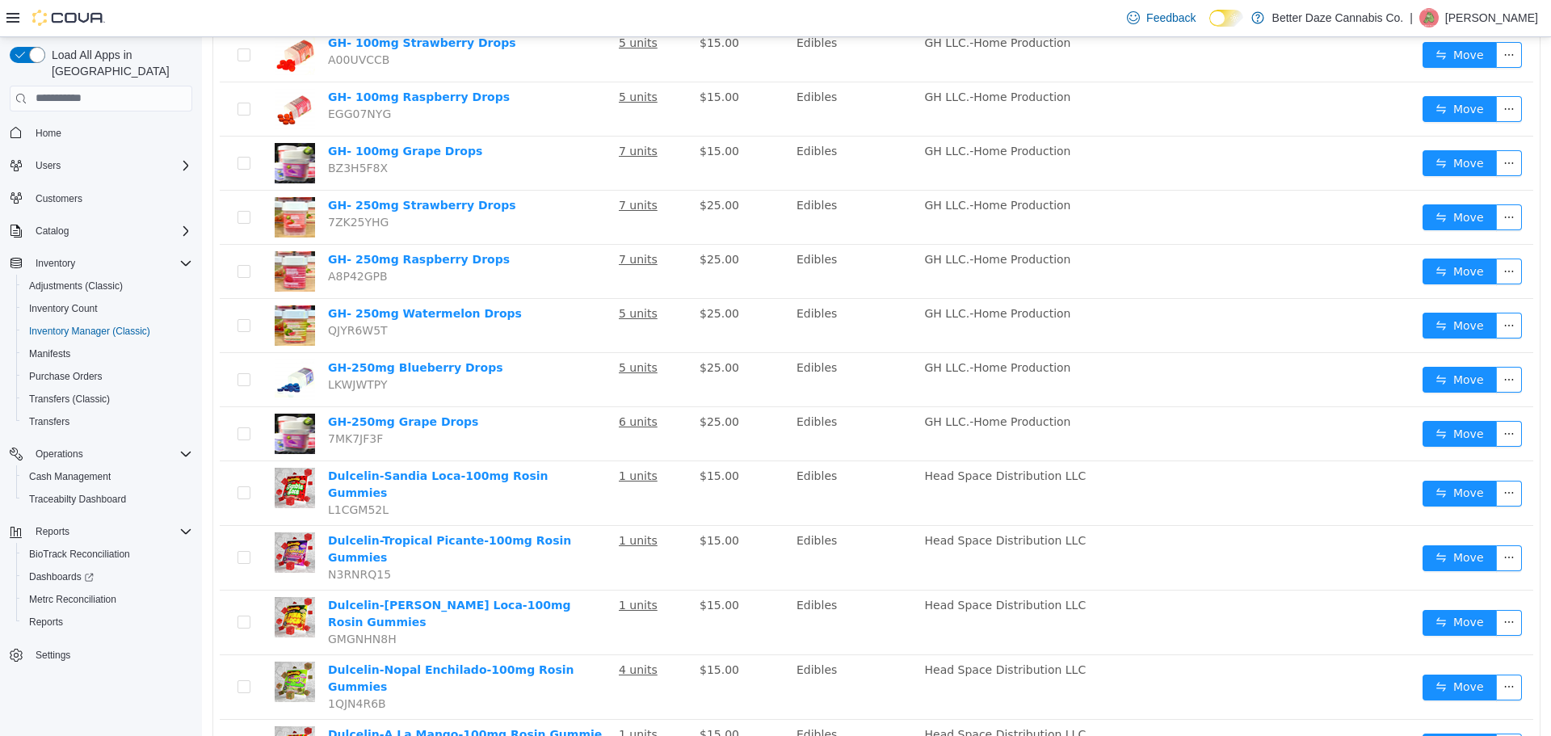
drag, startPoint x: 1420, startPoint y: 713, endPoint x: 1405, endPoint y: 674, distance: 42.2
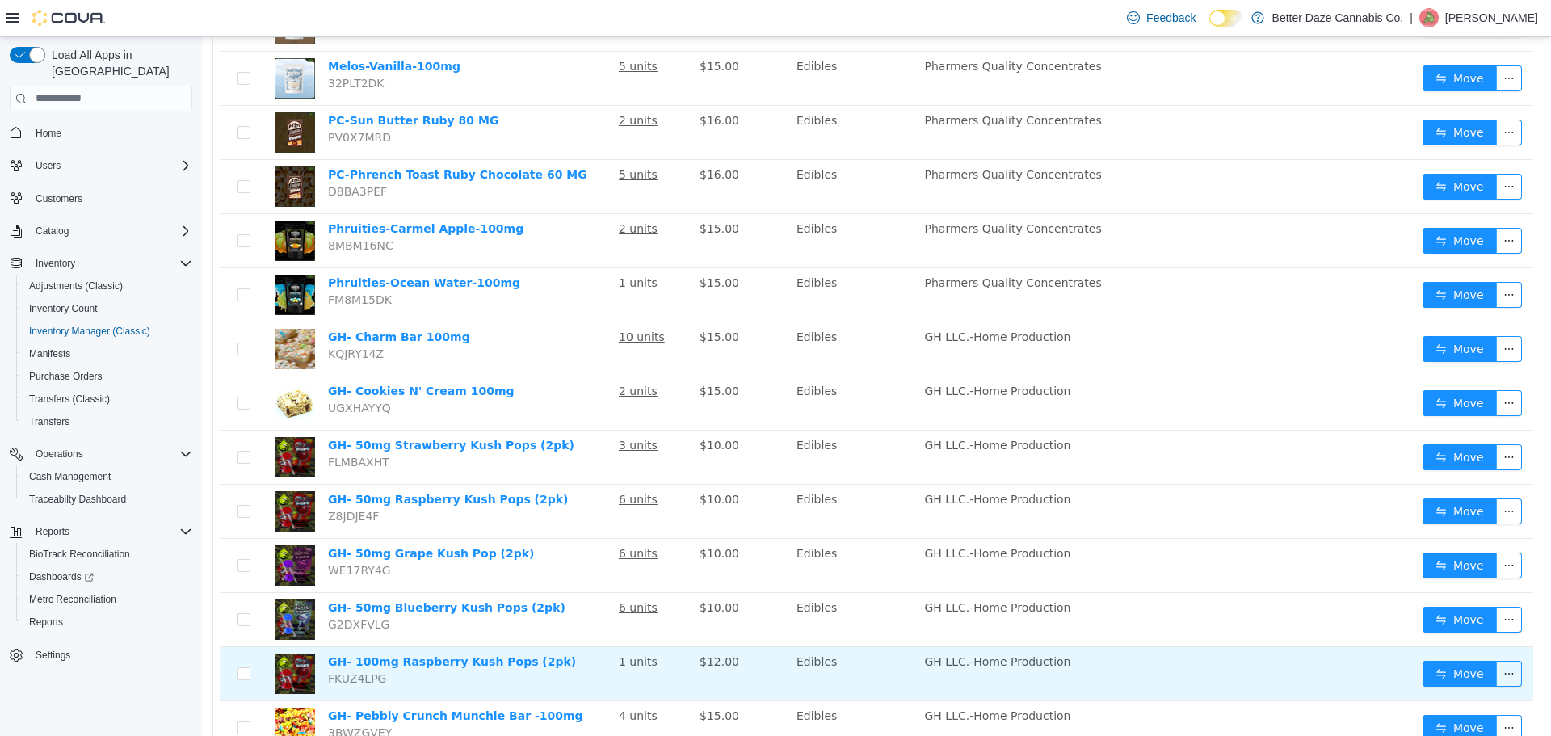
scroll to position [725, 0]
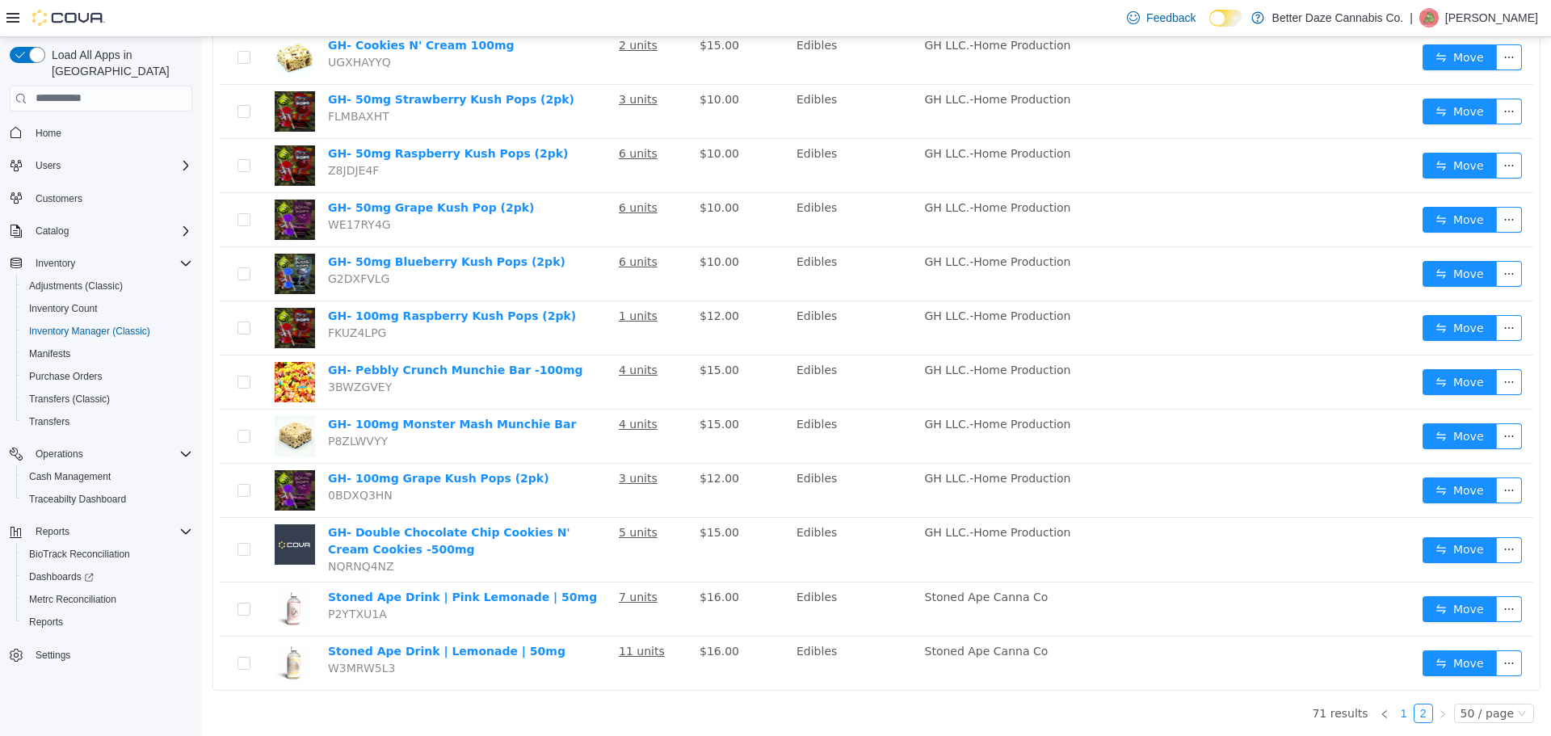
click at [1399, 716] on link "1" at bounding box center [1404, 713] width 18 height 18
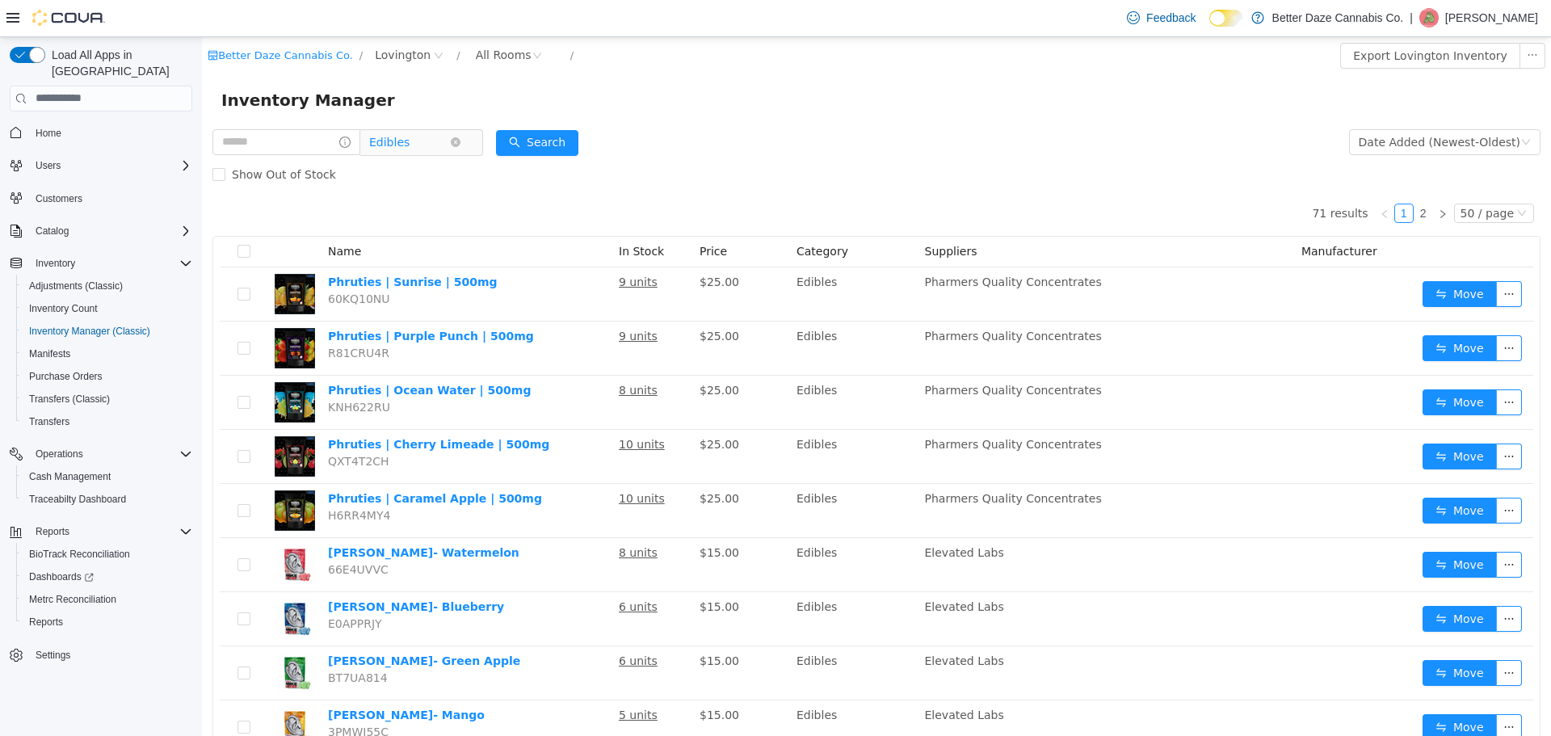
click at [410, 141] on span "Edibles" at bounding box center [389, 141] width 40 height 24
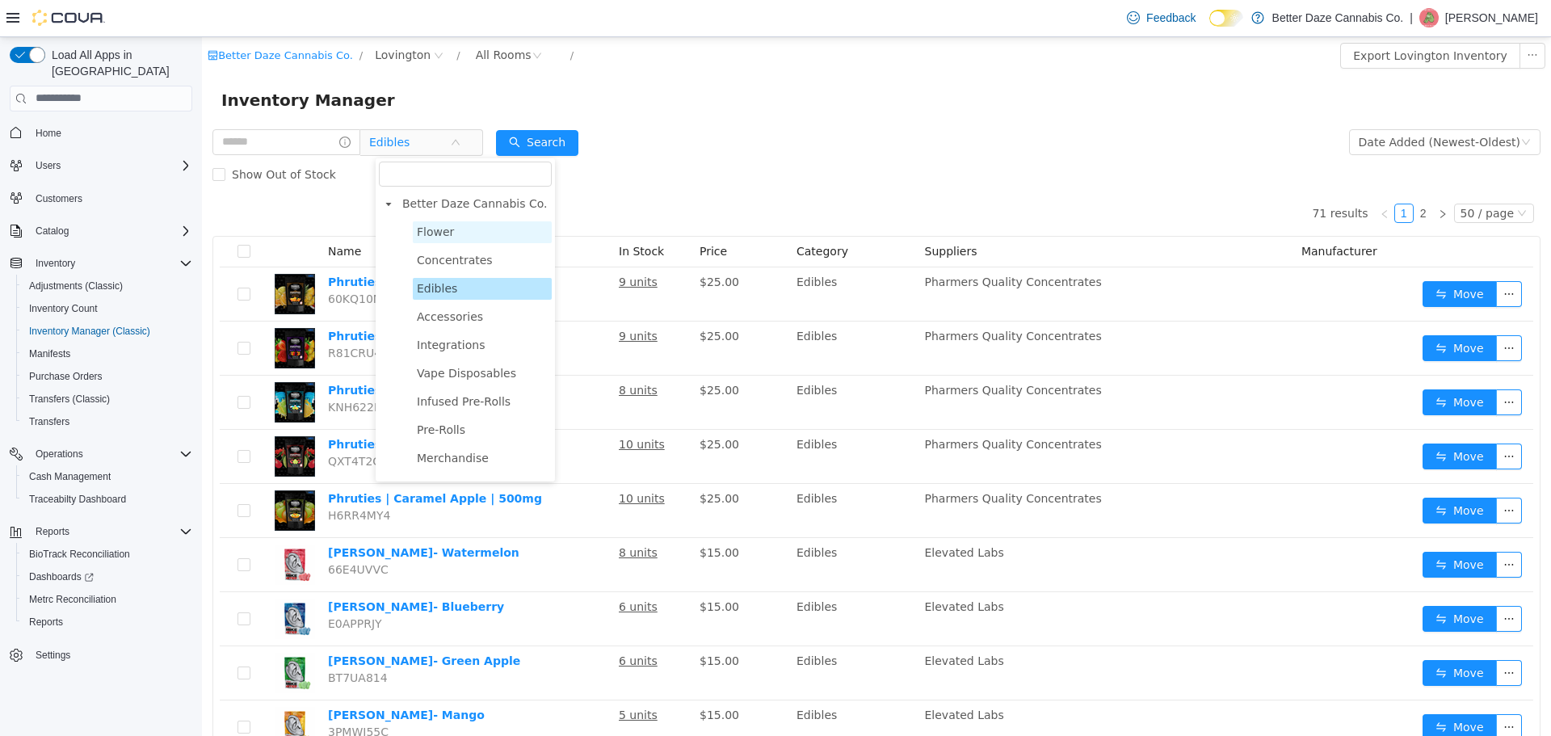
click at [442, 225] on span "Flower" at bounding box center [435, 231] width 37 height 13
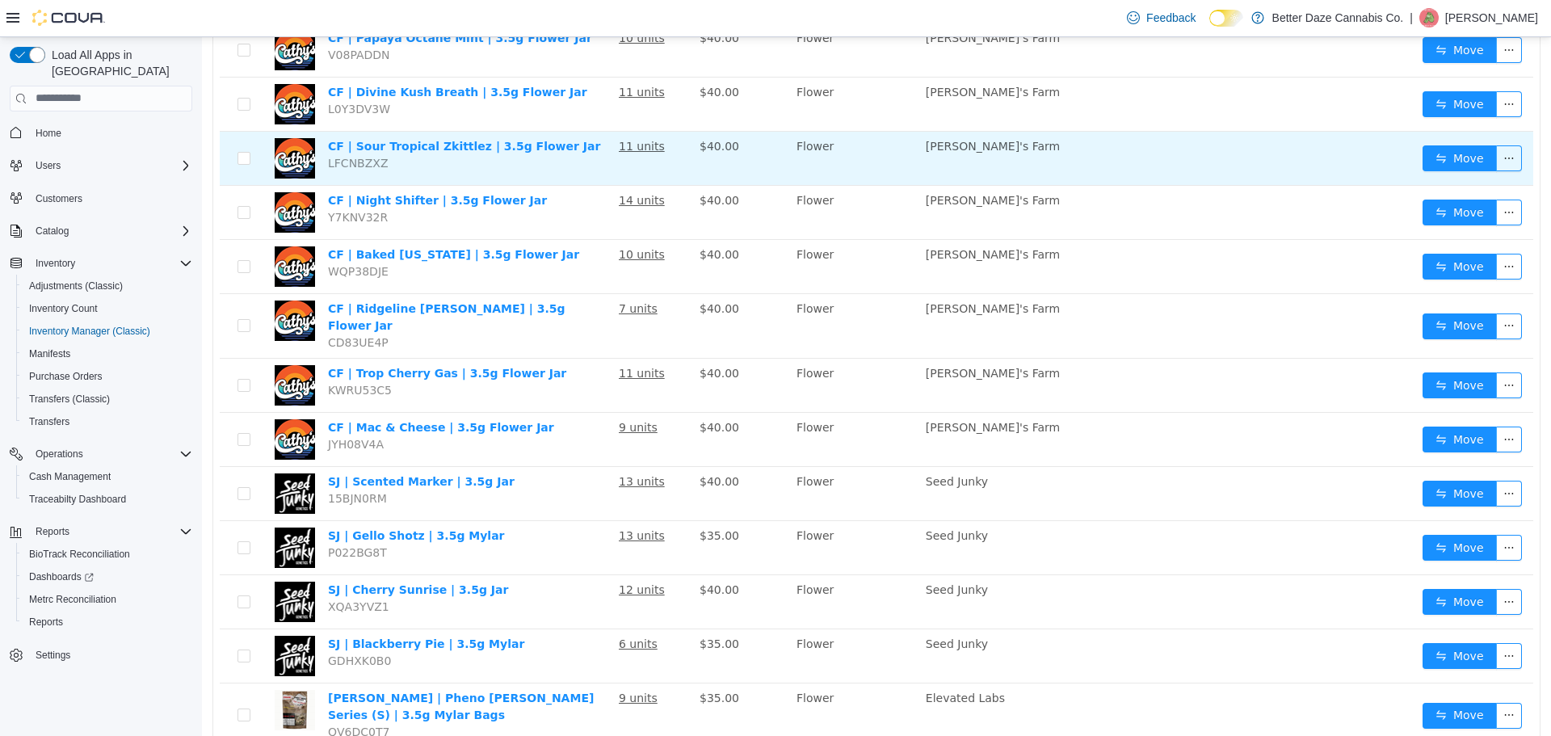
scroll to position [566, 0]
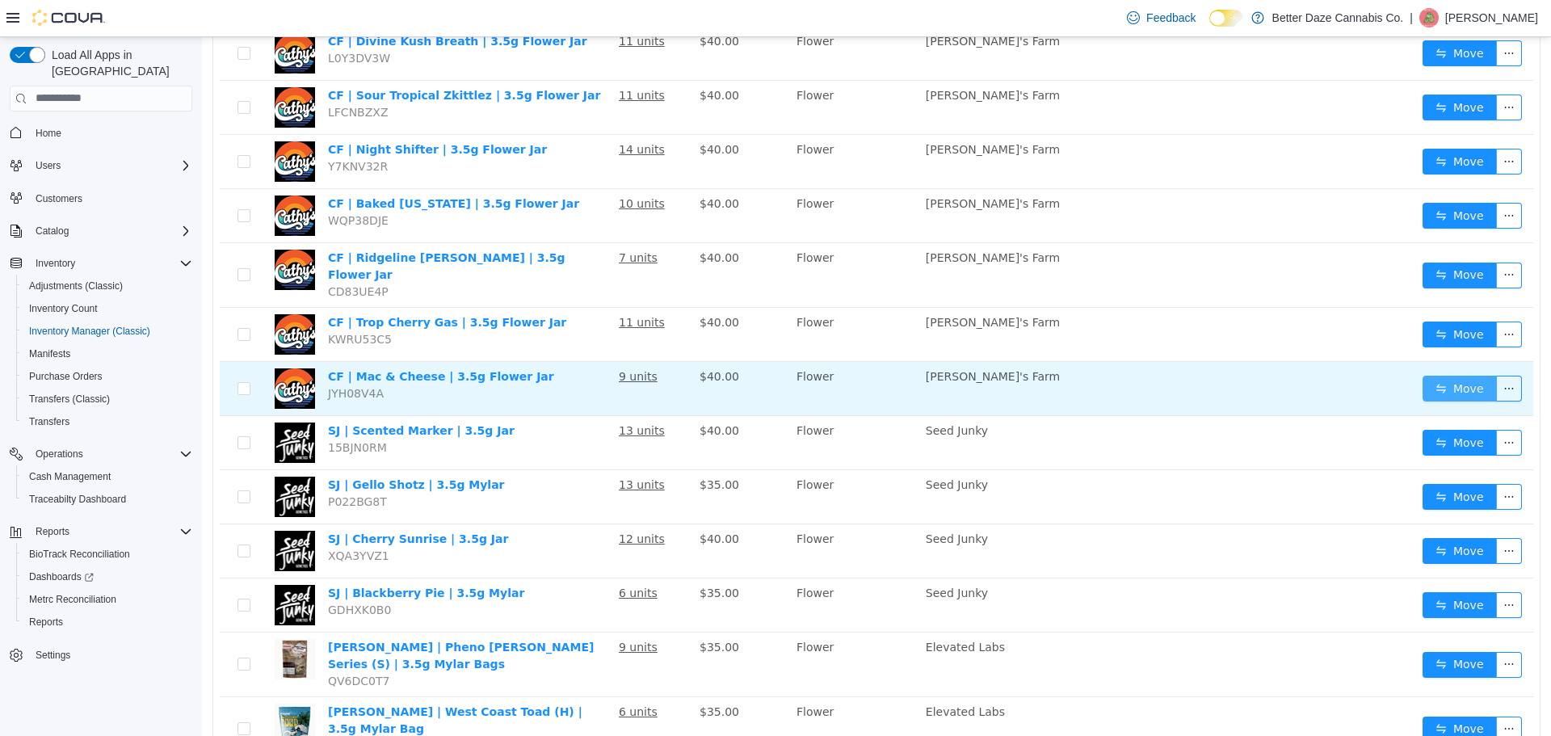
click at [1437, 376] on button "Move" at bounding box center [1460, 388] width 74 height 26
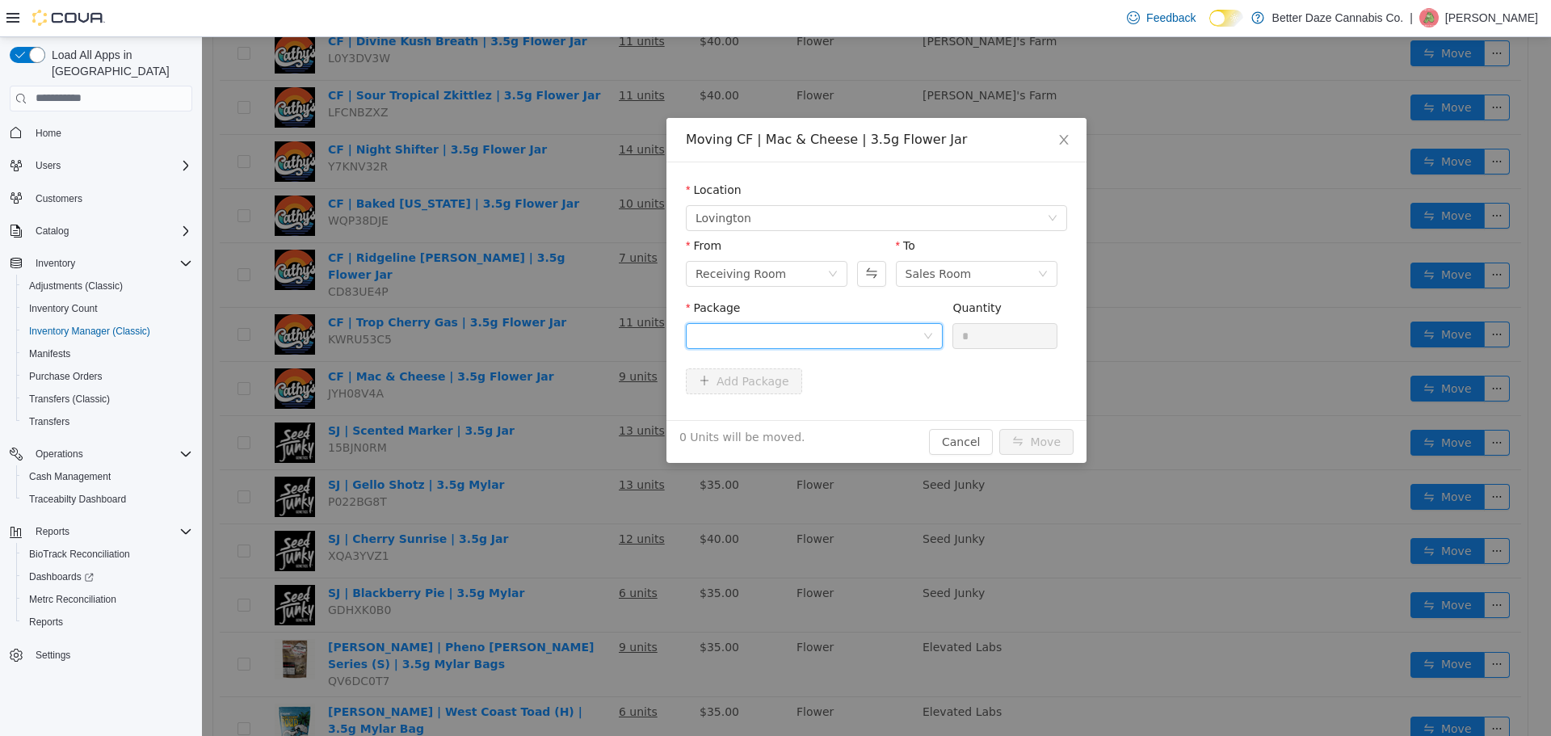
click at [810, 329] on div at bounding box center [809, 335] width 227 height 24
click at [797, 400] on li "4429694680922699 Quantity : 4 Units" at bounding box center [814, 403] width 257 height 44
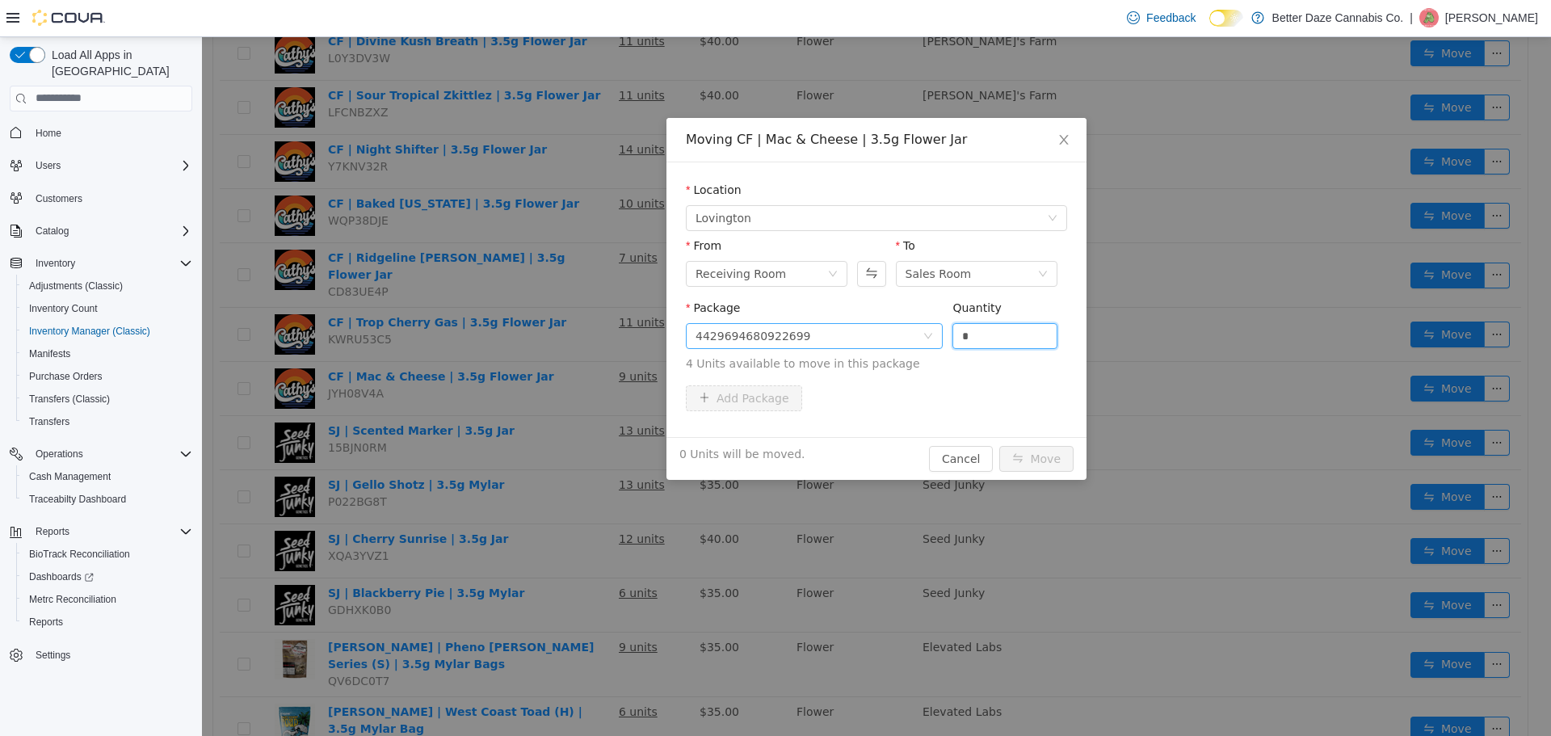
drag, startPoint x: 996, startPoint y: 339, endPoint x: 909, endPoint y: 334, distance: 87.4
click at [940, 343] on span "Package 4429694680922699 Quantity * 4 Units available to move in this package" at bounding box center [876, 336] width 381 height 71
type input "*"
click at [1037, 461] on button "Move" at bounding box center [1036, 458] width 74 height 26
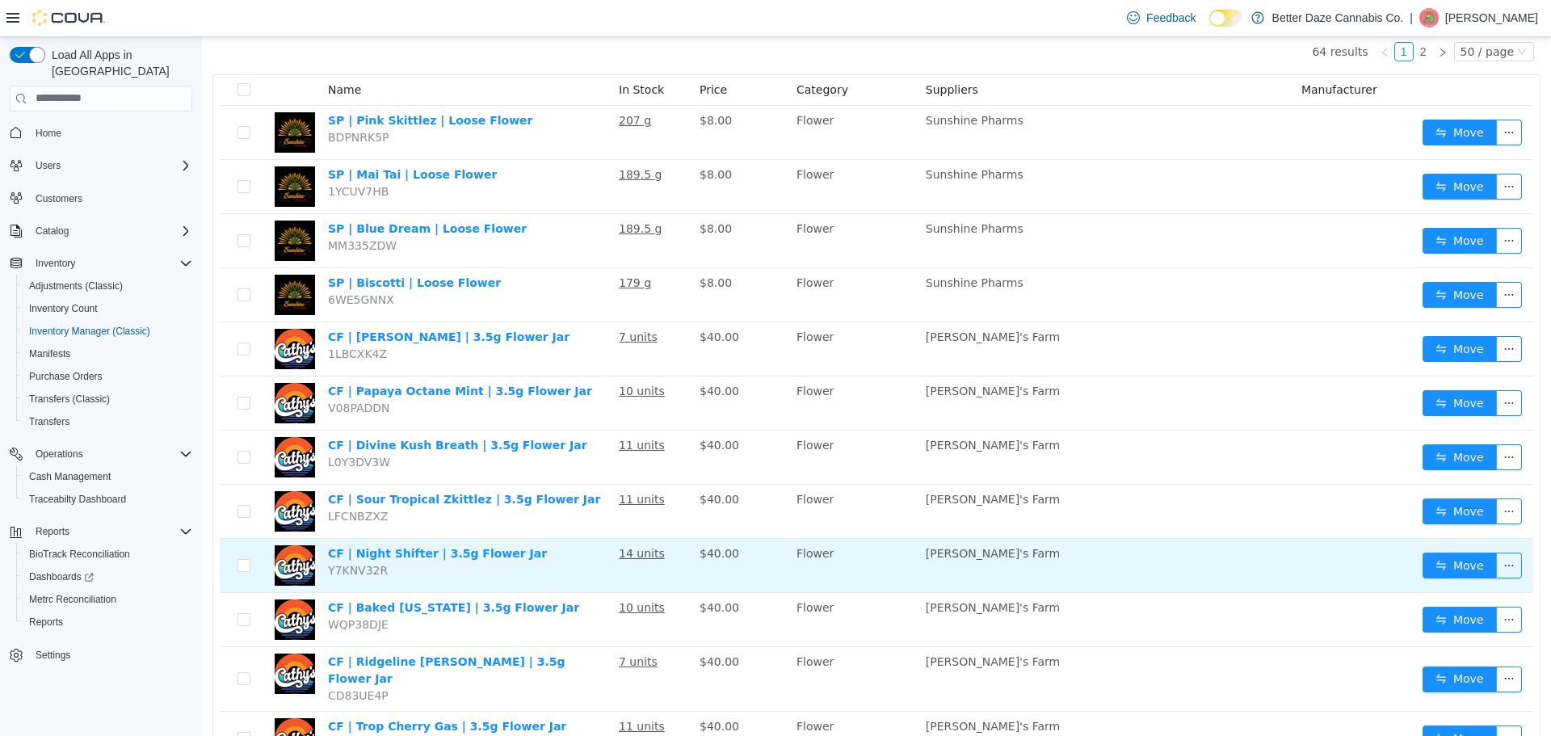
scroll to position [81, 0]
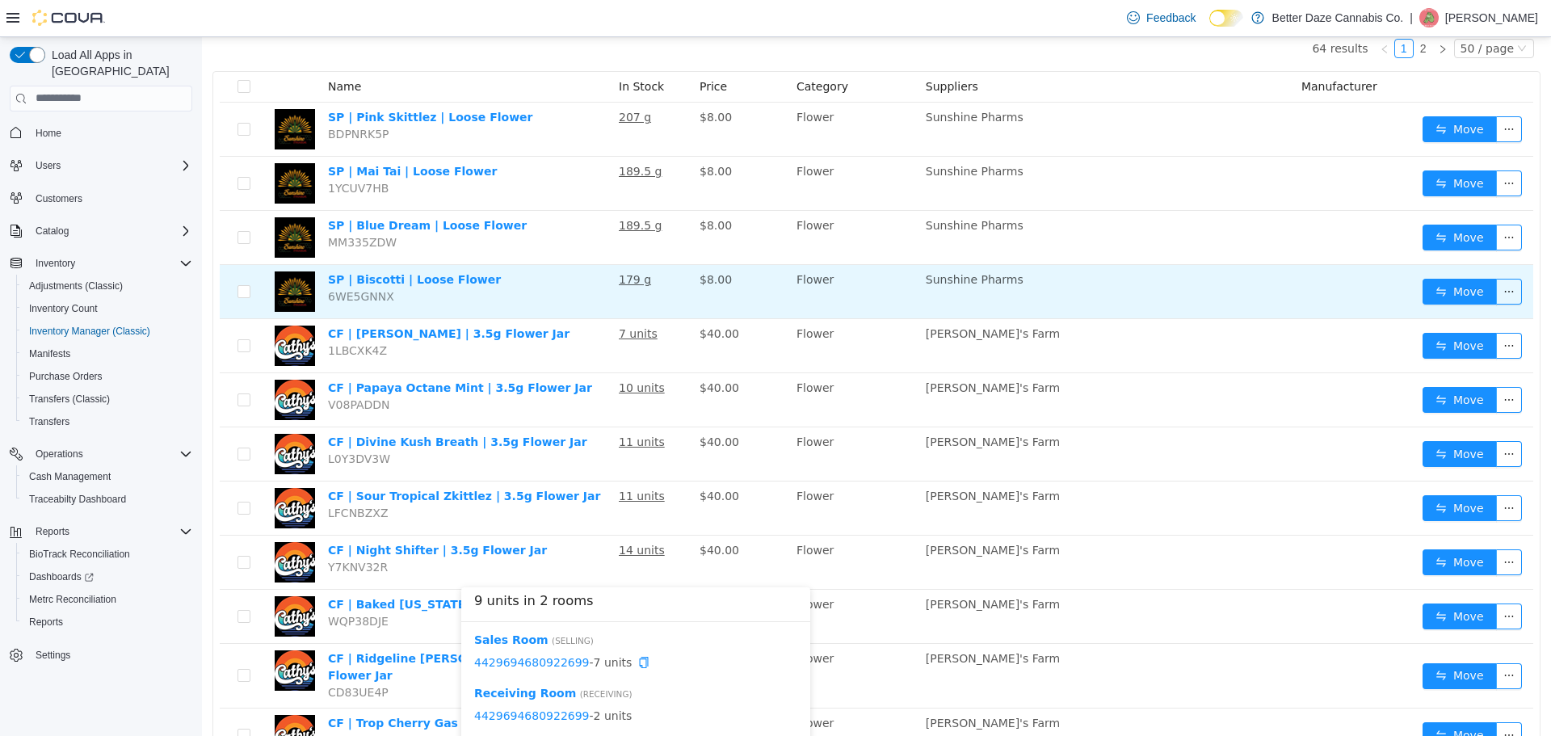
scroll to position [0, 0]
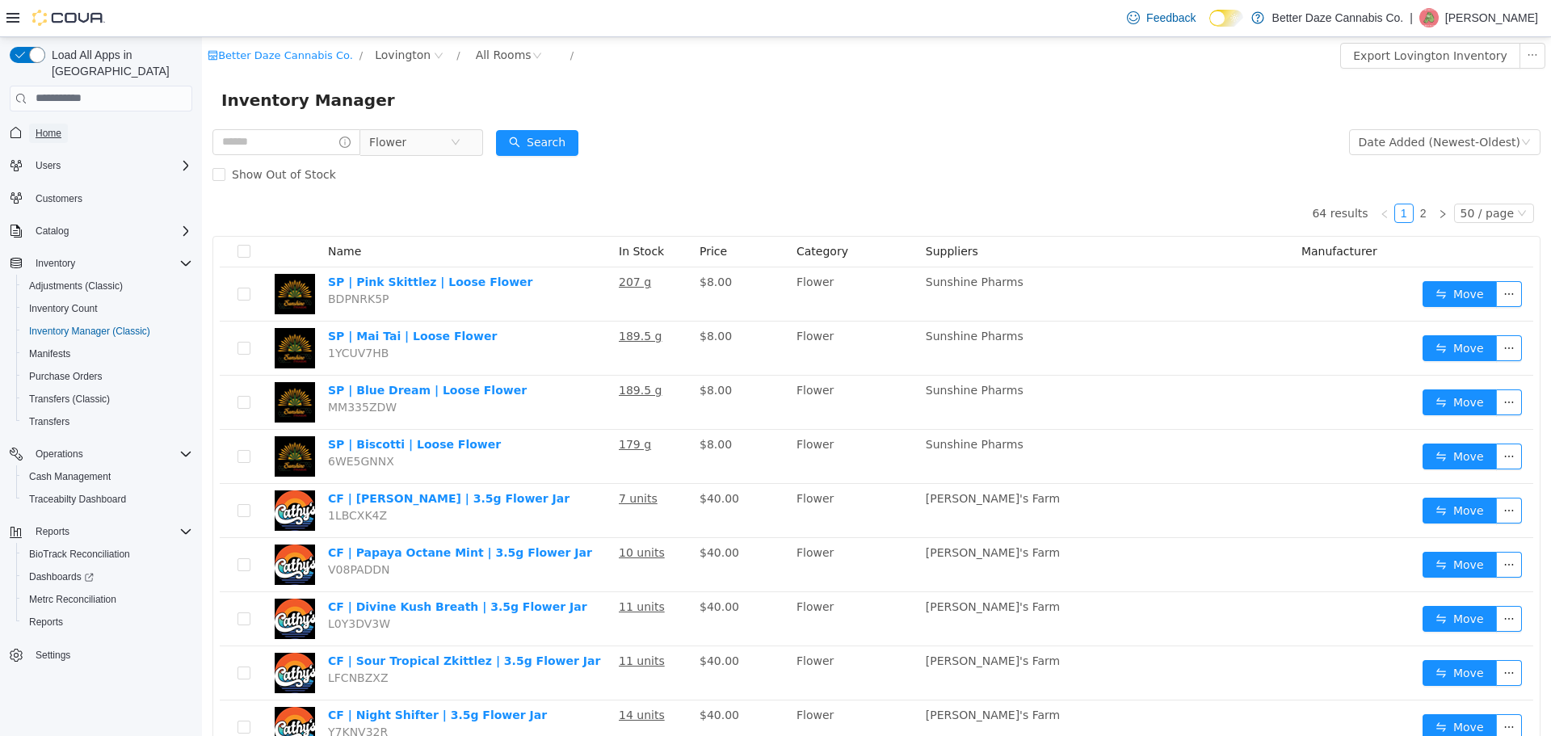
click at [37, 127] on span "Home" at bounding box center [49, 133] width 26 height 13
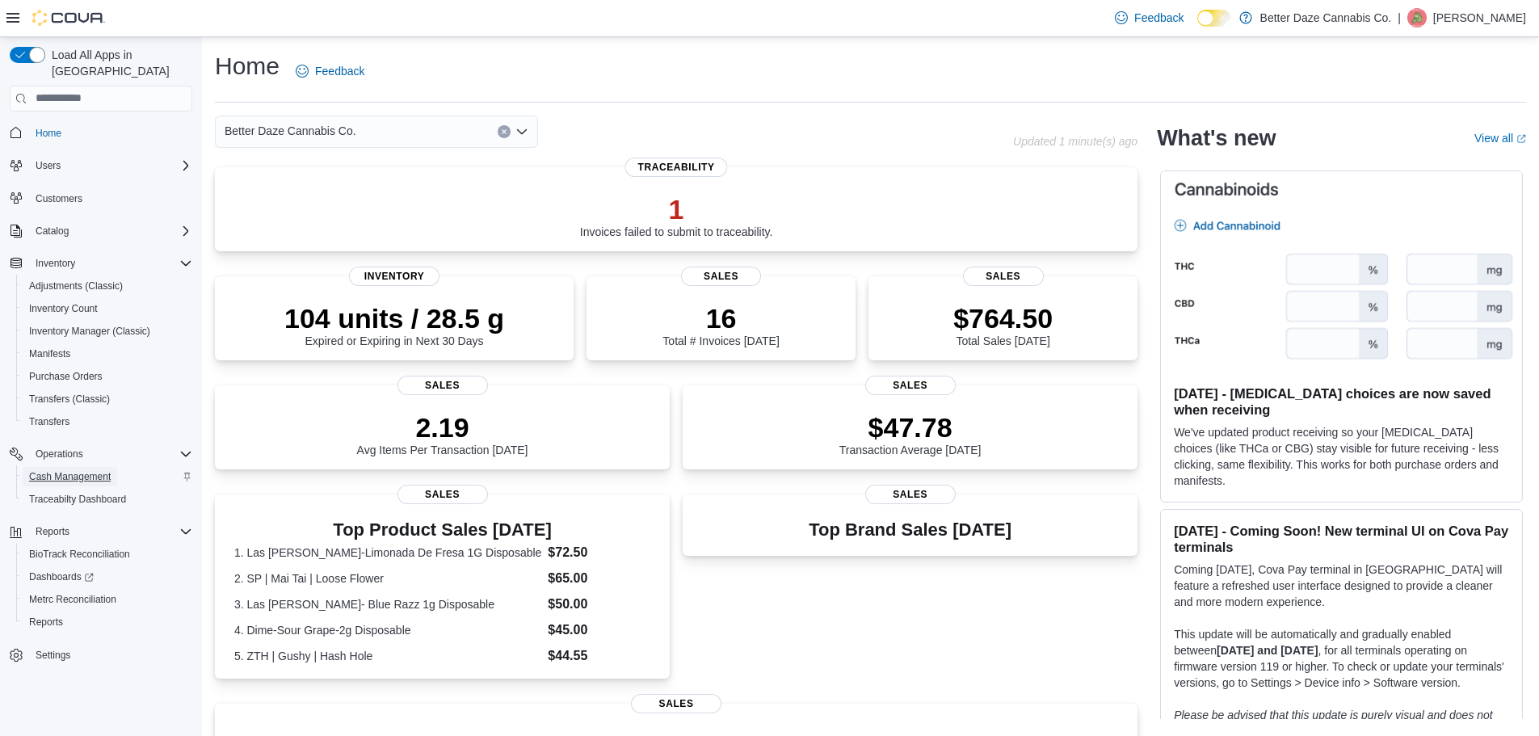
click at [75, 468] on span "Cash Management" at bounding box center [70, 476] width 82 height 19
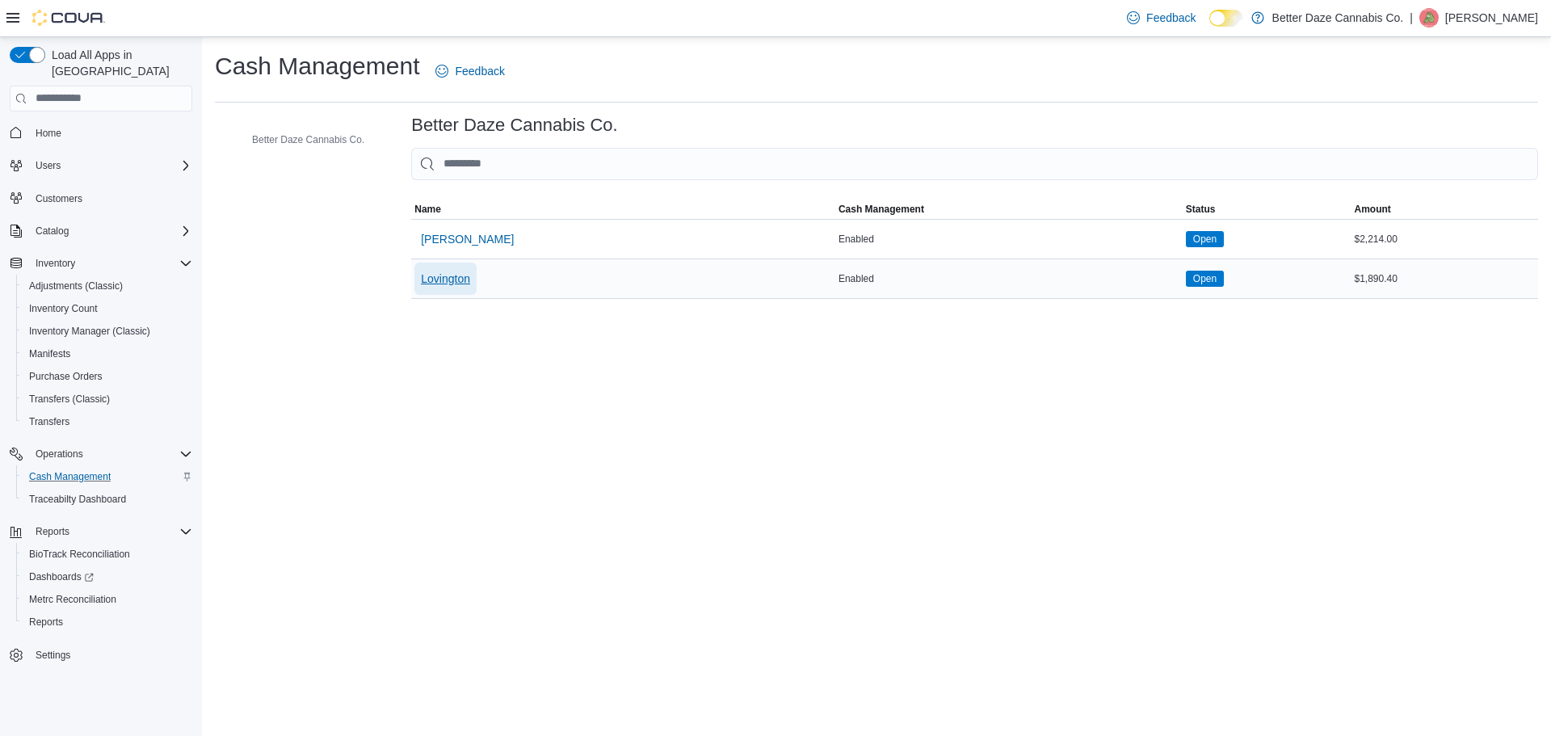
click at [460, 269] on span "Lovington" at bounding box center [445, 279] width 49 height 32
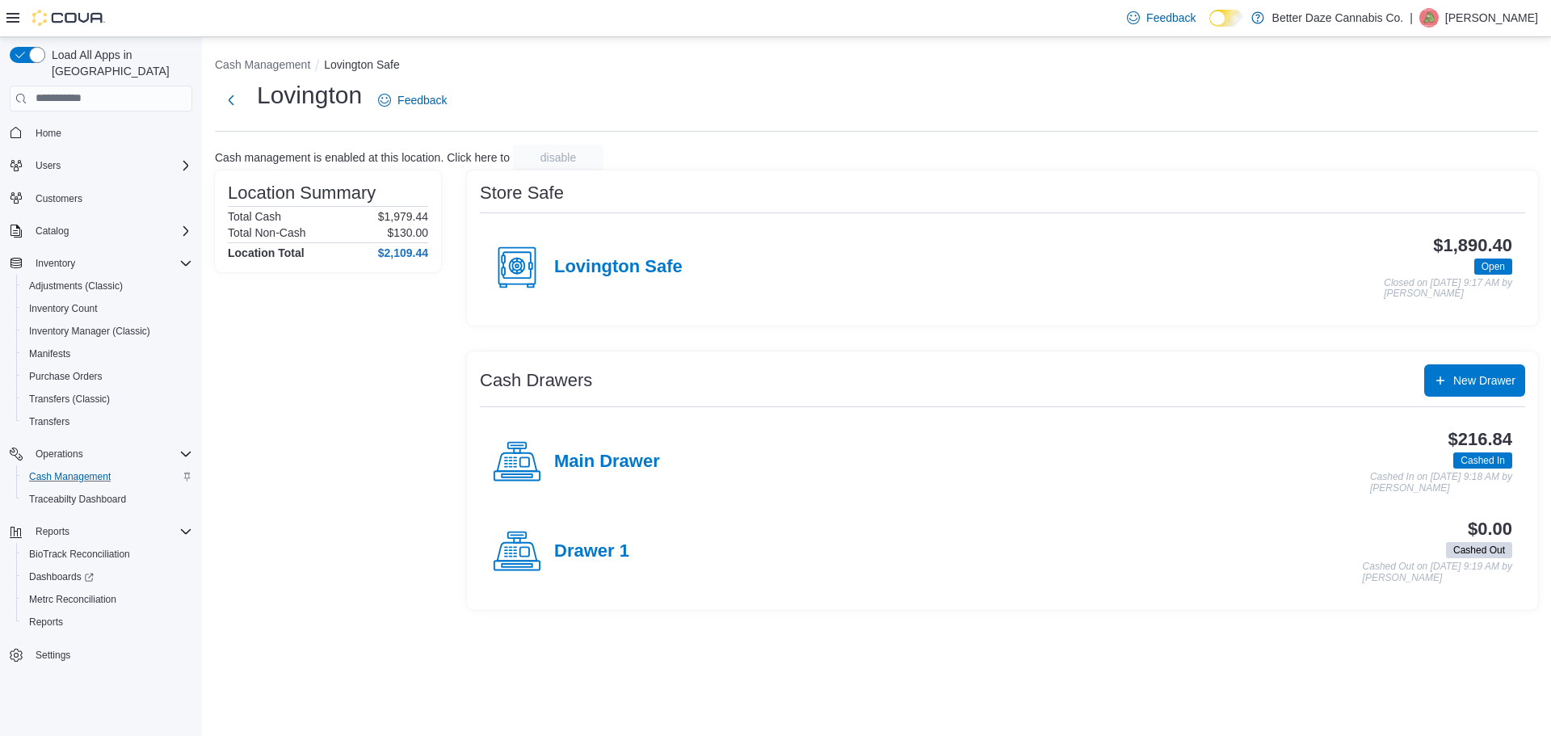
click at [653, 254] on div "Lovington Safe" at bounding box center [588, 267] width 190 height 48
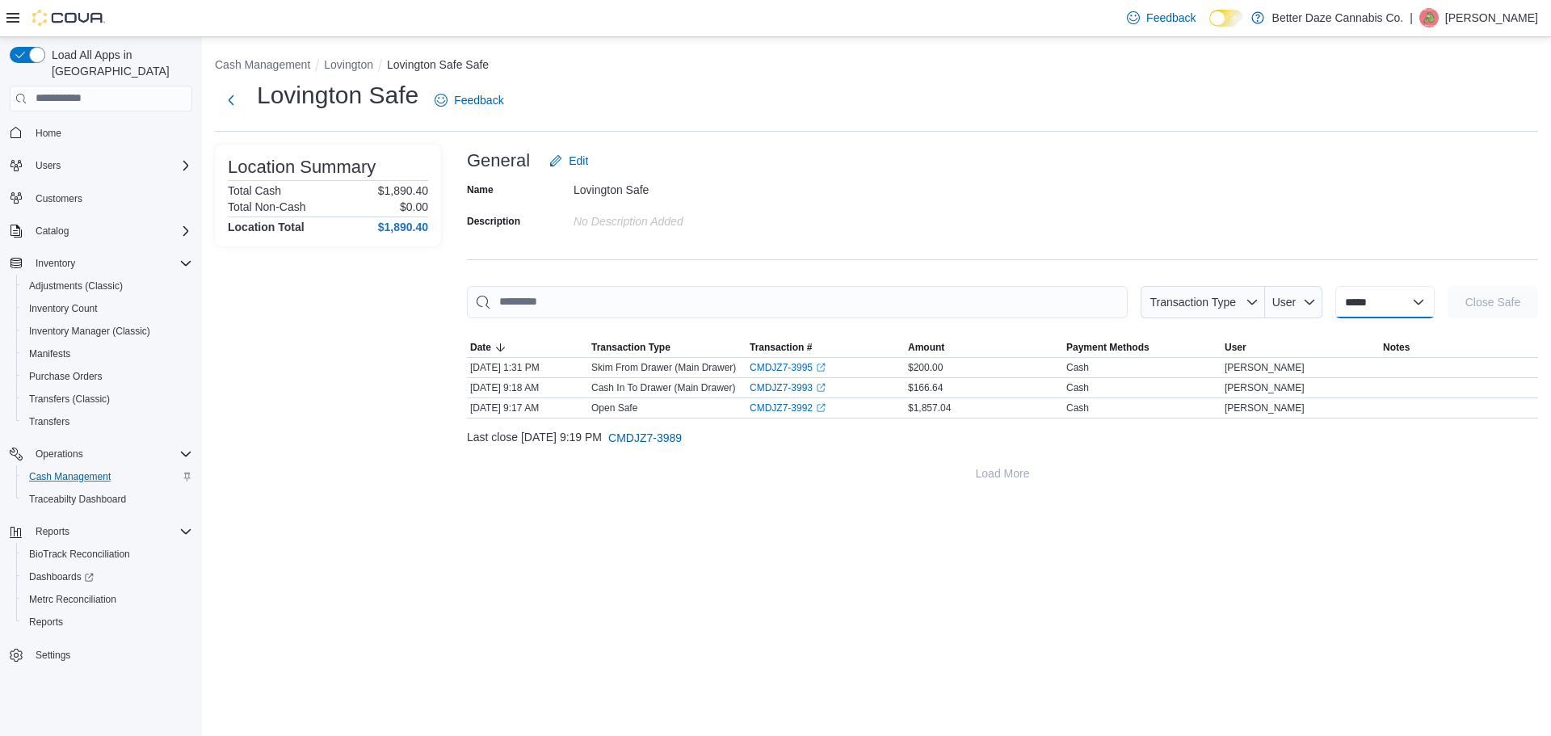
click at [1367, 300] on select "**********" at bounding box center [1385, 302] width 99 height 32
select select "**********"
click at [1336, 286] on select "**********" at bounding box center [1385, 302] width 99 height 32
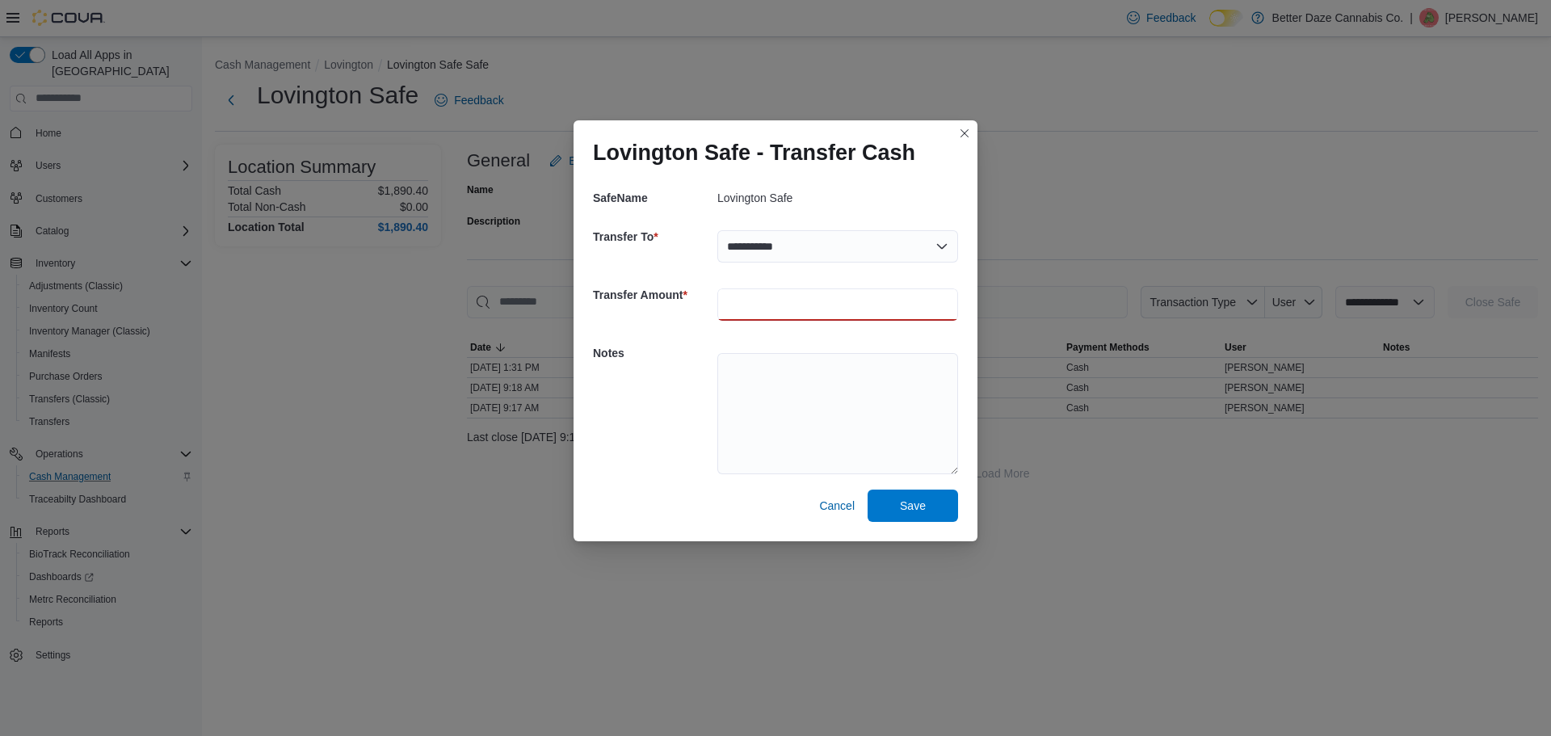
click at [764, 317] on input "number" at bounding box center [837, 304] width 241 height 32
type input "*****"
click at [831, 385] on textarea at bounding box center [837, 413] width 241 height 121
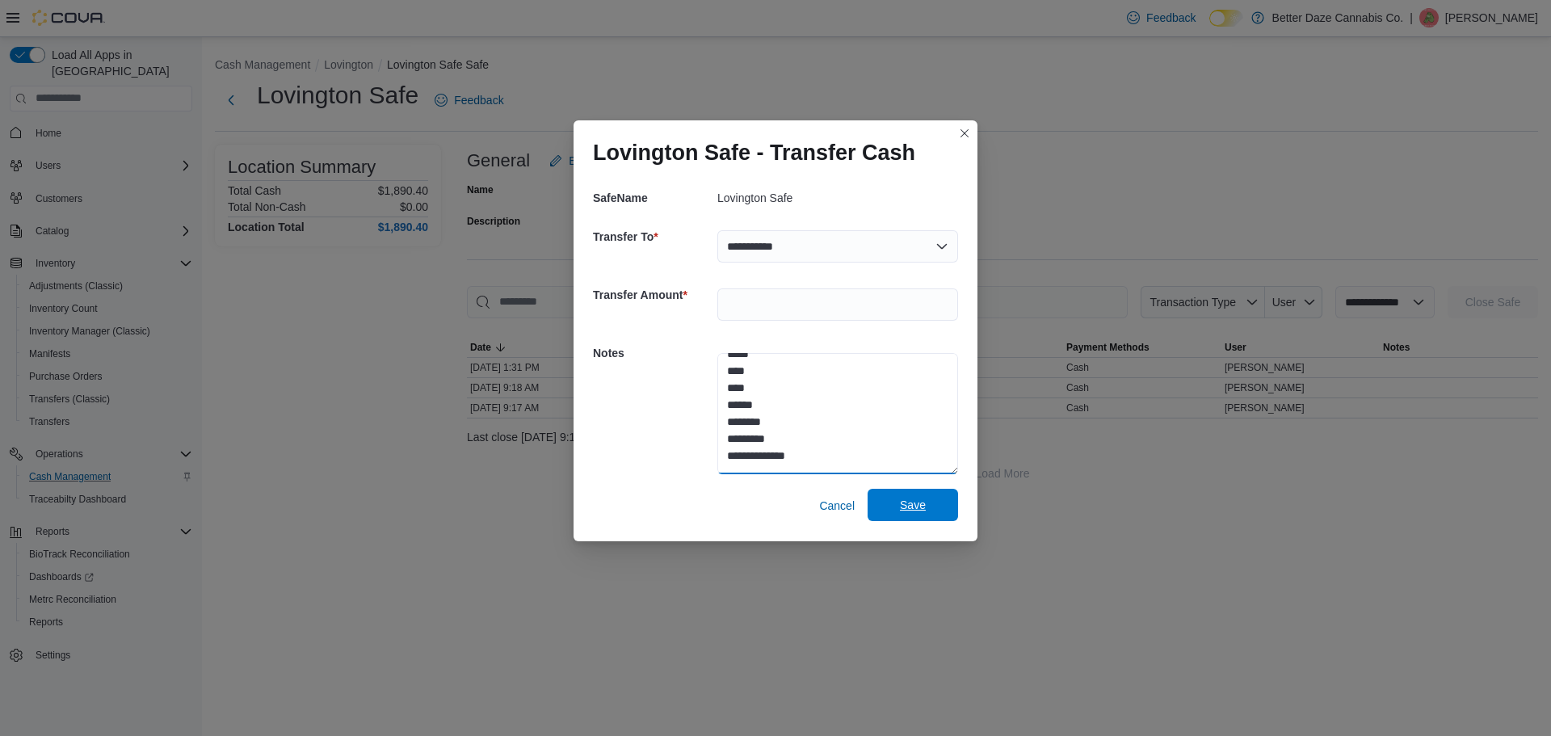
type textarea "**********"
click at [917, 506] on span "Save" at bounding box center [913, 505] width 26 height 16
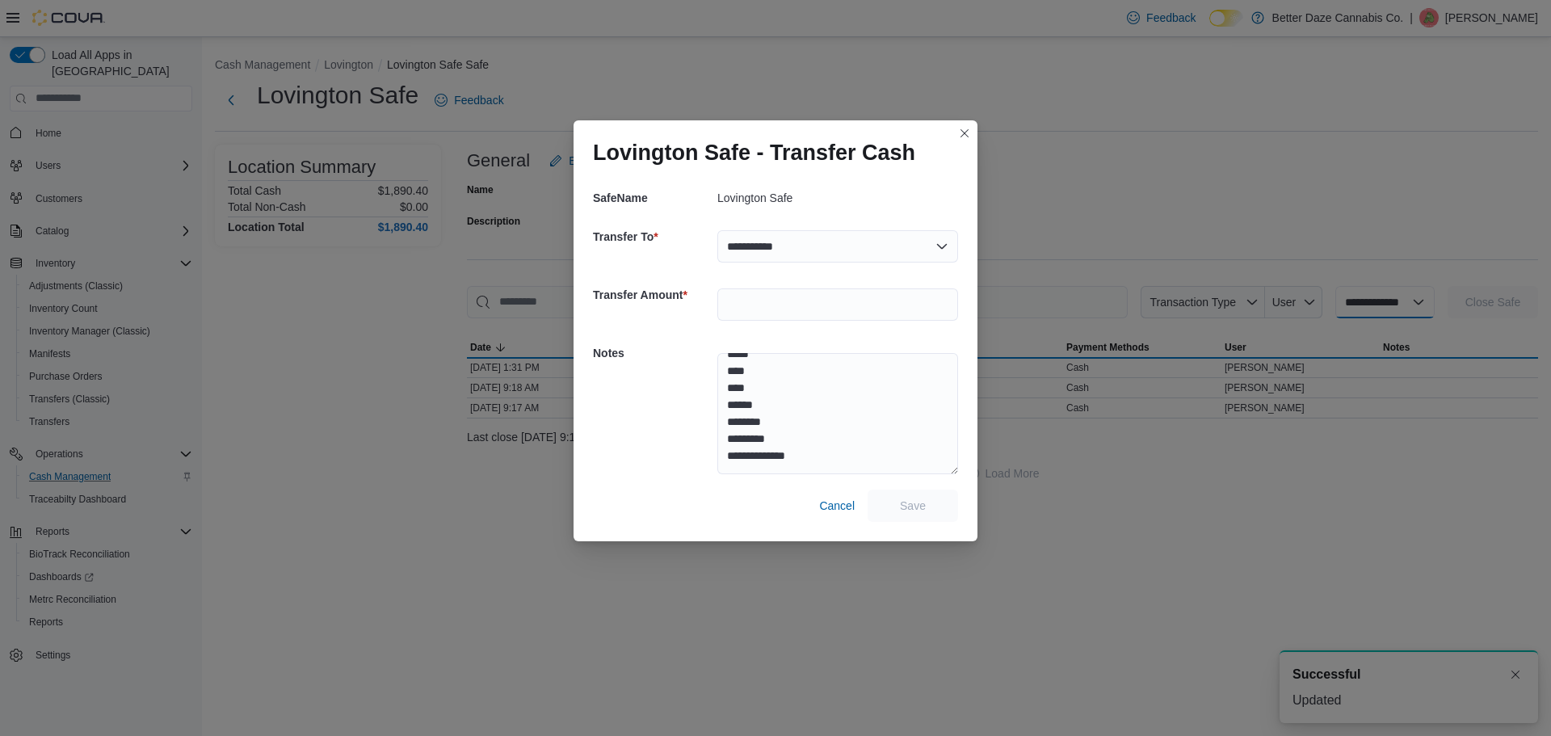
select select
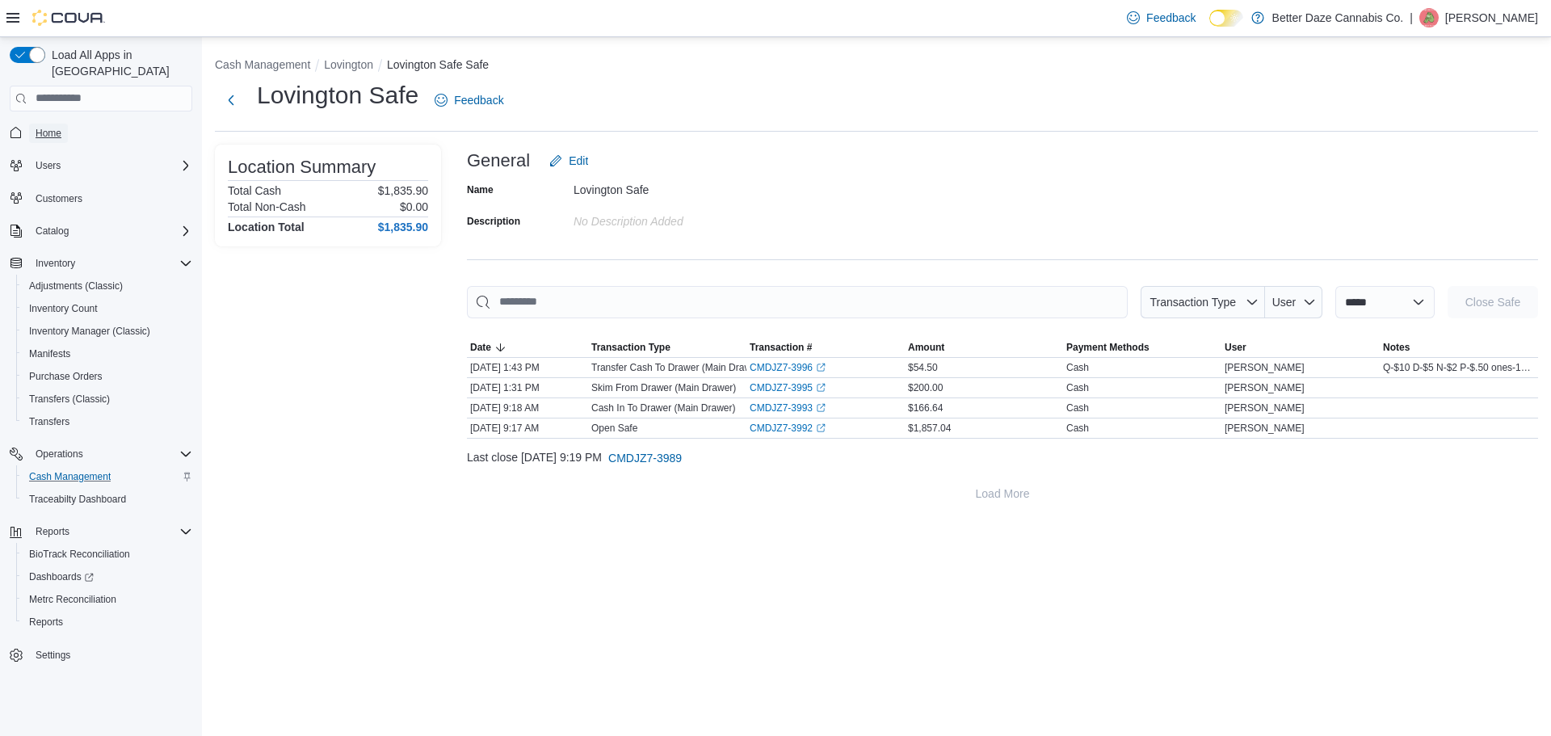
click at [54, 127] on span "Home" at bounding box center [49, 133] width 26 height 13
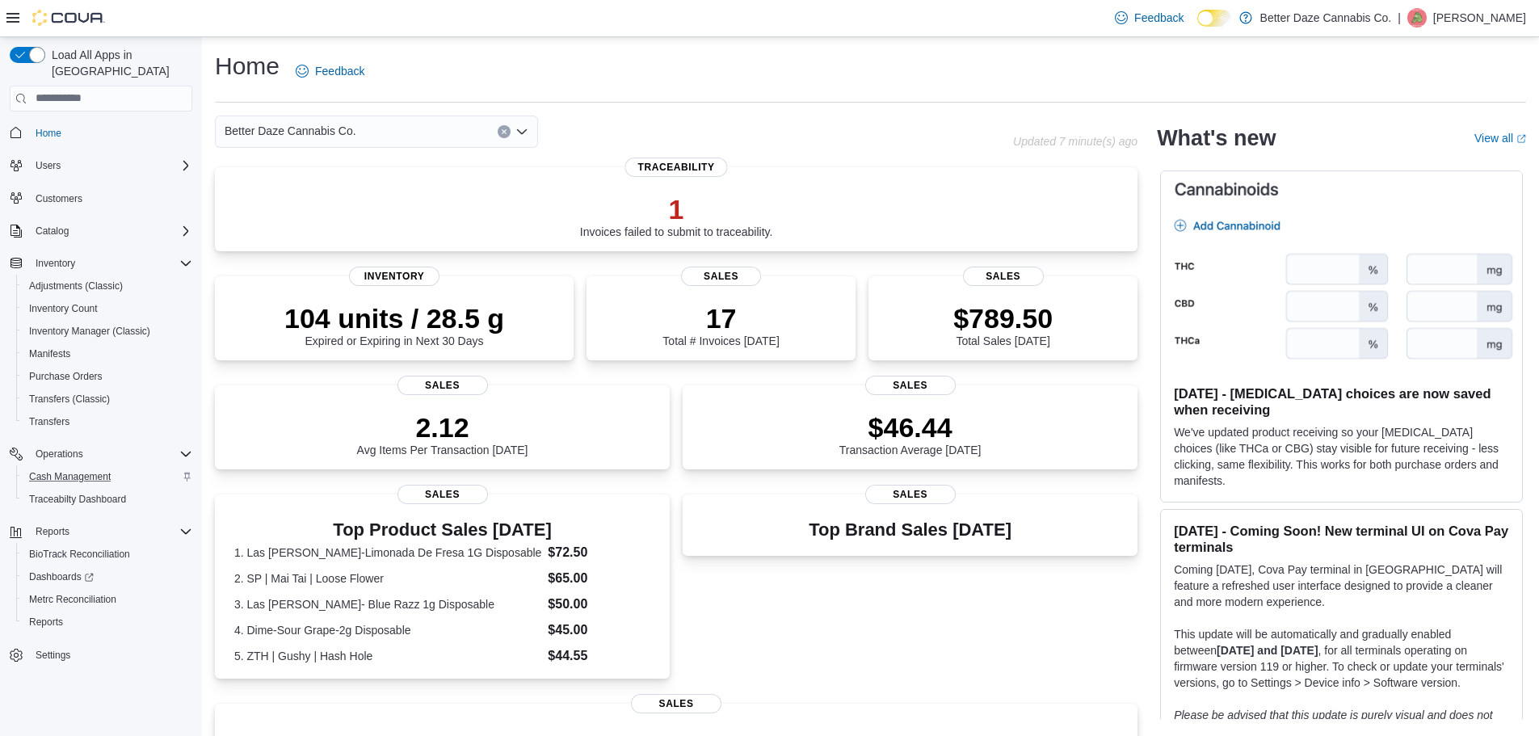
click at [1500, 19] on p "[PERSON_NAME]" at bounding box center [1479, 17] width 93 height 19
click at [839, 109] on div "Home Feedback Better Daze Cannabis Co. Updated 1 minute(s) ago 1 Invoices faile…" at bounding box center [870, 543] width 1337 height 1012
click at [499, 130] on button "Clear input" at bounding box center [504, 131] width 13 height 13
click at [305, 204] on span "Lovington" at bounding box center [293, 206] width 49 height 16
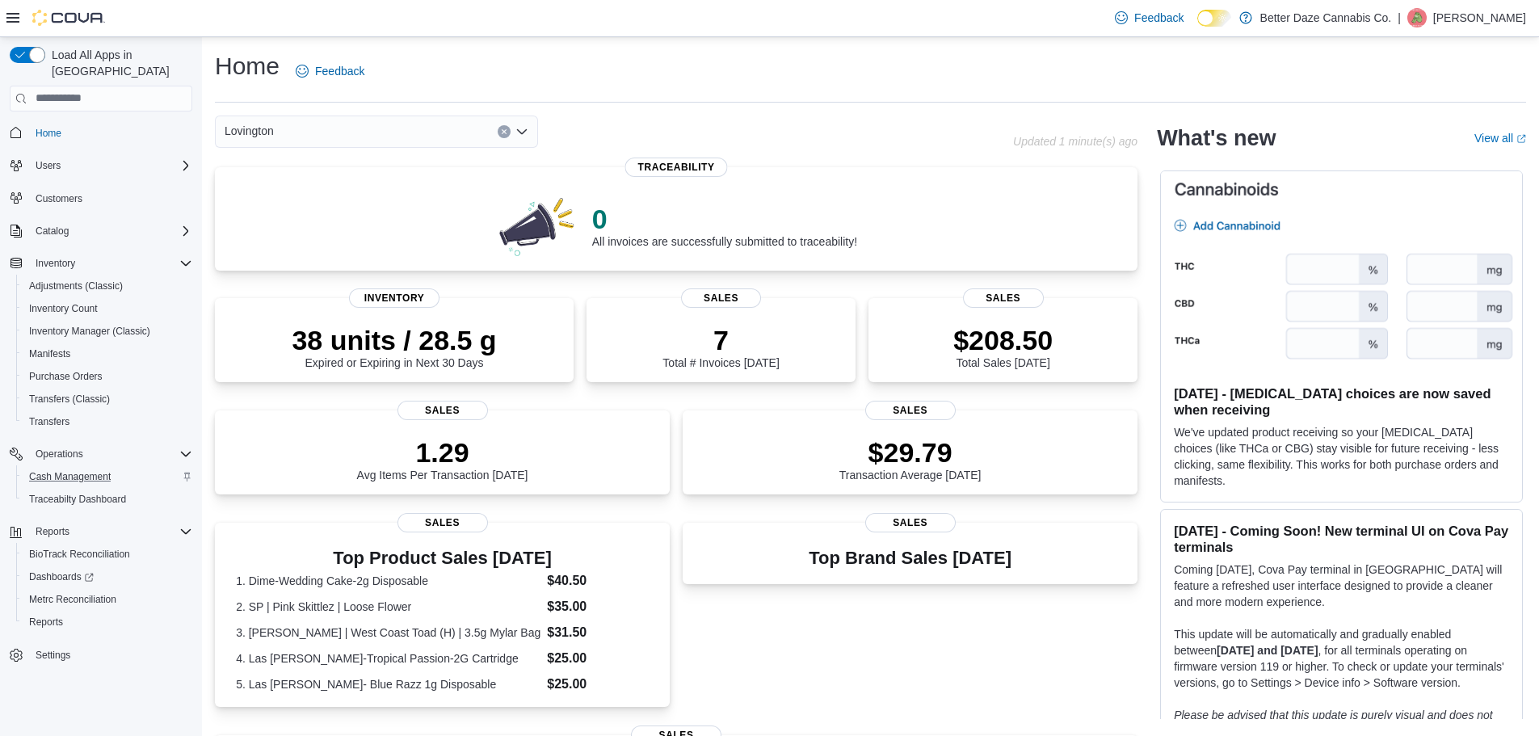
click at [501, 134] on icon "Clear input" at bounding box center [504, 131] width 6 height 6
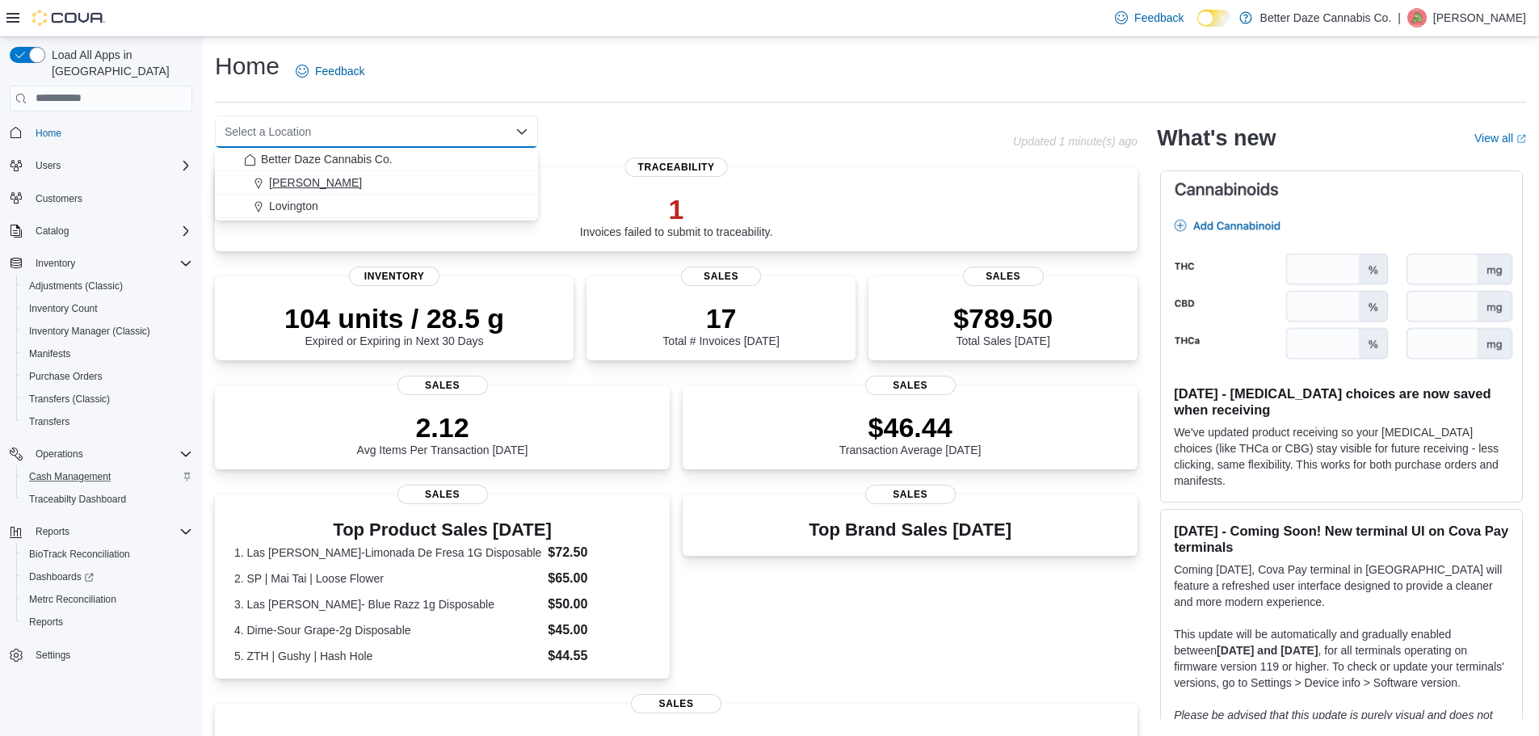
click at [298, 183] on span "[PERSON_NAME]" at bounding box center [315, 183] width 93 height 16
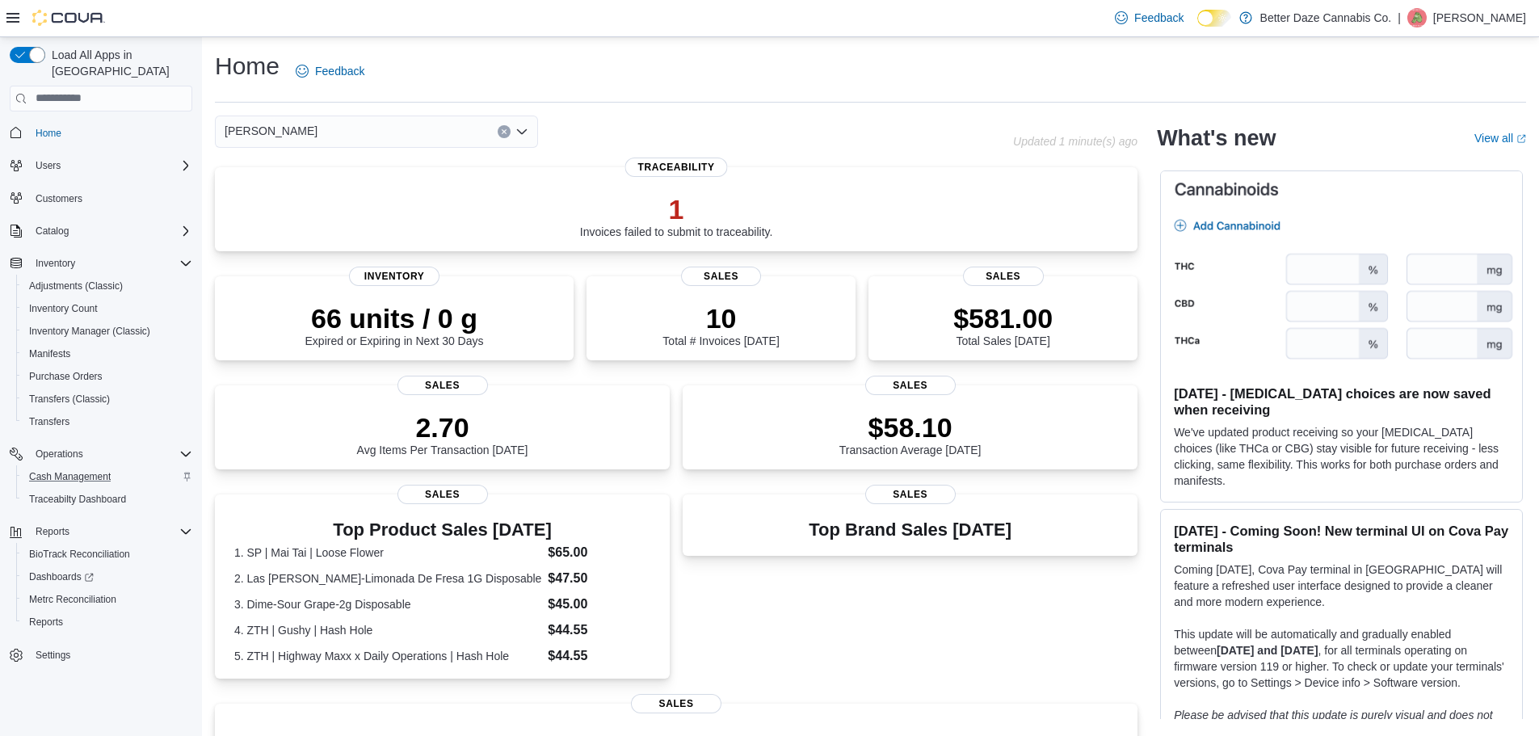
click at [502, 131] on icon "Clear input" at bounding box center [504, 131] width 6 height 6
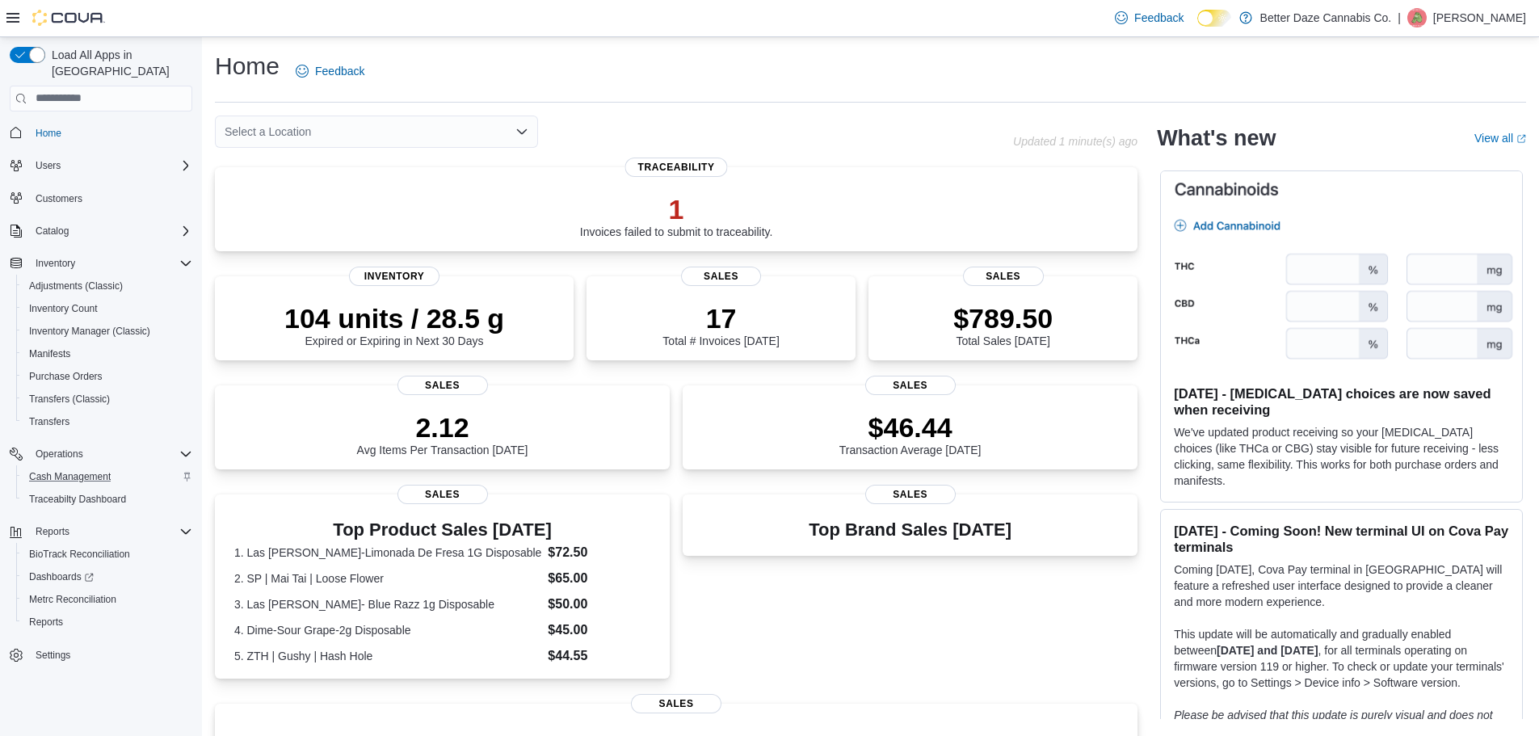
click at [1479, 21] on p "[PERSON_NAME]" at bounding box center [1479, 17] width 93 height 19
click at [1437, 155] on span "Sign Out" at bounding box center [1422, 157] width 44 height 16
